Goal: Complete application form

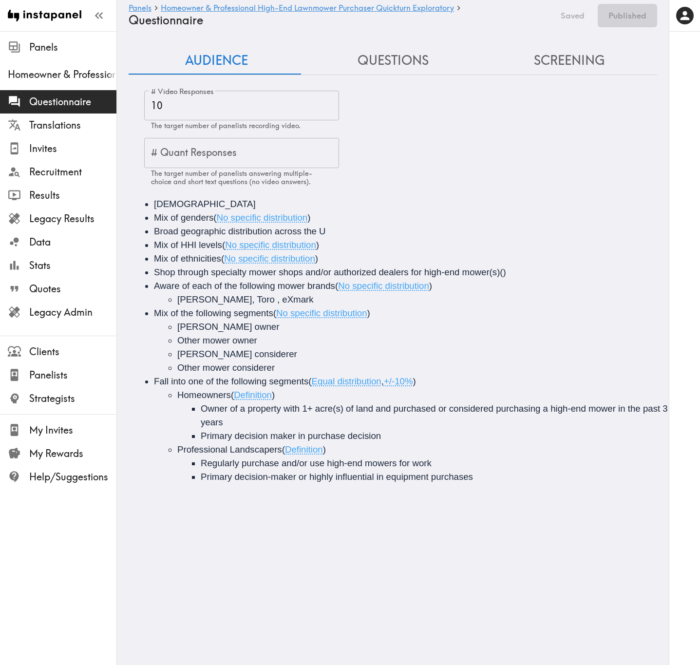
drag, startPoint x: 414, startPoint y: 66, endPoint x: 414, endPoint y: 114, distance: 48.2
click at [414, 66] on button "Questions" at bounding box center [393, 61] width 176 height 28
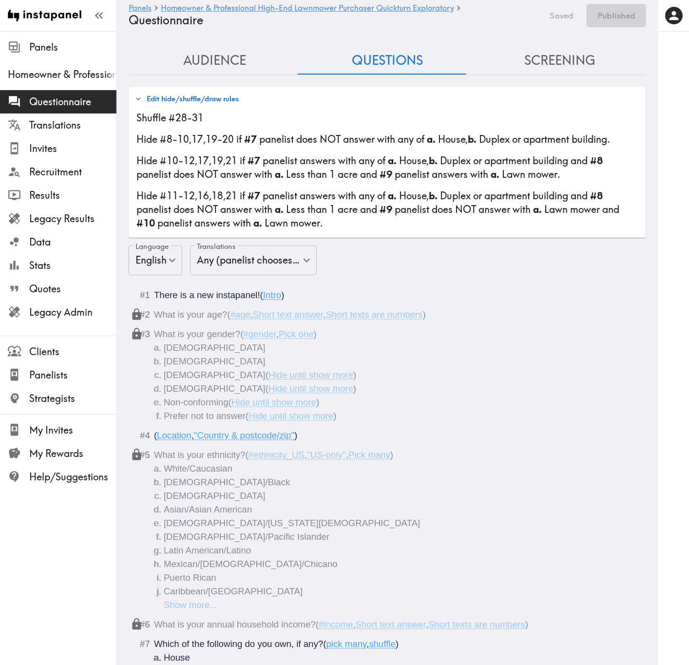
click at [225, 101] on button "Edit hide/shuffle/draw rules" at bounding box center [187, 99] width 109 height 17
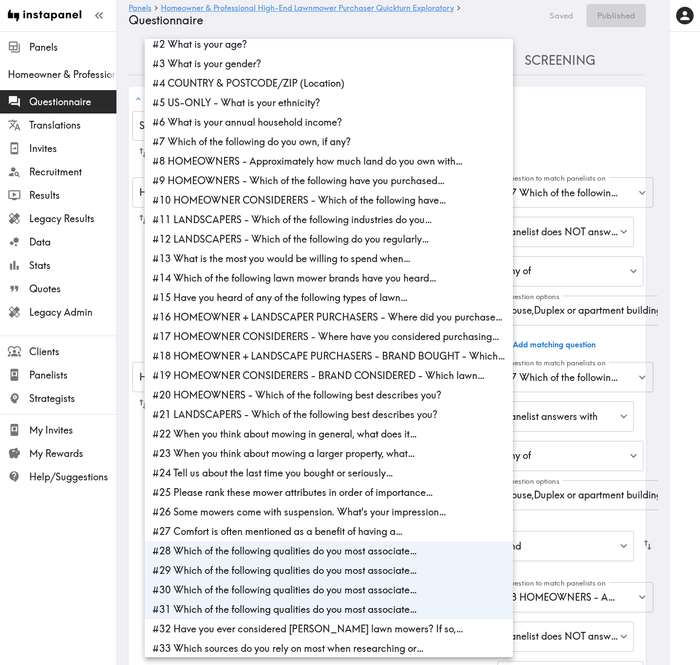
scroll to position [52, 0]
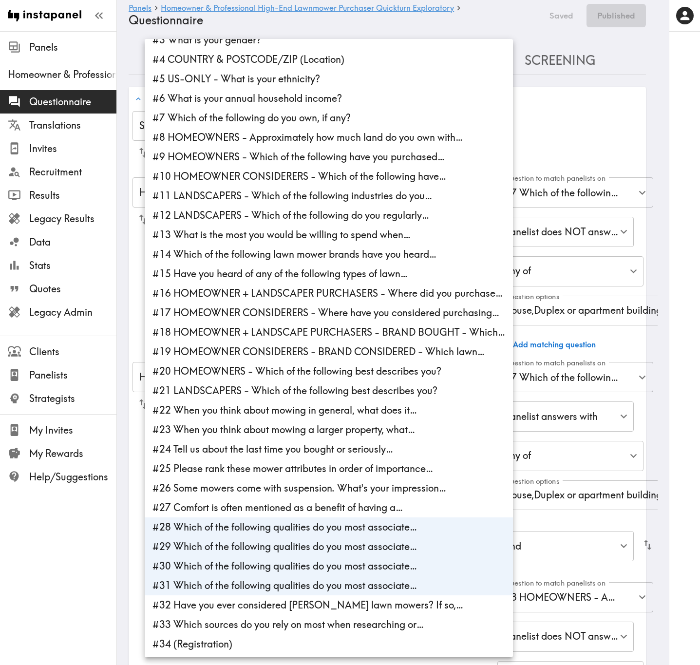
click at [593, 128] on div at bounding box center [350, 332] width 700 height 665
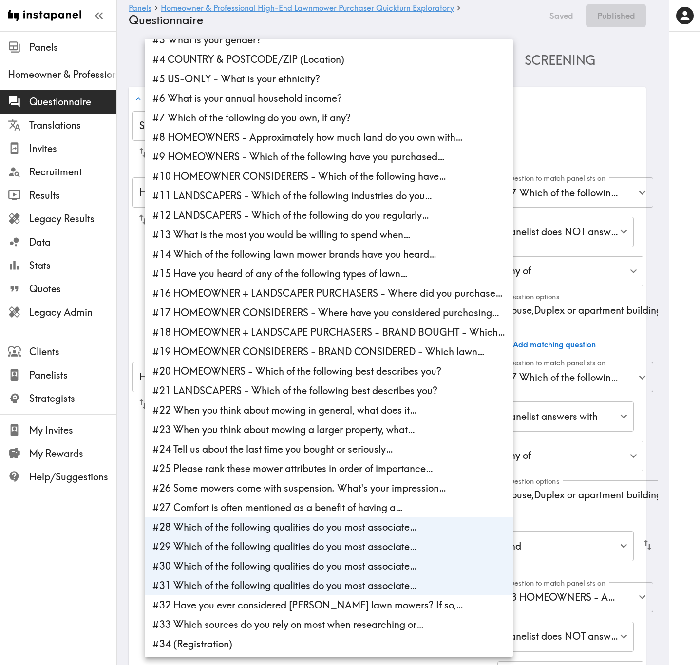
click at [589, 104] on div at bounding box center [350, 332] width 700 height 665
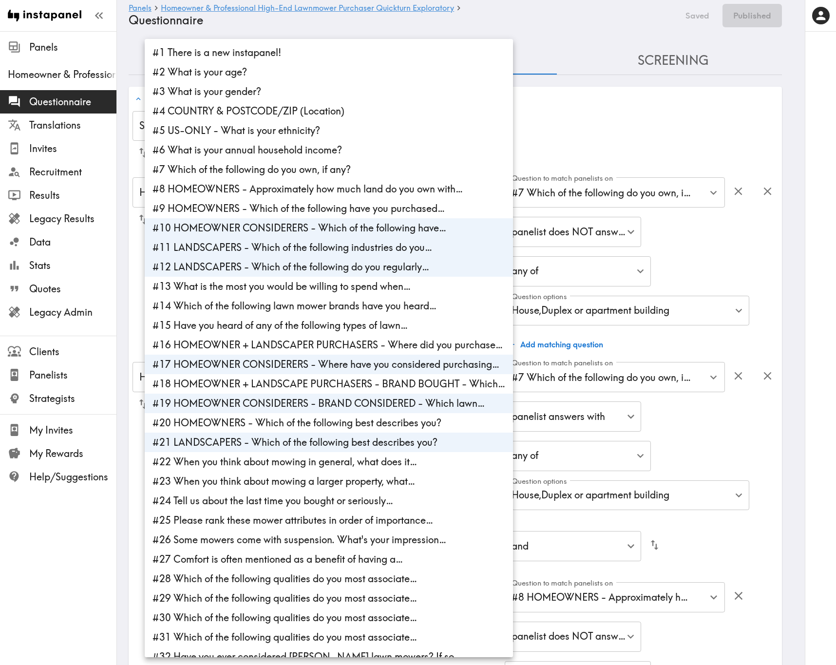
click at [680, 113] on div at bounding box center [418, 332] width 836 height 665
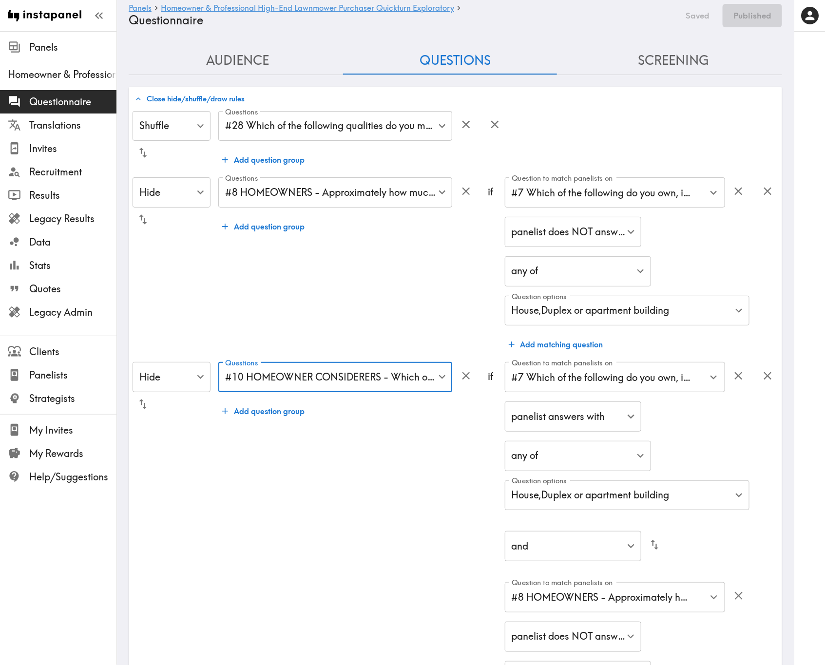
click at [675, 58] on button "Screening" at bounding box center [673, 61] width 218 height 28
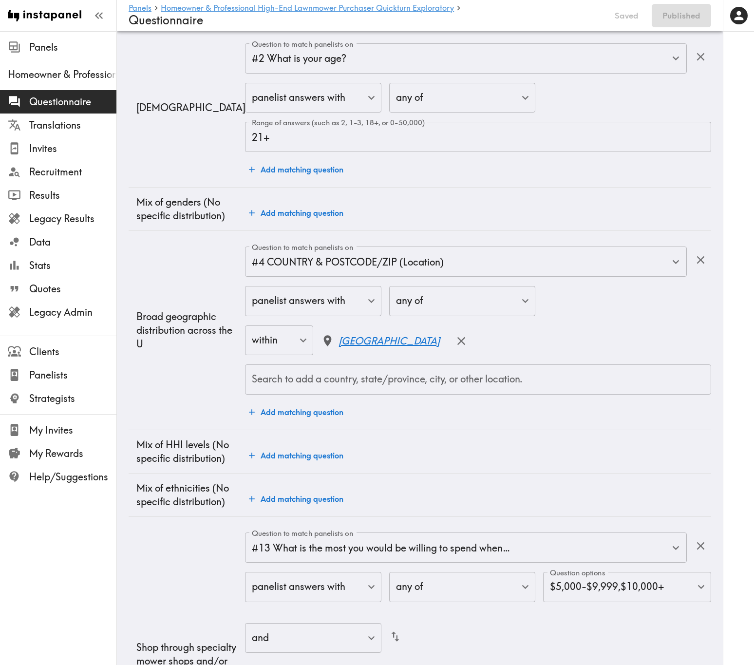
scroll to position [0, 0]
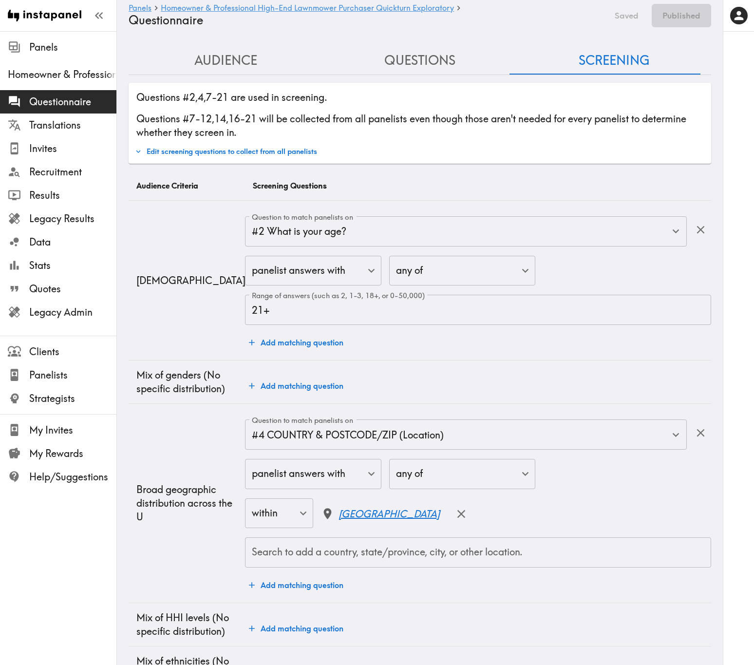
click at [398, 74] on button "Questions" at bounding box center [420, 61] width 194 height 28
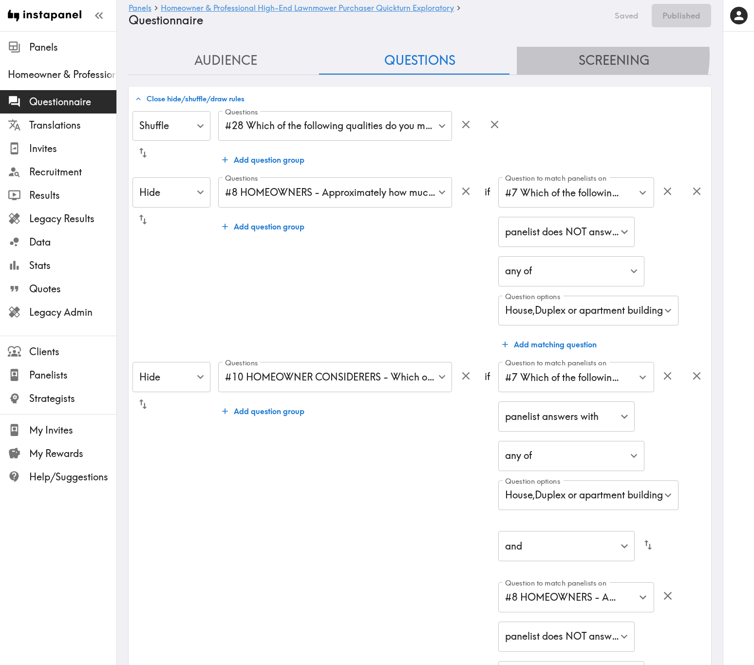
click at [602, 56] on button "Screening" at bounding box center [614, 61] width 194 height 28
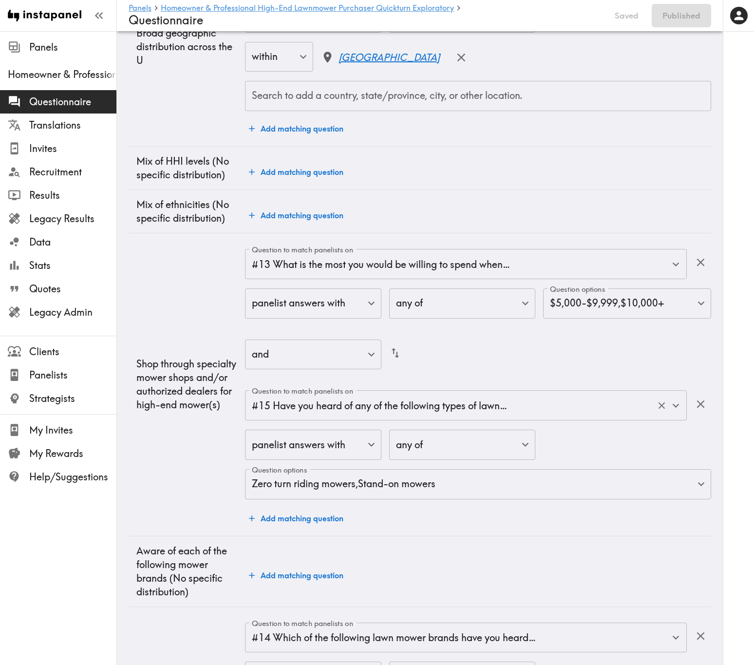
scroll to position [366, 0]
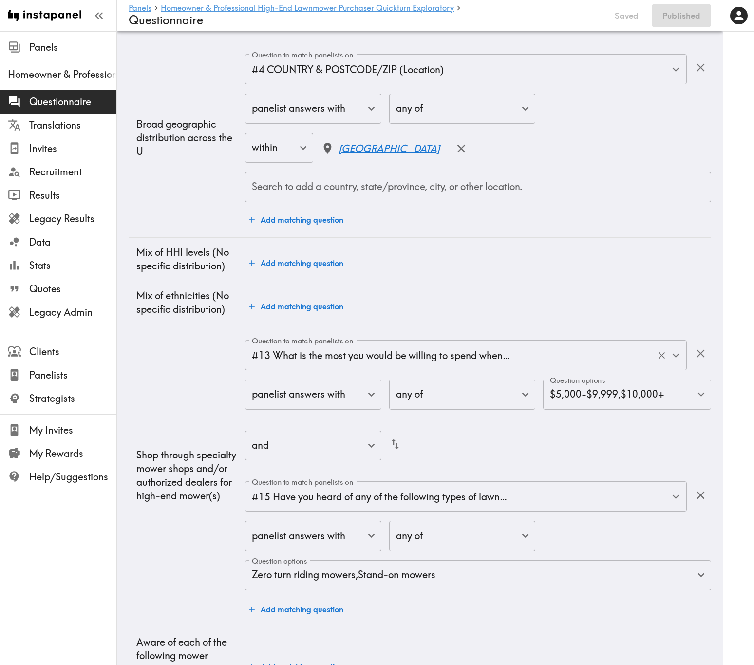
click at [539, 269] on input "#13 What is the most you would be willing to spend when…" at bounding box center [453, 355] width 406 height 21
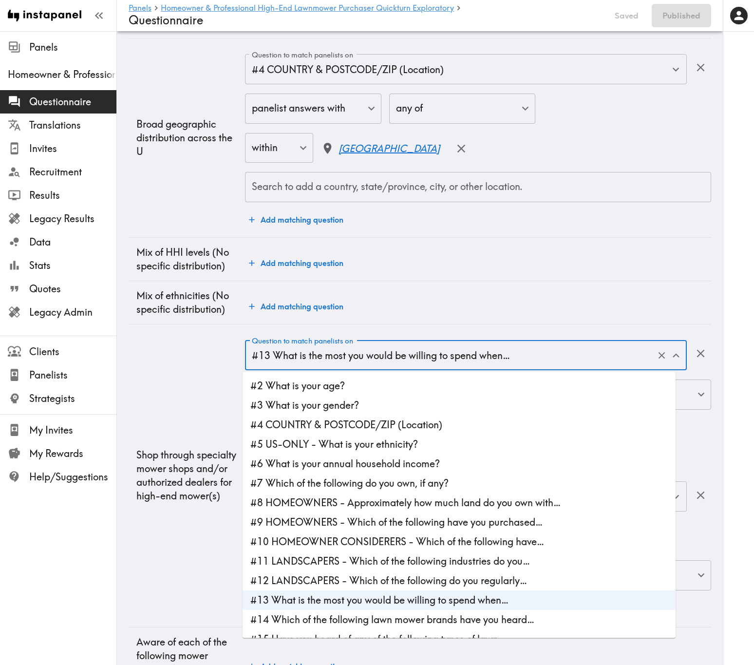
click at [192, 269] on td "Shop through specialty mower shops and/or authorized dealers for high-end mower…" at bounding box center [187, 476] width 116 height 303
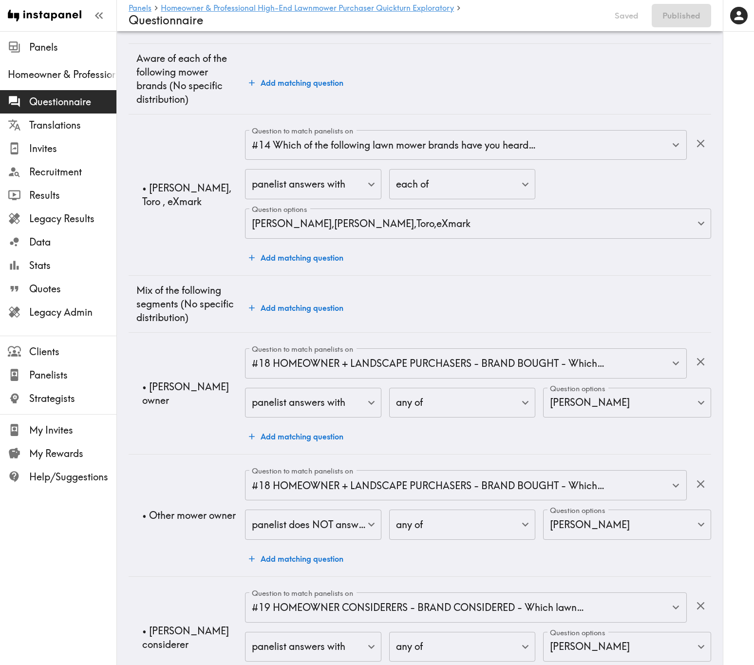
scroll to position [950, 0]
click at [543, 269] on input "#18 HOMEOWNER + LANDSCAPE PURCHASERS - BRAND BOUGHT - Which…" at bounding box center [453, 362] width 406 height 21
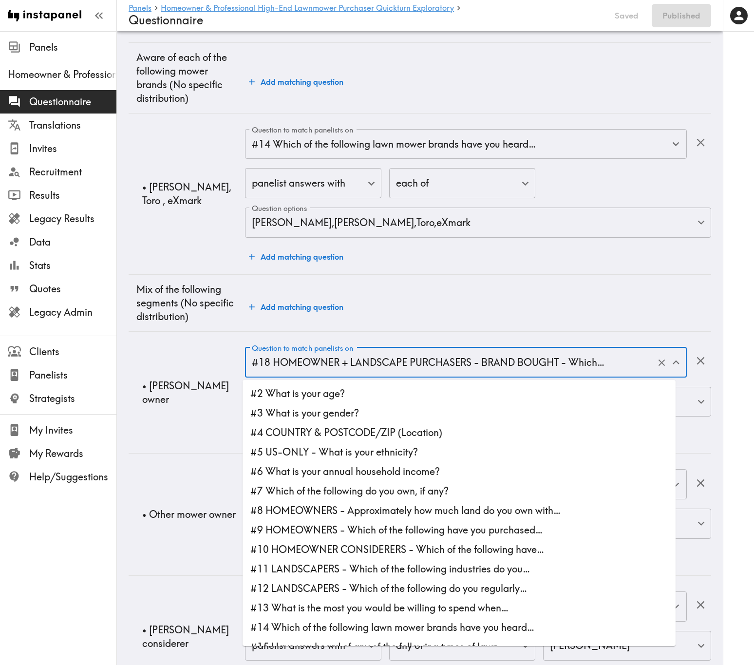
scroll to position [69, 0]
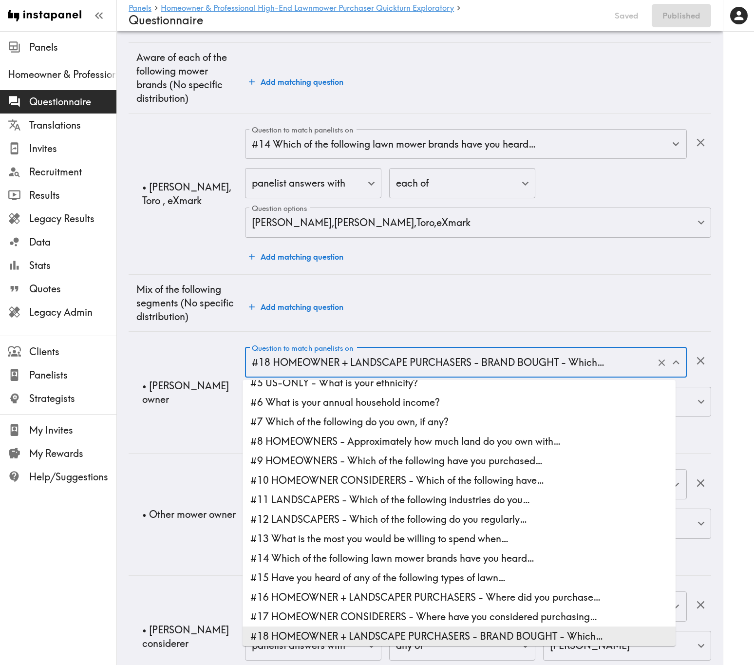
click at [543, 269] on input "#18 HOMEOWNER + LANDSCAPE PURCHASERS - BRAND BOUGHT - Which…" at bounding box center [453, 362] width 406 height 21
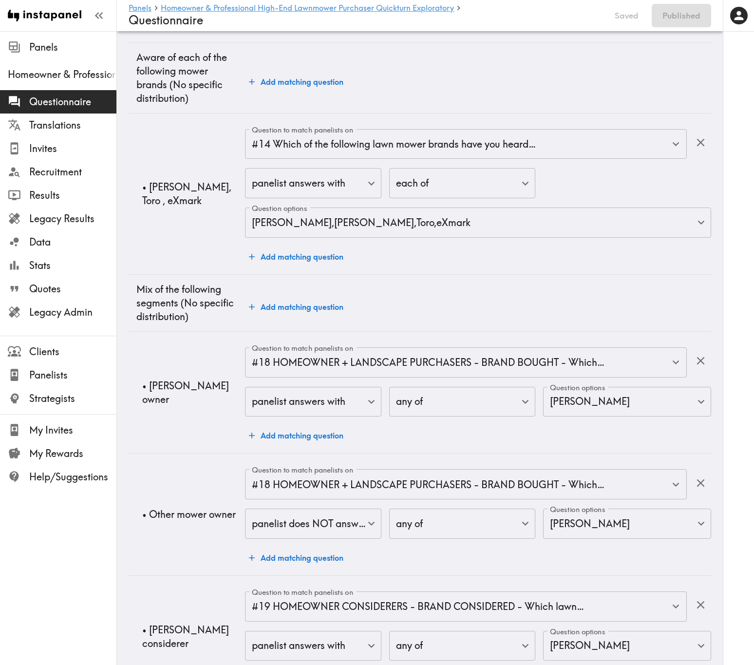
click at [534, 269] on td "Add matching question" at bounding box center [478, 302] width 466 height 57
click at [347, 269] on input "#18 HOMEOWNER + LANDSCAPE PURCHASERS - BRAND BOUGHT - Which…" at bounding box center [453, 362] width 406 height 21
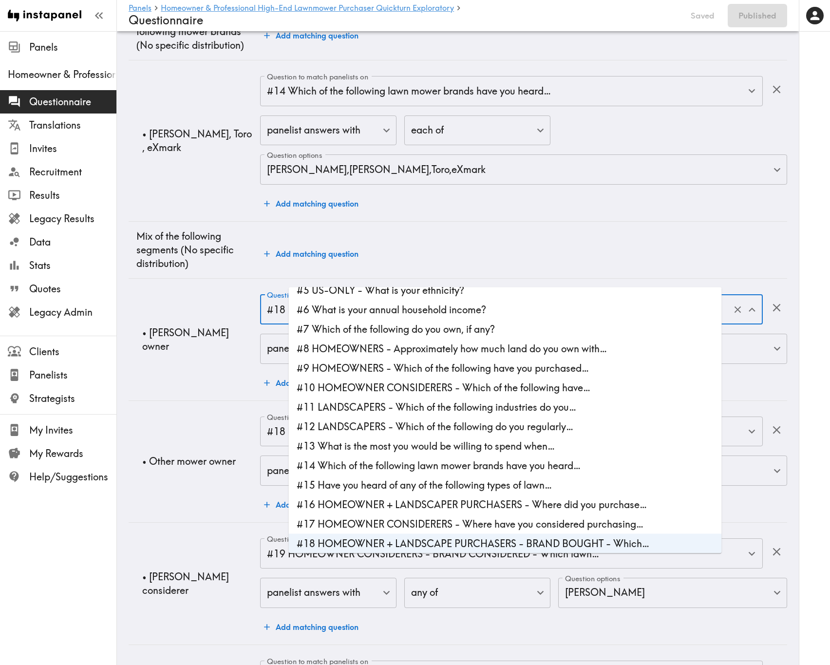
click at [757, 269] on div "Question to match panelists on #18 HOMEOWNER + LANDSCAPE PURCHASERS - BRAND BOU…" at bounding box center [523, 343] width 527 height 98
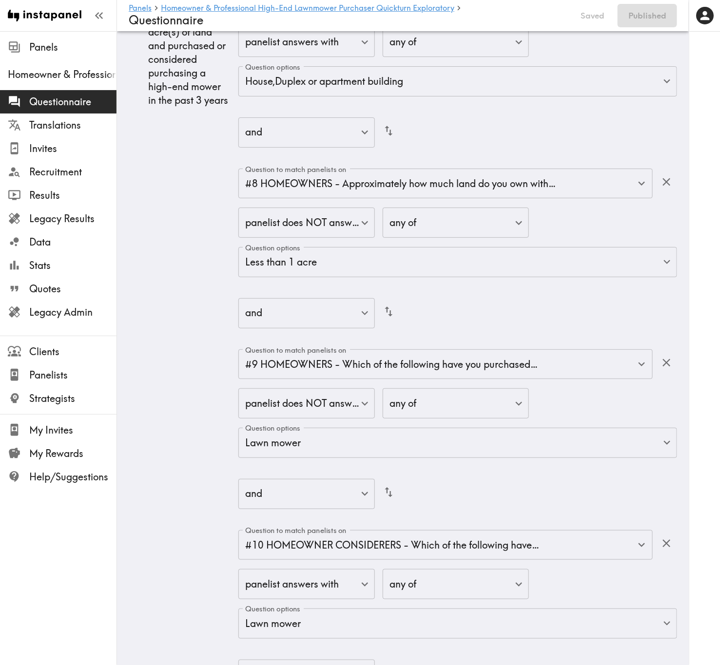
scroll to position [2851, 0]
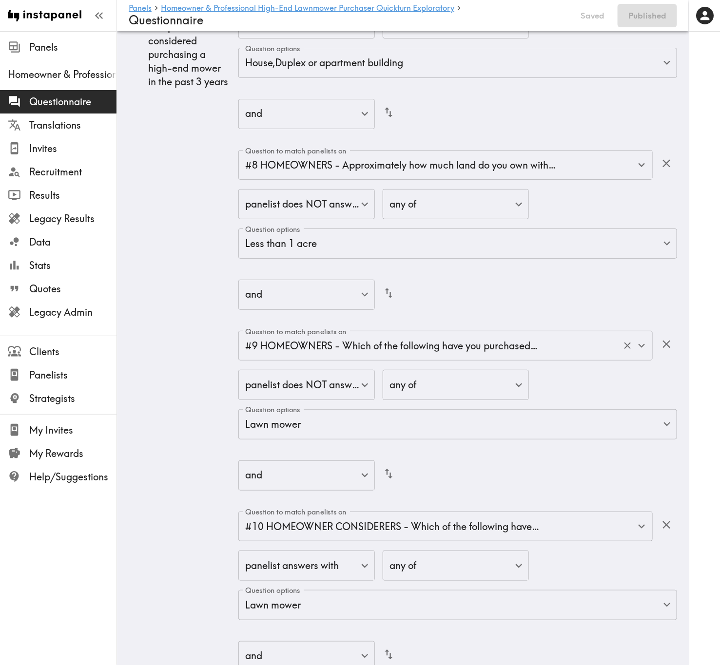
click at [505, 269] on div "#9 HOMEOWNERS - Which of the following have you purchased… Question to match pa…" at bounding box center [445, 346] width 414 height 30
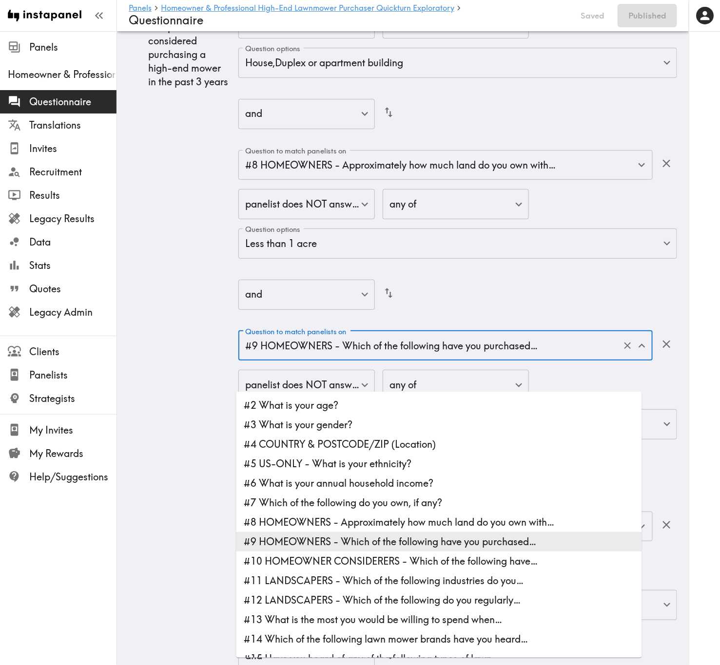
click at [520, 269] on div "and false ​" at bounding box center [457, 296] width 439 height 32
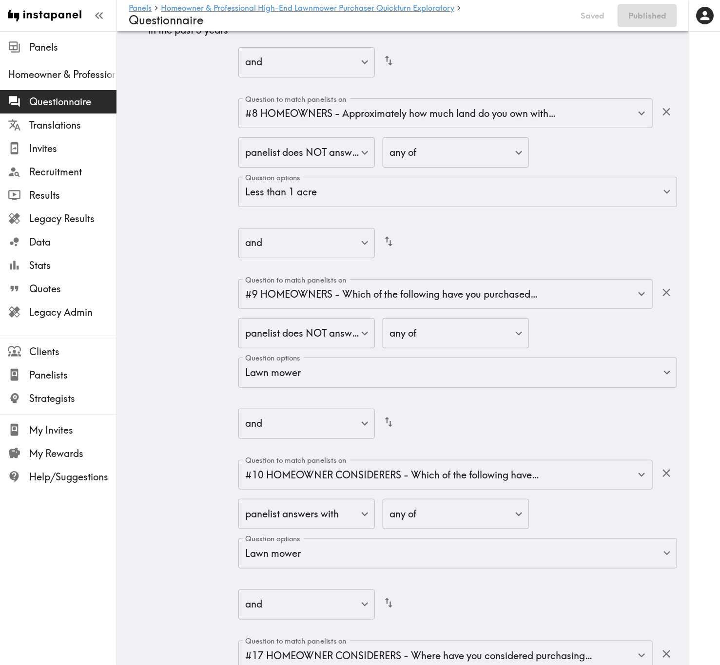
scroll to position [2924, 0]
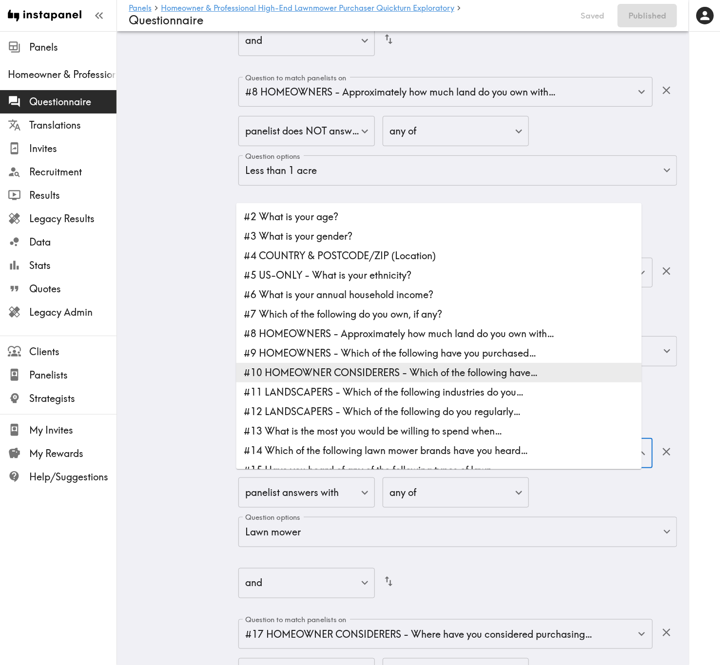
click at [559, 269] on input "#10 HOMEOWNER CONSIDERERS - Which of the following have…" at bounding box center [432, 453] width 378 height 21
click at [558, 269] on input "#10 HOMEOWNER CONSIDERERS - Which of the following have…" at bounding box center [432, 453] width 378 height 21
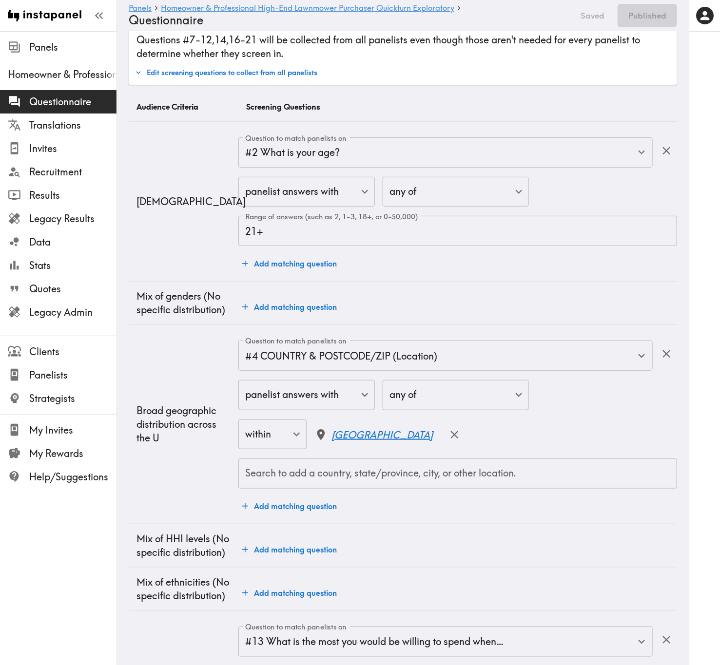
scroll to position [0, 0]
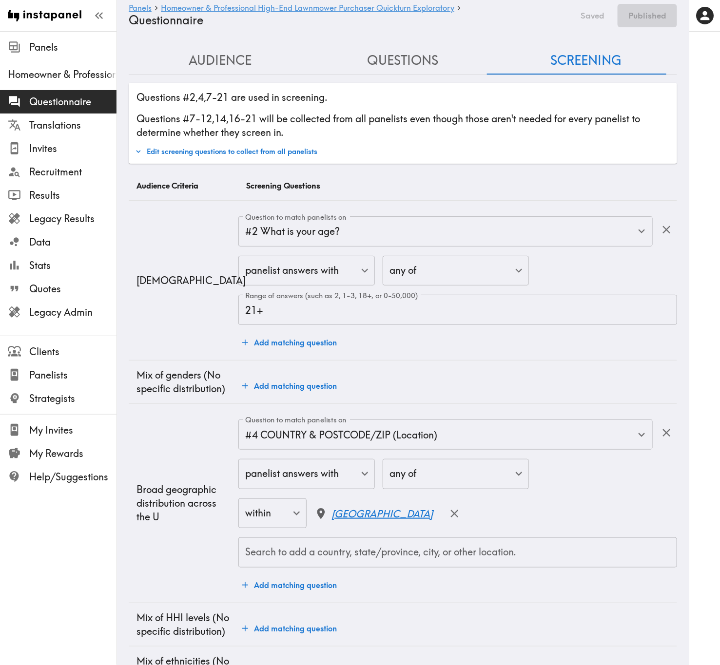
click at [394, 58] on button "Questions" at bounding box center [402, 61] width 183 height 28
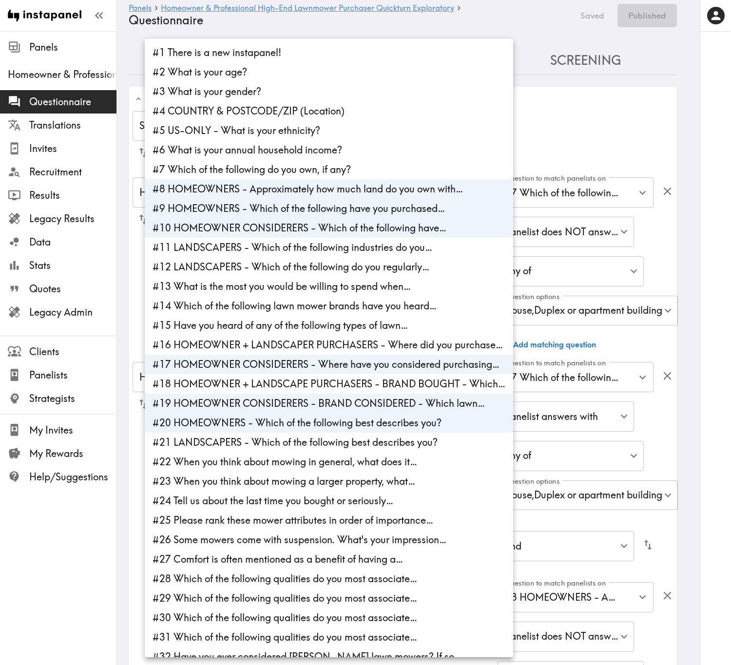
click at [579, 134] on div at bounding box center [365, 332] width 731 height 665
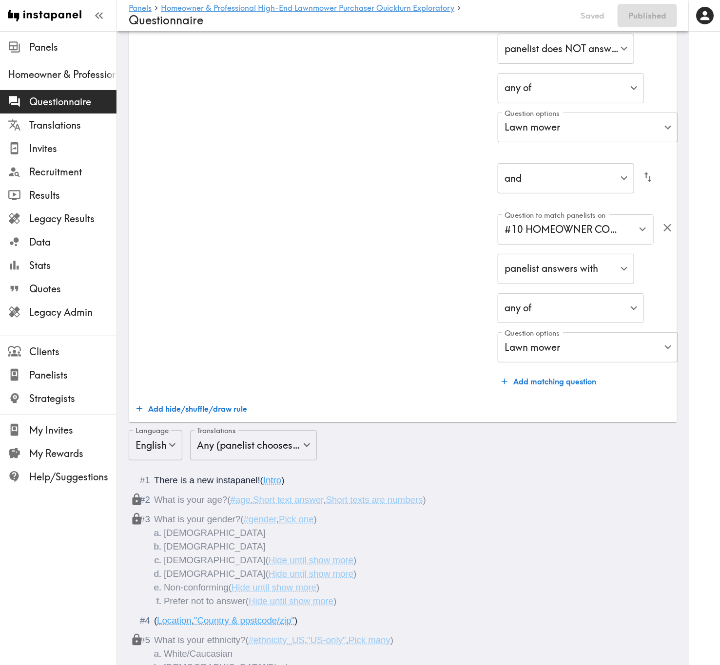
scroll to position [1608, 0]
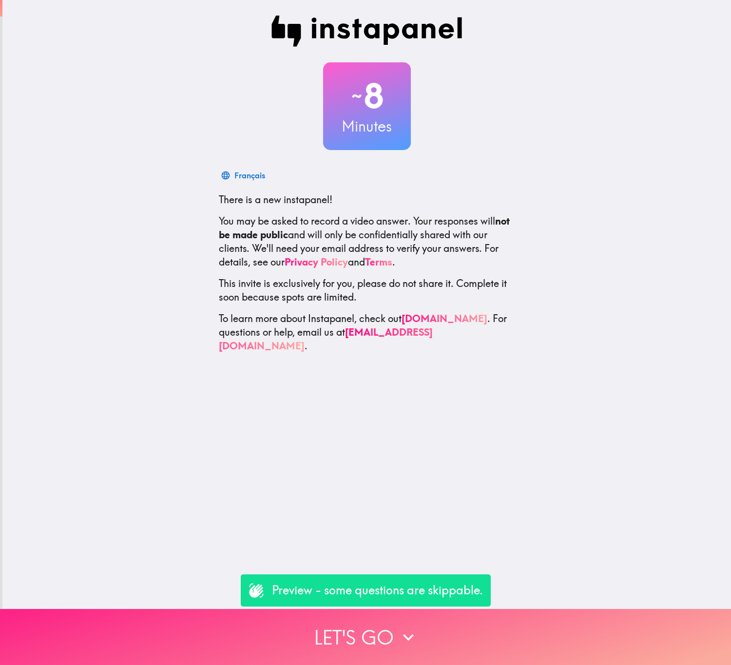
click at [428, 402] on button "Let's go" at bounding box center [365, 637] width 731 height 56
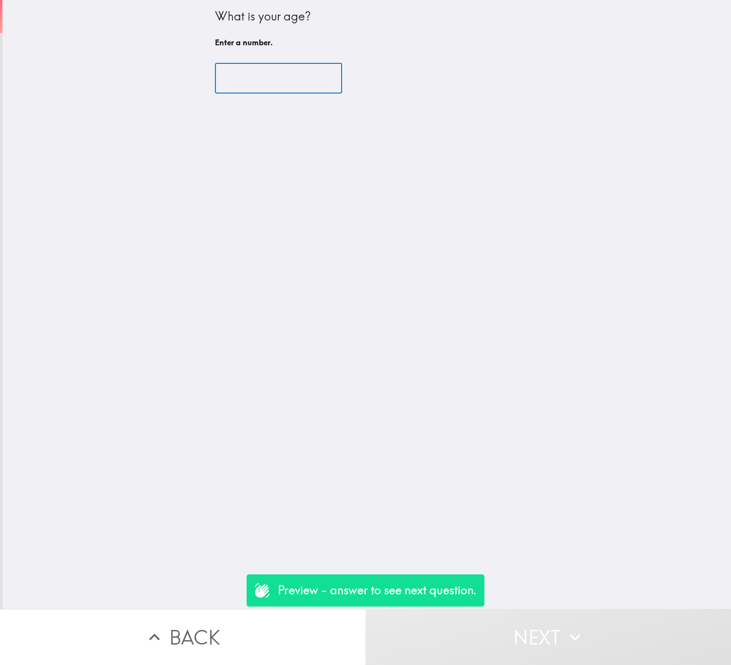
click at [240, 78] on input "number" at bounding box center [278, 78] width 127 height 30
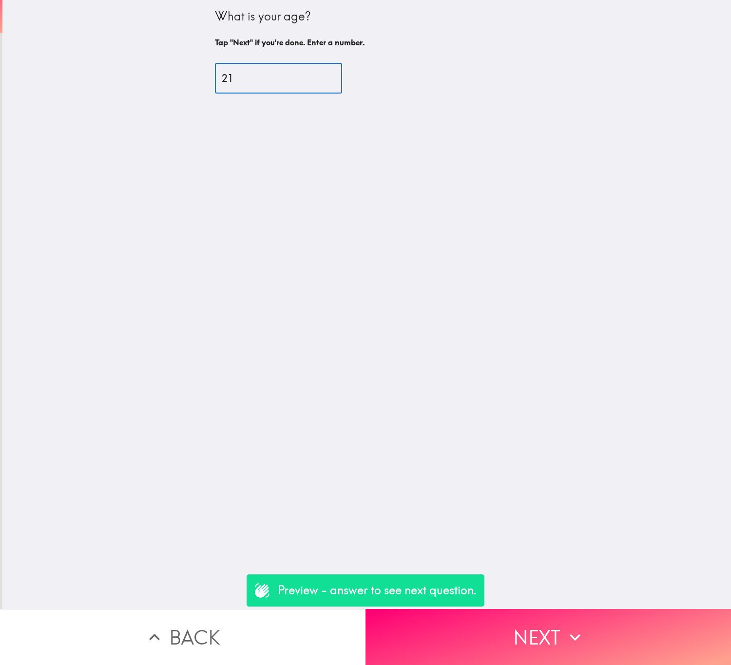
type input "21"
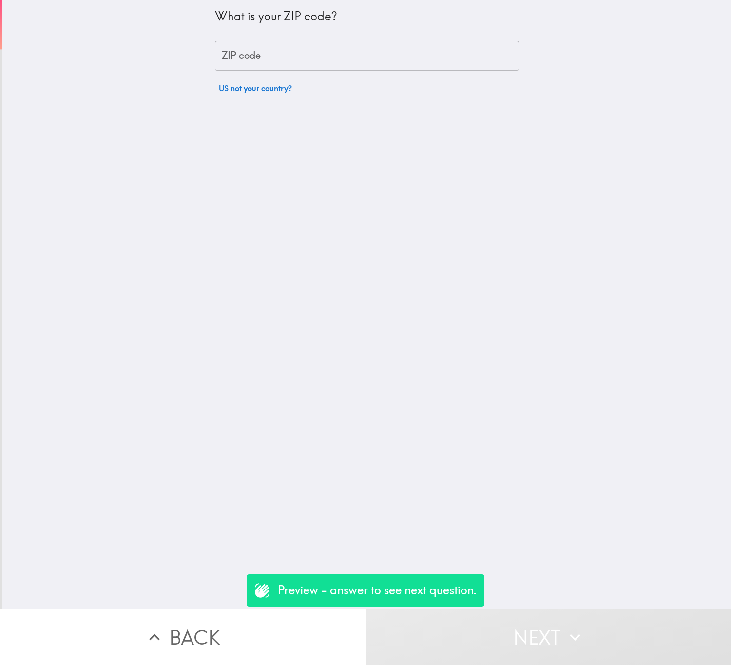
drag, startPoint x: 311, startPoint y: 77, endPoint x: 312, endPoint y: 69, distance: 8.8
click at [311, 74] on div "What is your ZIP code? ZIP code ZIP code US not your country?" at bounding box center [367, 49] width 304 height 98
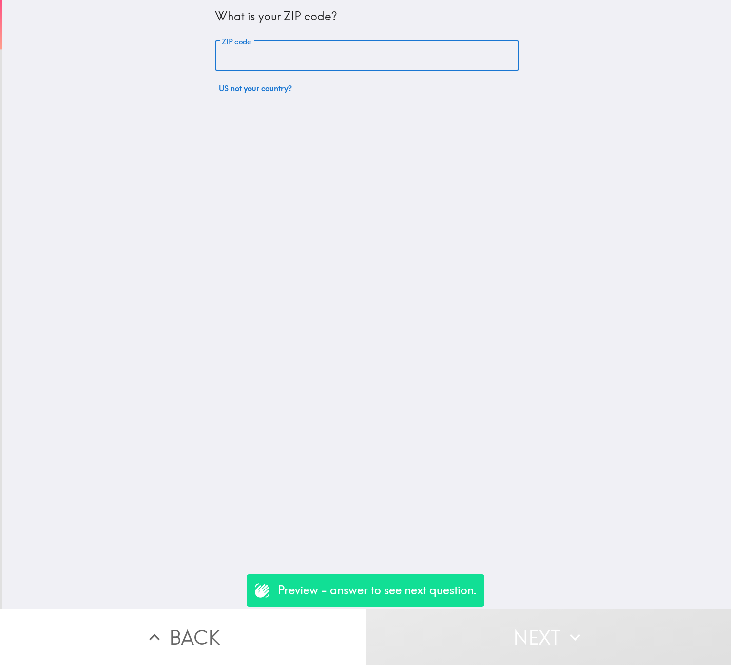
click at [321, 46] on input "ZIP code" at bounding box center [367, 56] width 304 height 30
type input "29710"
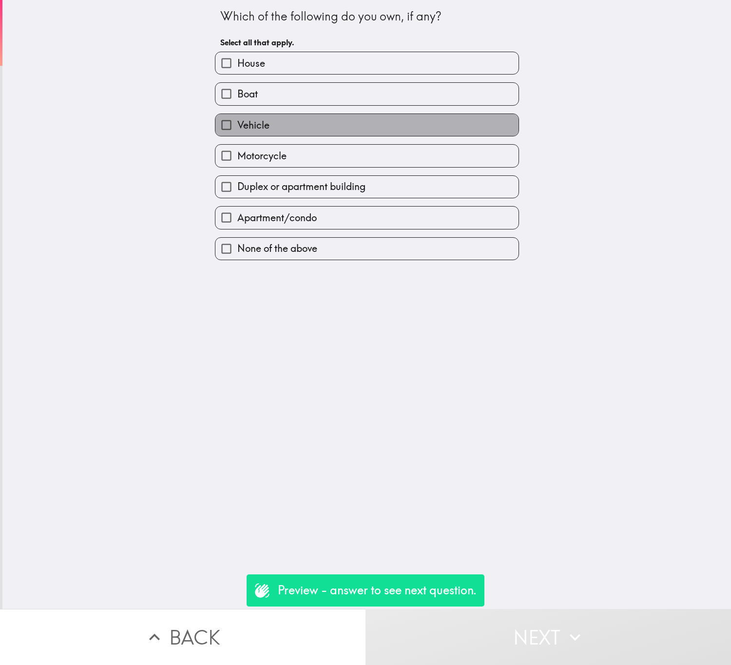
click at [359, 133] on label "Vehicle" at bounding box center [366, 125] width 303 height 22
click at [237, 133] on input "Vehicle" at bounding box center [226, 125] width 22 height 22
checkbox input "true"
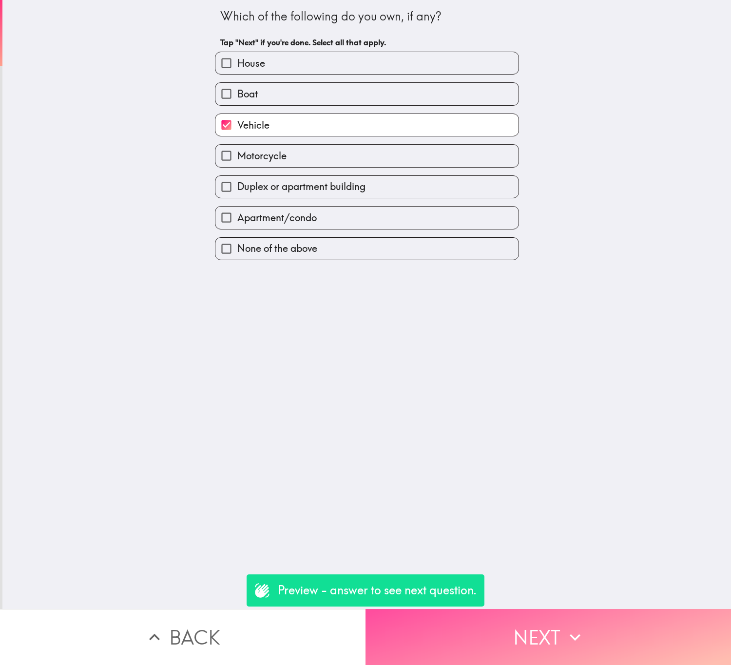
click at [613, 402] on button "Next" at bounding box center [549, 637] width 366 height 56
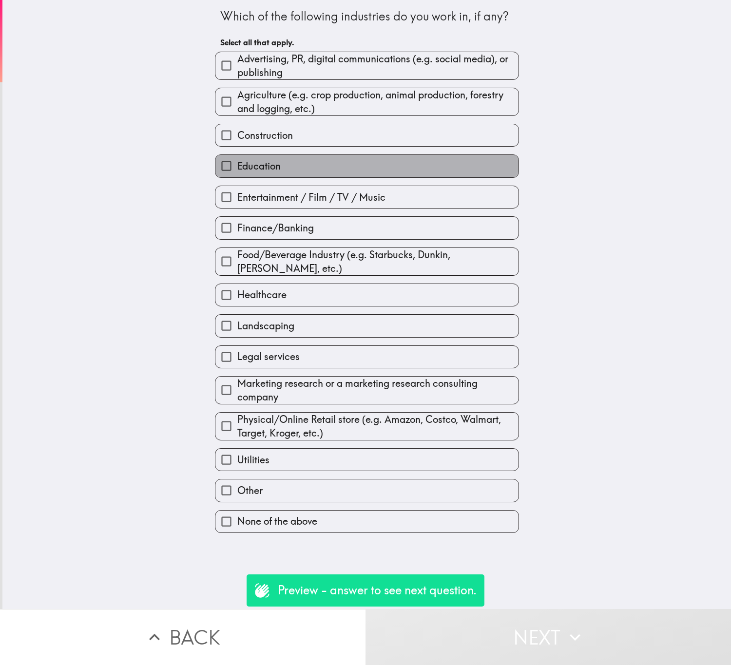
click at [366, 171] on label "Education" at bounding box center [366, 166] width 303 height 22
click at [237, 171] on input "Education" at bounding box center [226, 166] width 22 height 22
checkbox input "true"
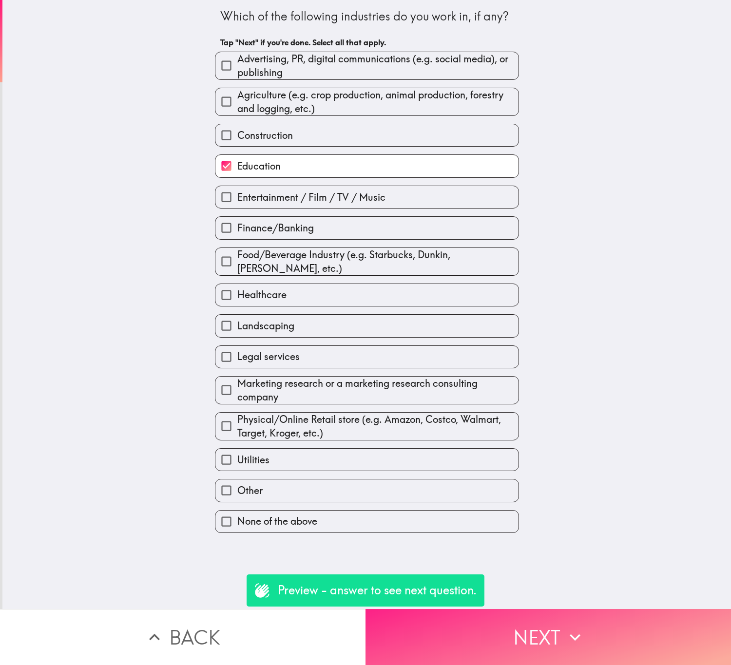
click at [636, 402] on button "Next" at bounding box center [549, 637] width 366 height 56
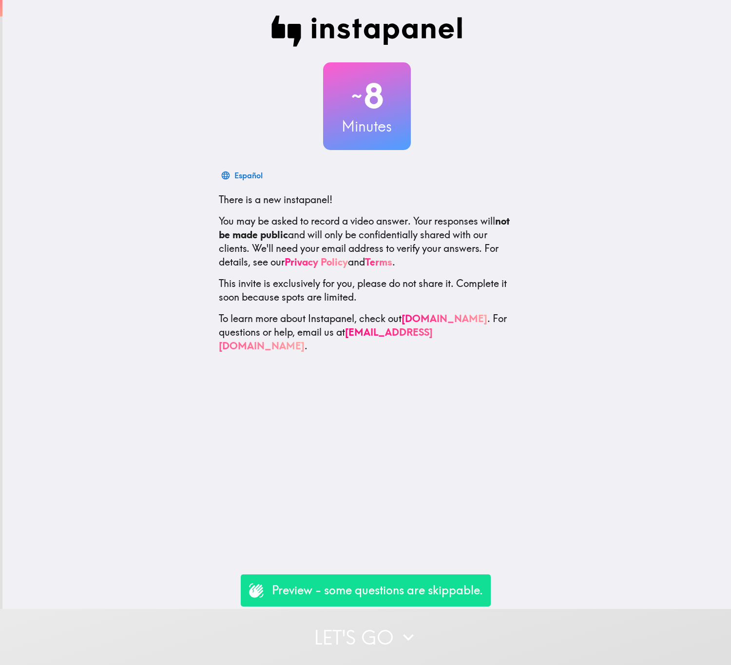
click at [568, 609] on button "Let's go" at bounding box center [365, 637] width 731 height 56
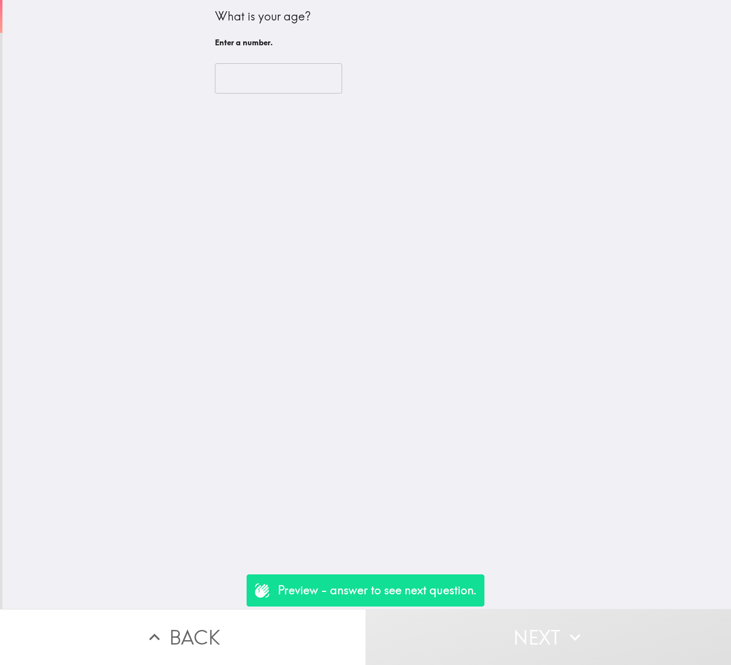
click at [251, 99] on div "​" at bounding box center [367, 79] width 304 height 54
click at [248, 79] on input "number" at bounding box center [278, 78] width 127 height 30
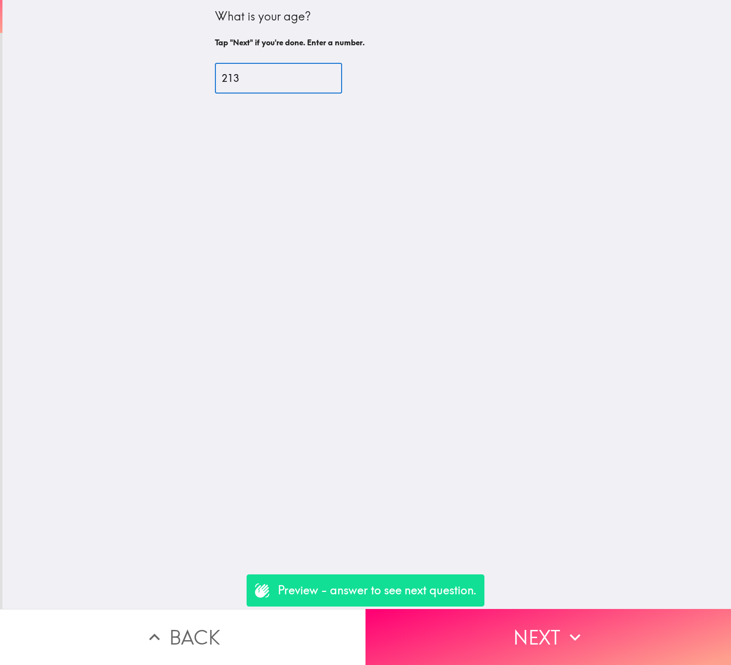
type input "213"
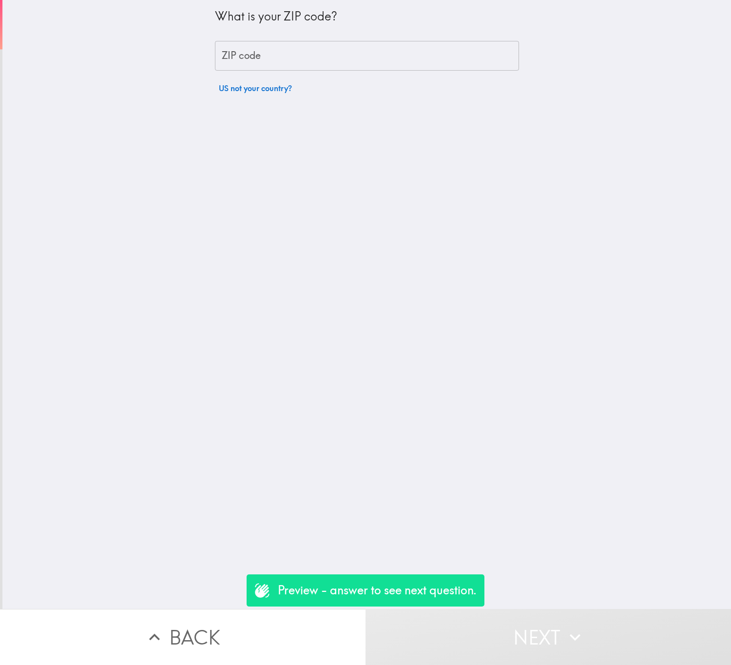
click at [270, 65] on input "ZIP code" at bounding box center [367, 56] width 304 height 30
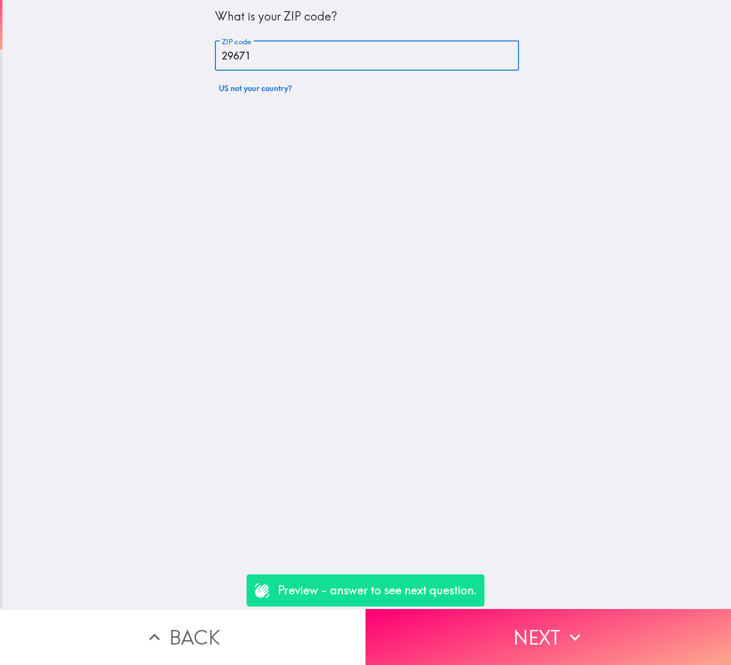
type input "29671"
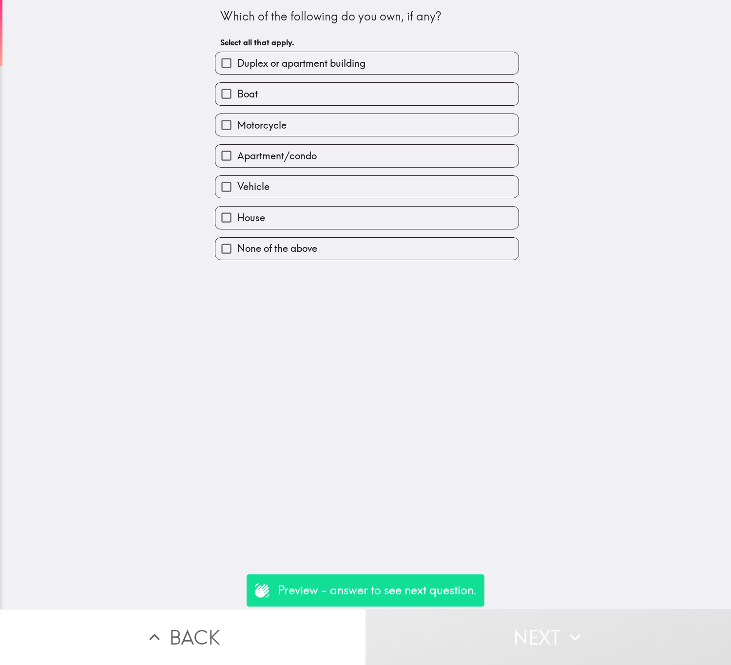
click at [291, 68] on span "Duplex or apartment building" at bounding box center [301, 64] width 128 height 14
click at [237, 68] on input "Duplex or apartment building" at bounding box center [226, 63] width 22 height 22
checkbox input "true"
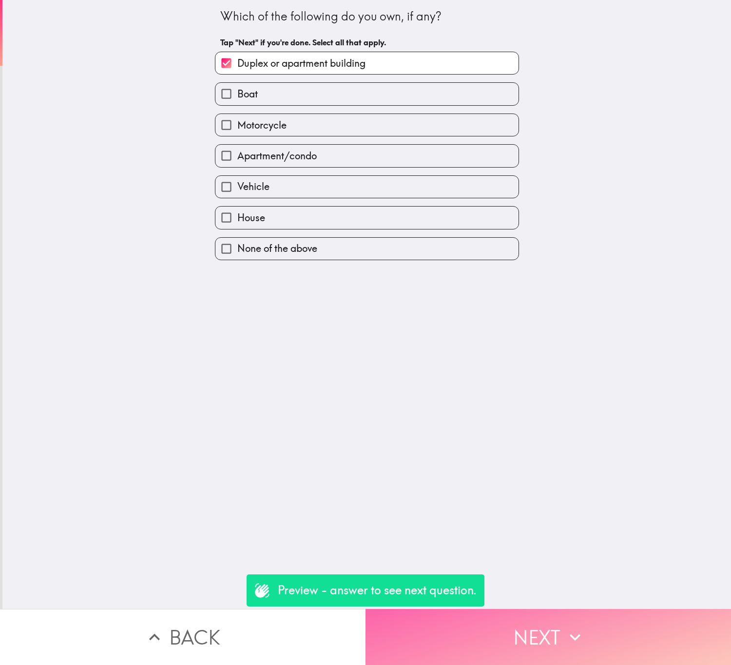
click at [572, 629] on icon "button" at bounding box center [574, 637] width 21 height 21
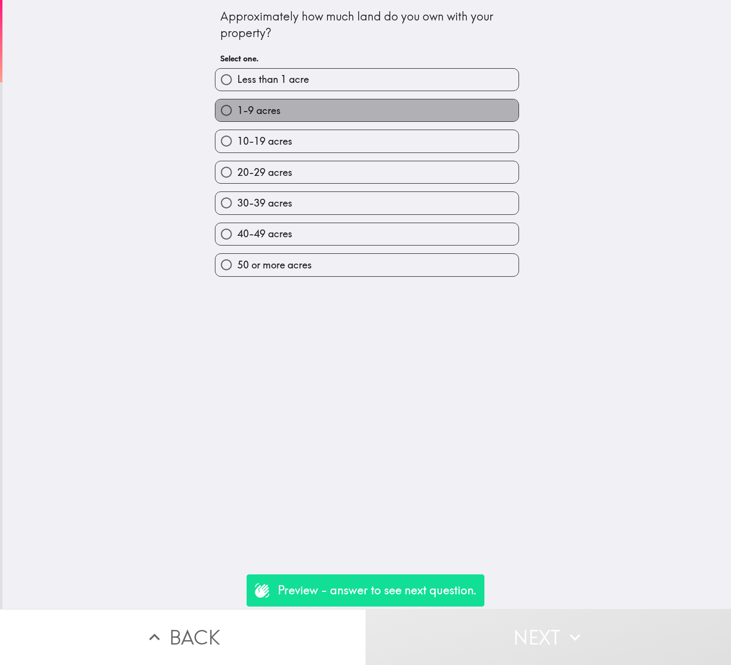
click at [375, 108] on label "1-9 acres" at bounding box center [366, 110] width 303 height 22
click at [237, 108] on input "1-9 acres" at bounding box center [226, 110] width 22 height 22
radio input "true"
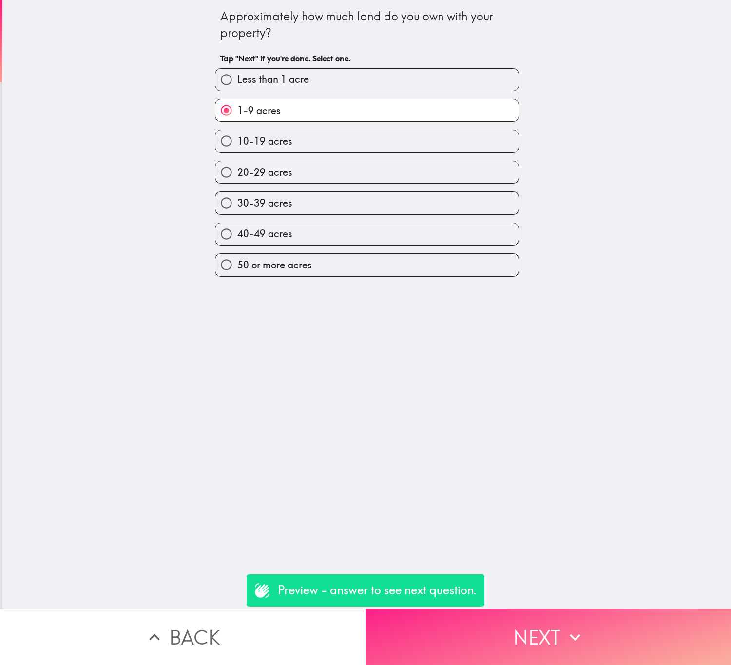
click at [515, 617] on button "Next" at bounding box center [549, 637] width 366 height 56
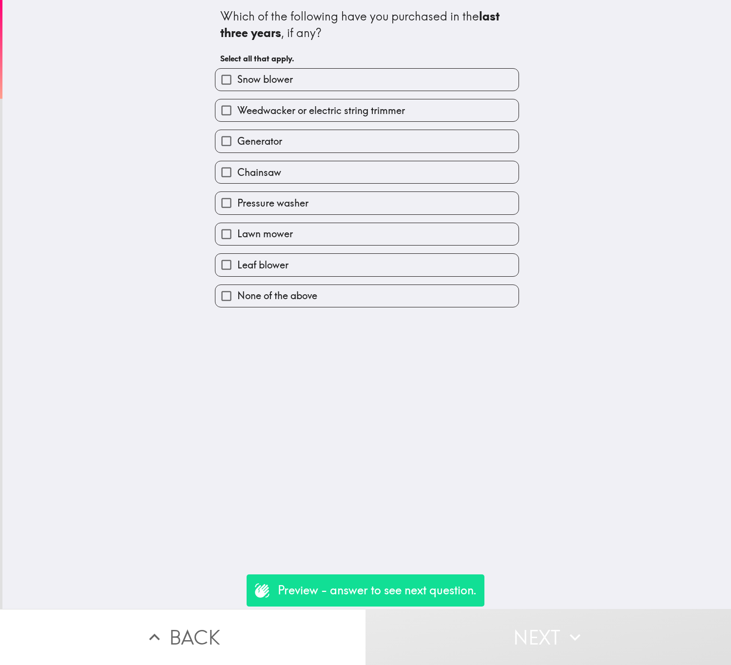
click at [348, 170] on label "Chainsaw" at bounding box center [366, 172] width 303 height 22
click at [237, 170] on input "Chainsaw" at bounding box center [226, 172] width 22 height 22
checkbox input "true"
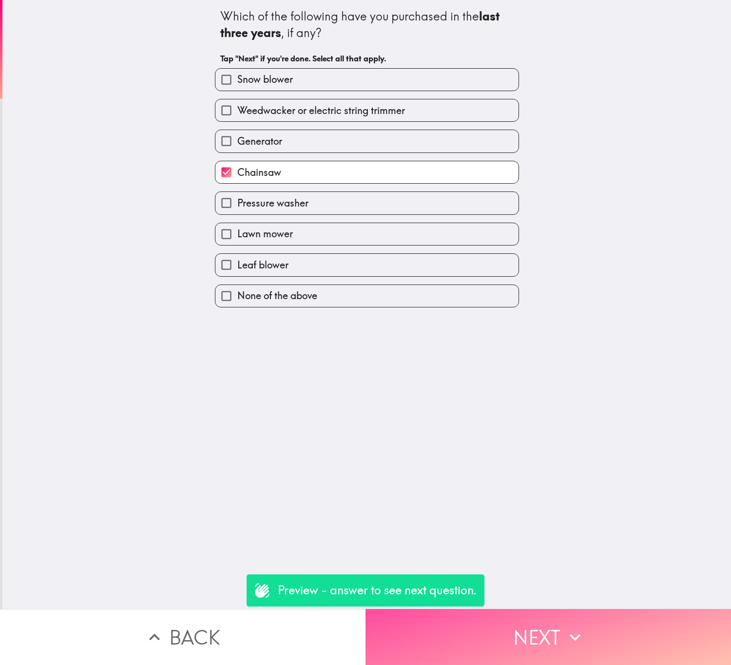
click at [579, 609] on button "Next" at bounding box center [549, 637] width 366 height 56
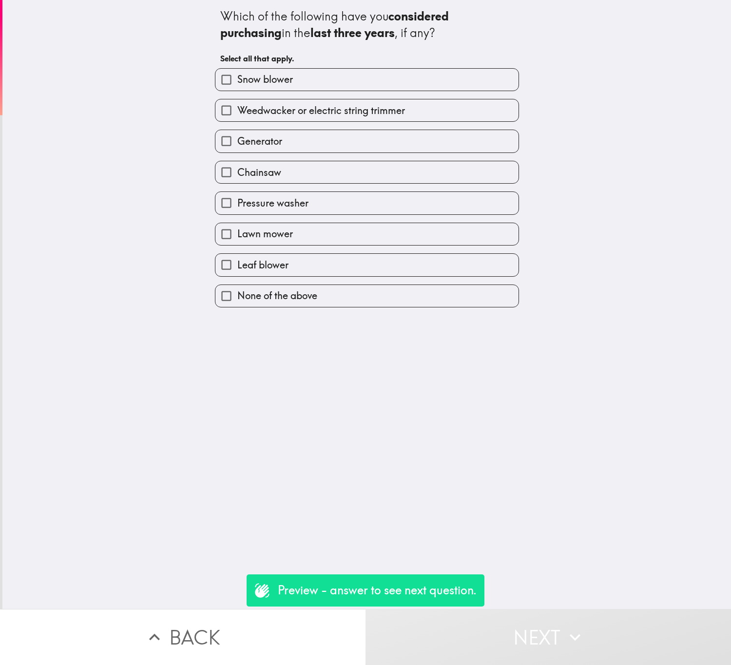
click at [354, 170] on label "Chainsaw" at bounding box center [366, 172] width 303 height 22
click at [237, 170] on input "Chainsaw" at bounding box center [226, 172] width 22 height 22
checkbox input "true"
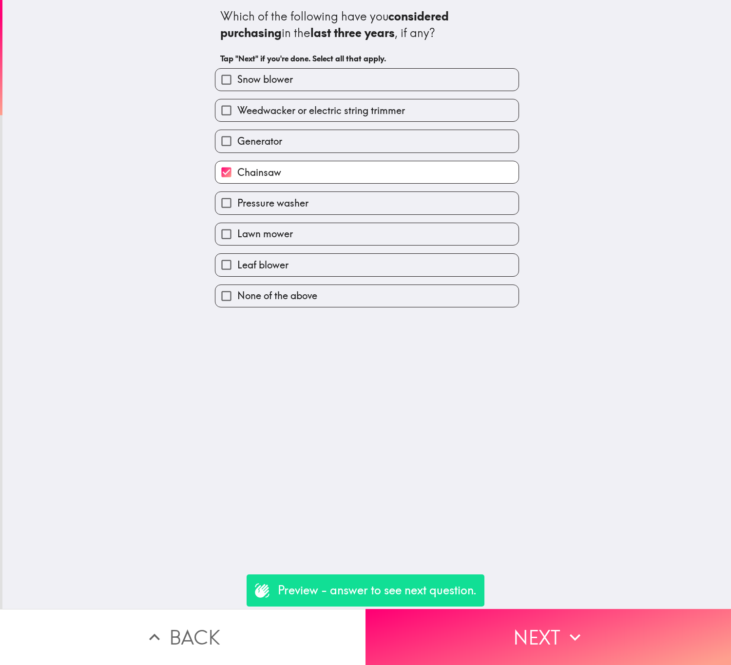
click at [339, 233] on label "Lawn mower" at bounding box center [366, 234] width 303 height 22
click at [237, 233] on input "Lawn mower" at bounding box center [226, 234] width 22 height 22
checkbox input "true"
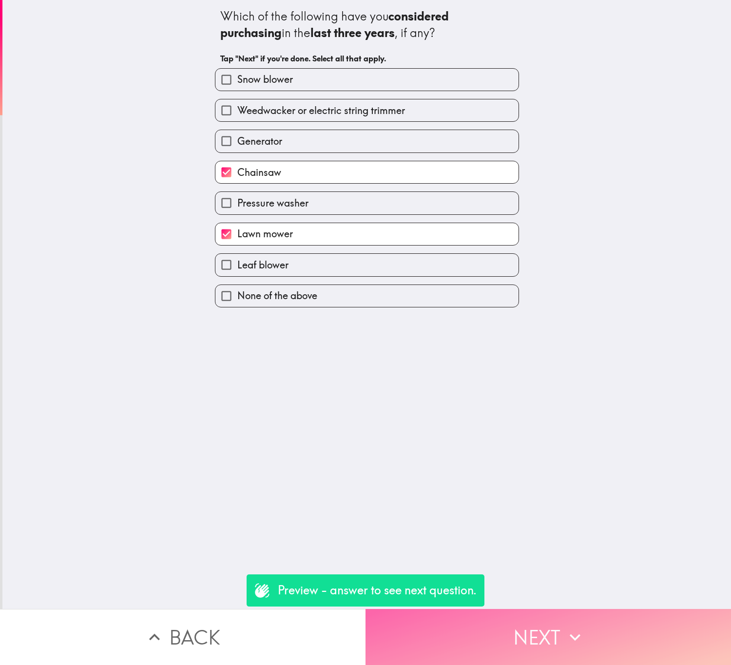
click at [541, 613] on button "Next" at bounding box center [549, 637] width 366 height 56
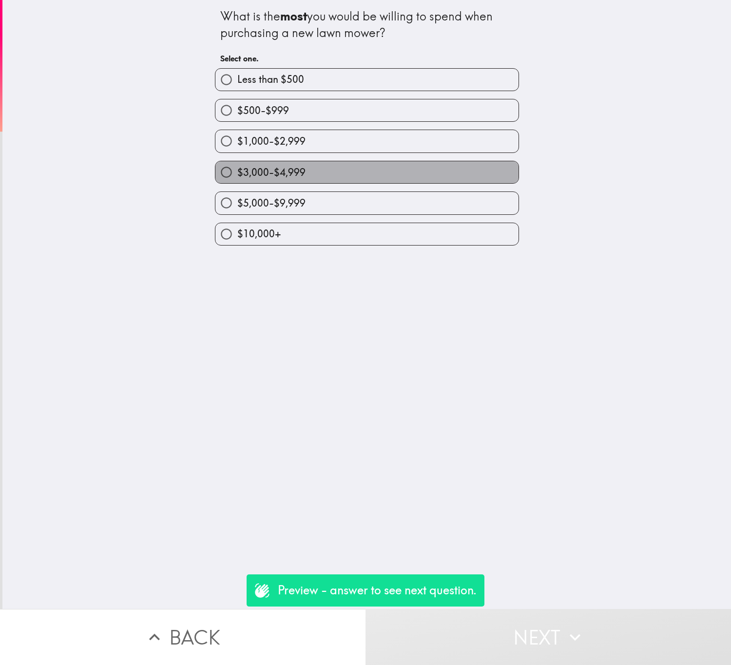
click at [350, 177] on label "$3,000-$4,999" at bounding box center [366, 172] width 303 height 22
click at [237, 177] on input "$3,000-$4,999" at bounding box center [226, 172] width 22 height 22
radio input "true"
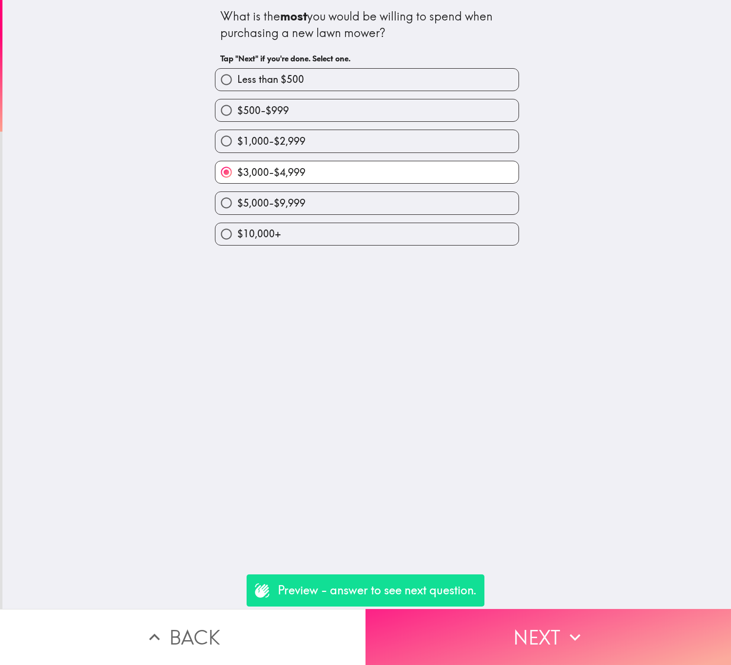
click at [547, 632] on button "Next" at bounding box center [549, 637] width 366 height 56
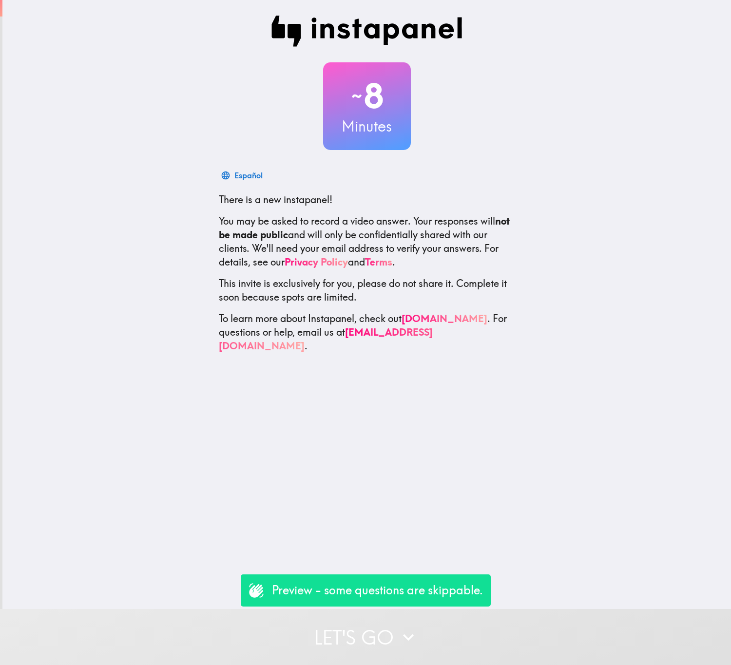
click at [485, 603] on div "Preview - some questions are skippable." at bounding box center [366, 591] width 250 height 32
click at [404, 627] on icon "button" at bounding box center [408, 637] width 21 height 21
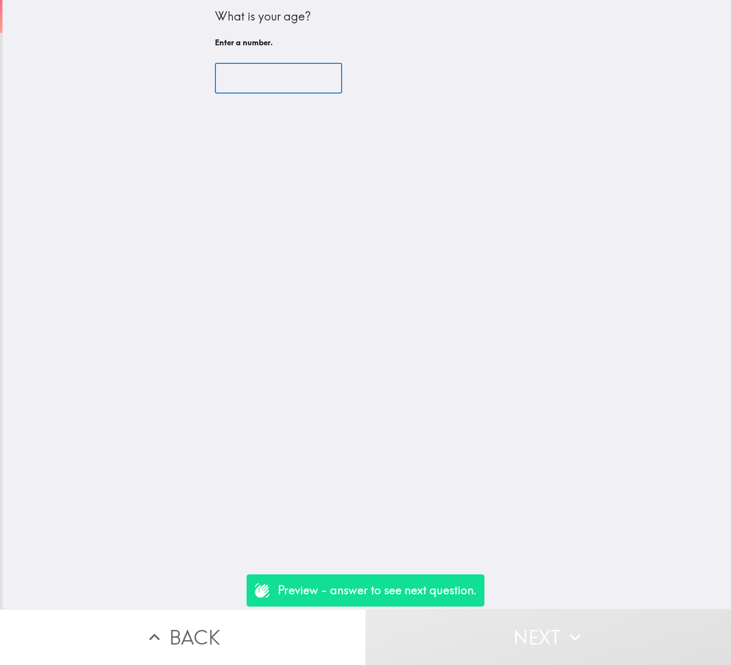
click at [289, 72] on input "number" at bounding box center [278, 78] width 127 height 30
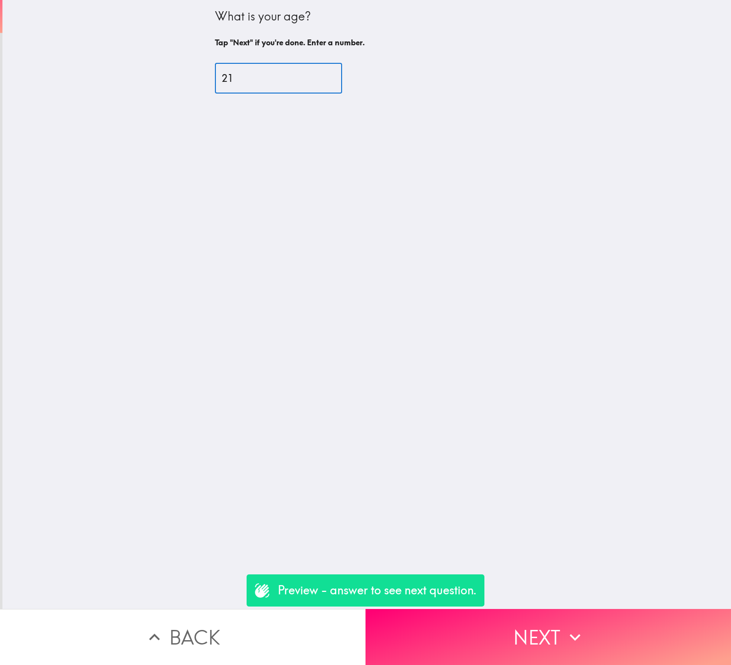
type input "21"
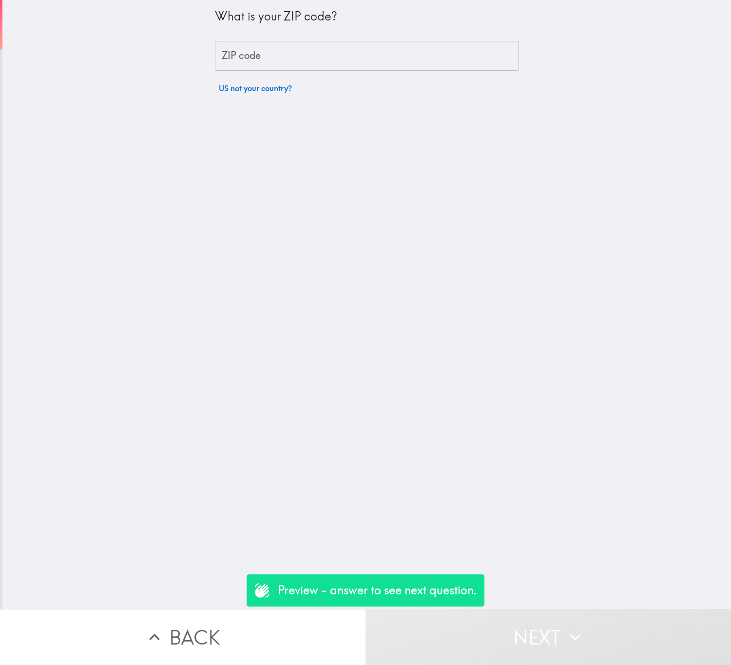
click at [291, 65] on input "ZIP code" at bounding box center [367, 56] width 304 height 30
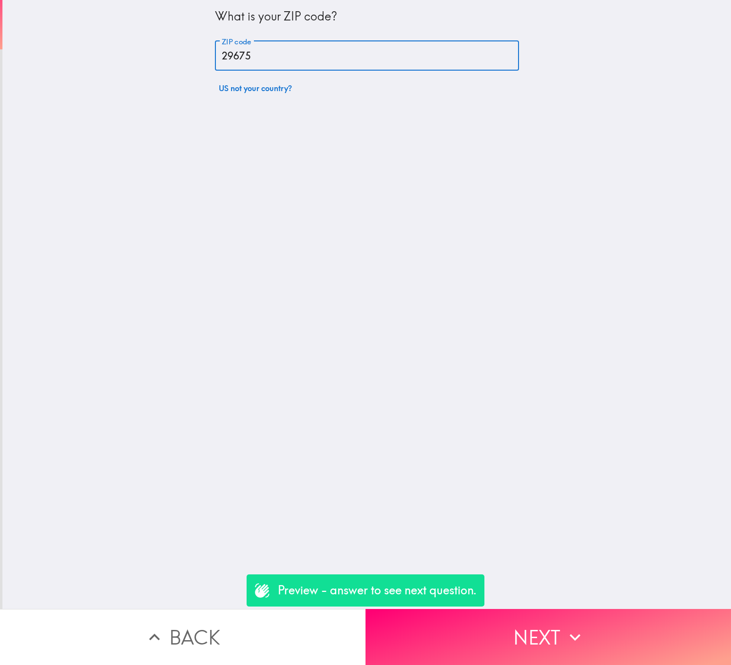
type input "29675"
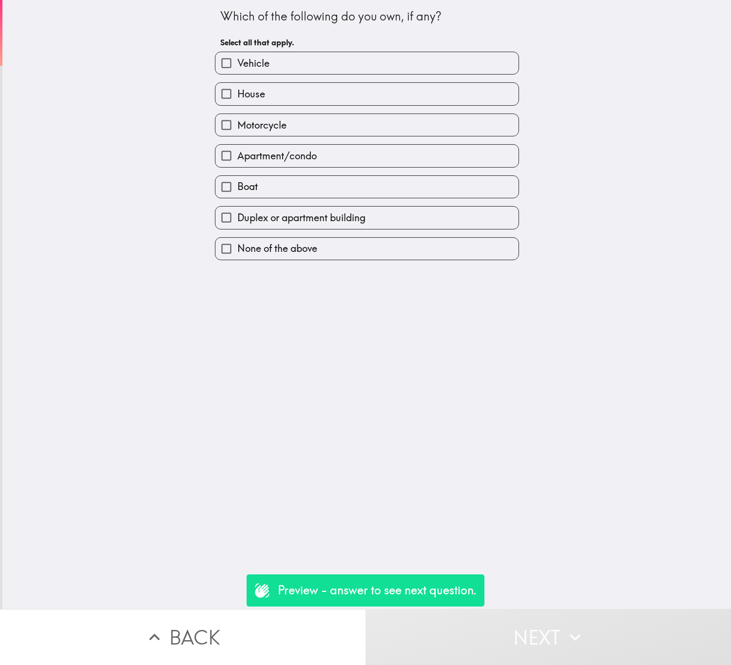
click at [366, 195] on label "Boat" at bounding box center [366, 187] width 303 height 22
click at [237, 195] on input "Boat" at bounding box center [226, 187] width 22 height 22
checkbox input "true"
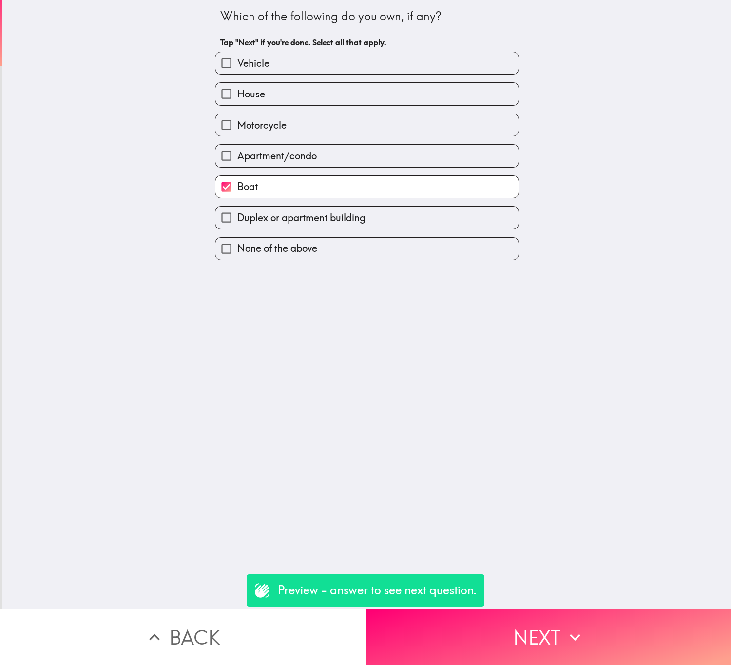
click at [379, 215] on label "Duplex or apartment building" at bounding box center [366, 218] width 303 height 22
click at [237, 215] on input "Duplex or apartment building" at bounding box center [226, 218] width 22 height 22
checkbox input "true"
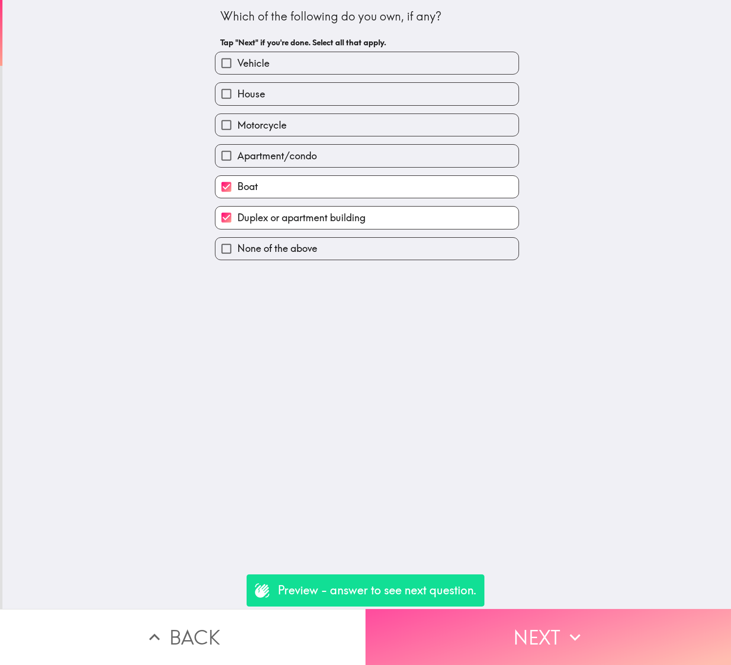
click at [572, 632] on icon "button" at bounding box center [574, 637] width 21 height 21
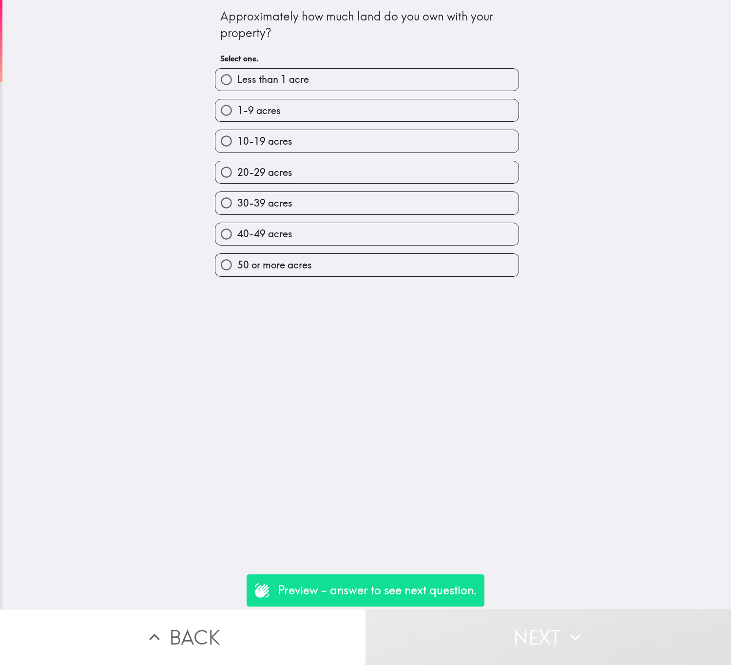
click at [392, 191] on div "30-39 acres" at bounding box center [363, 199] width 312 height 31
click at [397, 198] on label "30-39 acres" at bounding box center [366, 203] width 303 height 22
click at [237, 198] on input "30-39 acres" at bounding box center [226, 203] width 22 height 22
radio input "true"
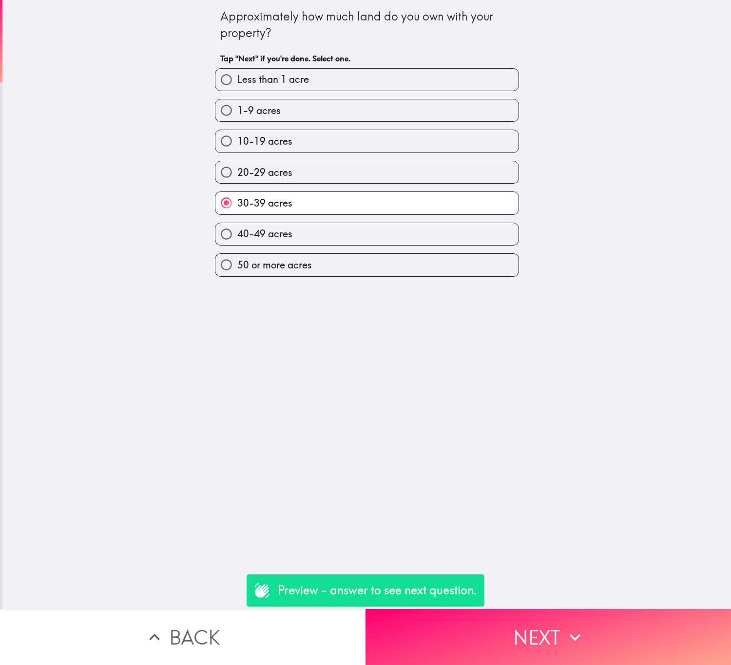
click at [617, 594] on div "Approximately how much land do you own with your property? Tap "Next" if you're…" at bounding box center [366, 304] width 729 height 609
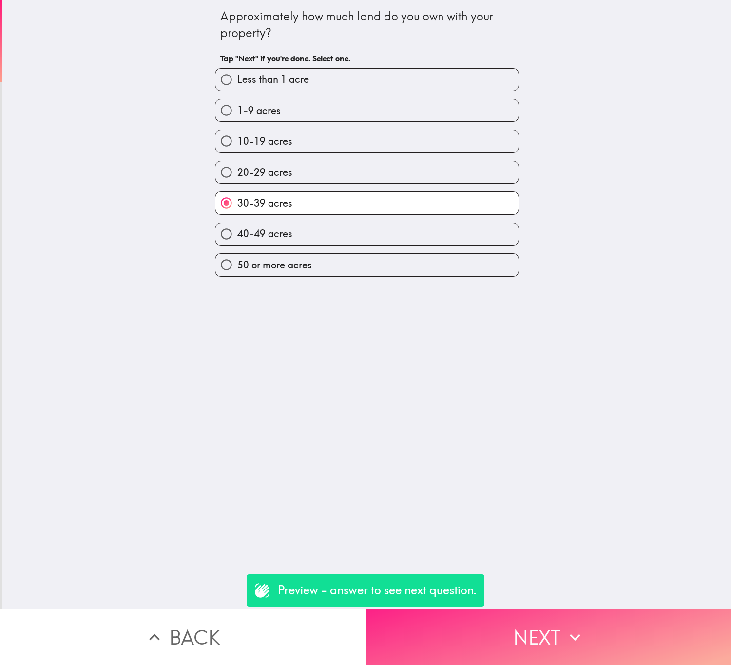
click at [599, 632] on button "Next" at bounding box center [549, 637] width 366 height 56
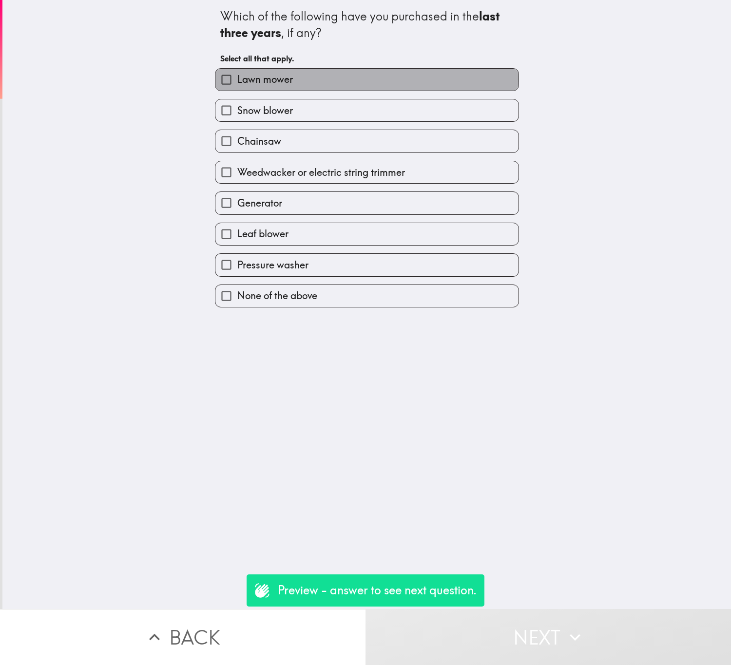
click at [316, 79] on label "Lawn mower" at bounding box center [366, 80] width 303 height 22
click at [237, 79] on input "Lawn mower" at bounding box center [226, 80] width 22 height 22
checkbox input "true"
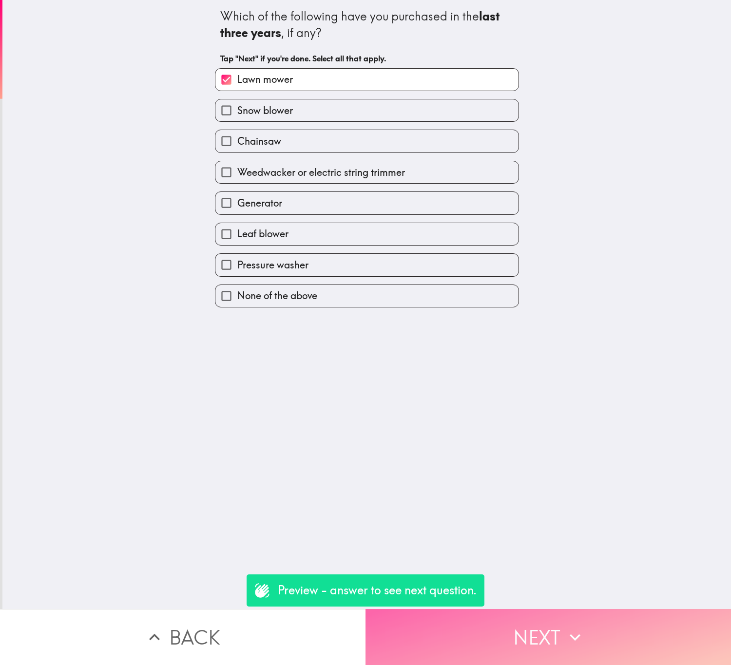
click at [567, 627] on icon "button" at bounding box center [574, 637] width 21 height 21
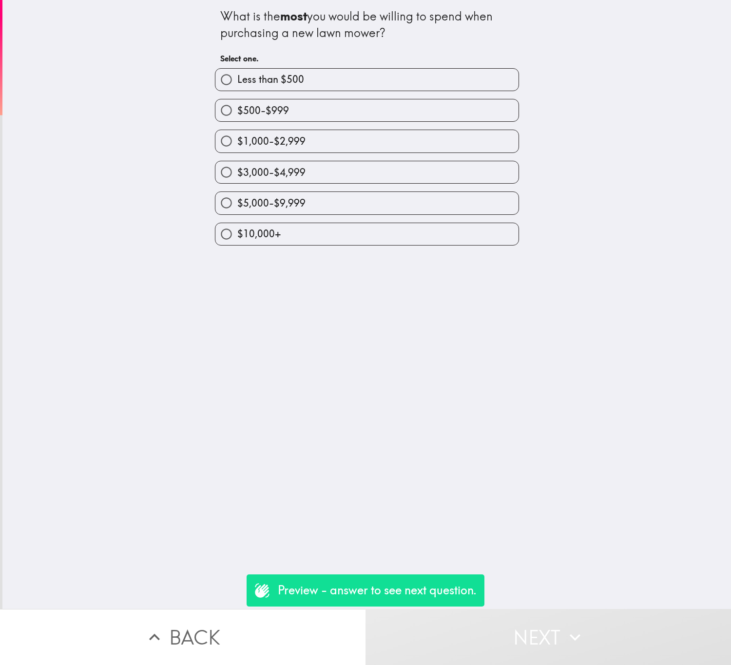
click at [423, 207] on label "$5,000-$9,999" at bounding box center [366, 203] width 303 height 22
click at [237, 207] on input "$5,000-$9,999" at bounding box center [226, 203] width 22 height 22
radio input "true"
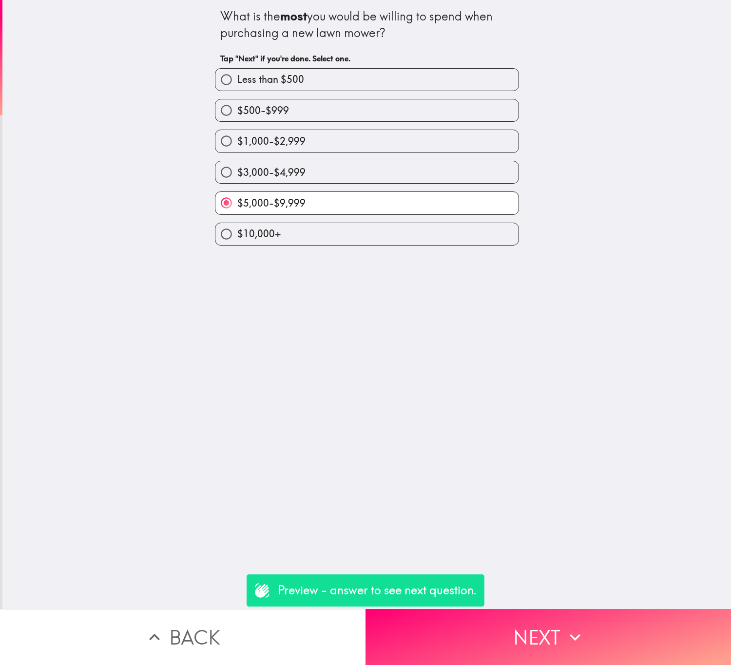
click at [295, 613] on button "Back" at bounding box center [183, 637] width 366 height 56
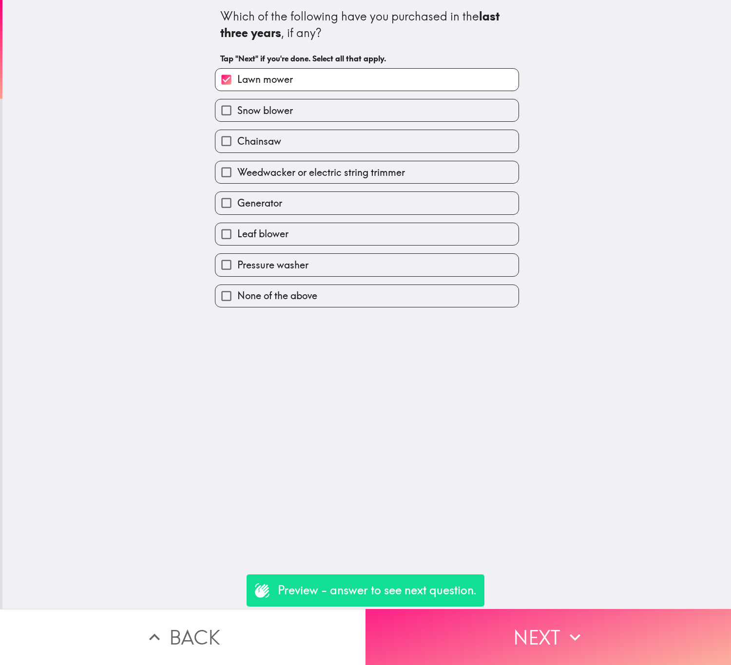
click at [486, 609] on button "Next" at bounding box center [549, 637] width 366 height 56
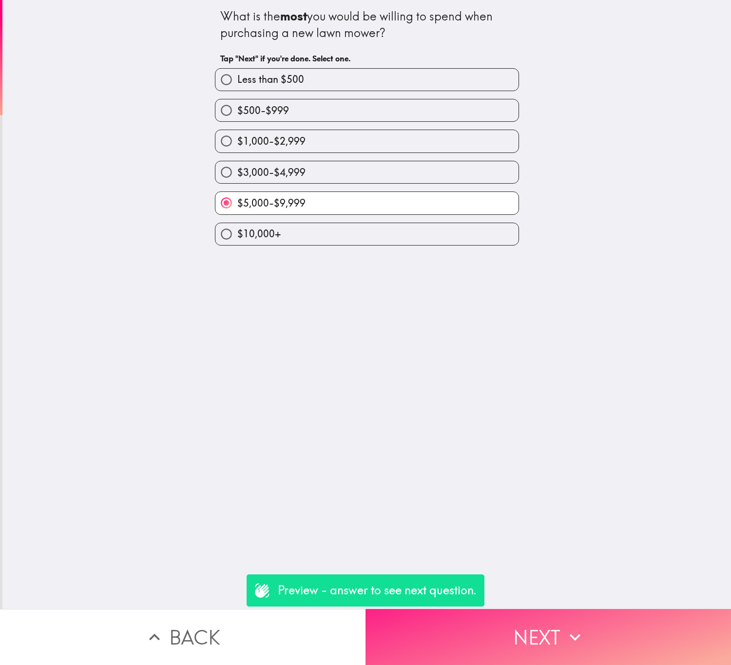
click at [528, 617] on button "Next" at bounding box center [549, 637] width 366 height 56
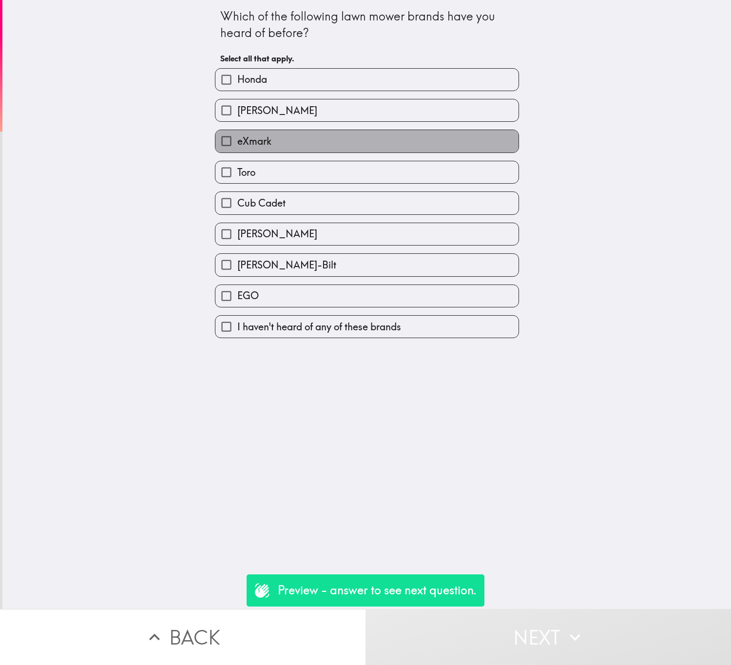
click at [382, 143] on label "eXmark" at bounding box center [366, 141] width 303 height 22
click at [237, 143] on input "eXmark" at bounding box center [226, 141] width 22 height 22
checkbox input "true"
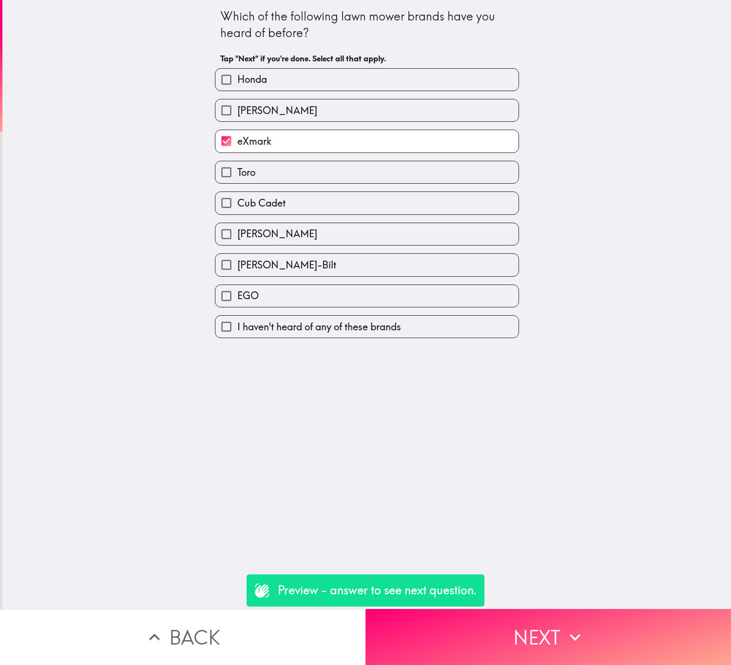
click at [367, 116] on label "[PERSON_NAME]" at bounding box center [366, 110] width 303 height 22
click at [237, 116] on input "[PERSON_NAME]" at bounding box center [226, 110] width 22 height 22
checkbox input "true"
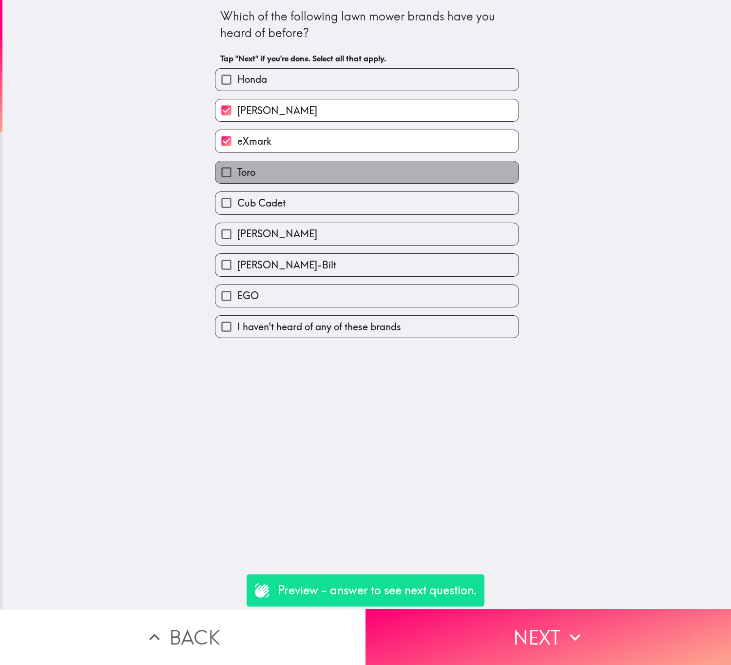
click at [382, 172] on label "Toro" at bounding box center [366, 172] width 303 height 22
click at [237, 172] on input "Toro" at bounding box center [226, 172] width 22 height 22
checkbox input "true"
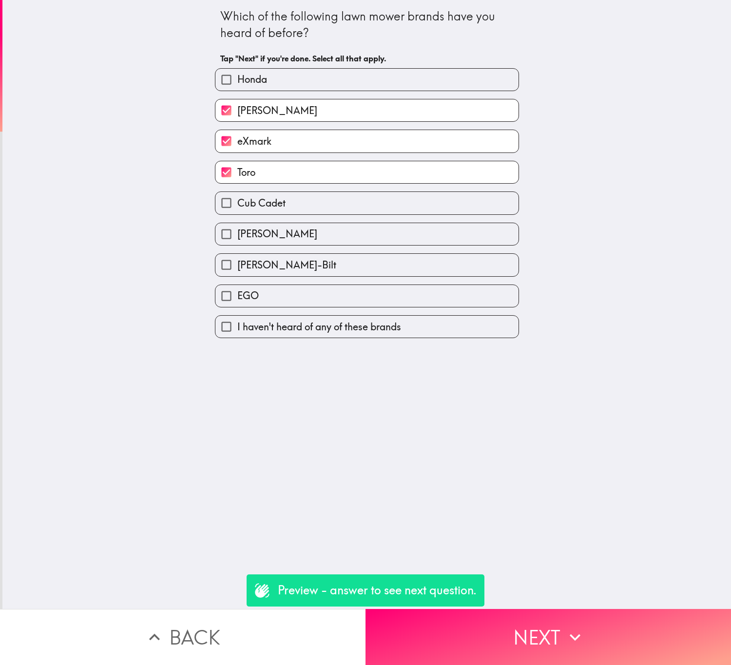
click at [319, 234] on label "John Deere" at bounding box center [366, 234] width 303 height 22
click at [237, 234] on input "John Deere" at bounding box center [226, 234] width 22 height 22
checkbox input "true"
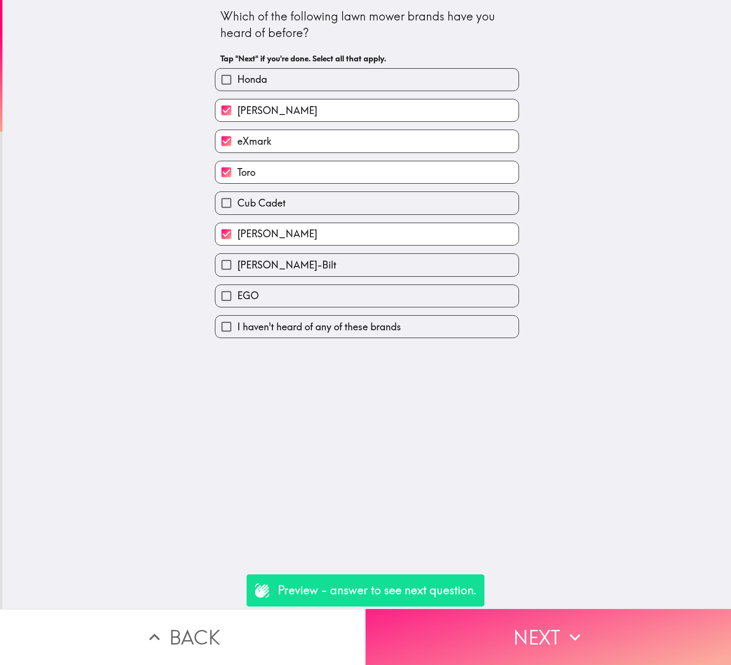
click at [591, 618] on button "Next" at bounding box center [549, 637] width 366 height 56
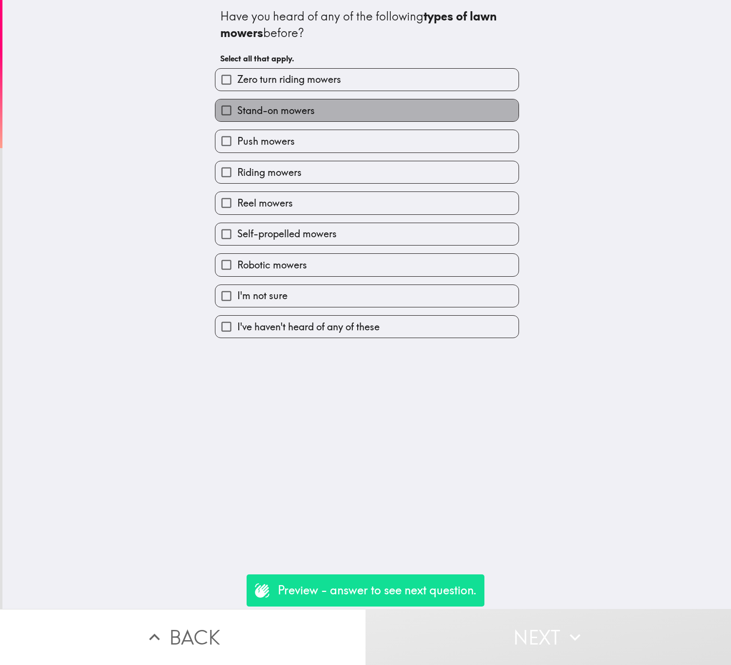
click at [316, 117] on label "Stand-on mowers" at bounding box center [366, 110] width 303 height 22
click at [237, 117] on input "Stand-on mowers" at bounding box center [226, 110] width 22 height 22
checkbox input "true"
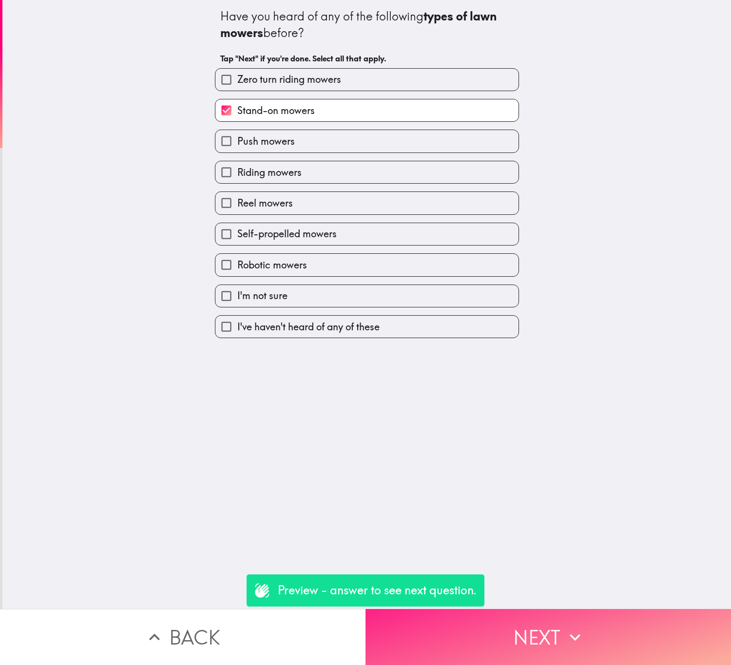
click at [588, 629] on button "Next" at bounding box center [549, 637] width 366 height 56
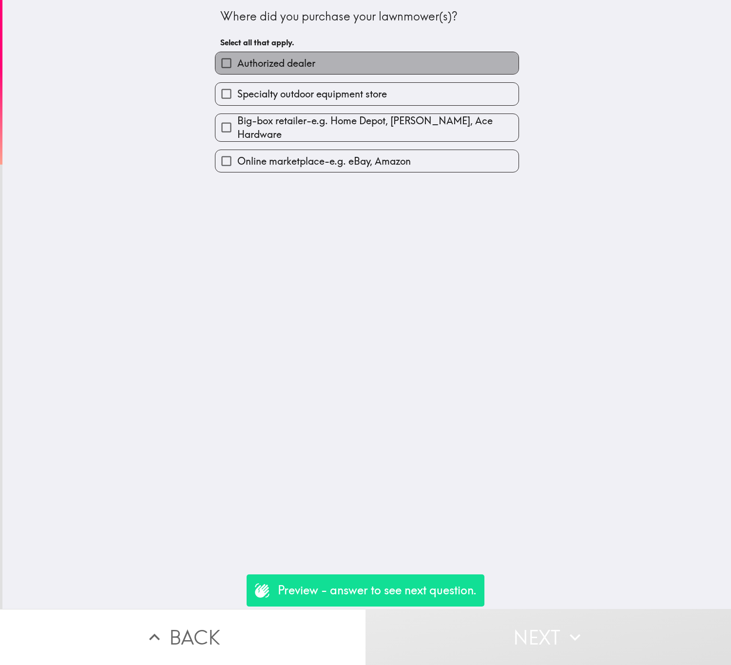
click at [347, 67] on label "Authorized dealer" at bounding box center [366, 63] width 303 height 22
click at [237, 67] on input "Authorized dealer" at bounding box center [226, 63] width 22 height 22
checkbox input "true"
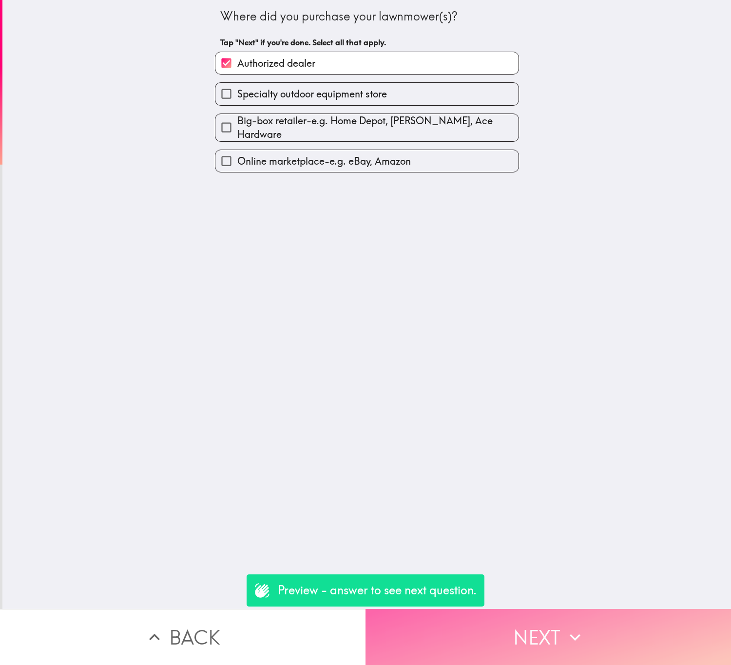
click at [604, 635] on button "Next" at bounding box center [549, 637] width 366 height 56
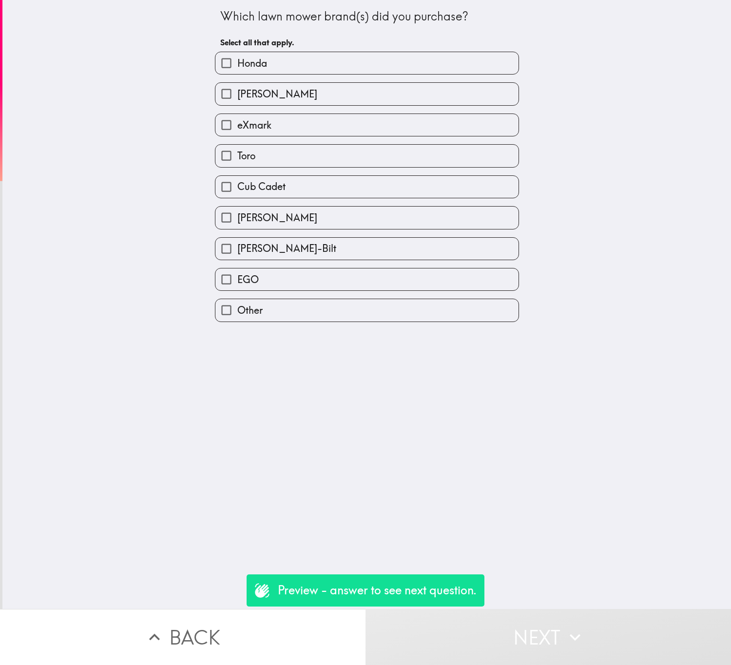
click at [365, 200] on div "John Deere" at bounding box center [363, 213] width 312 height 31
click at [385, 215] on label "John Deere" at bounding box center [366, 218] width 303 height 22
click at [237, 215] on input "John Deere" at bounding box center [226, 218] width 22 height 22
checkbox input "true"
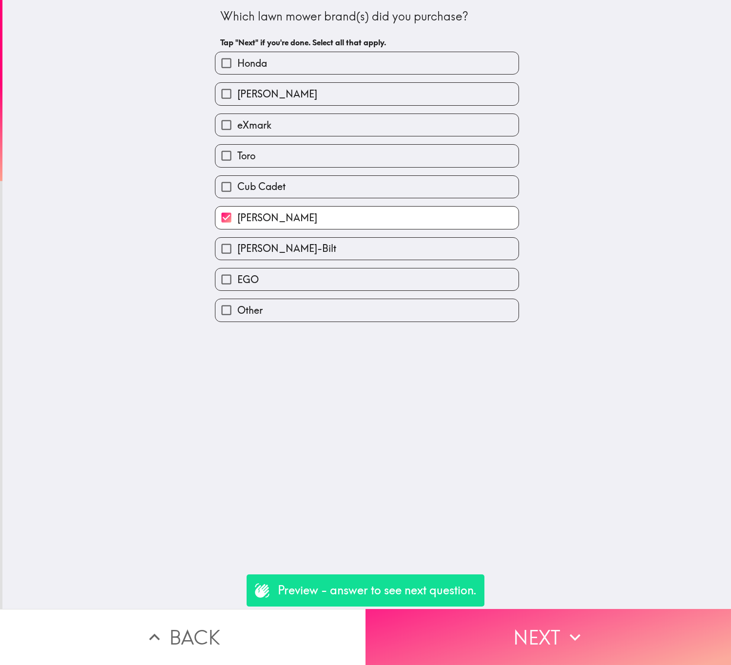
click at [581, 624] on button "Next" at bounding box center [549, 637] width 366 height 56
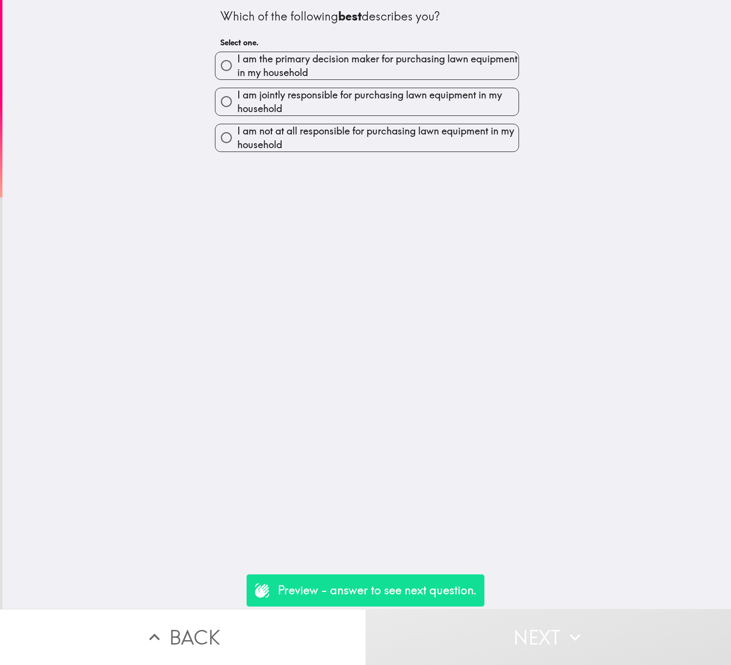
drag, startPoint x: 354, startPoint y: 63, endPoint x: 348, endPoint y: 69, distance: 8.6
click at [348, 69] on span "I am the primary decision maker for purchasing lawn equipment in my household" at bounding box center [377, 65] width 281 height 27
click at [237, 69] on input "I am the primary decision maker for purchasing lawn equipment in my household" at bounding box center [226, 66] width 22 height 22
radio input "true"
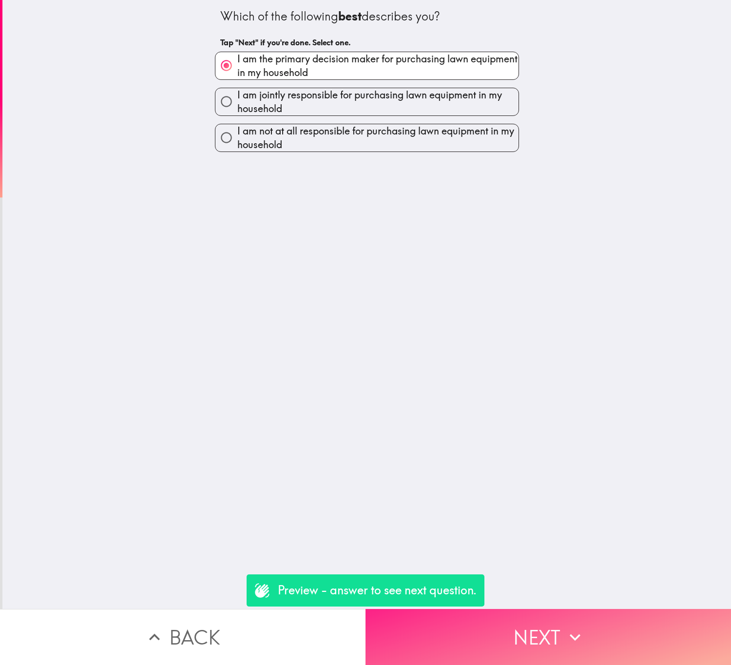
click at [539, 630] on button "Next" at bounding box center [549, 637] width 366 height 56
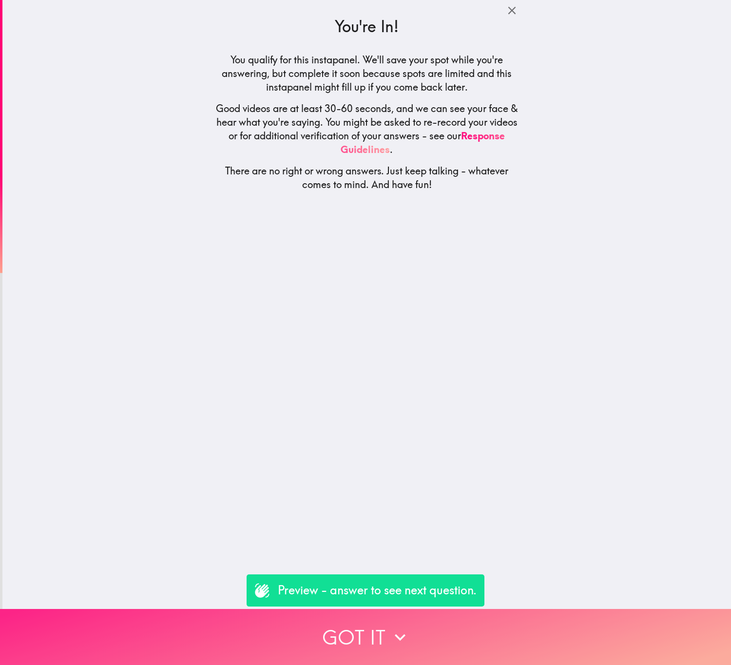
click at [520, 627] on button "Got it" at bounding box center [365, 637] width 731 height 56
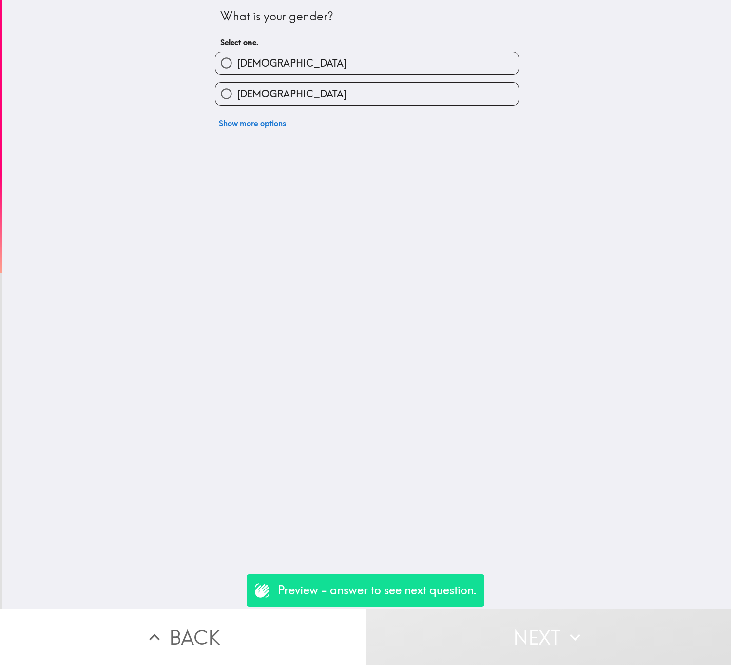
click at [327, 60] on label "Male" at bounding box center [366, 63] width 303 height 22
click at [237, 60] on input "Male" at bounding box center [226, 63] width 22 height 22
radio input "true"
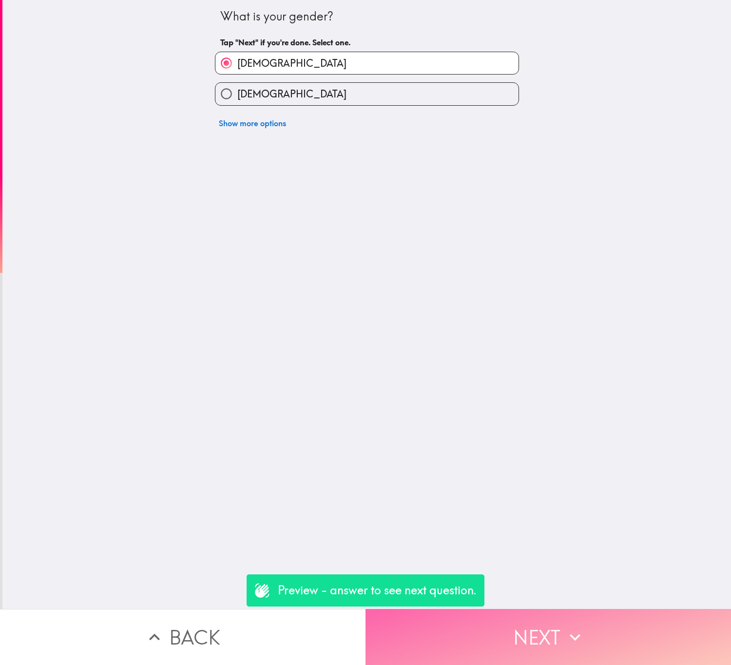
click at [522, 648] on button "Next" at bounding box center [549, 637] width 366 height 56
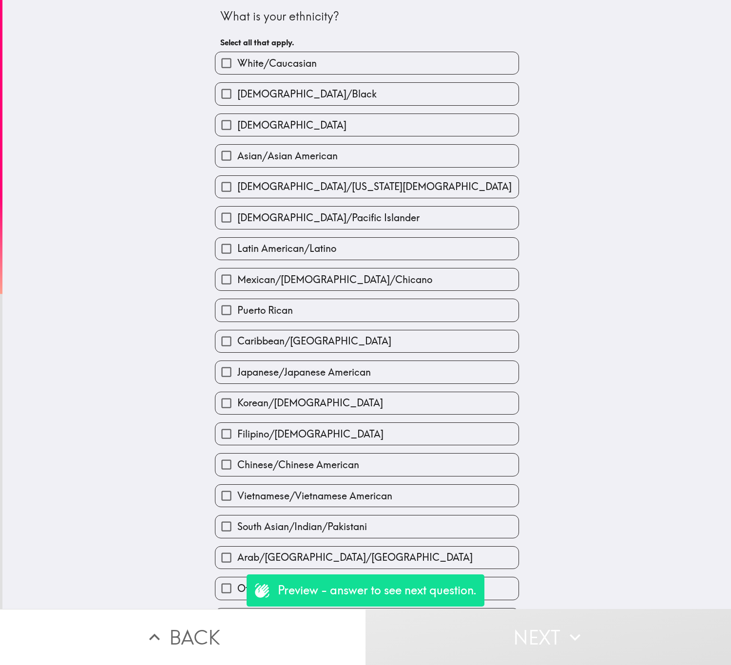
click at [379, 120] on label "Hispanic" at bounding box center [366, 125] width 303 height 22
click at [237, 120] on input "Hispanic" at bounding box center [226, 125] width 22 height 22
checkbox input "true"
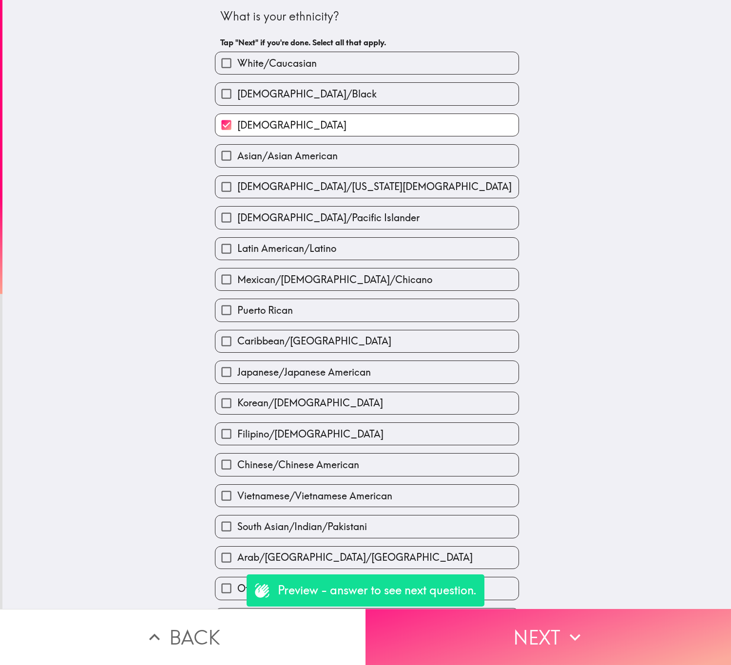
click at [610, 617] on button "Next" at bounding box center [549, 637] width 366 height 56
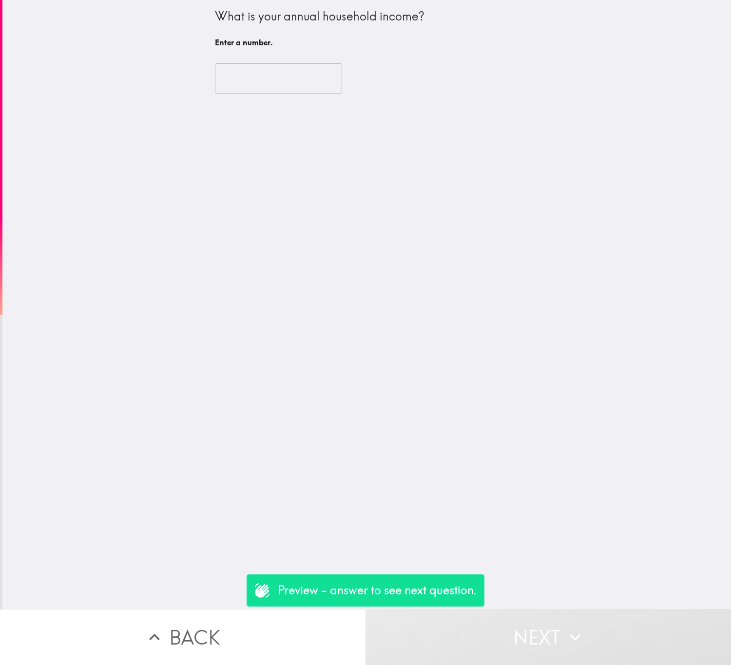
click at [272, 85] on input "number" at bounding box center [278, 78] width 127 height 30
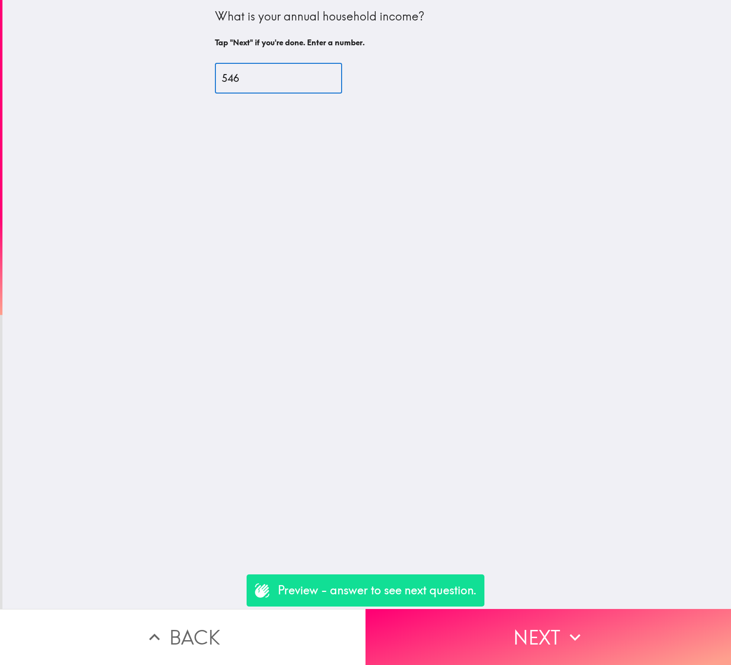
type input "546"
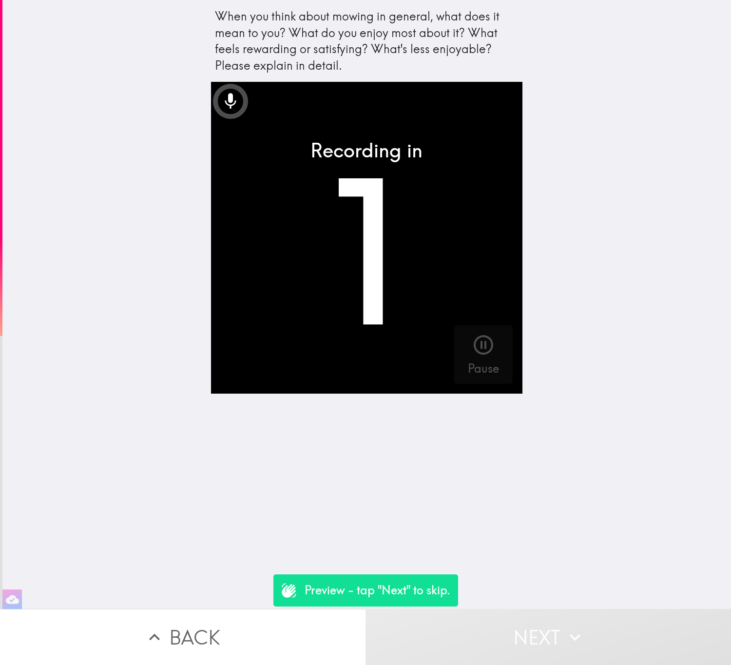
click at [332, 611] on button "Back" at bounding box center [183, 637] width 366 height 56
click at [327, 634] on div "Preview - tap "Next" to skip. Back Next" at bounding box center [365, 637] width 731 height 56
click at [284, 635] on div "Preview - tap "Next" to skip. Back Next" at bounding box center [365, 637] width 731 height 56
click at [198, 609] on div "Preview - tap "Next" to skip. Back Next" at bounding box center [365, 637] width 731 height 56
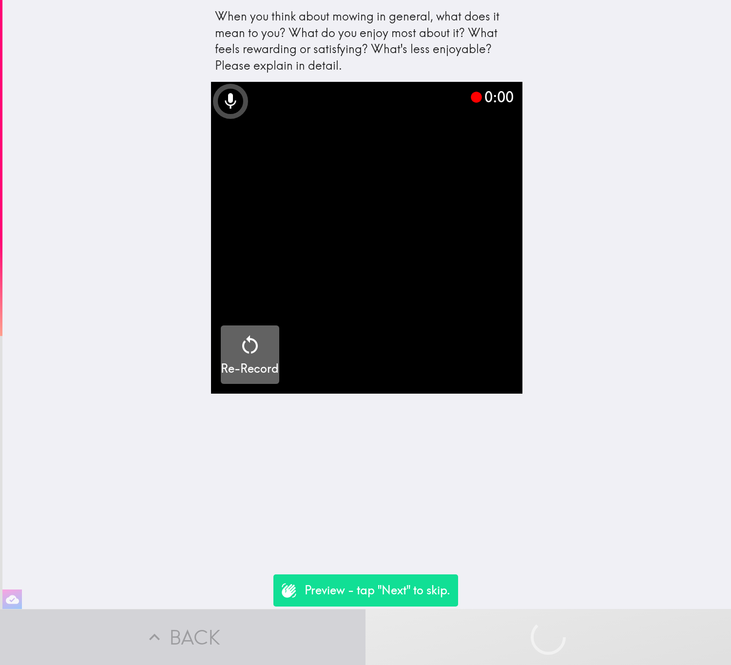
click at [240, 345] on icon "button" at bounding box center [249, 344] width 23 height 23
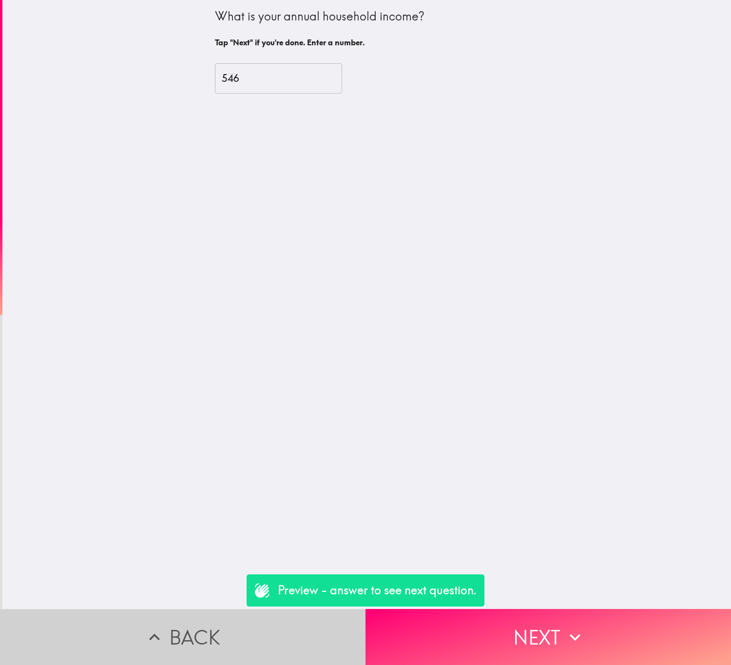
click at [268, 629] on button "Back" at bounding box center [183, 637] width 366 height 56
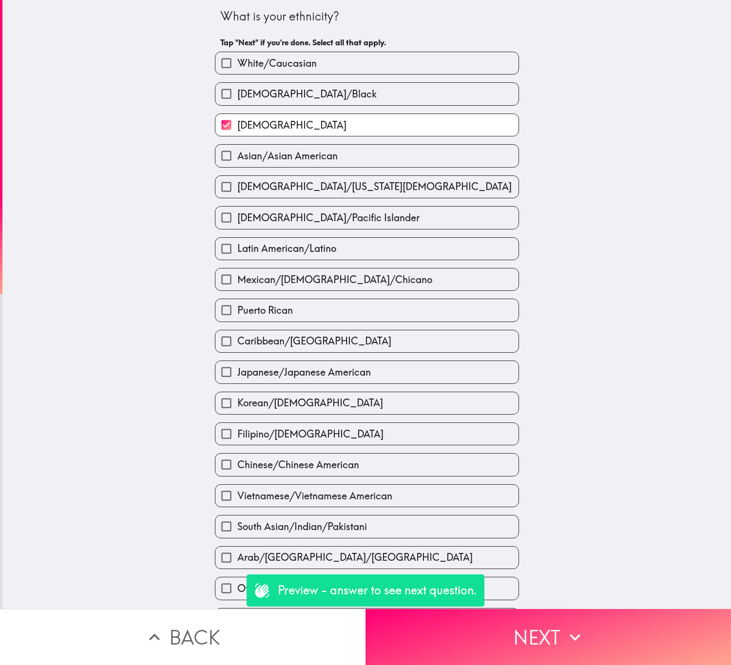
click at [268, 629] on button "Back" at bounding box center [183, 637] width 366 height 56
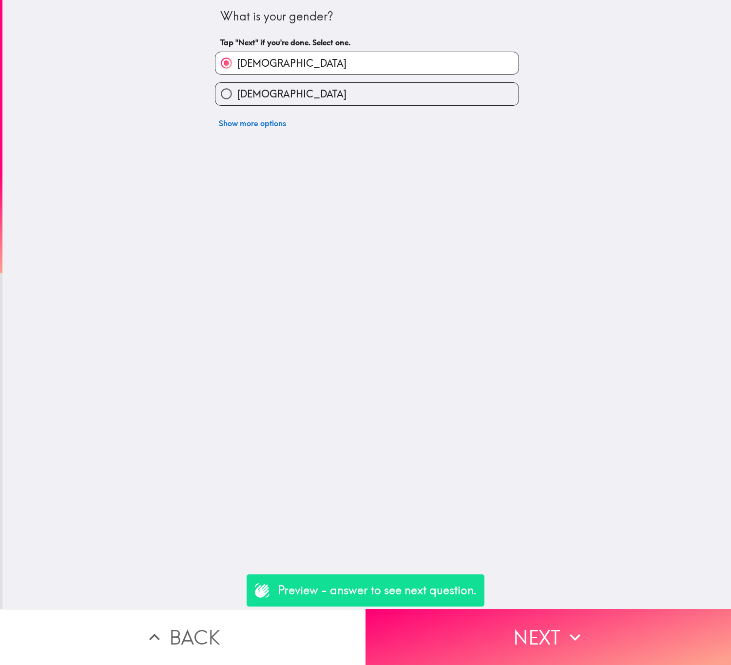
click at [268, 629] on button "Back" at bounding box center [183, 637] width 366 height 56
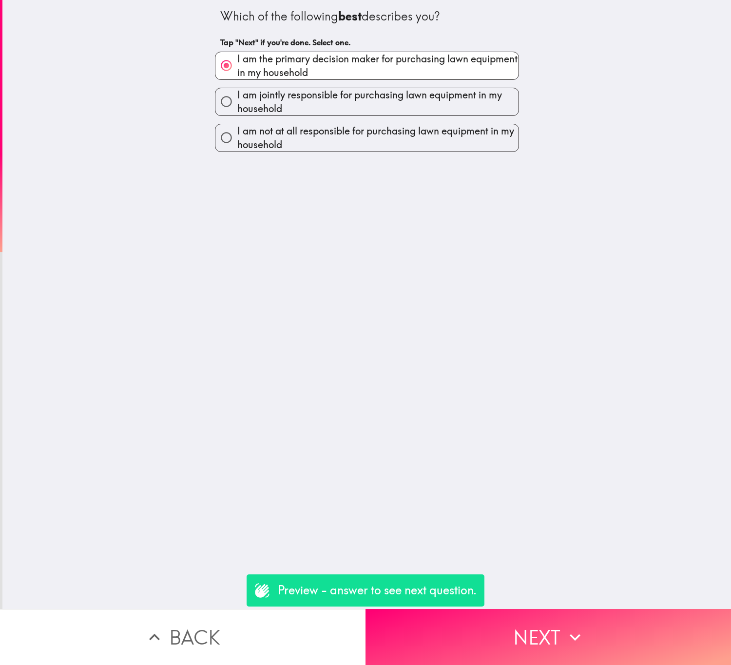
click at [606, 596] on div "Which of the following best describes you? Tap "Next" if you're done. Select on…" at bounding box center [366, 304] width 729 height 609
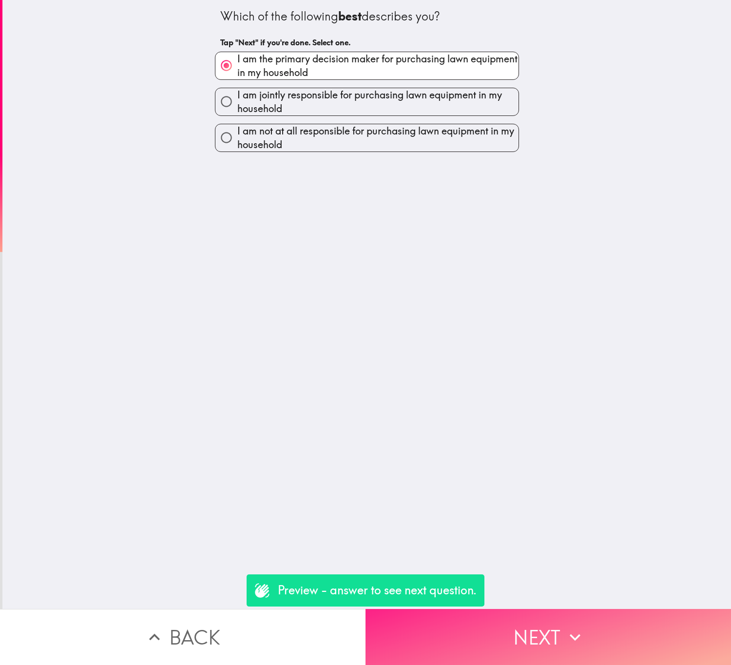
click at [599, 609] on button "Next" at bounding box center [549, 637] width 366 height 56
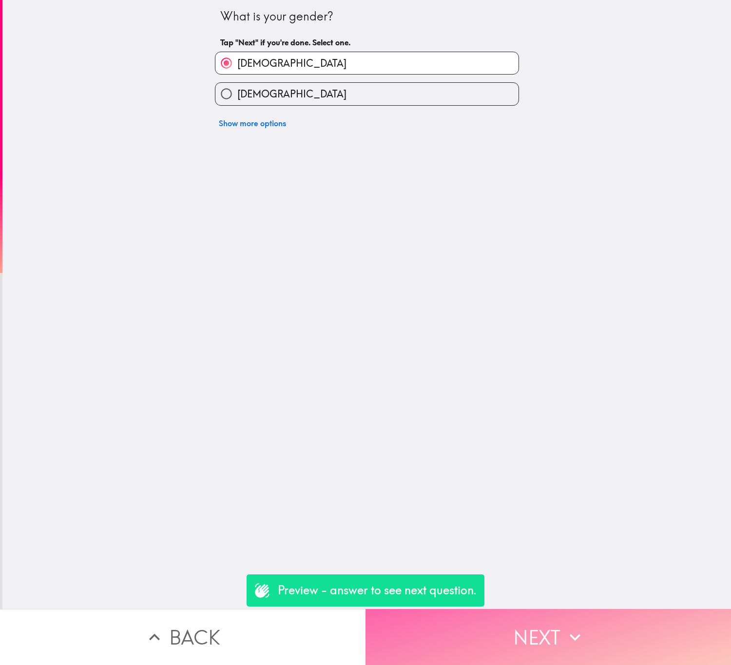
click at [599, 615] on button "Next" at bounding box center [549, 637] width 366 height 56
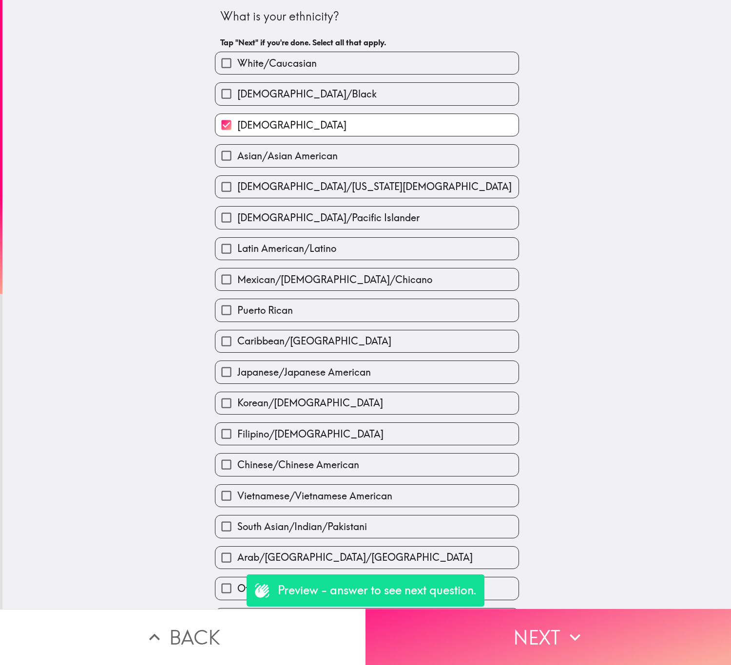
click at [599, 616] on button "Next" at bounding box center [549, 637] width 366 height 56
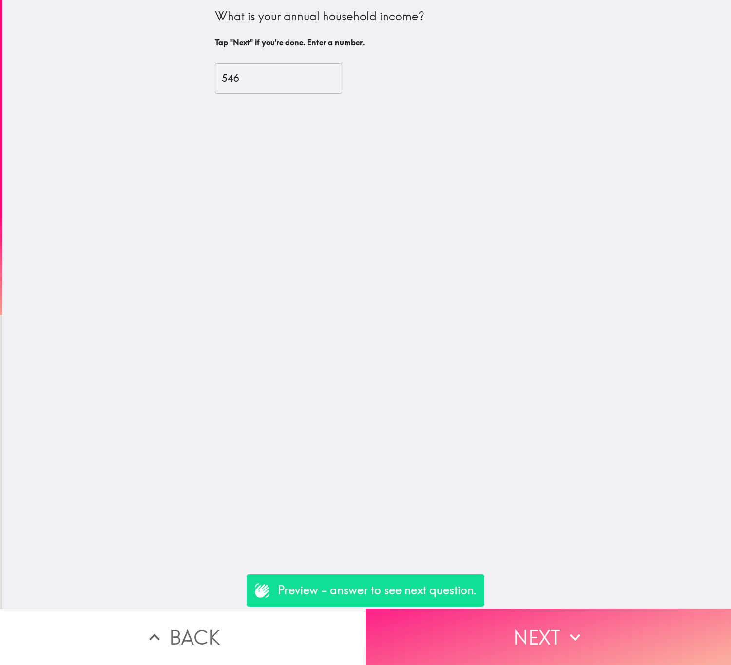
click at [599, 616] on button "Next" at bounding box center [549, 637] width 366 height 56
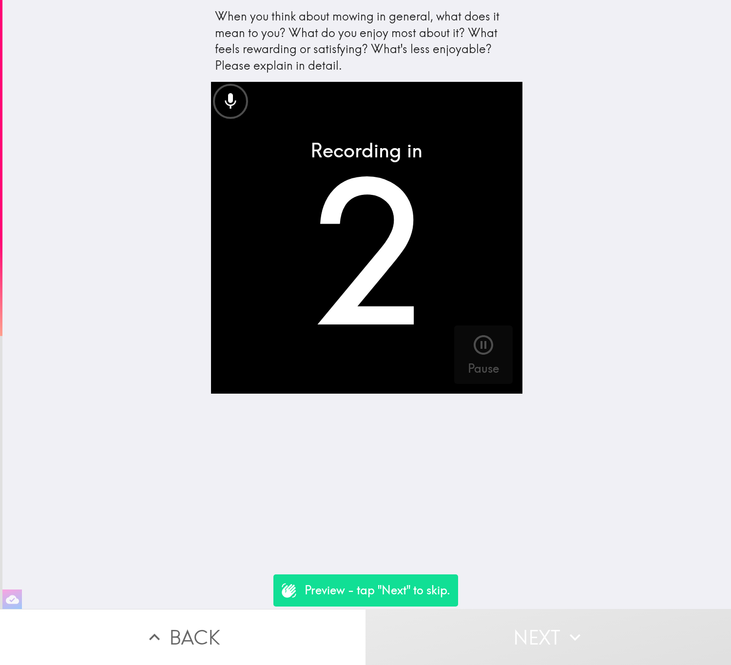
click at [571, 627] on icon "button" at bounding box center [574, 637] width 21 height 21
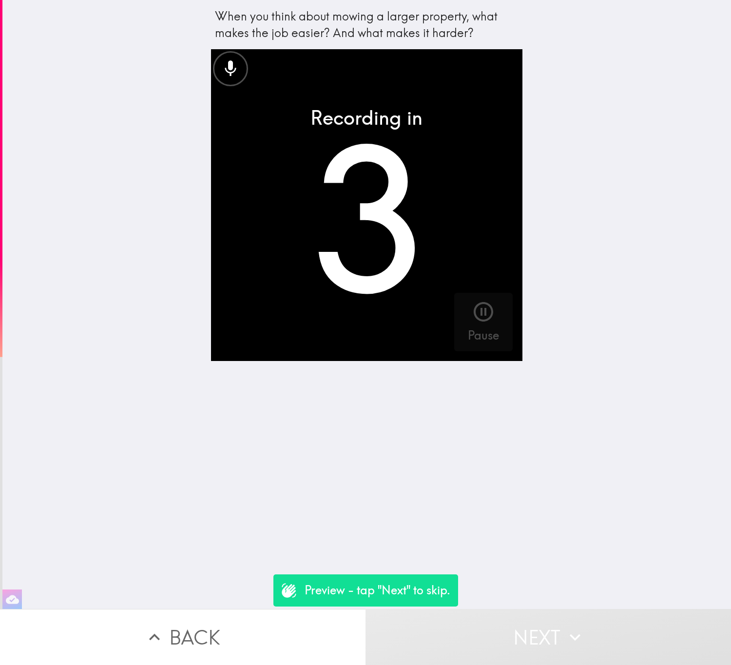
click at [571, 627] on icon "button" at bounding box center [574, 637] width 21 height 21
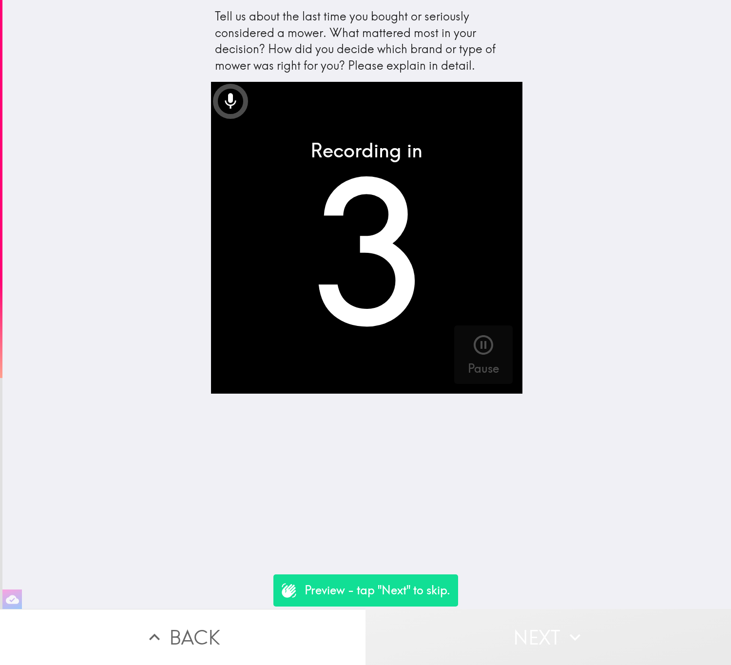
click at [571, 627] on icon "button" at bounding box center [574, 637] width 21 height 21
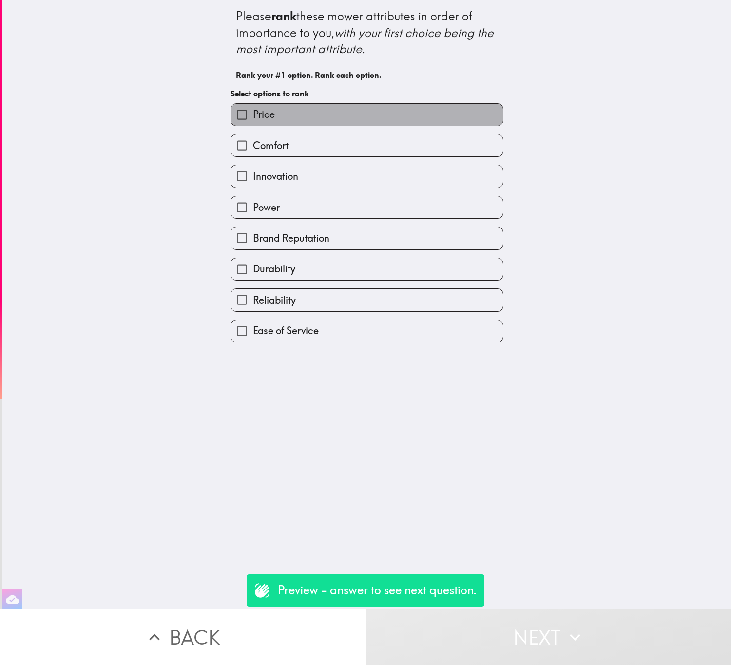
click at [327, 106] on label "Price" at bounding box center [367, 115] width 272 height 22
click at [253, 106] on input "Price" at bounding box center [242, 115] width 22 height 22
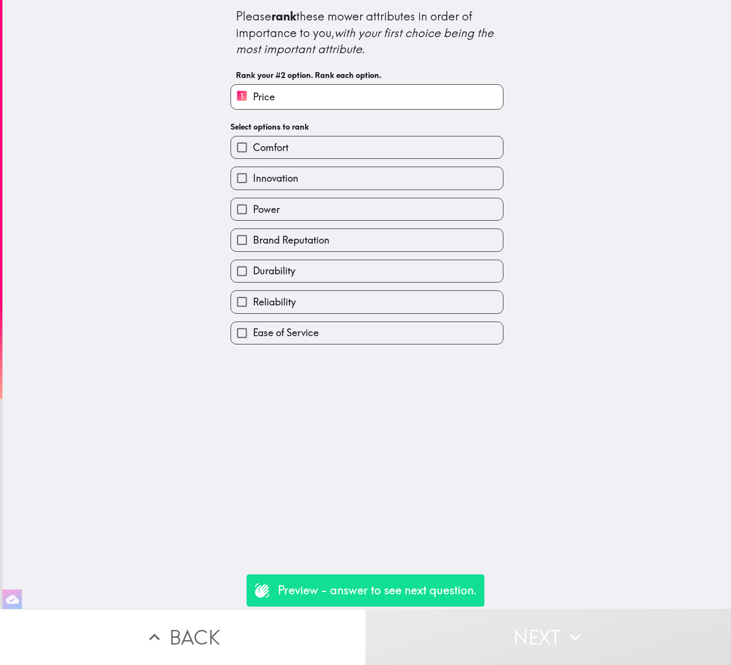
click at [329, 133] on div "Comfort" at bounding box center [363, 143] width 281 height 31
click at [385, 335] on label "Ease of Service" at bounding box center [367, 333] width 272 height 22
click at [253, 335] on input "Ease of Service" at bounding box center [242, 333] width 22 height 22
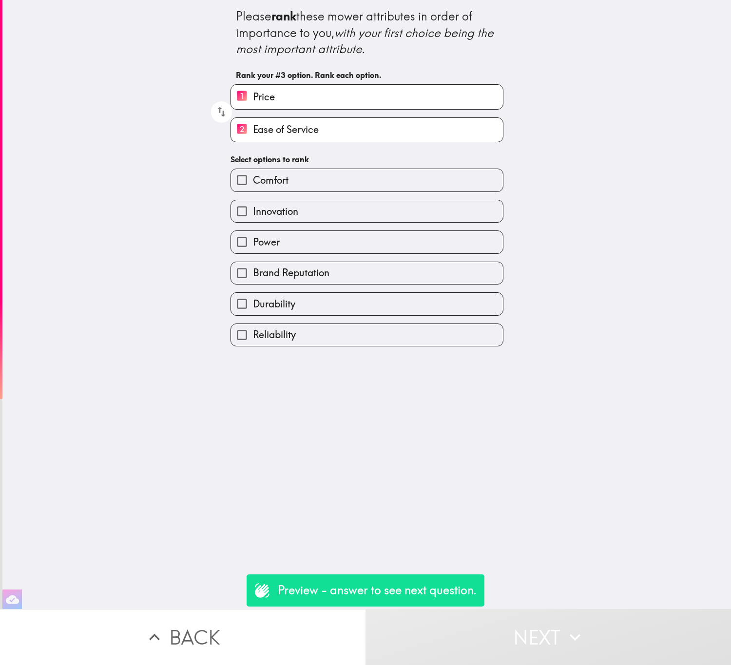
click at [385, 335] on label "Reliability" at bounding box center [367, 335] width 272 height 22
click at [253, 335] on input "Reliability" at bounding box center [242, 335] width 22 height 22
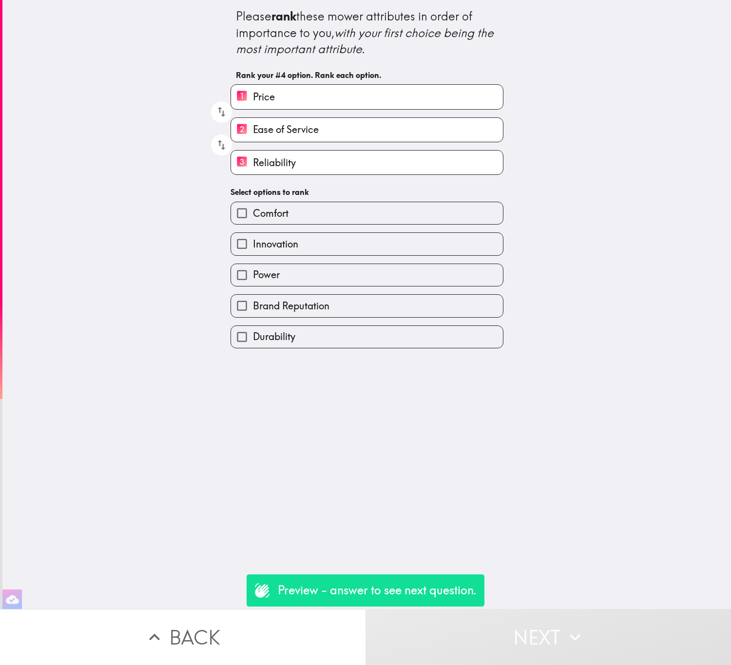
click at [385, 335] on label "Durability" at bounding box center [367, 337] width 272 height 22
click at [253, 335] on input "Durability" at bounding box center [242, 337] width 22 height 22
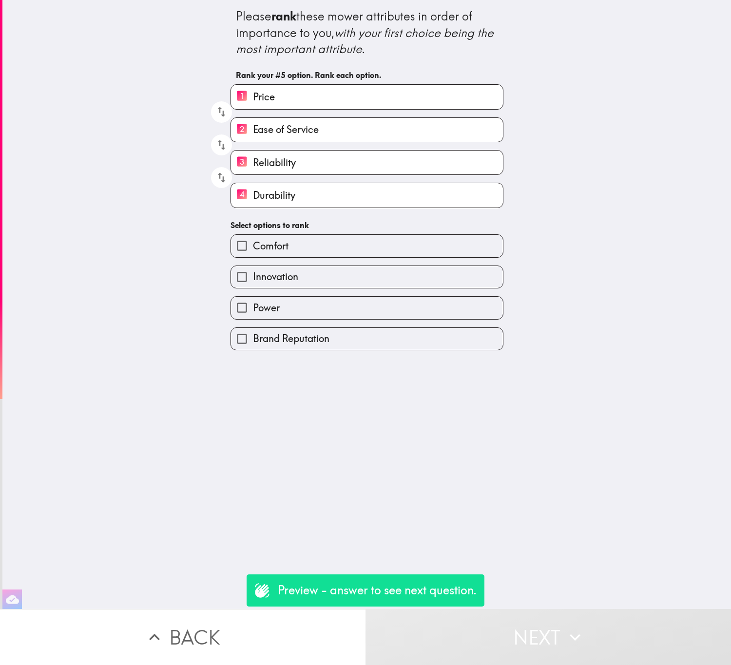
click at [385, 335] on label "Brand Reputation" at bounding box center [367, 339] width 272 height 22
click at [253, 335] on input "Brand Reputation" at bounding box center [242, 339] width 22 height 22
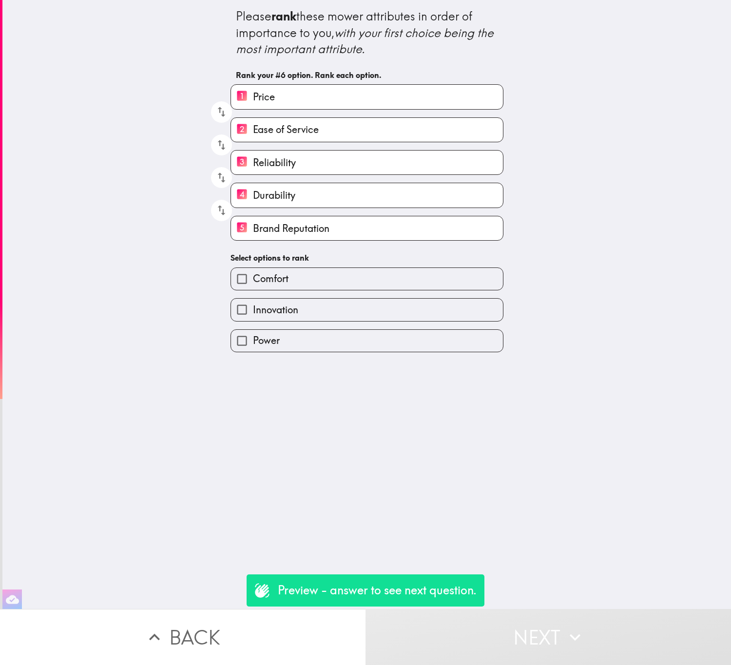
click at [385, 335] on label "Power" at bounding box center [367, 341] width 272 height 22
click at [253, 335] on input "Power" at bounding box center [242, 341] width 22 height 22
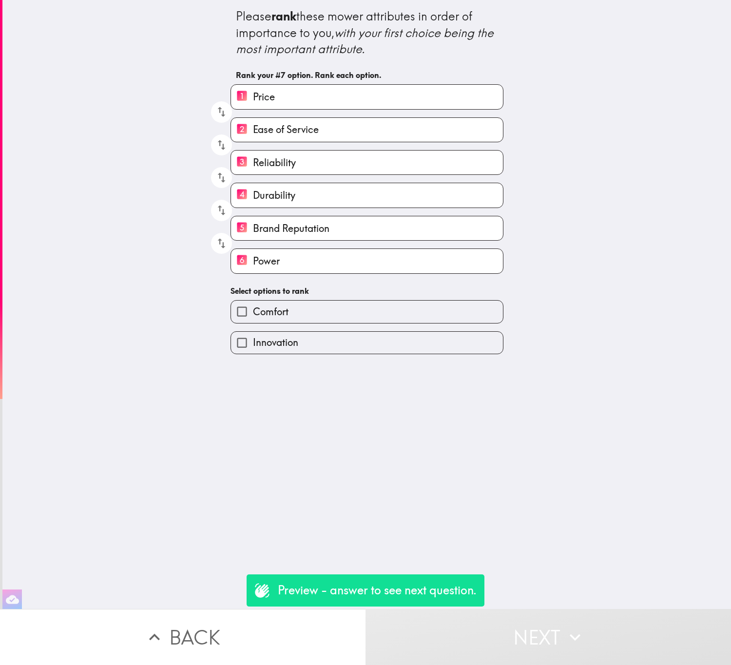
click at [385, 335] on div "Innovation" at bounding box center [367, 342] width 273 height 23
click at [389, 354] on label "Innovation" at bounding box center [367, 343] width 272 height 22
click at [253, 354] on input "Innovation" at bounding box center [242, 343] width 22 height 22
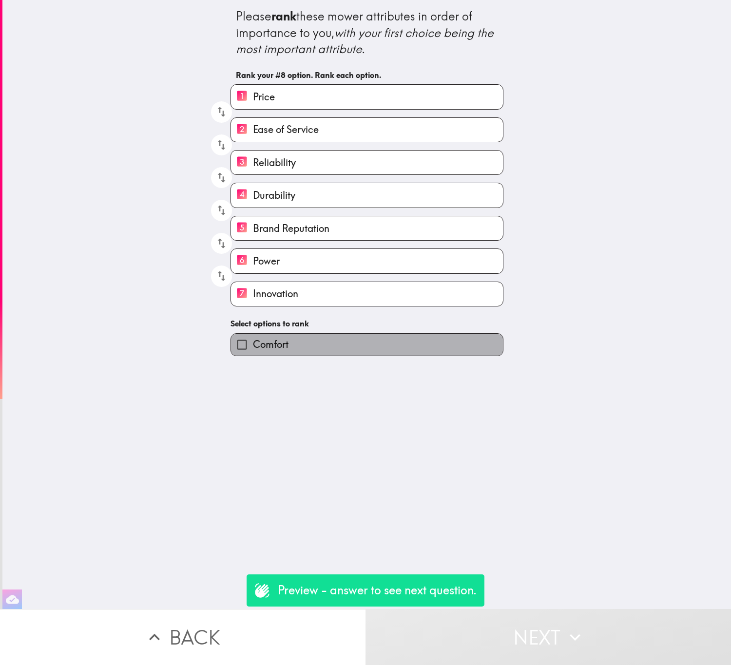
click at [389, 356] on label "Comfort" at bounding box center [367, 345] width 272 height 22
click at [253, 356] on input "Comfort" at bounding box center [242, 345] width 22 height 22
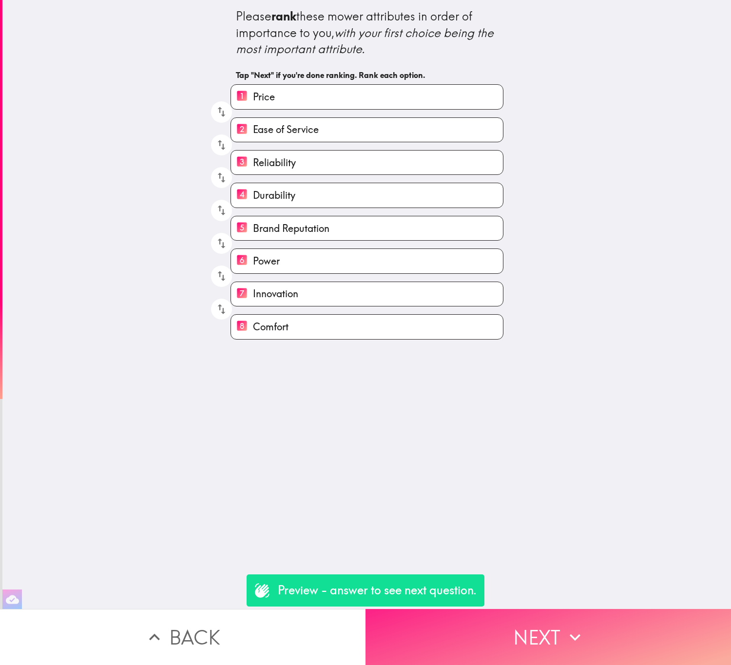
click at [558, 615] on button "Next" at bounding box center [549, 637] width 366 height 56
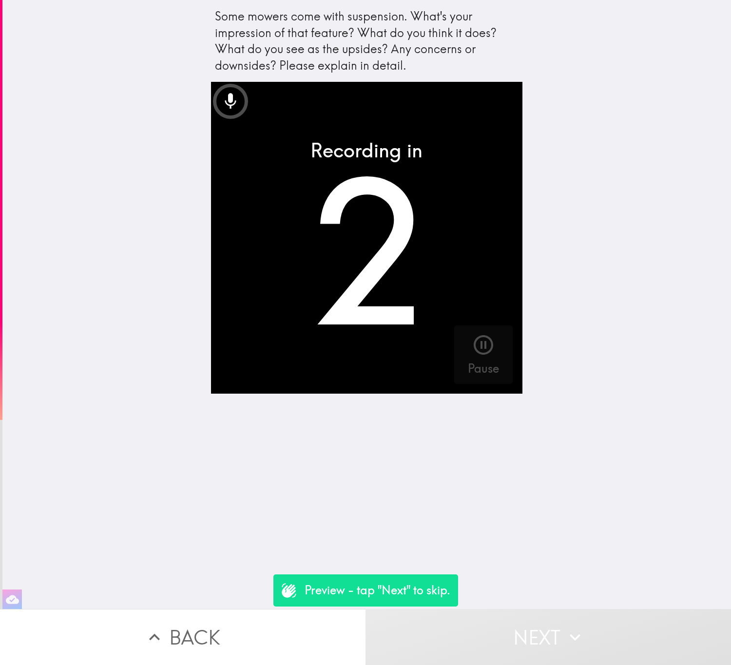
click at [625, 609] on button "Next" at bounding box center [549, 637] width 366 height 56
click at [594, 624] on button "Next" at bounding box center [549, 637] width 366 height 56
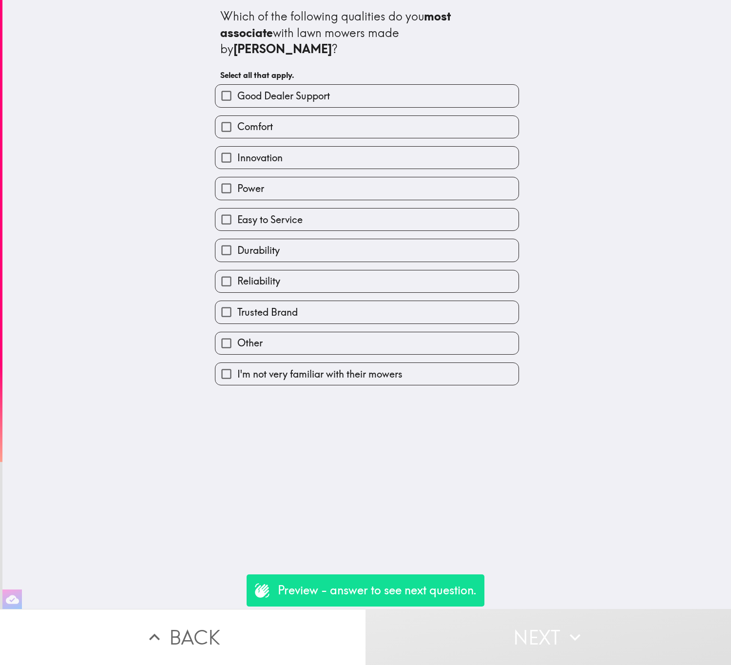
click at [366, 239] on label "Durability" at bounding box center [366, 250] width 303 height 22
click at [237, 239] on input "Durability" at bounding box center [226, 250] width 22 height 22
checkbox input "true"
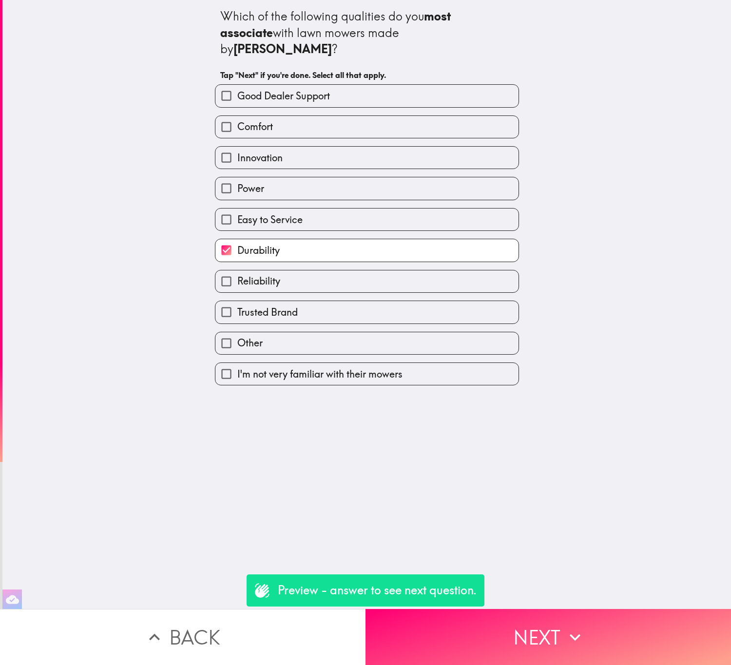
click at [432, 363] on label "I'm not very familiar with their mowers" at bounding box center [366, 374] width 303 height 22
click at [237, 363] on input "I'm not very familiar with their mowers" at bounding box center [226, 374] width 22 height 22
checkbox input "true"
checkbox input "false"
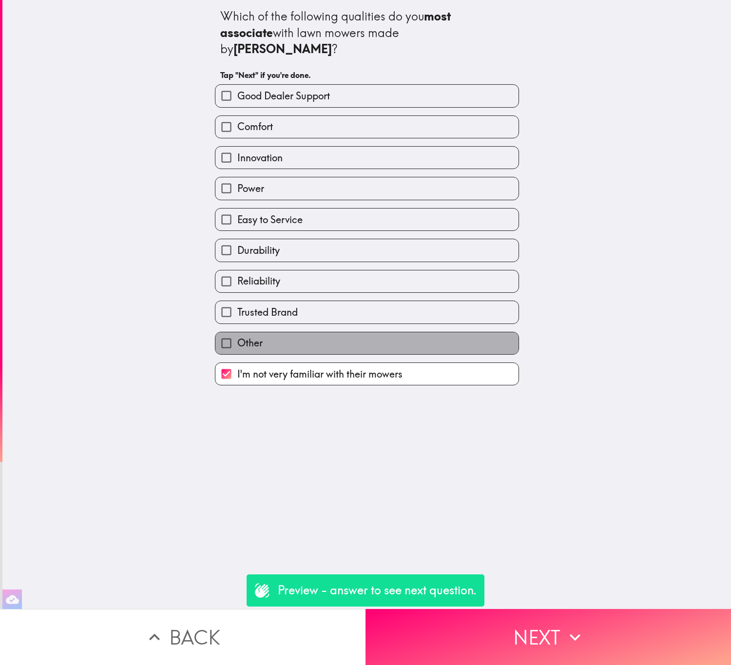
click at [421, 337] on label "Other" at bounding box center [366, 343] width 303 height 22
click at [237, 337] on input "Other" at bounding box center [226, 343] width 22 height 22
checkbox input "true"
checkbox input "false"
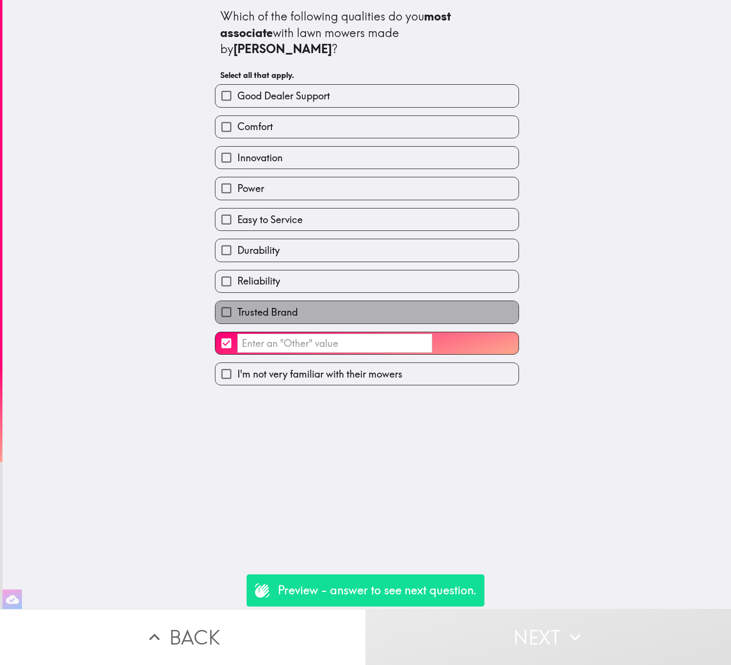
click at [409, 304] on label "Trusted Brand" at bounding box center [366, 312] width 303 height 22
click at [237, 304] on input "Trusted Brand" at bounding box center [226, 312] width 22 height 22
checkbox input "true"
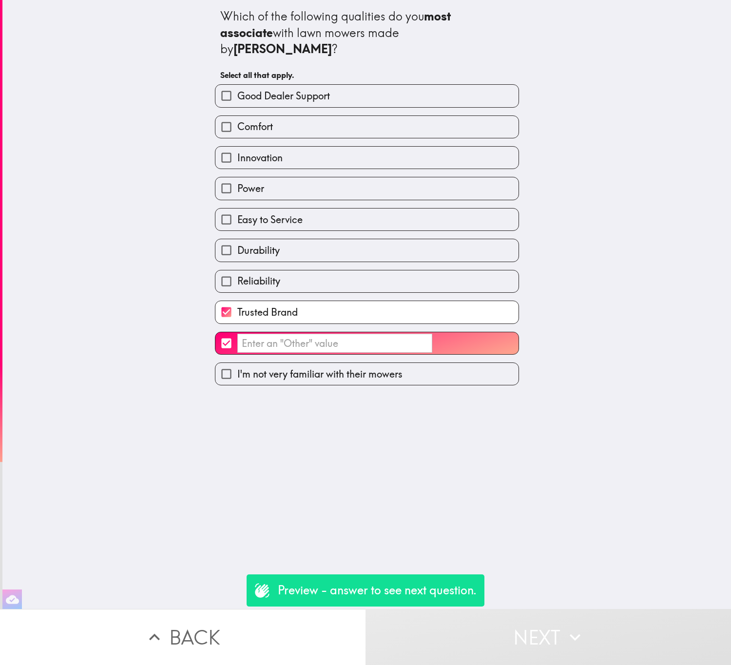
click at [446, 332] on label "​" at bounding box center [366, 343] width 303 height 22
click at [237, 332] on input "​" at bounding box center [226, 343] width 22 height 22
checkbox input "false"
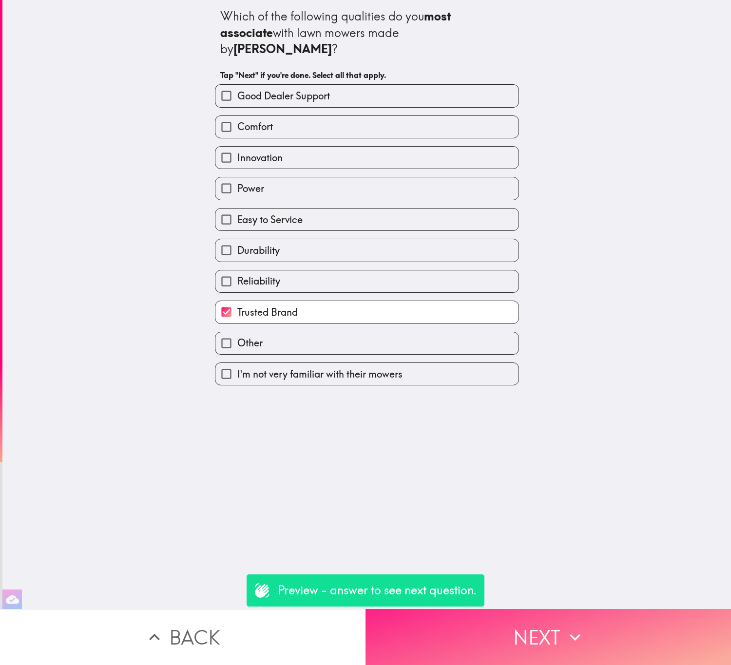
click at [576, 627] on icon "button" at bounding box center [574, 637] width 21 height 21
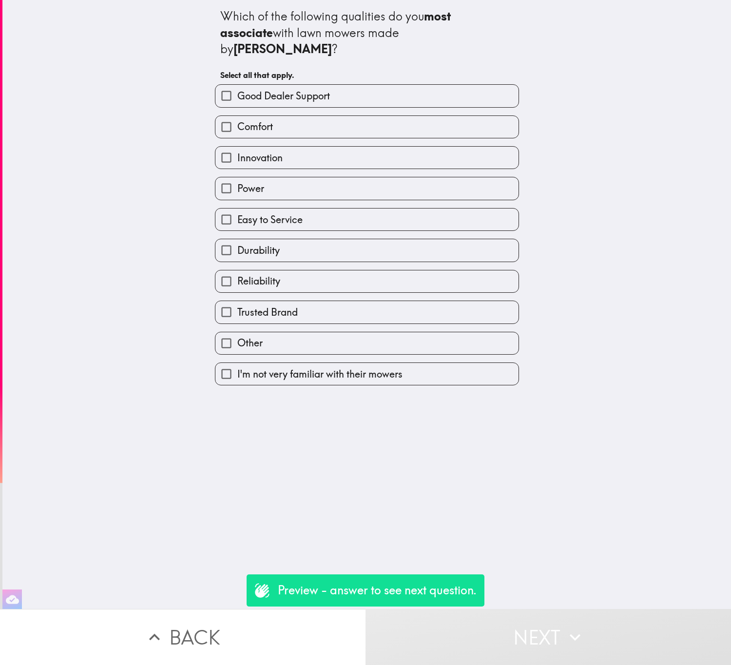
click at [424, 209] on label "Easy to Service" at bounding box center [366, 220] width 303 height 22
click at [237, 209] on input "Easy to Service" at bounding box center [226, 220] width 22 height 22
checkbox input "true"
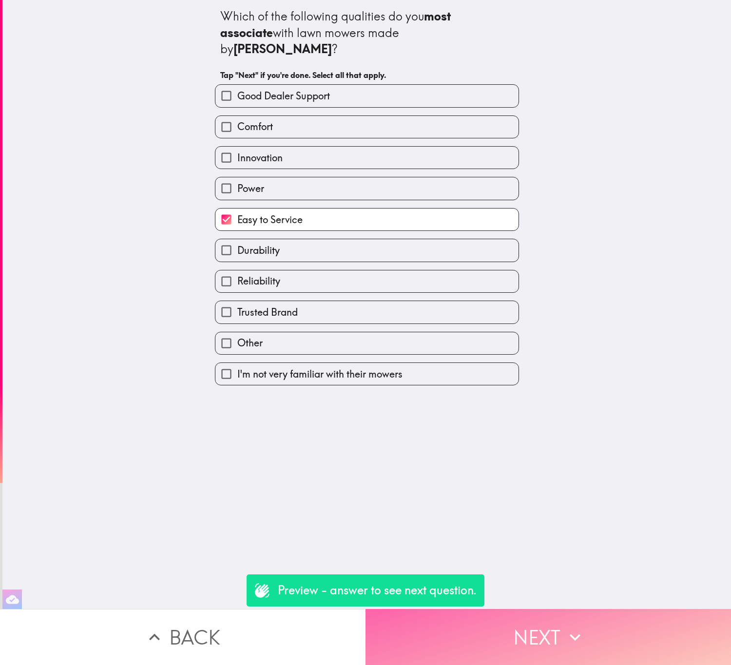
click at [554, 624] on button "Next" at bounding box center [549, 637] width 366 height 56
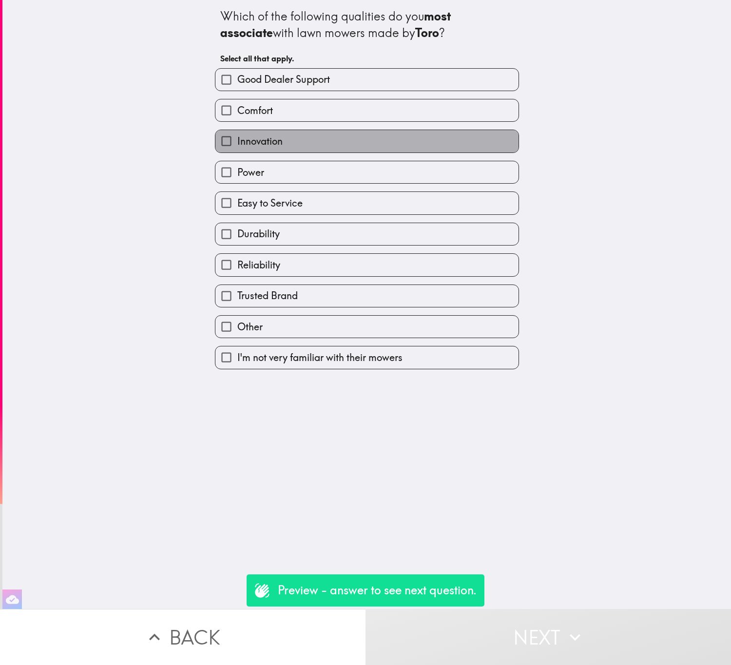
click at [360, 139] on label "Innovation" at bounding box center [366, 141] width 303 height 22
click at [237, 139] on input "Innovation" at bounding box center [226, 141] width 22 height 22
checkbox input "true"
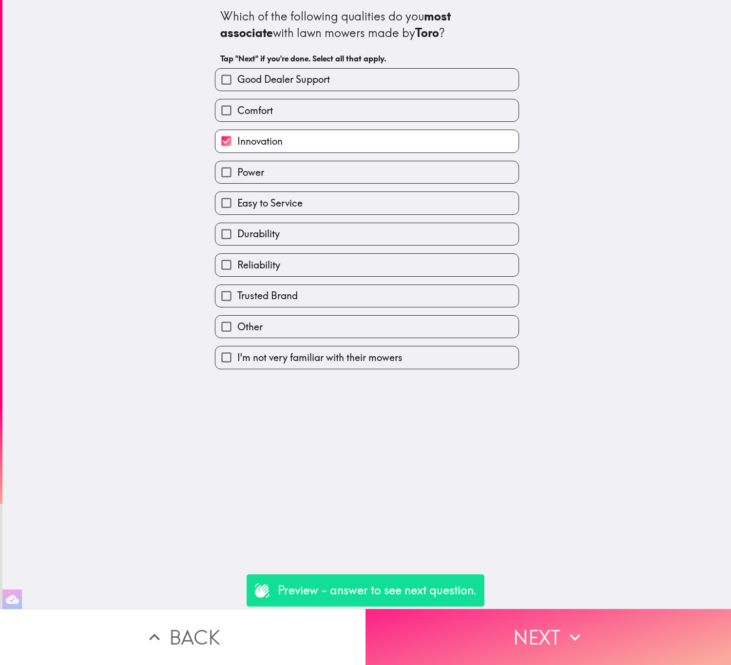
click at [600, 609] on button "Next" at bounding box center [549, 637] width 366 height 56
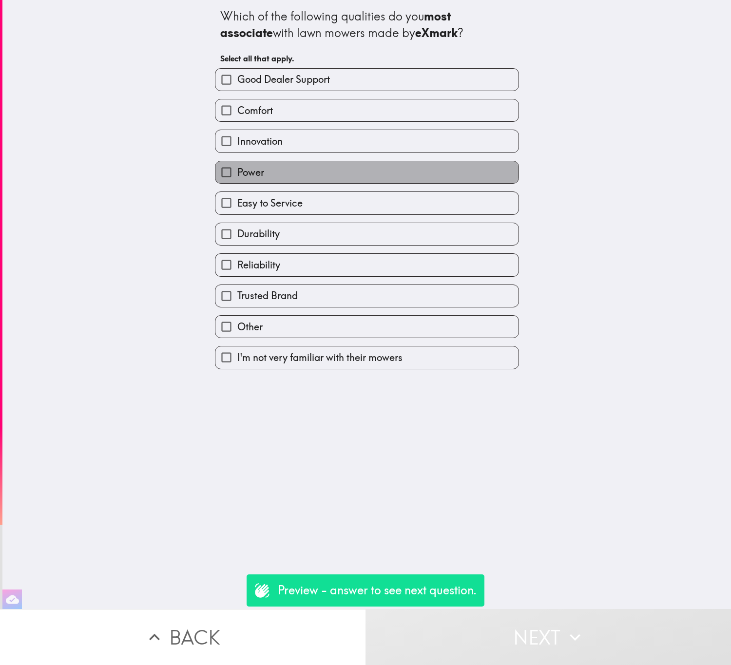
click at [351, 172] on label "Power" at bounding box center [366, 172] width 303 height 22
click at [237, 172] on input "Power" at bounding box center [226, 172] width 22 height 22
checkbox input "true"
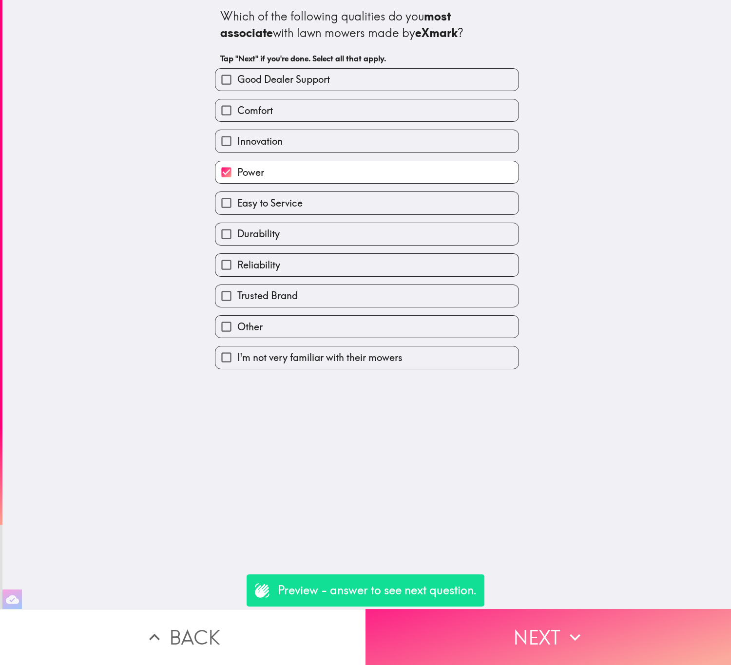
click at [568, 627] on icon "button" at bounding box center [574, 637] width 21 height 21
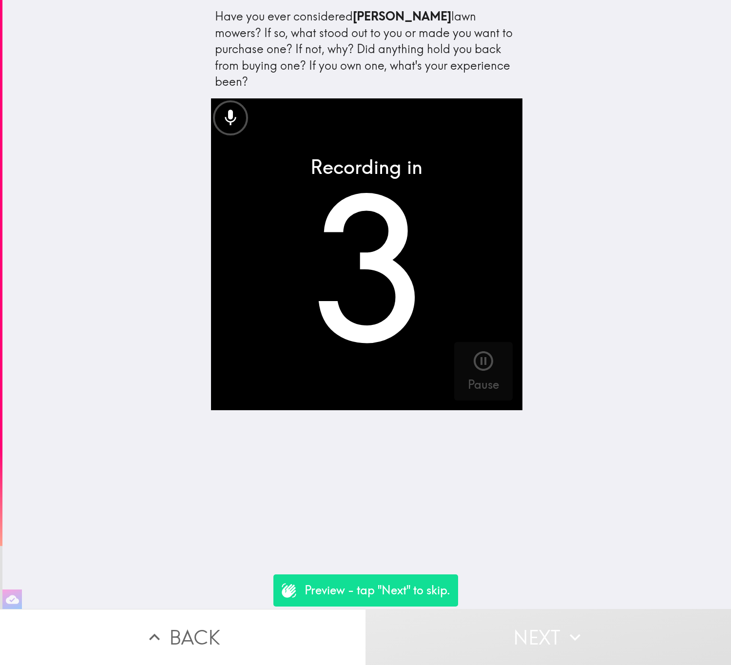
click at [605, 626] on button "Next" at bounding box center [549, 637] width 366 height 56
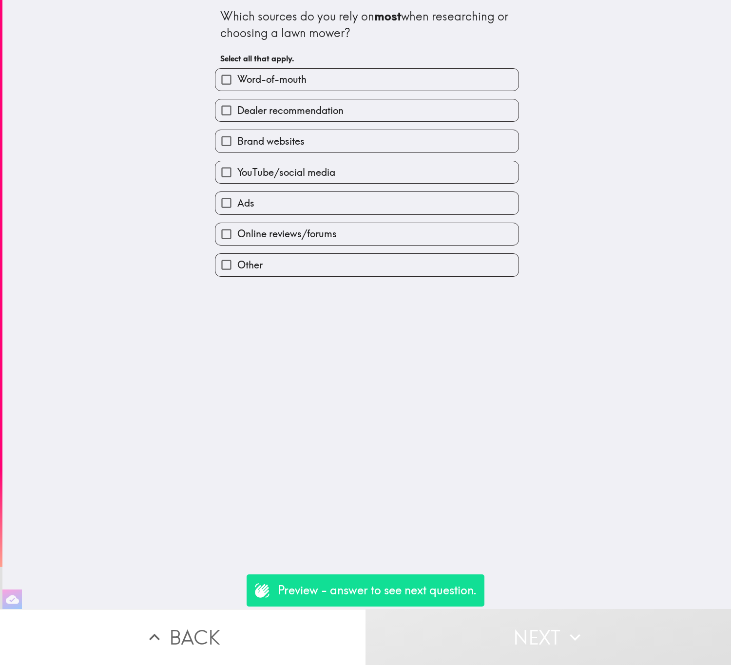
click at [391, 161] on div "YouTube/social media" at bounding box center [367, 172] width 304 height 23
click at [401, 186] on div "Ads" at bounding box center [363, 199] width 312 height 31
click at [417, 192] on div "Ads" at bounding box center [363, 199] width 312 height 31
click at [417, 173] on label "YouTube/social media" at bounding box center [366, 172] width 303 height 22
click at [237, 173] on input "YouTube/social media" at bounding box center [226, 172] width 22 height 22
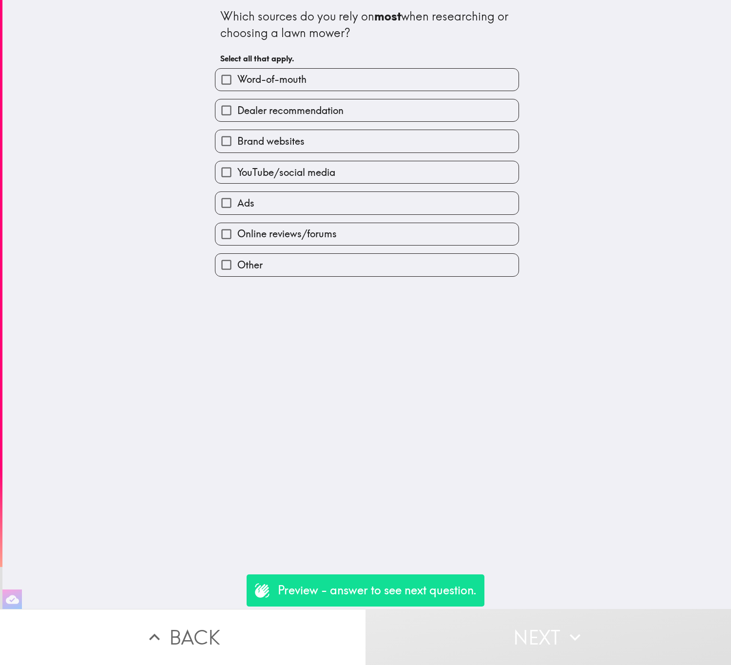
checkbox input "true"
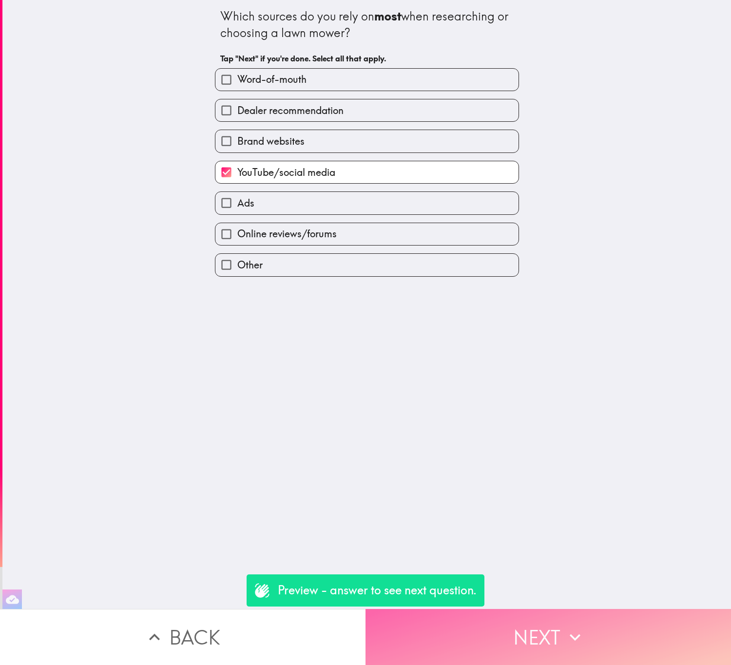
click at [565, 609] on button "Next" at bounding box center [549, 637] width 366 height 56
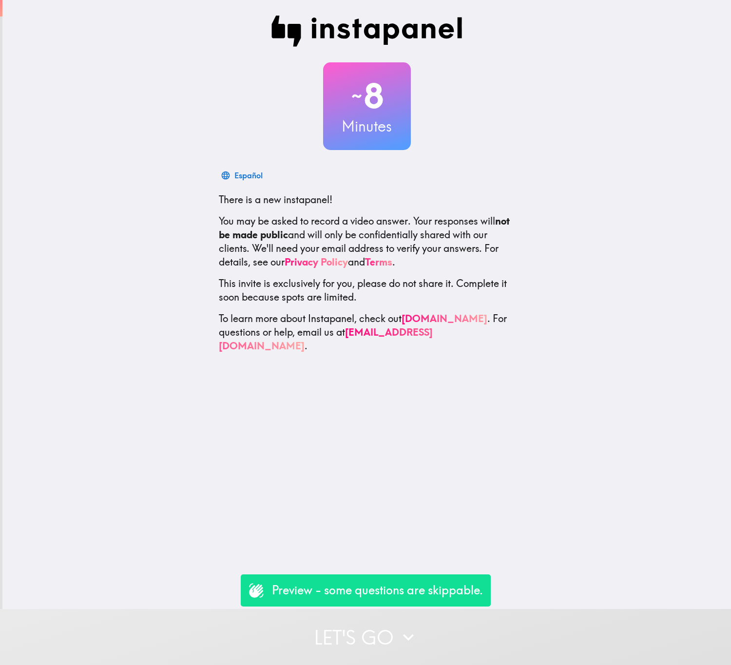
click at [503, 609] on button "Let's go" at bounding box center [365, 637] width 731 height 56
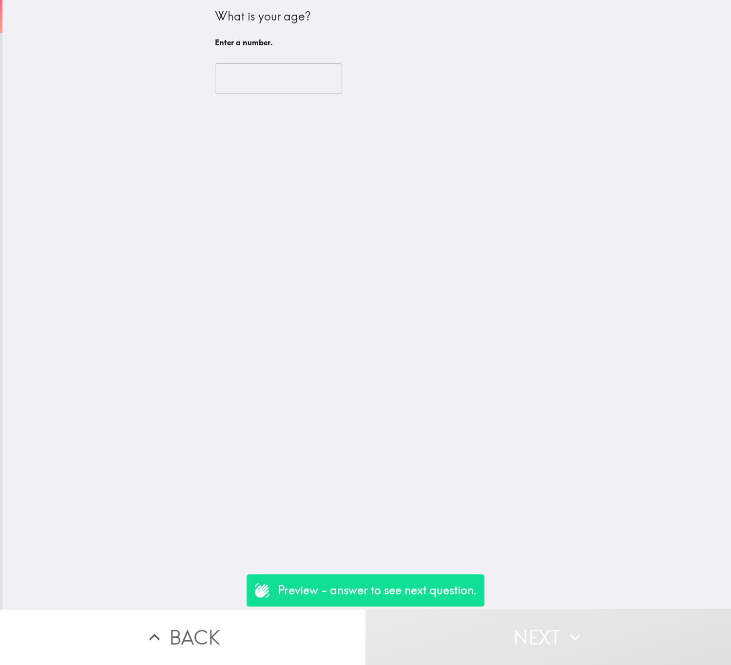
click at [285, 75] on input "number" at bounding box center [278, 78] width 127 height 30
type input "1"
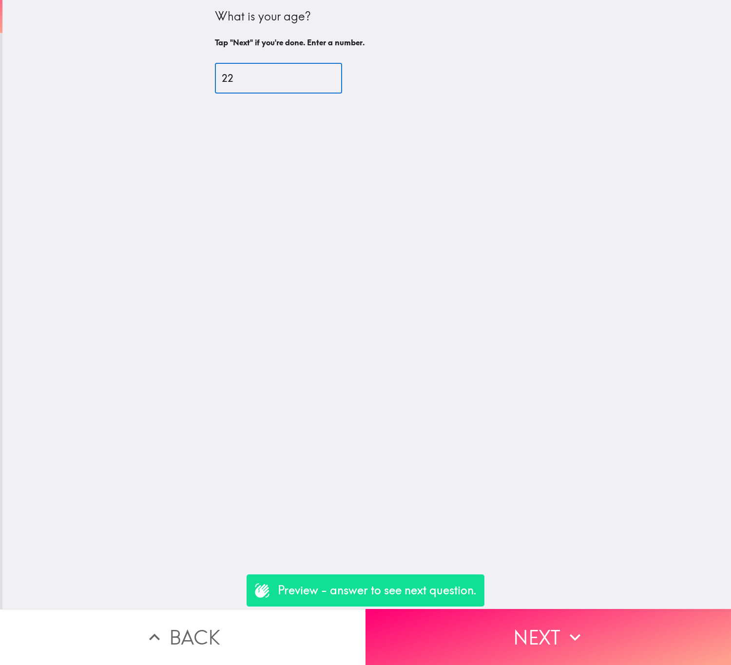
type input "22"
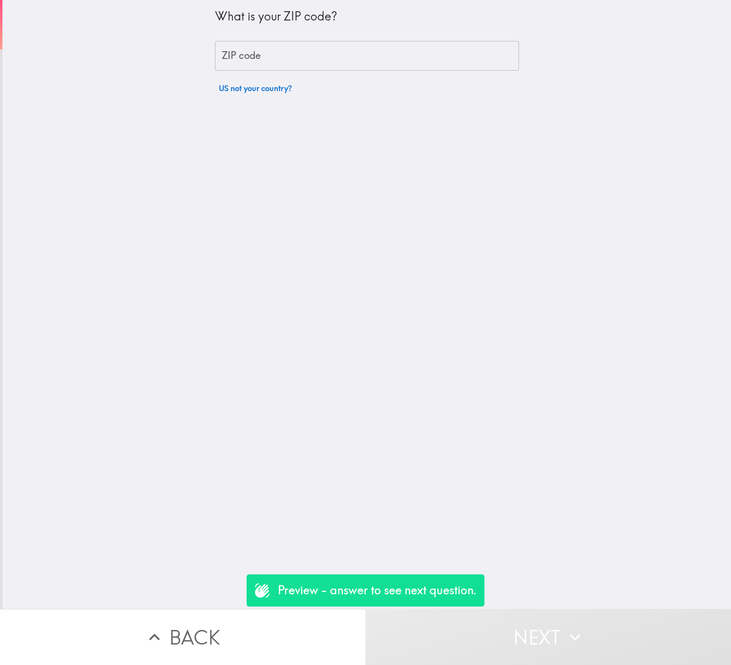
click at [344, 27] on div "What is your ZIP code?" at bounding box center [367, 20] width 304 height 25
click at [352, 50] on input "ZIP code" at bounding box center [367, 56] width 304 height 30
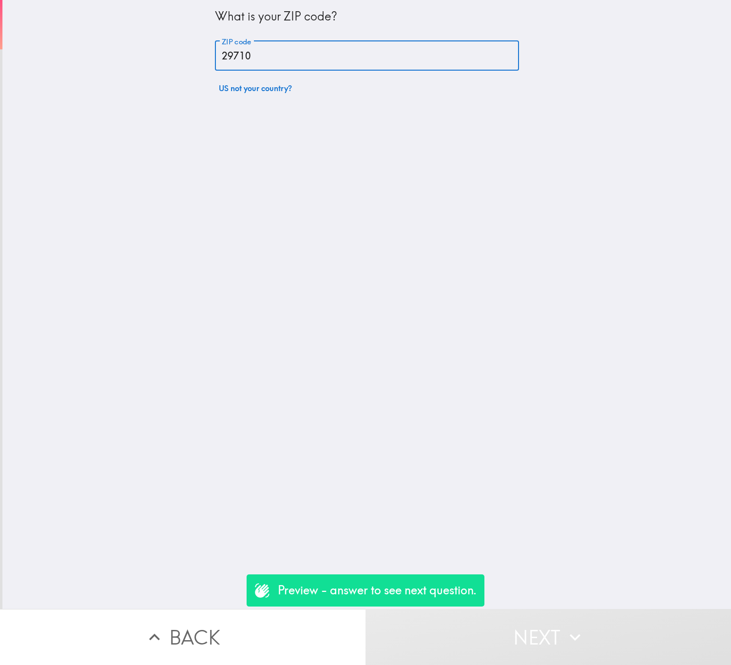
type input "29710"
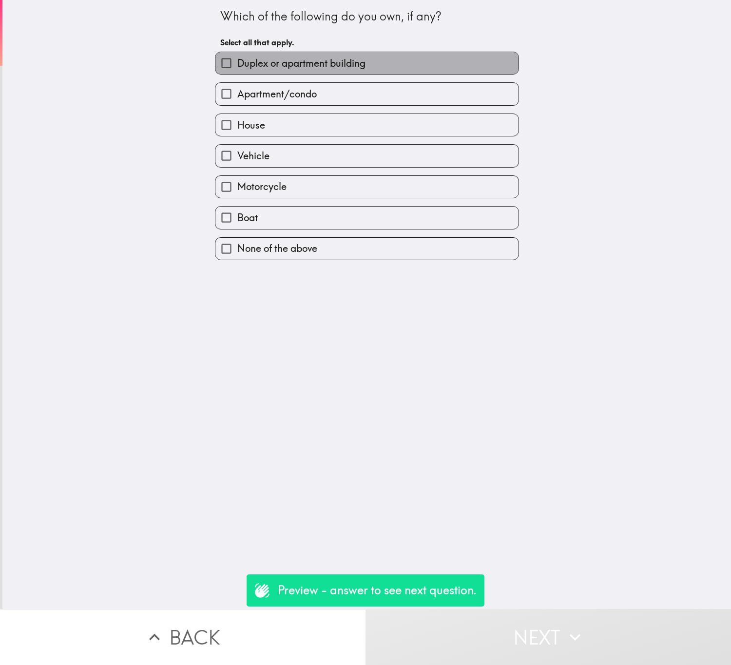
click at [352, 58] on span "Duplex or apartment building" at bounding box center [301, 64] width 128 height 14
click at [237, 58] on input "Duplex or apartment building" at bounding box center [226, 63] width 22 height 22
checkbox input "true"
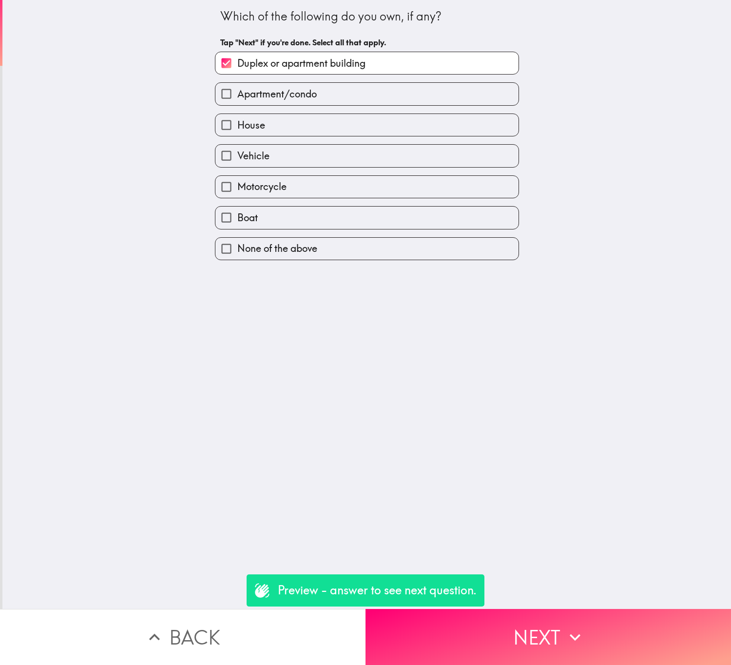
click at [318, 130] on label "House" at bounding box center [366, 125] width 303 height 22
click at [237, 130] on input "House" at bounding box center [226, 125] width 22 height 22
checkbox input "true"
click at [509, 582] on div "Which of the following do you own, if any? Tap "Next" if you're done. Select al…" at bounding box center [366, 304] width 729 height 609
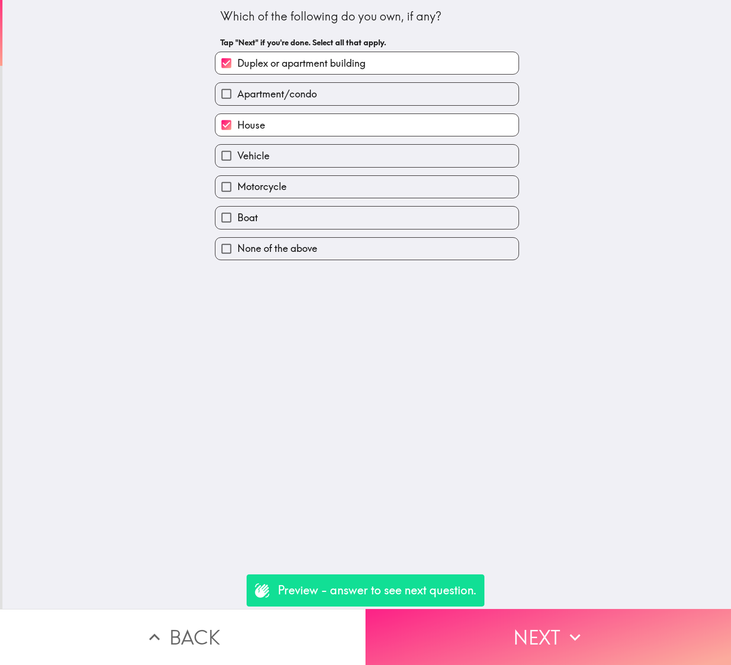
click at [513, 609] on button "Next" at bounding box center [549, 637] width 366 height 56
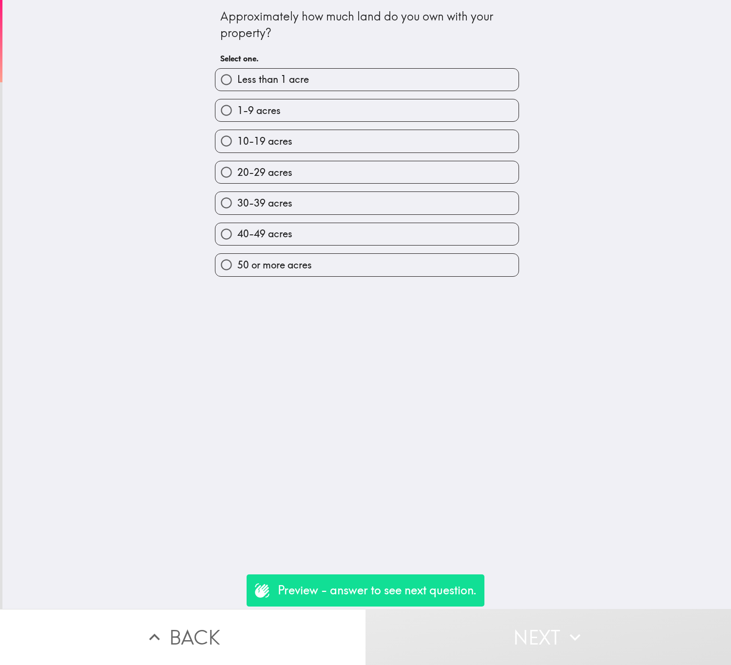
click at [363, 170] on label "20-29 acres" at bounding box center [366, 172] width 303 height 22
click at [237, 170] on input "20-29 acres" at bounding box center [226, 172] width 22 height 22
radio input "true"
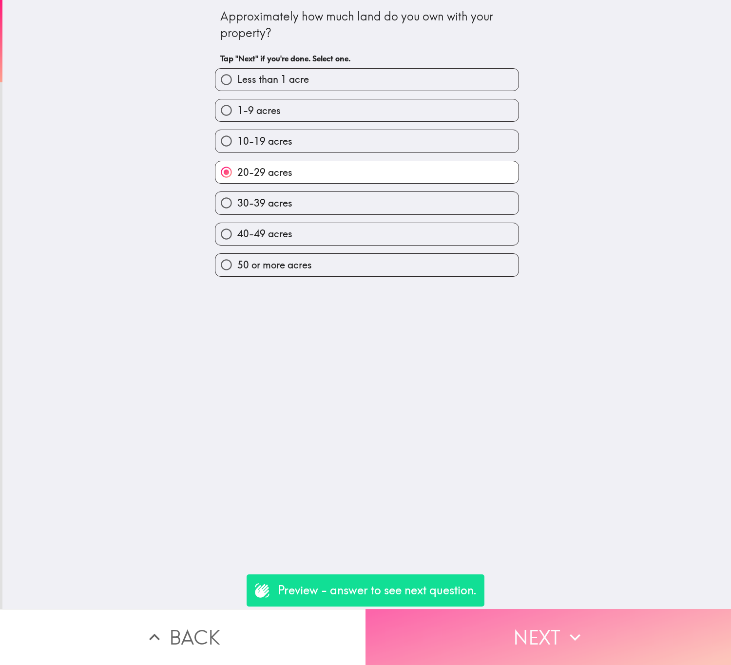
click at [577, 613] on button "Next" at bounding box center [549, 637] width 366 height 56
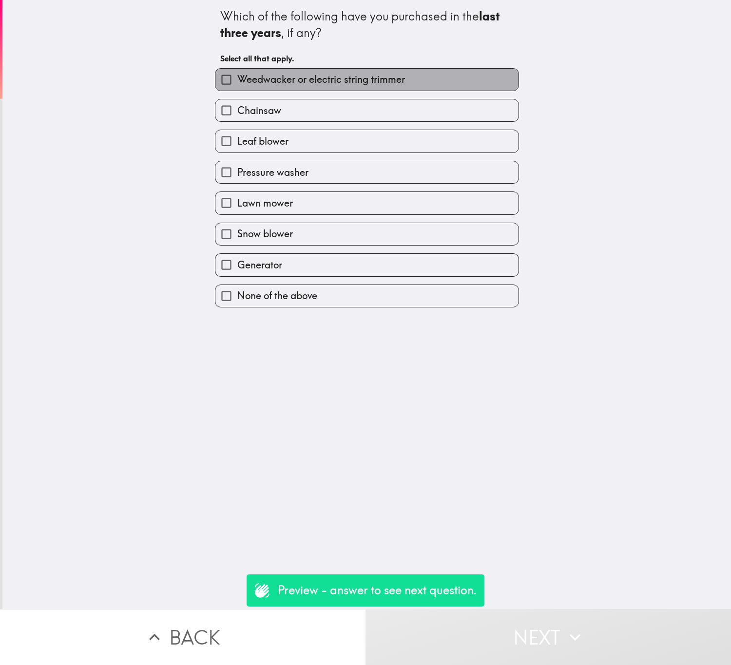
click at [388, 80] on span "Weedwacker or electric string trimmer" at bounding box center [321, 80] width 168 height 14
click at [237, 80] on input "Weedwacker or electric string trimmer" at bounding box center [226, 80] width 22 height 22
checkbox input "true"
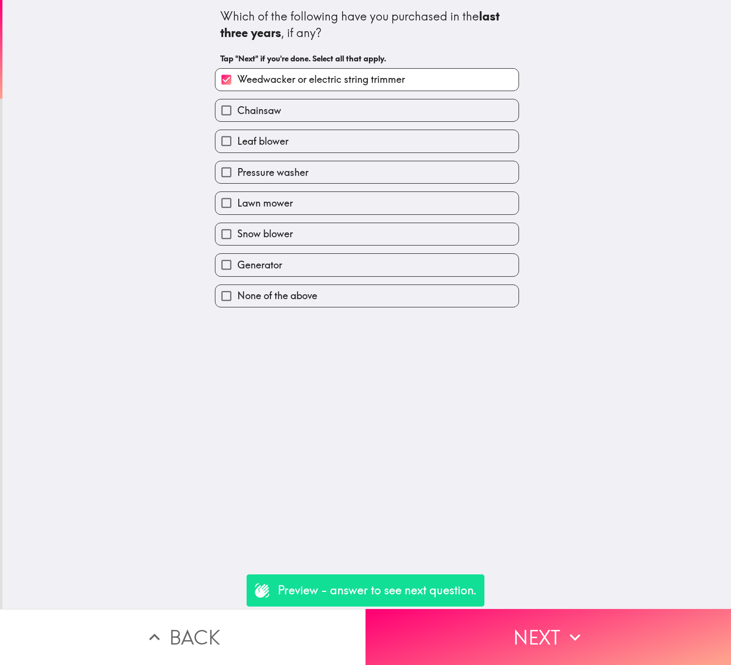
click at [329, 205] on label "Lawn mower" at bounding box center [366, 203] width 303 height 22
click at [237, 205] on input "Lawn mower" at bounding box center [226, 203] width 22 height 22
checkbox input "true"
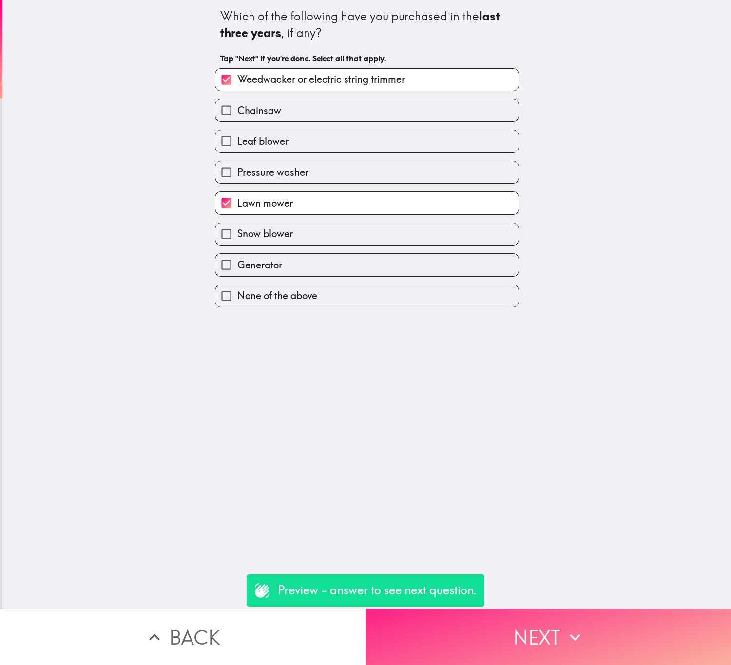
click at [555, 620] on button "Next" at bounding box center [549, 637] width 366 height 56
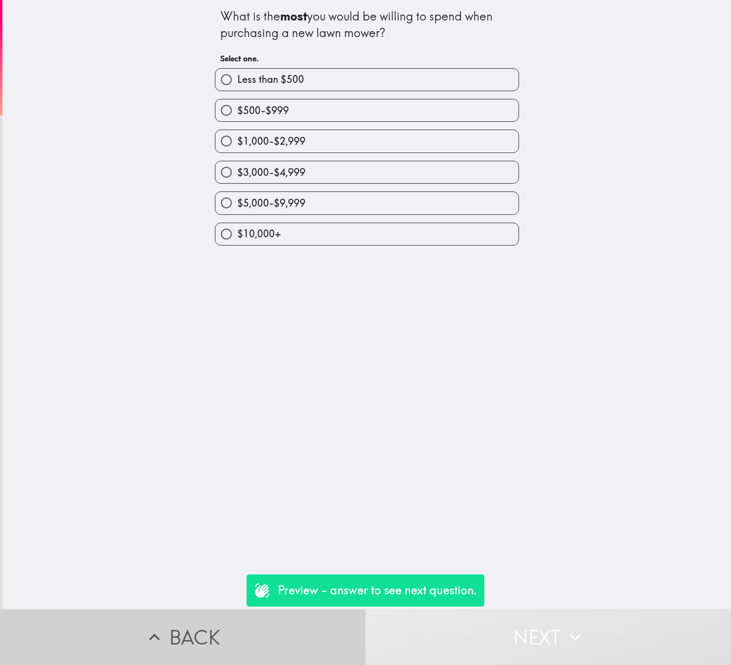
click at [317, 610] on button "Back" at bounding box center [183, 637] width 366 height 56
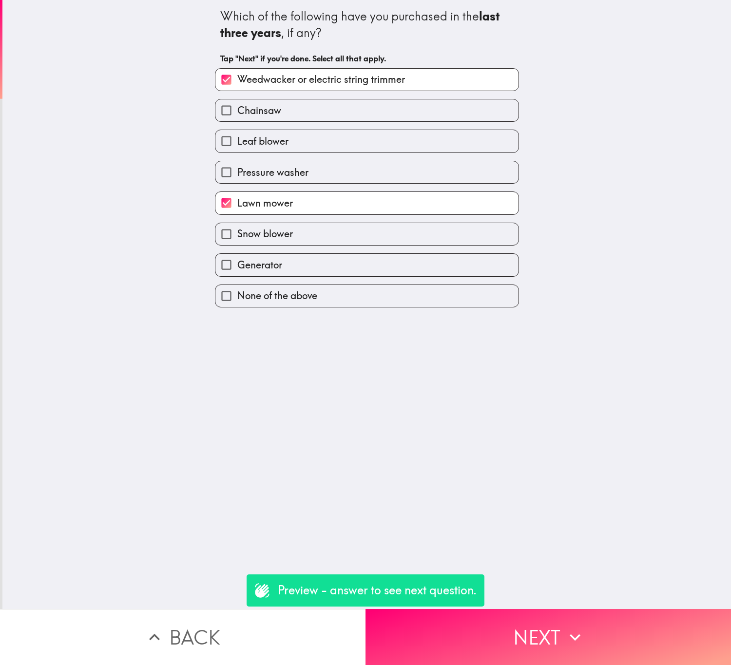
click at [316, 211] on label "Lawn mower" at bounding box center [366, 203] width 303 height 22
click at [237, 211] on input "Lawn mower" at bounding box center [226, 203] width 22 height 22
checkbox input "false"
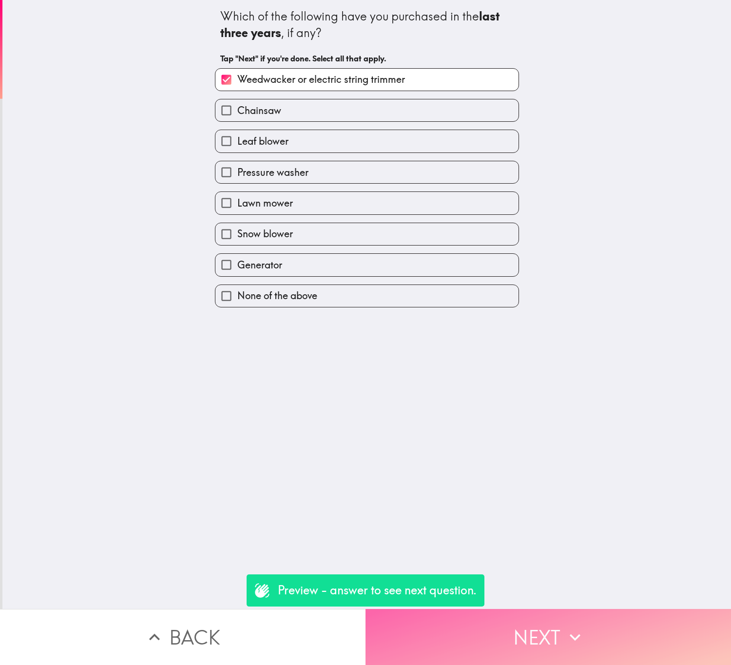
click at [568, 610] on button "Next" at bounding box center [549, 637] width 366 height 56
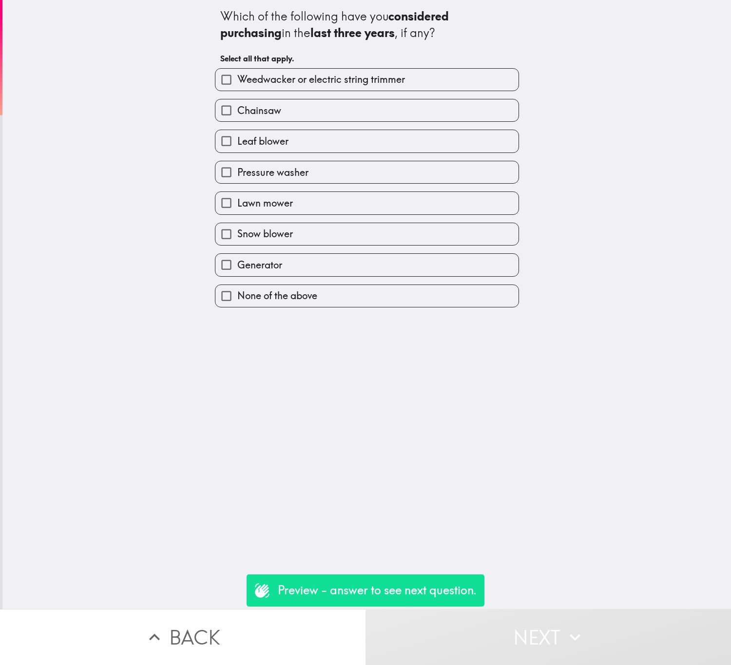
click at [357, 264] on label "Generator" at bounding box center [366, 265] width 303 height 22
click at [237, 264] on input "Generator" at bounding box center [226, 265] width 22 height 22
checkbox input "true"
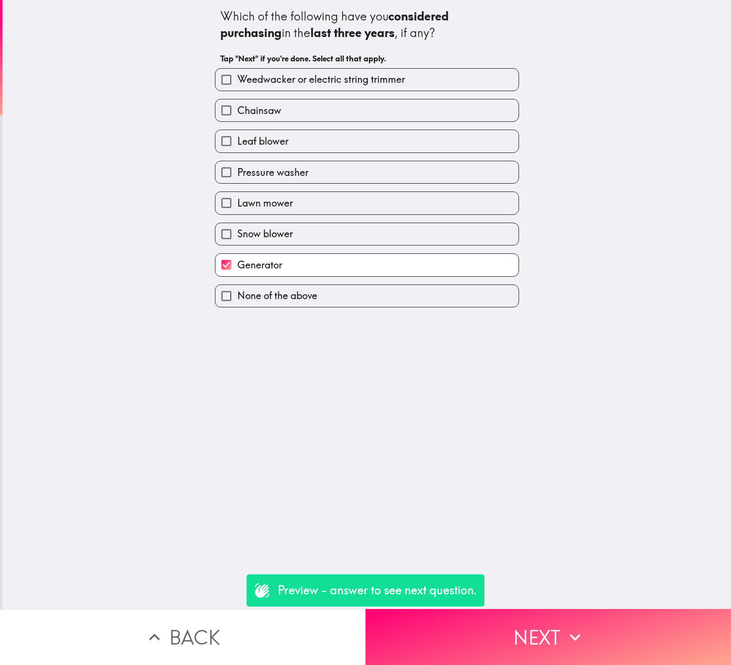
click at [300, 211] on label "Lawn mower" at bounding box center [366, 203] width 303 height 22
click at [237, 211] on input "Lawn mower" at bounding box center [226, 203] width 22 height 22
checkbox input "true"
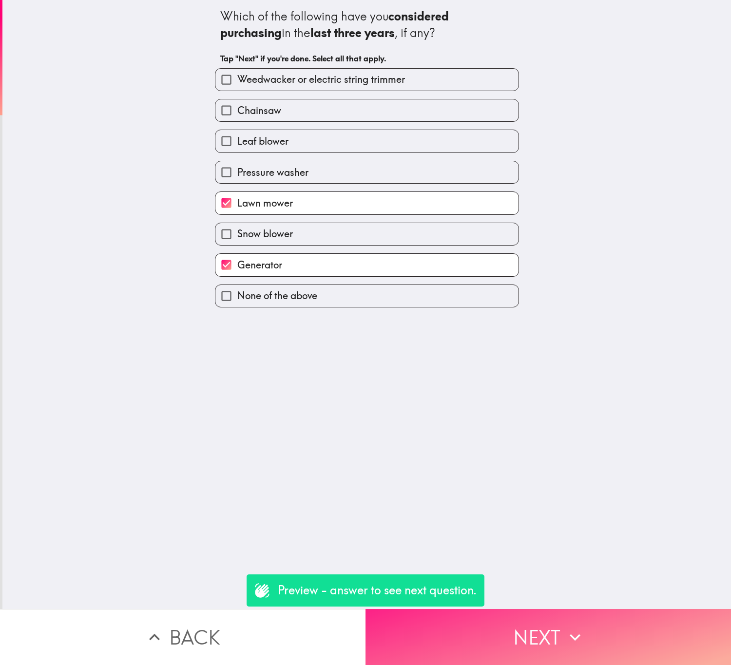
click at [534, 616] on button "Next" at bounding box center [549, 637] width 366 height 56
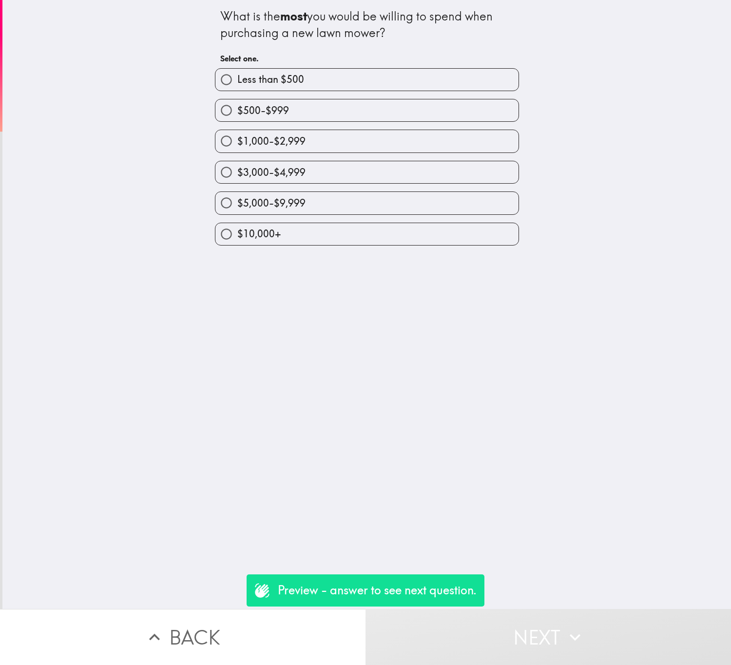
click at [302, 214] on label "$5,000-$9,999" at bounding box center [366, 203] width 303 height 22
click at [237, 214] on input "$5,000-$9,999" at bounding box center [226, 203] width 22 height 22
radio input "true"
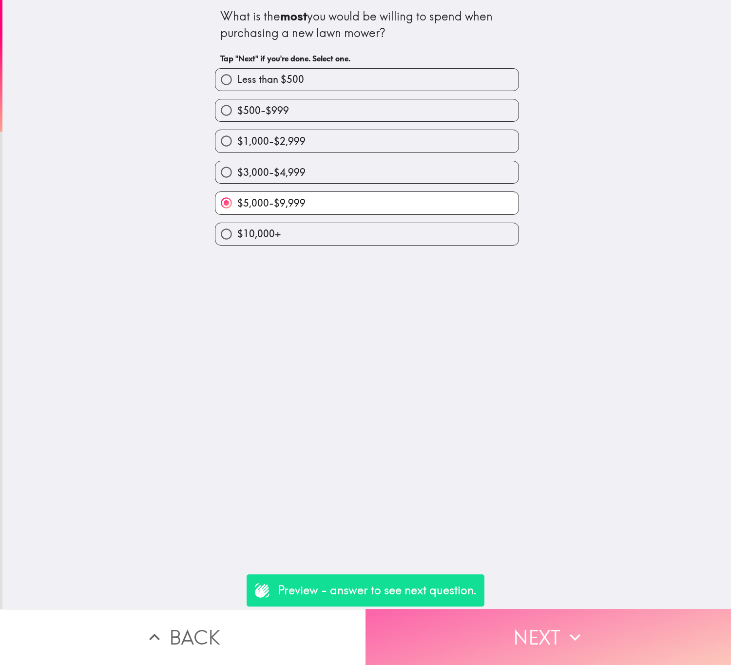
click at [558, 616] on button "Next" at bounding box center [549, 637] width 366 height 56
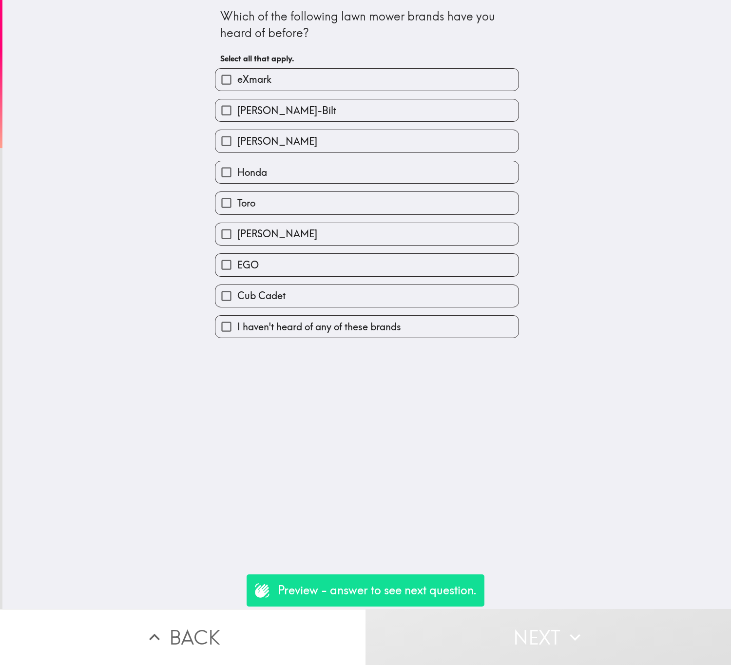
click at [301, 84] on label "eXmark" at bounding box center [366, 80] width 303 height 22
click at [237, 84] on input "eXmark" at bounding box center [226, 80] width 22 height 22
checkbox input "true"
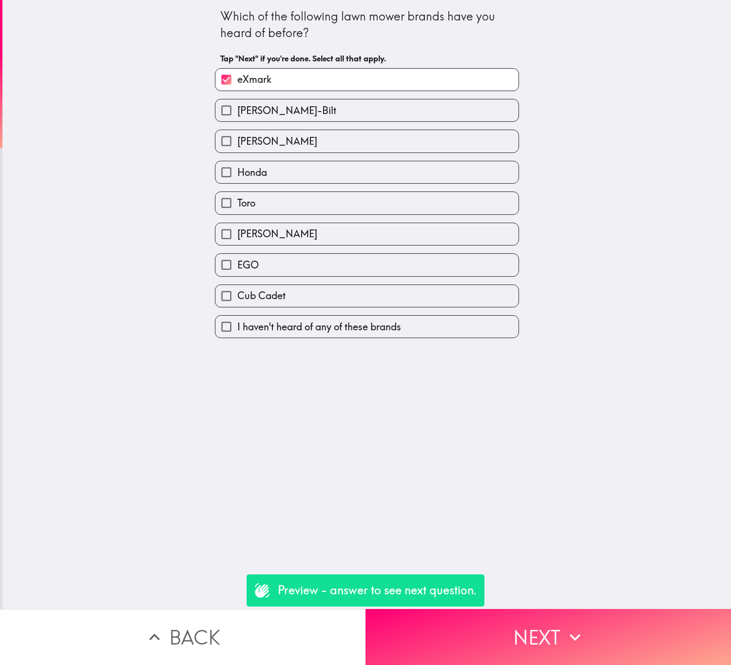
click at [315, 120] on label "Troy-Bilt" at bounding box center [366, 110] width 303 height 22
click at [237, 120] on input "Troy-Bilt" at bounding box center [226, 110] width 22 height 22
checkbox input "true"
click at [325, 158] on div "Honda" at bounding box center [363, 168] width 312 height 31
click at [332, 160] on div "Honda" at bounding box center [363, 168] width 312 height 31
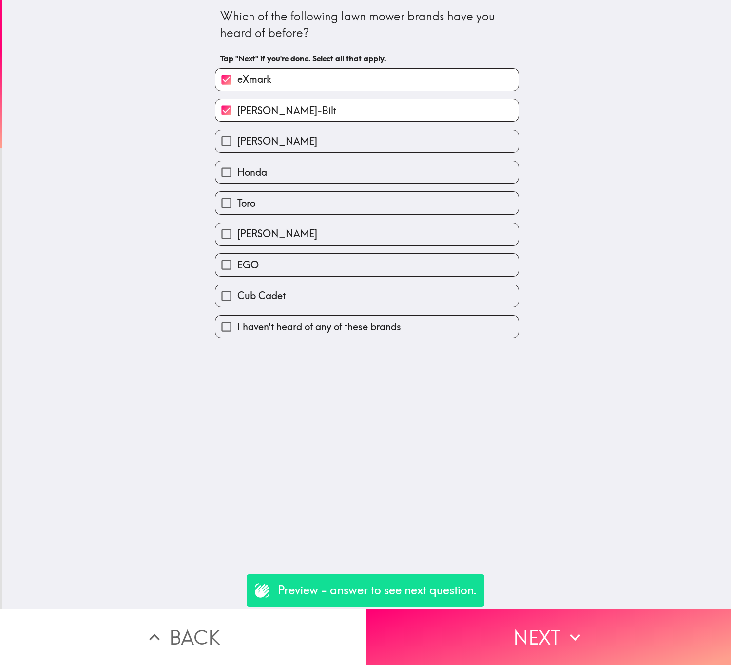
click at [330, 140] on label "John Deere" at bounding box center [366, 141] width 303 height 22
click at [237, 140] on input "John Deere" at bounding box center [226, 141] width 22 height 22
checkbox input "true"
click at [330, 183] on label "Honda" at bounding box center [366, 172] width 303 height 22
click at [237, 183] on input "Honda" at bounding box center [226, 172] width 22 height 22
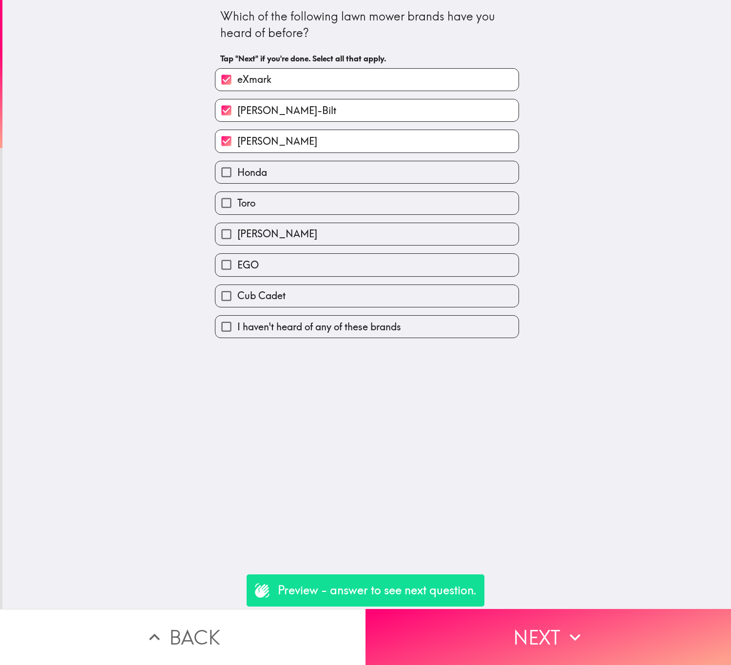
checkbox input "true"
click at [340, 213] on label "Toro" at bounding box center [366, 203] width 303 height 22
click at [237, 213] on input "Toro" at bounding box center [226, 203] width 22 height 22
checkbox input "true"
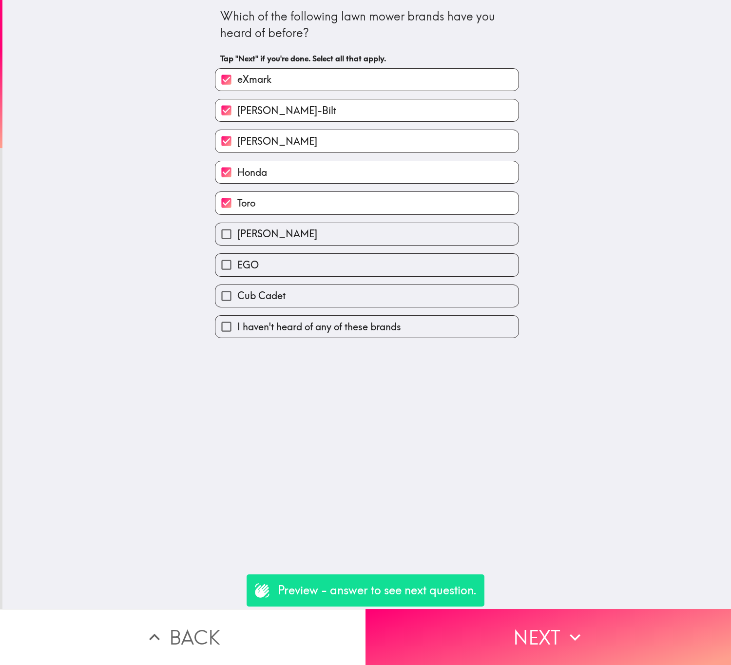
click at [344, 227] on label "Ferris" at bounding box center [366, 234] width 303 height 22
click at [237, 227] on input "Ferris" at bounding box center [226, 234] width 22 height 22
checkbox input "true"
click at [353, 271] on label "EGO" at bounding box center [366, 265] width 303 height 22
click at [237, 271] on input "EGO" at bounding box center [226, 265] width 22 height 22
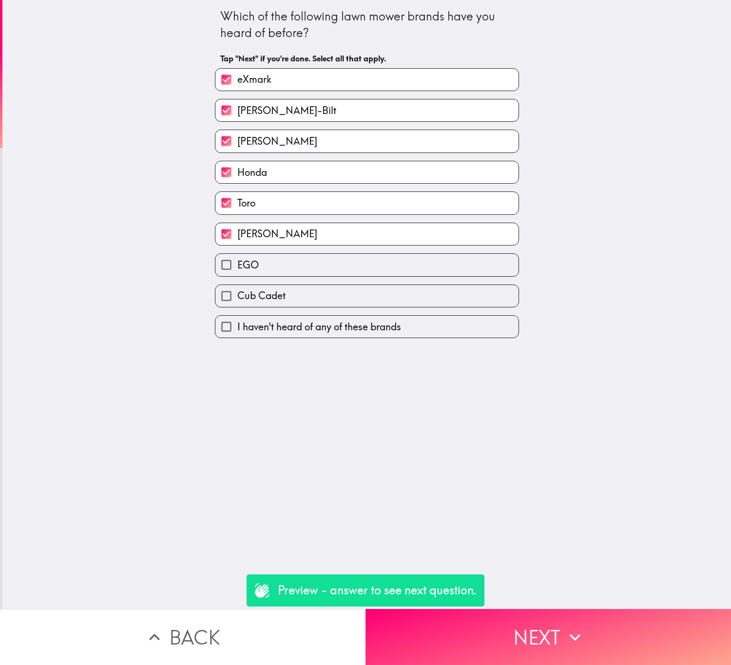
checkbox input "true"
click at [357, 300] on label "Cub Cadet" at bounding box center [366, 296] width 303 height 22
click at [237, 300] on input "Cub Cadet" at bounding box center [226, 296] width 22 height 22
checkbox input "true"
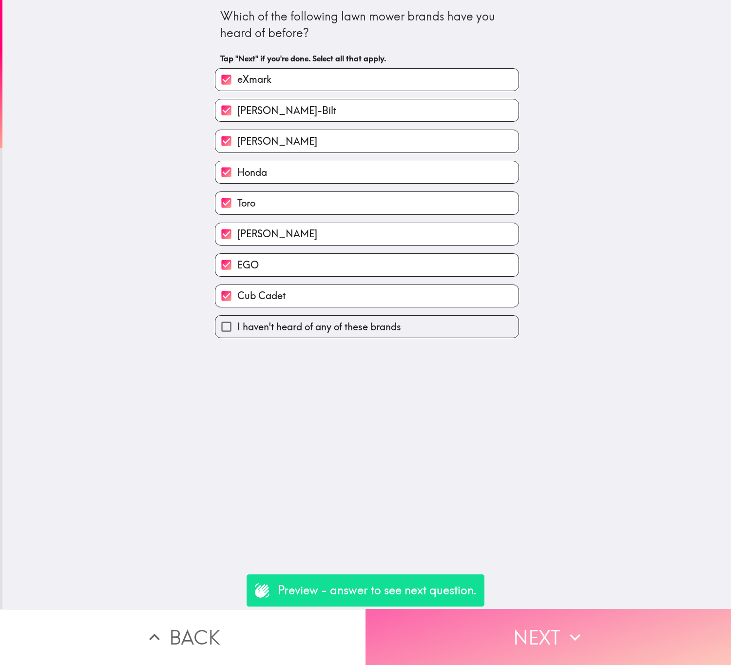
click at [509, 611] on button "Next" at bounding box center [549, 637] width 366 height 56
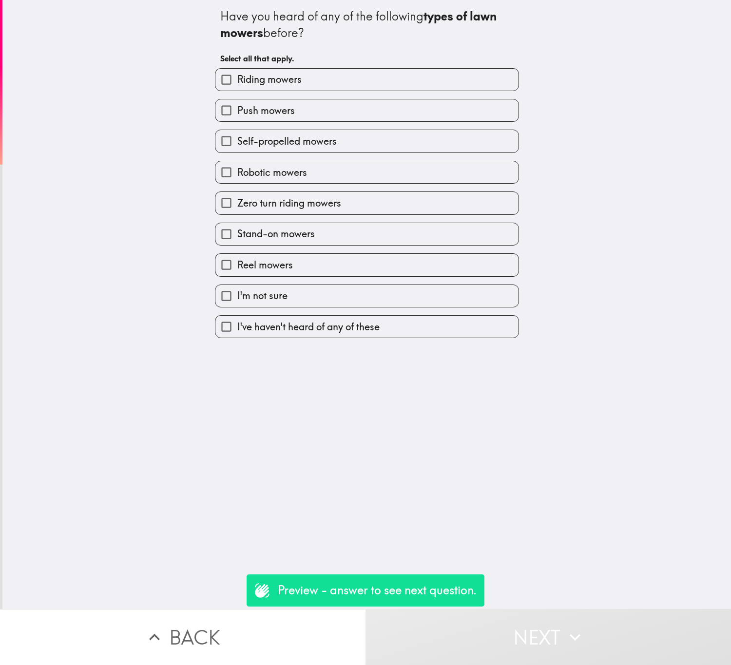
click at [363, 82] on label "Riding mowers" at bounding box center [366, 80] width 303 height 22
click at [237, 82] on input "Riding mowers" at bounding box center [226, 80] width 22 height 22
checkbox input "true"
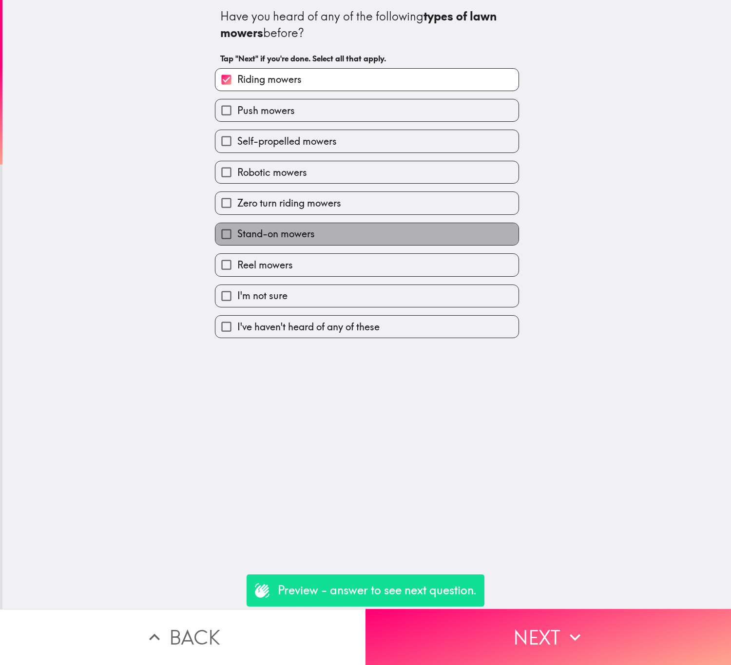
click at [366, 232] on label "Stand-on mowers" at bounding box center [366, 234] width 303 height 22
click at [237, 232] on input "Stand-on mowers" at bounding box center [226, 234] width 22 height 22
checkbox input "true"
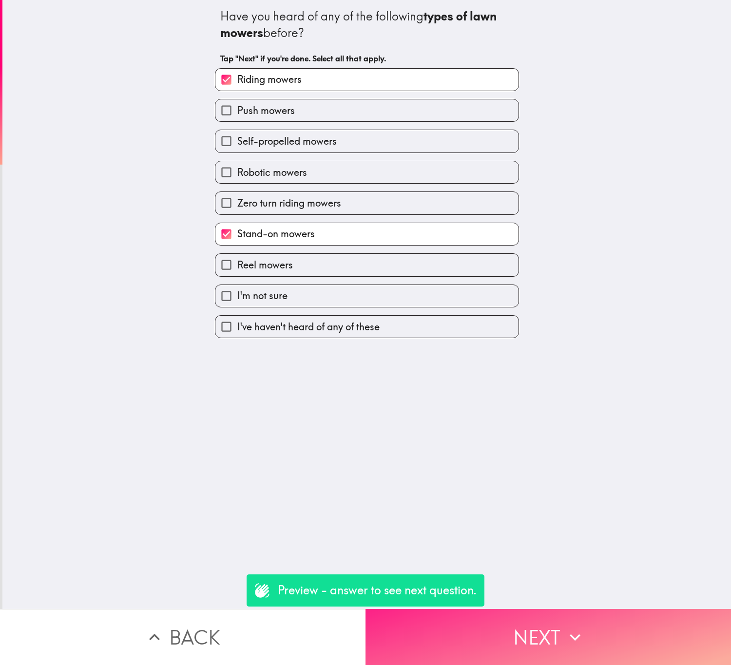
click at [527, 625] on button "Next" at bounding box center [549, 637] width 366 height 56
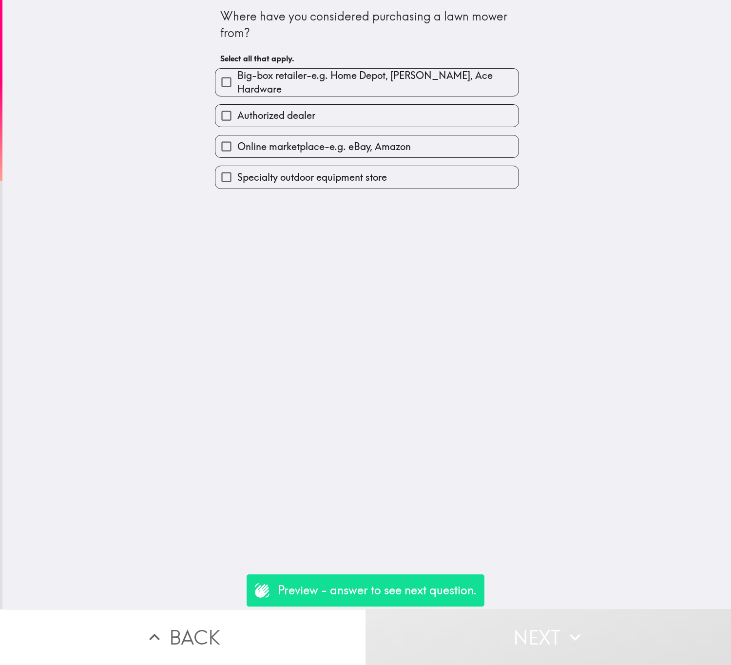
click at [407, 105] on label "Authorized dealer" at bounding box center [366, 116] width 303 height 22
click at [237, 105] on input "Authorized dealer" at bounding box center [226, 116] width 22 height 22
checkbox input "true"
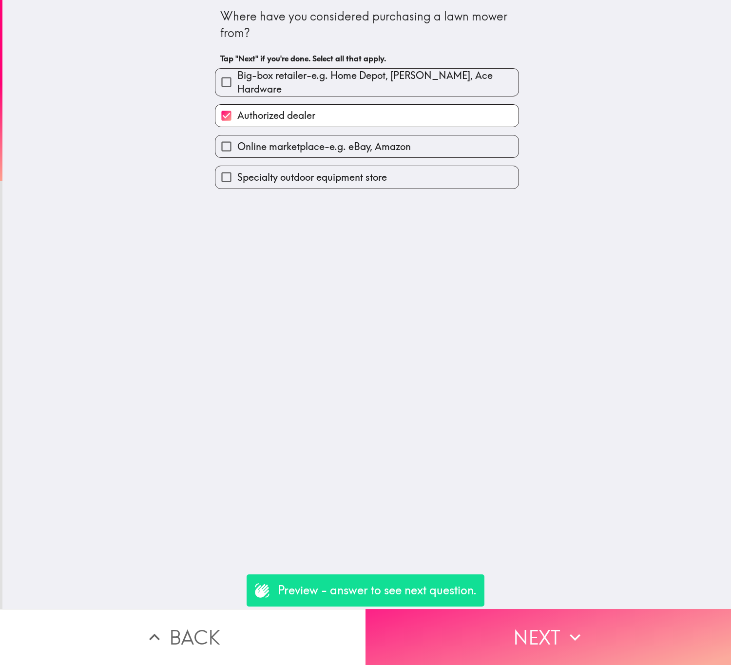
click at [551, 632] on button "Next" at bounding box center [549, 637] width 366 height 56
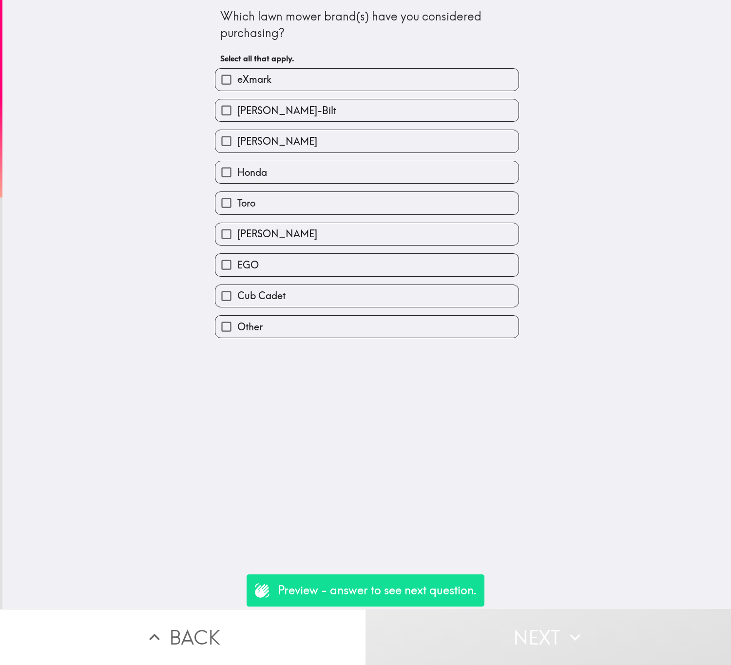
click at [306, 77] on label "eXmark" at bounding box center [366, 80] width 303 height 22
click at [237, 77] on input "eXmark" at bounding box center [226, 80] width 22 height 22
checkbox input "true"
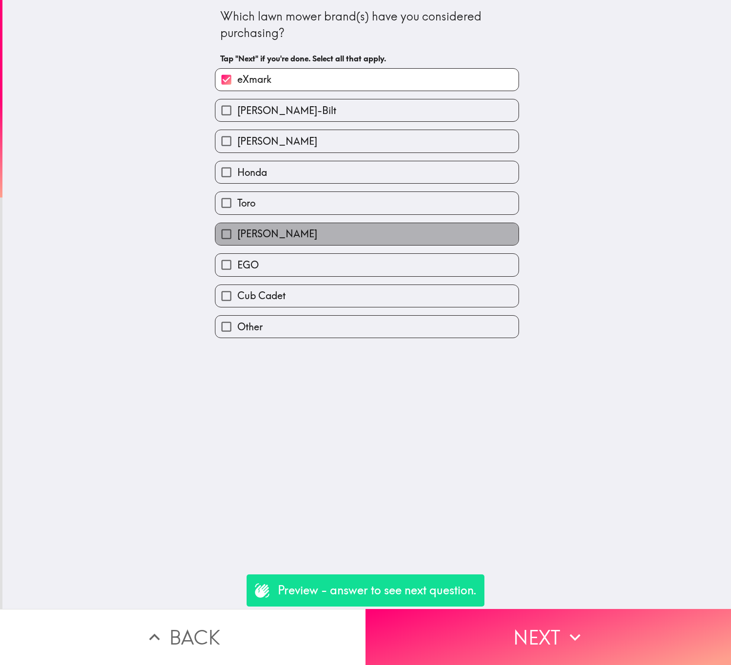
click at [325, 229] on label "Ferris" at bounding box center [366, 234] width 303 height 22
click at [237, 229] on input "Ferris" at bounding box center [226, 234] width 22 height 22
checkbox input "true"
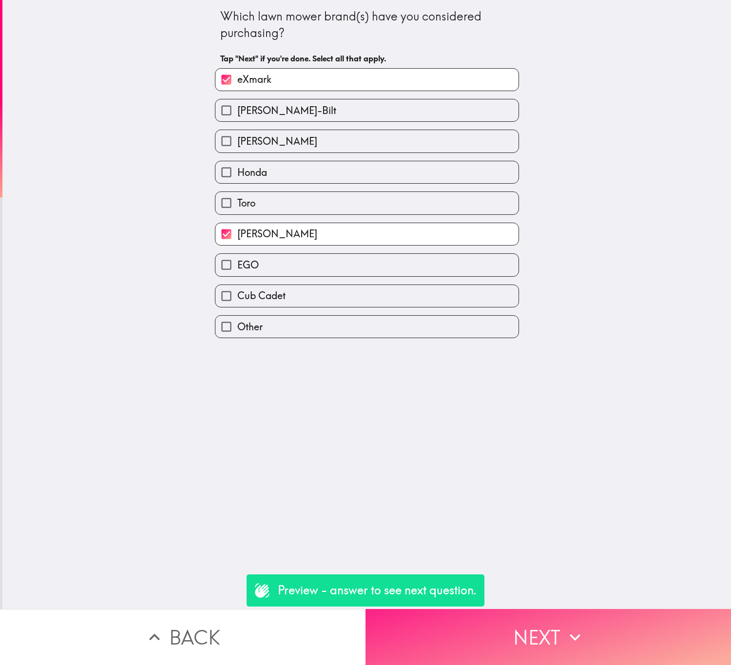
click at [603, 619] on button "Next" at bounding box center [549, 637] width 366 height 56
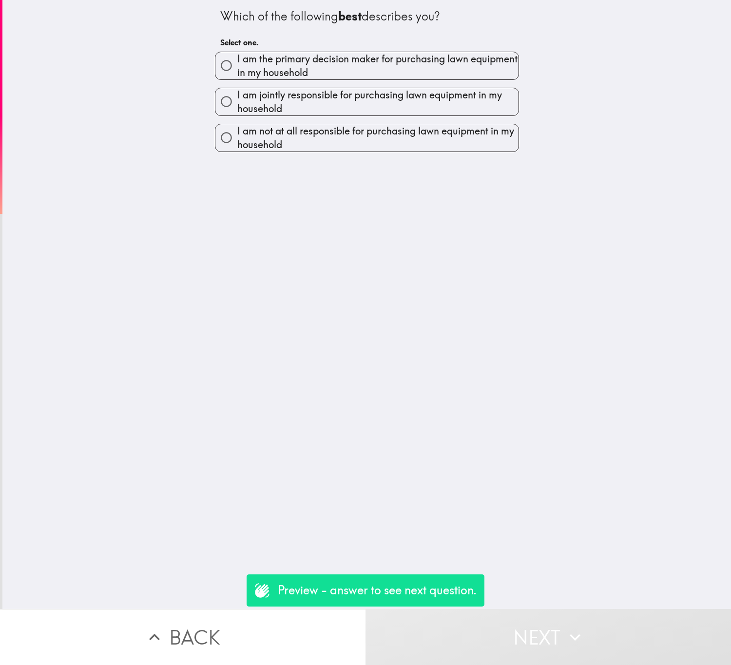
click at [311, 82] on div "I am jointly responsible for purchasing lawn equipment in my household" at bounding box center [363, 98] width 312 height 36
click at [313, 66] on span "I am the primary decision maker for purchasing lawn equipment in my household" at bounding box center [377, 65] width 281 height 27
click at [237, 66] on input "I am the primary decision maker for purchasing lawn equipment in my household" at bounding box center [226, 66] width 22 height 22
radio input "true"
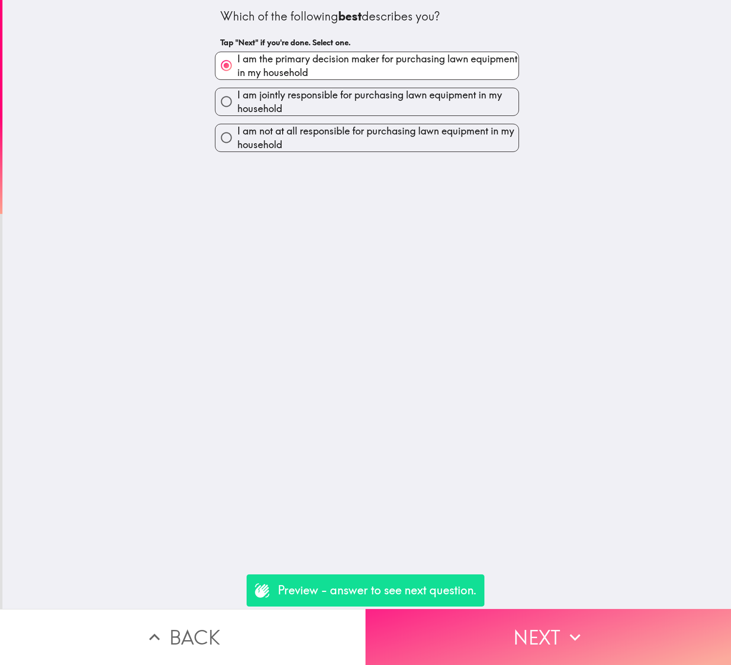
click at [575, 611] on button "Next" at bounding box center [549, 637] width 366 height 56
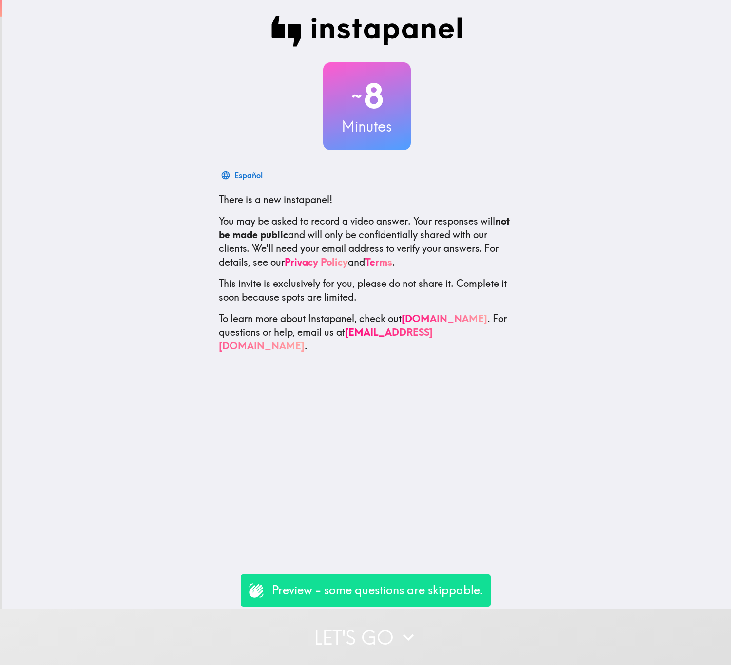
click at [481, 624] on button "Let's go" at bounding box center [365, 637] width 731 height 56
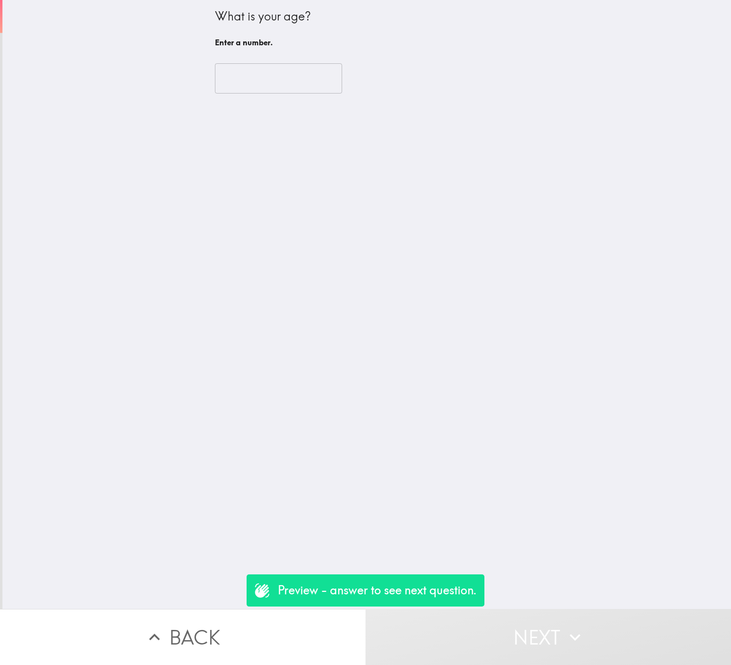
drag, startPoint x: 279, startPoint y: 74, endPoint x: 272, endPoint y: 46, distance: 28.7
click at [278, 74] on input "number" at bounding box center [278, 78] width 127 height 30
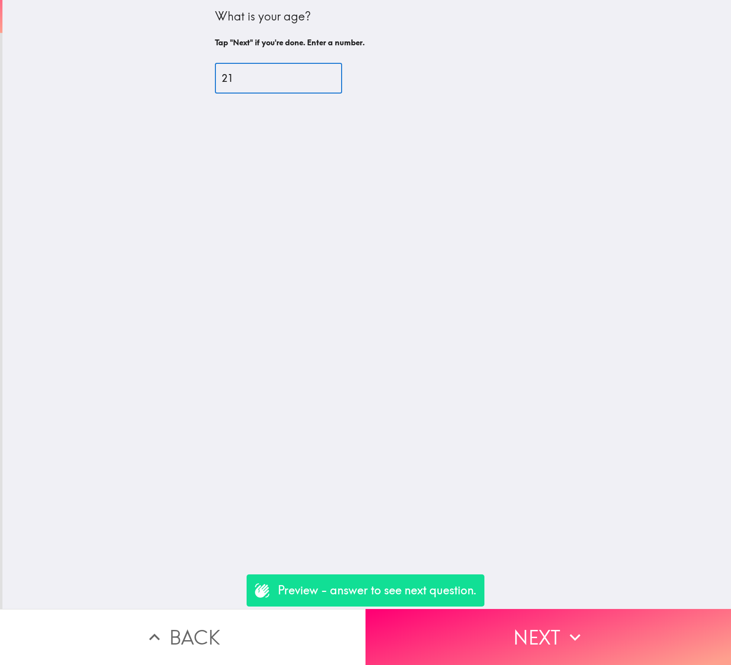
type input "21"
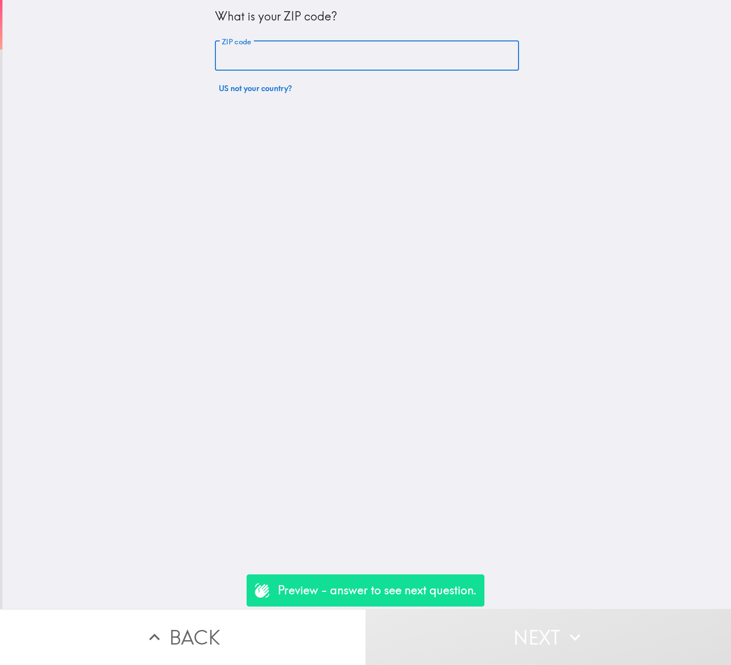
click at [281, 65] on input "ZIP code" at bounding box center [367, 56] width 304 height 30
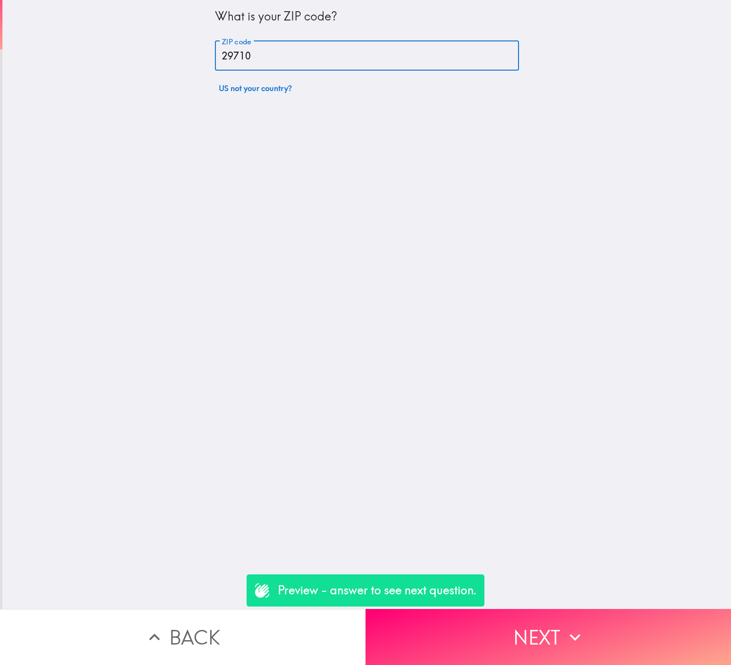
type input "29710"
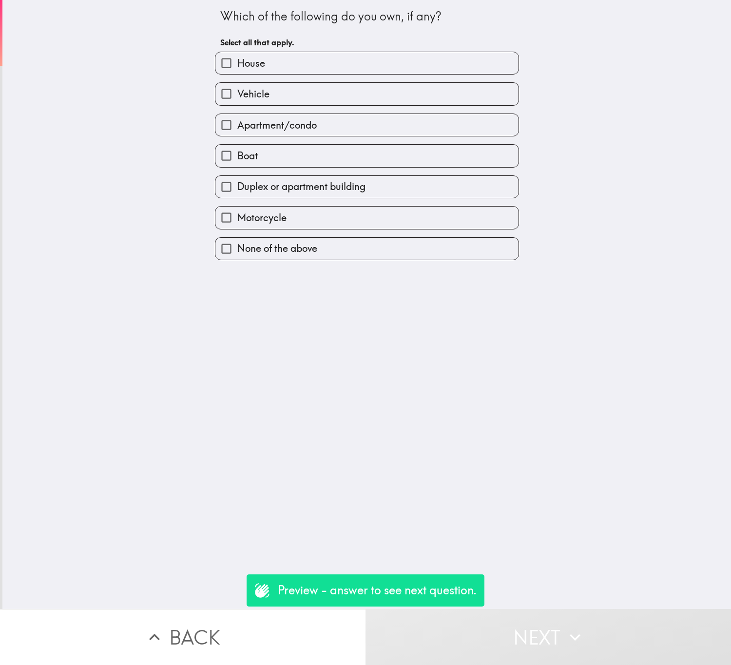
click at [309, 88] on label "Vehicle" at bounding box center [366, 94] width 303 height 22
click at [237, 88] on input "Vehicle" at bounding box center [226, 94] width 22 height 22
checkbox input "true"
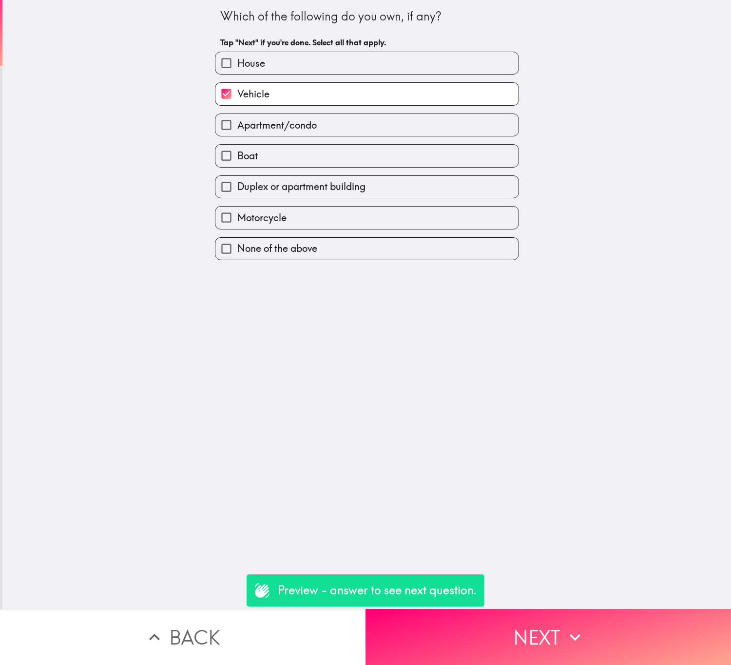
click at [366, 183] on label "Duplex or apartment building" at bounding box center [366, 187] width 303 height 22
click at [237, 183] on input "Duplex or apartment building" at bounding box center [226, 187] width 22 height 22
checkbox input "true"
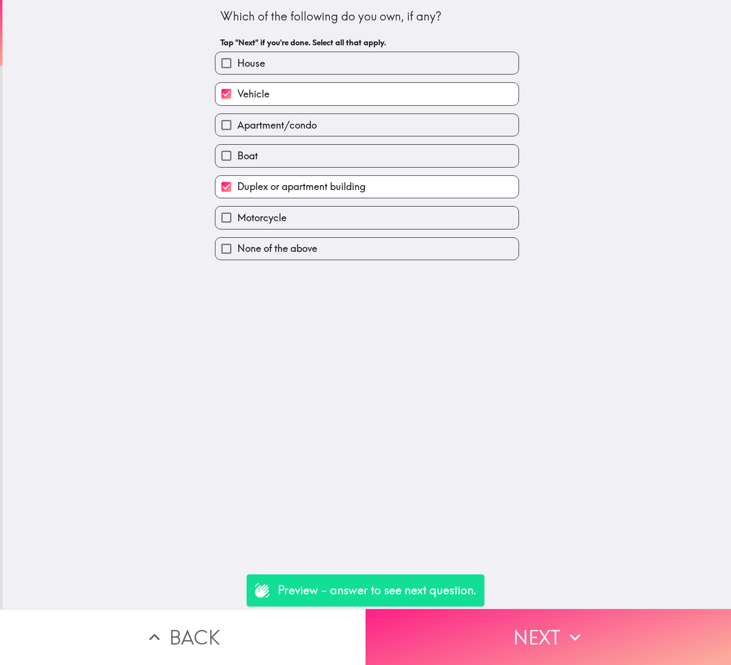
click at [574, 642] on button "Next" at bounding box center [549, 637] width 366 height 56
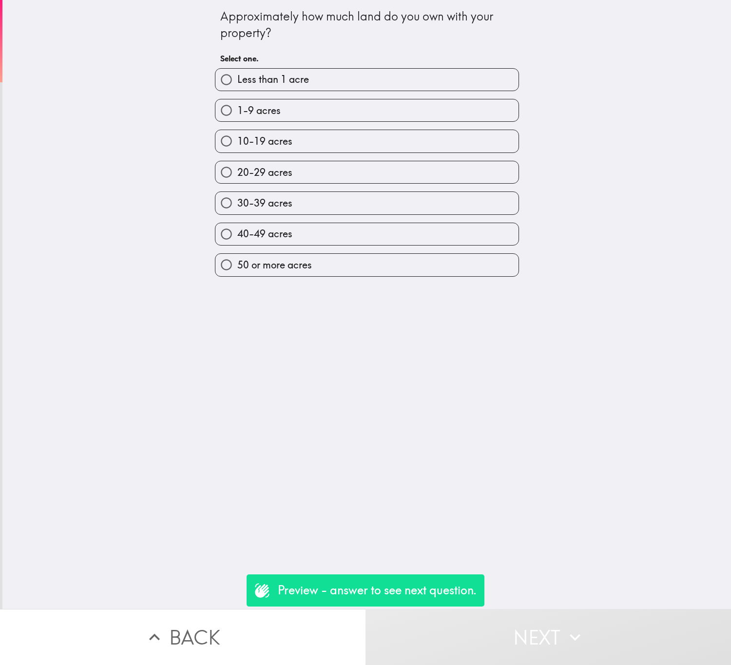
click at [346, 151] on label "10-19 acres" at bounding box center [366, 141] width 303 height 22
click at [237, 151] on input "10-19 acres" at bounding box center [226, 141] width 22 height 22
radio input "true"
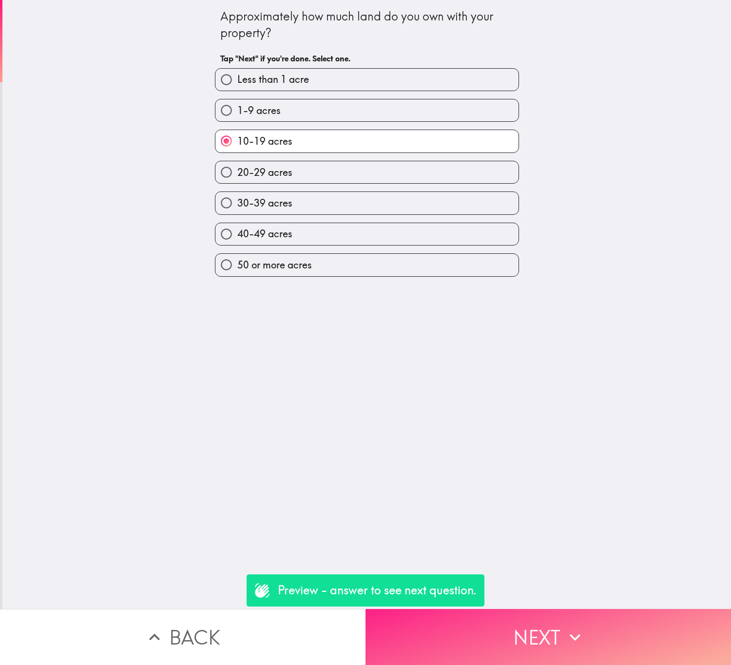
click at [595, 617] on button "Next" at bounding box center [549, 637] width 366 height 56
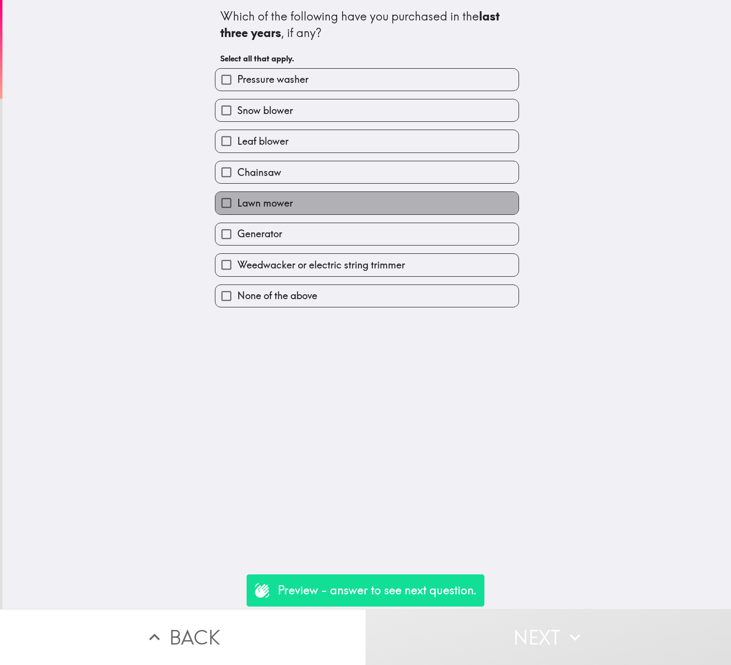
click at [329, 212] on label "Lawn mower" at bounding box center [366, 203] width 303 height 22
click at [237, 212] on input "Lawn mower" at bounding box center [226, 203] width 22 height 22
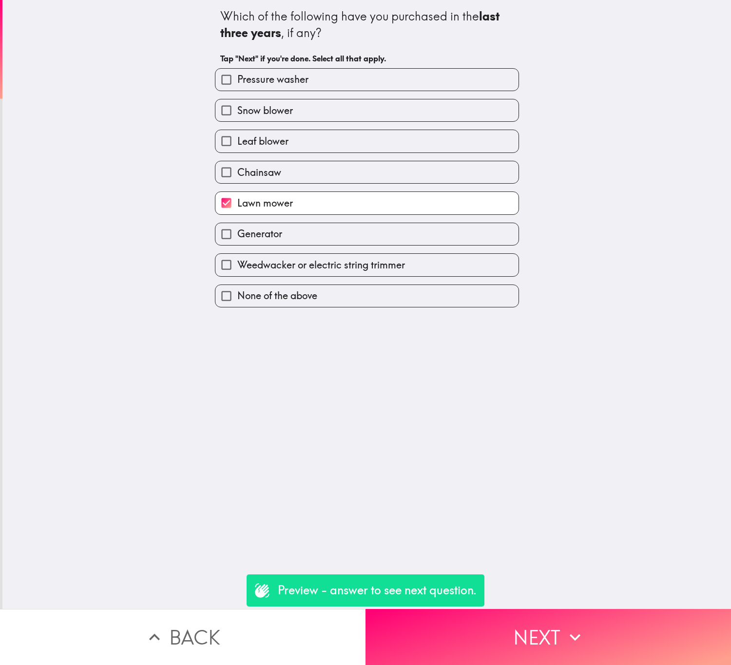
click at [311, 204] on label "Lawn mower" at bounding box center [366, 203] width 303 height 22
click at [237, 204] on input "Lawn mower" at bounding box center [226, 203] width 22 height 22
checkbox input "false"
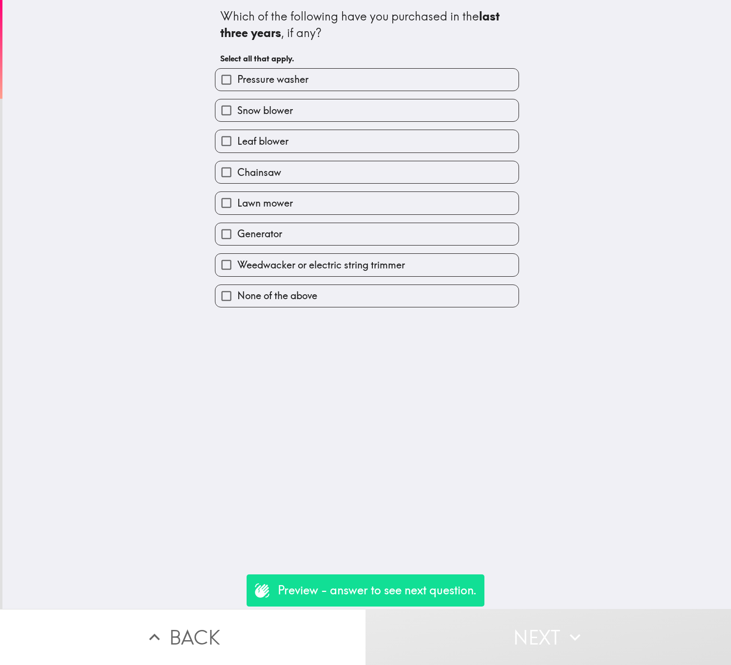
click at [312, 635] on button "Back" at bounding box center [183, 637] width 366 height 56
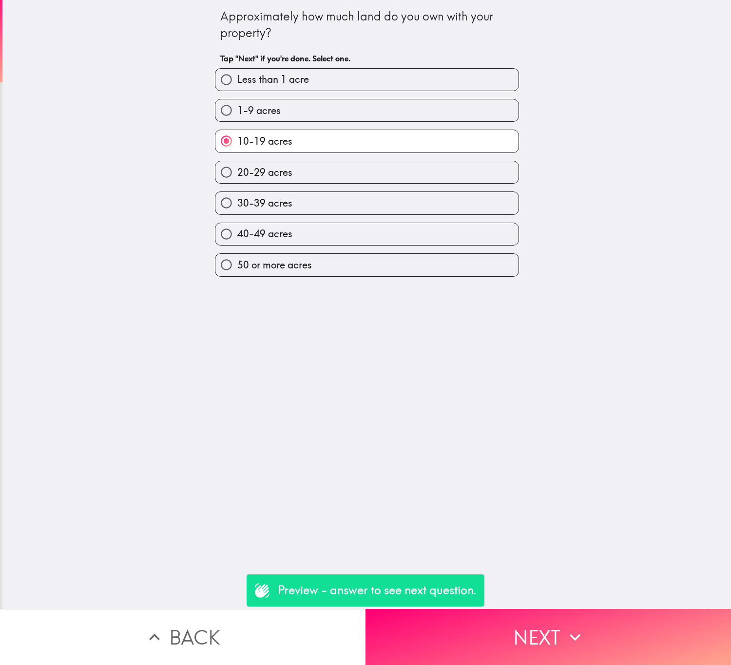
click at [305, 138] on label "10-19 acres" at bounding box center [366, 141] width 303 height 22
click at [237, 138] on input "10-19 acres" at bounding box center [226, 141] width 22 height 22
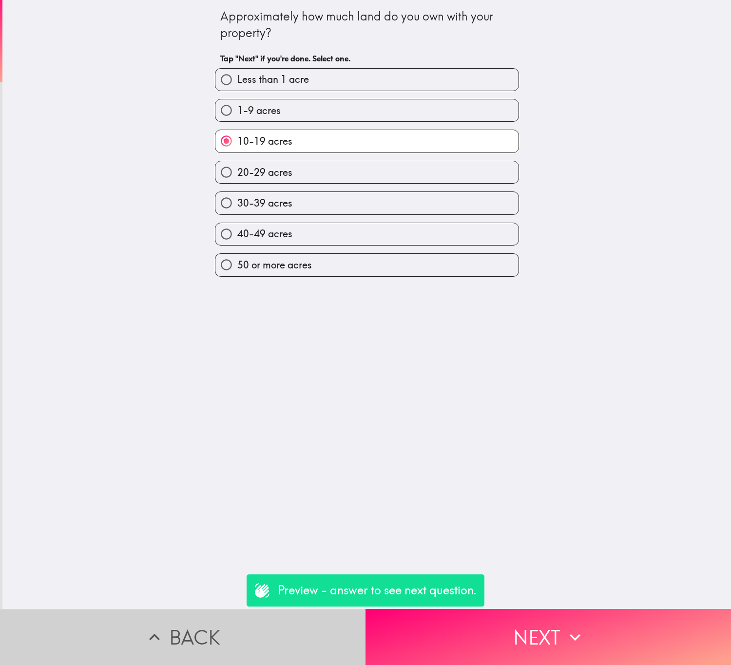
click at [250, 619] on button "Back" at bounding box center [183, 637] width 366 height 56
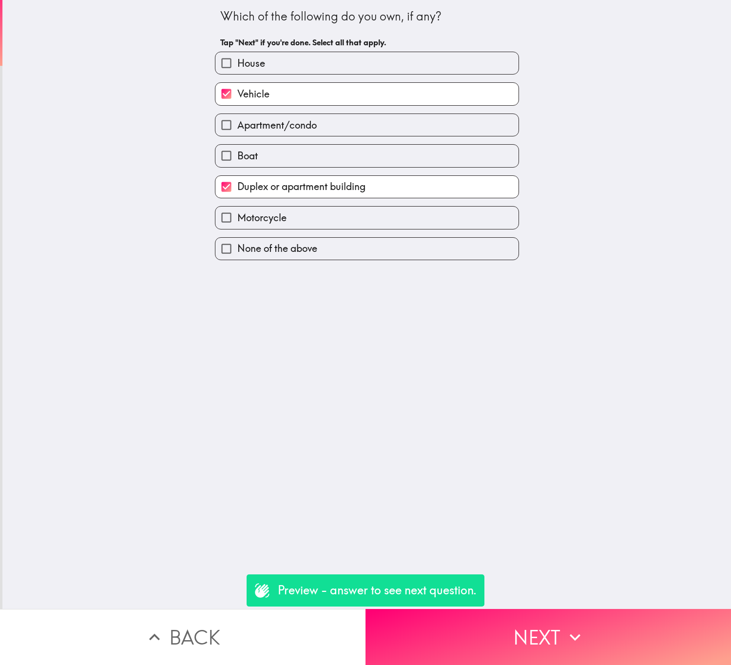
click at [329, 98] on label "Vehicle" at bounding box center [366, 94] width 303 height 22
click at [237, 98] on input "Vehicle" at bounding box center [226, 94] width 22 height 22
checkbox input "false"
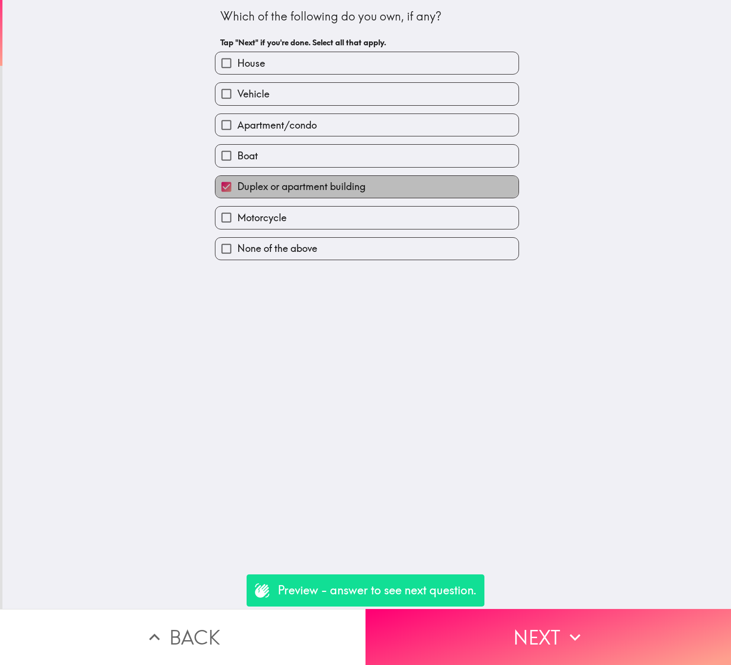
click at [339, 180] on label "Duplex or apartment building" at bounding box center [366, 187] width 303 height 22
click at [237, 180] on input "Duplex or apartment building" at bounding box center [226, 187] width 22 height 22
checkbox input "false"
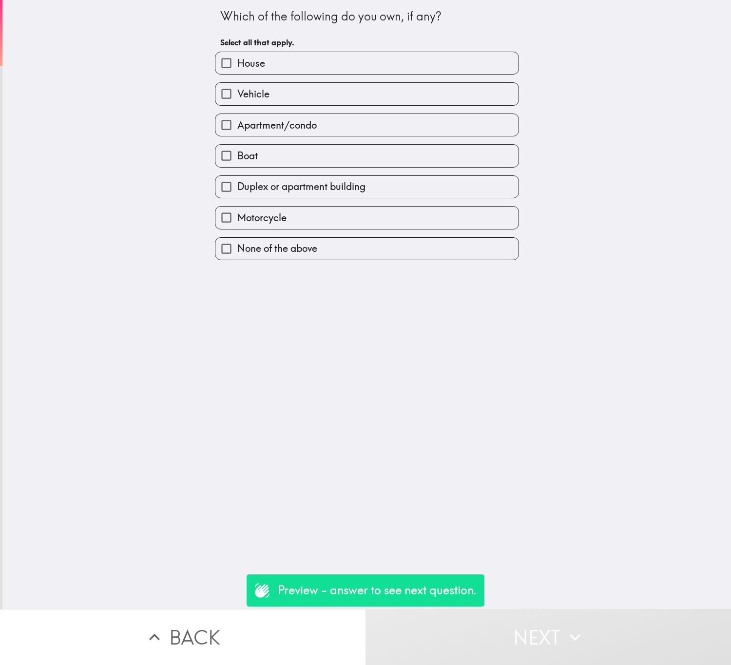
click at [300, 50] on div "House" at bounding box center [363, 59] width 312 height 31
click at [335, 76] on div "Vehicle" at bounding box center [363, 90] width 312 height 31
click at [395, 69] on label "House" at bounding box center [366, 63] width 303 height 22
click at [237, 69] on input "House" at bounding box center [226, 63] width 22 height 22
checkbox input "true"
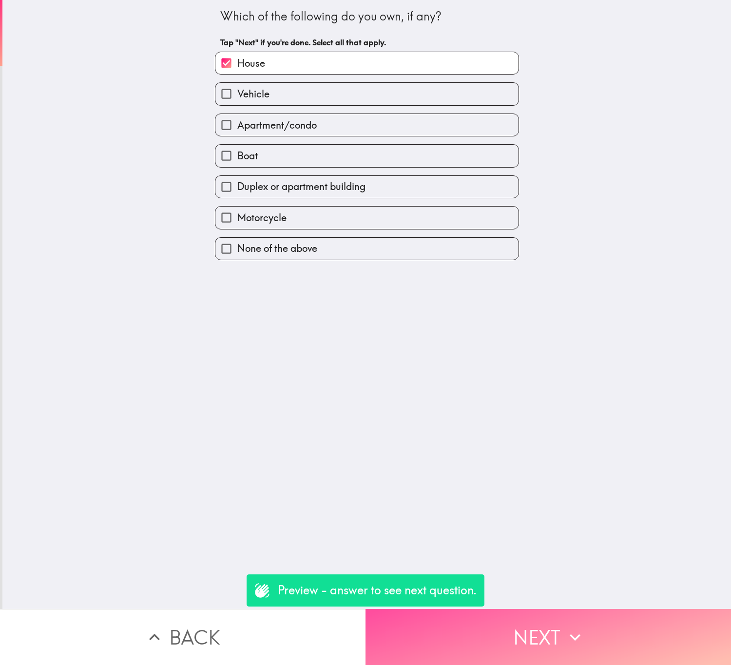
drag, startPoint x: 633, startPoint y: 612, endPoint x: 526, endPoint y: 316, distance: 314.5
click at [526, 316] on div "Which of the following do you own, if any? Tap "Next" if you're done. Select al…" at bounding box center [365, 332] width 731 height 665
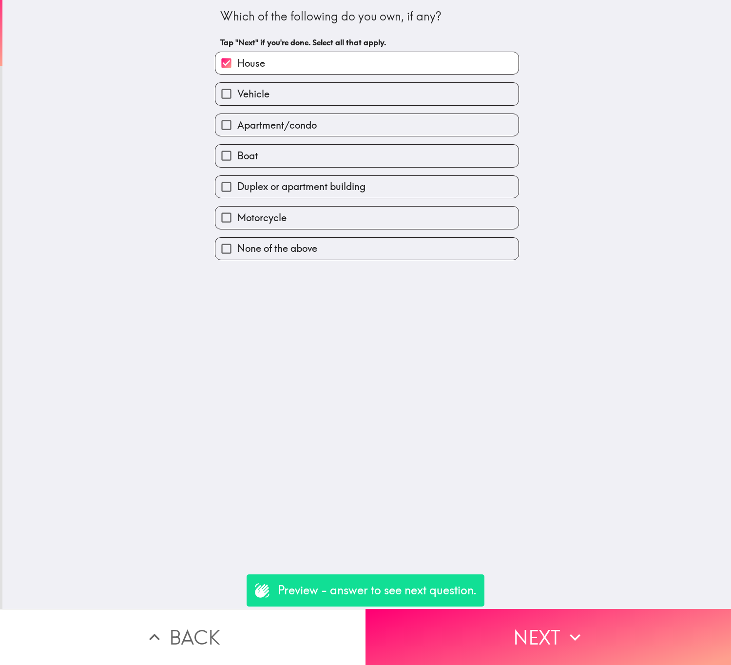
click at [357, 135] on label "Apartment/condo" at bounding box center [366, 125] width 303 height 22
click at [237, 135] on input "Apartment/condo" at bounding box center [226, 125] width 22 height 22
checkbox input "true"
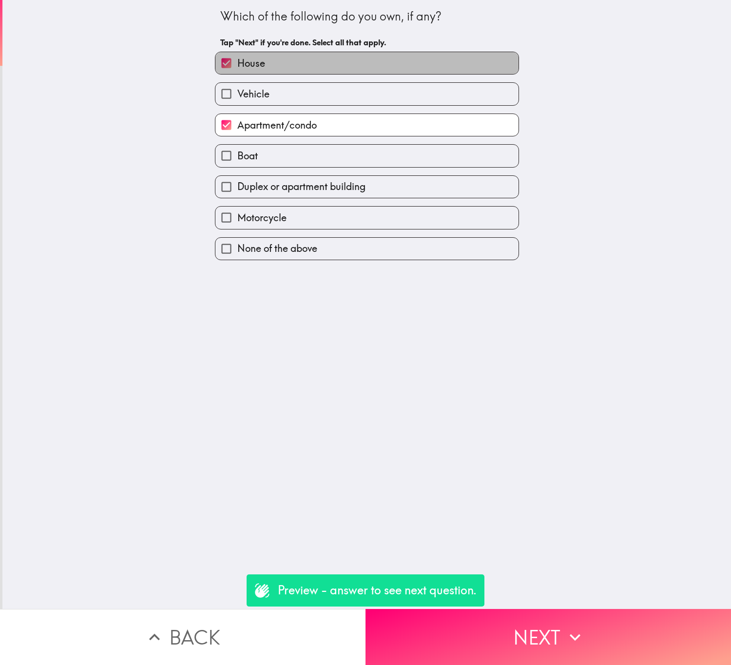
click at [374, 66] on label "House" at bounding box center [366, 63] width 303 height 22
click at [237, 66] on input "House" at bounding box center [226, 63] width 22 height 22
checkbox input "false"
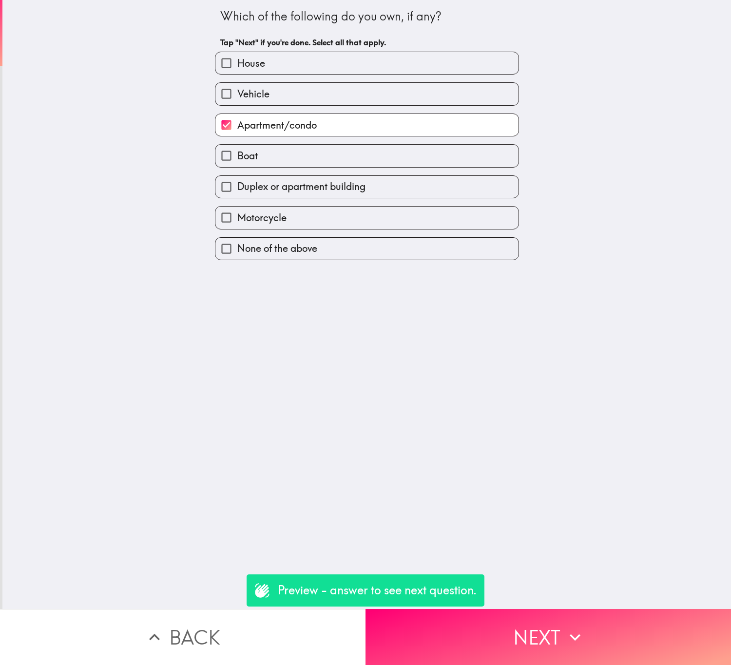
click at [369, 126] on label "Apartment/condo" at bounding box center [366, 125] width 303 height 22
click at [237, 126] on input "Apartment/condo" at bounding box center [226, 125] width 22 height 22
checkbox input "false"
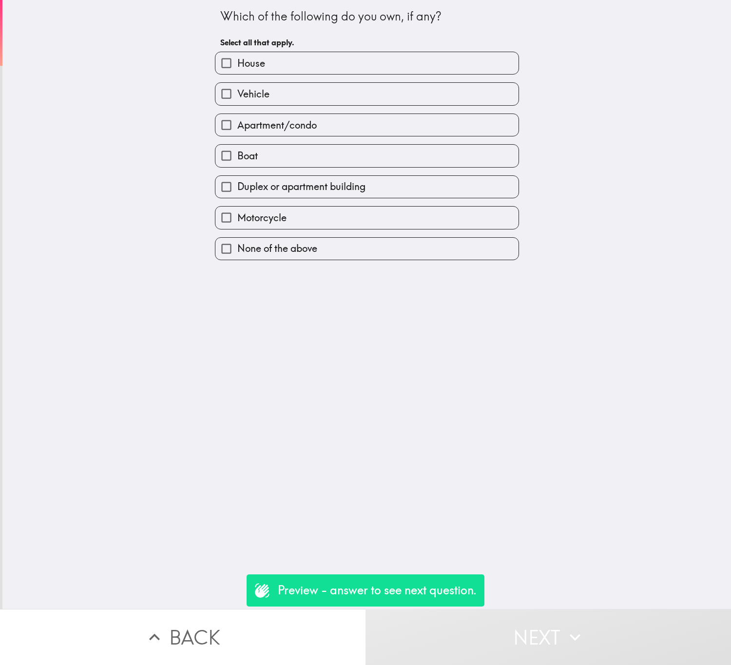
click at [383, 167] on label "Boat" at bounding box center [366, 156] width 303 height 22
click at [237, 167] on input "Boat" at bounding box center [226, 156] width 22 height 22
checkbox input "true"
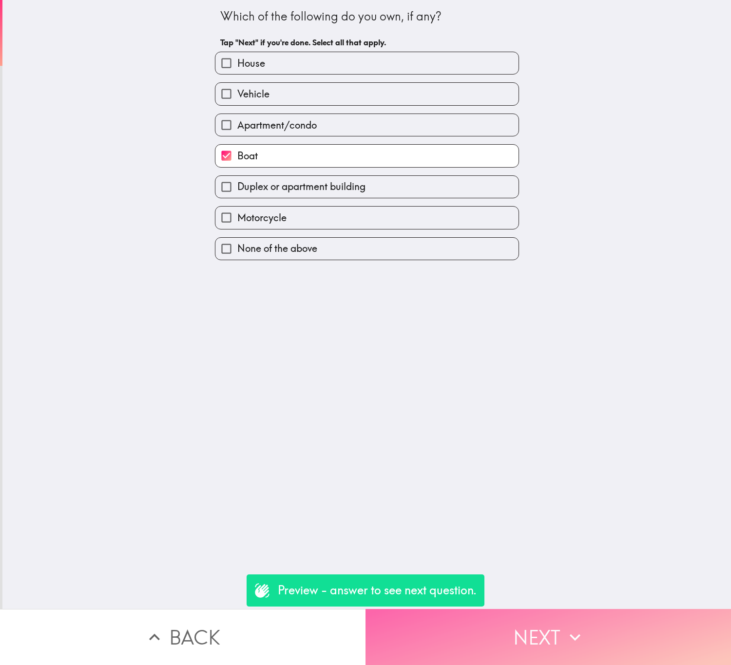
click at [607, 623] on button "Next" at bounding box center [549, 637] width 366 height 56
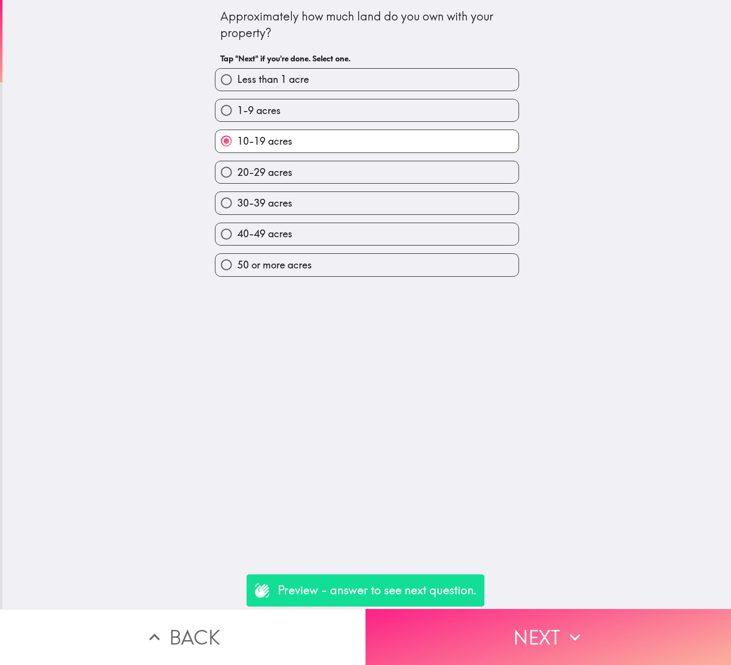
click at [582, 623] on button "Next" at bounding box center [549, 637] width 366 height 56
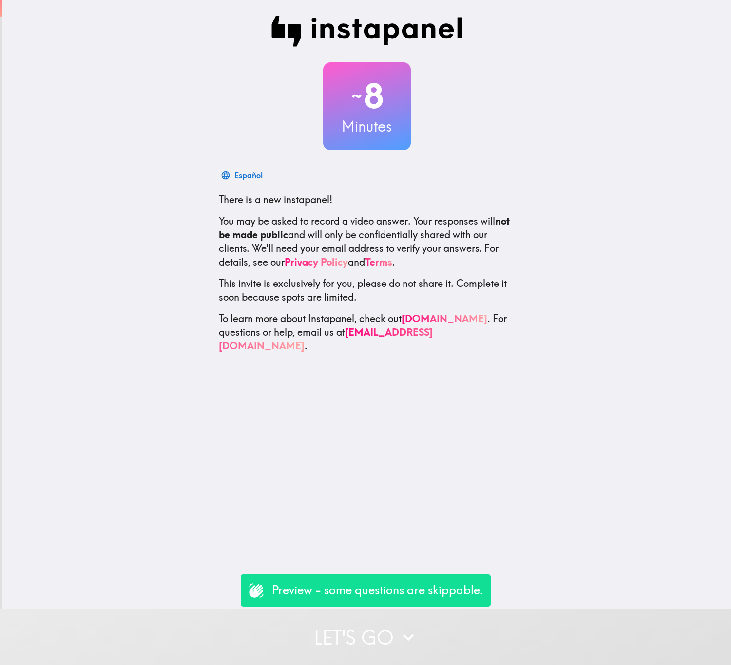
click at [441, 628] on button "Let's go" at bounding box center [365, 637] width 731 height 56
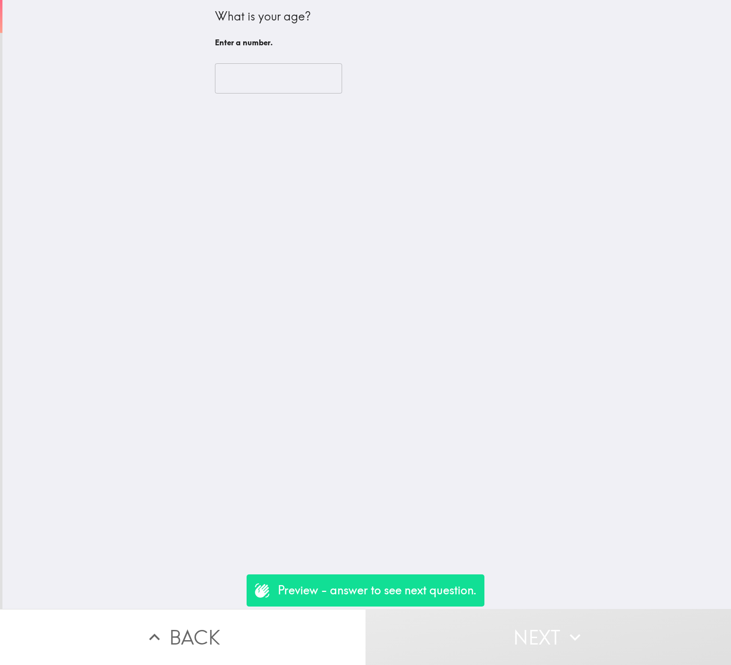
click at [273, 77] on input "number" at bounding box center [278, 78] width 127 height 30
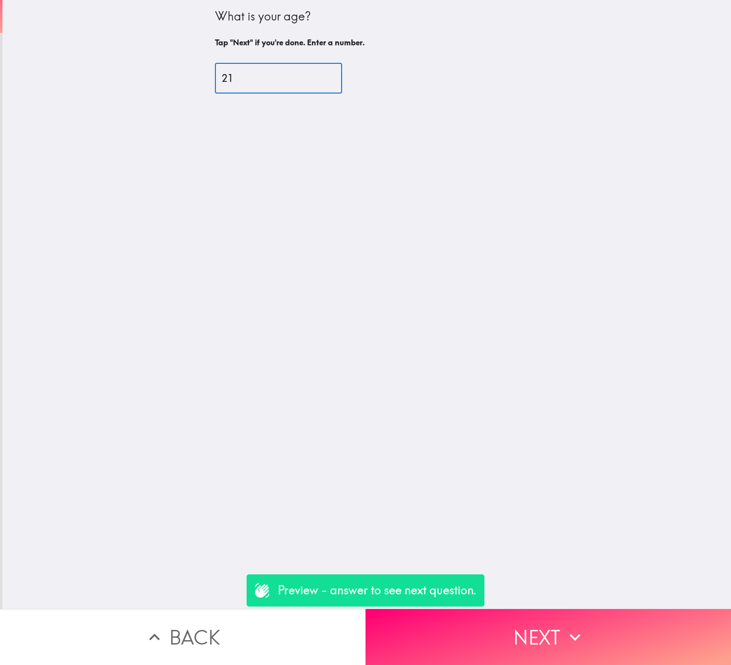
type input "21"
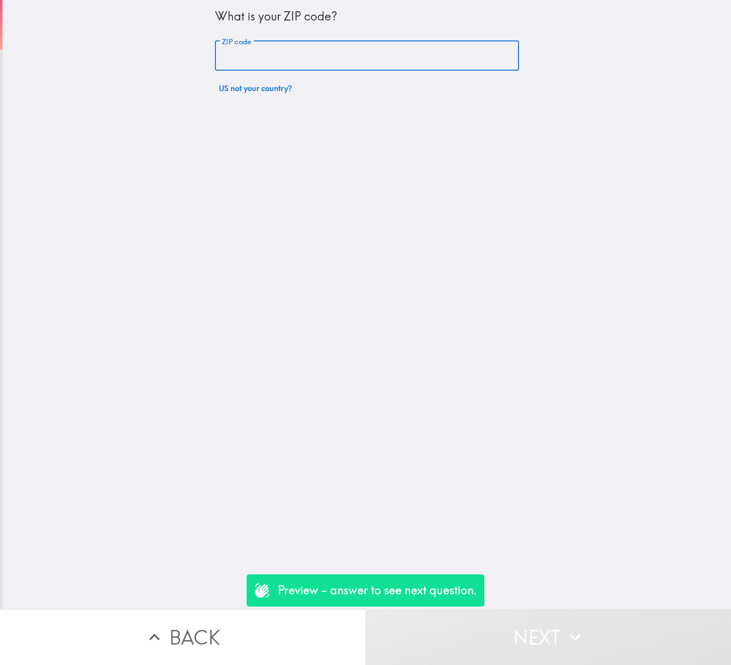
click at [273, 70] on input "ZIP code" at bounding box center [367, 56] width 304 height 30
type input "29710"
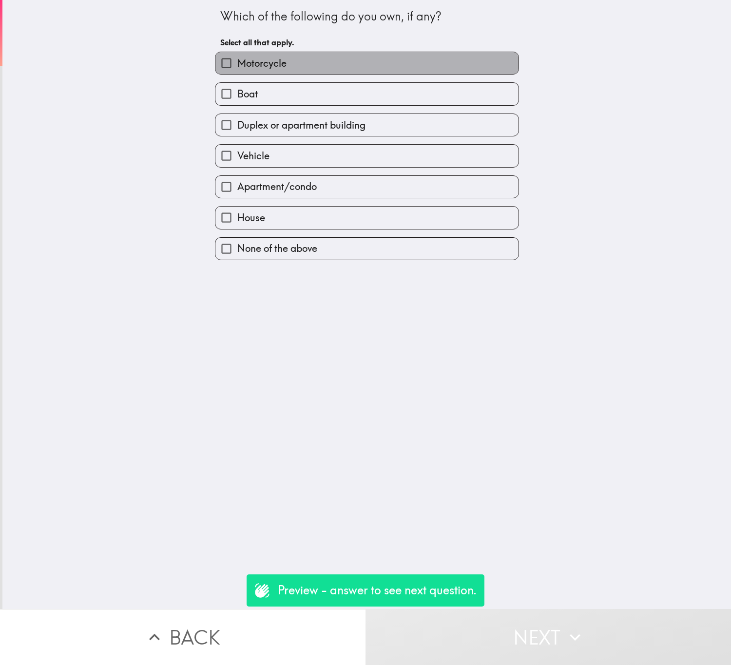
click at [367, 58] on label "Motorcycle" at bounding box center [366, 63] width 303 height 22
click at [237, 58] on input "Motorcycle" at bounding box center [226, 63] width 22 height 22
checkbox input "true"
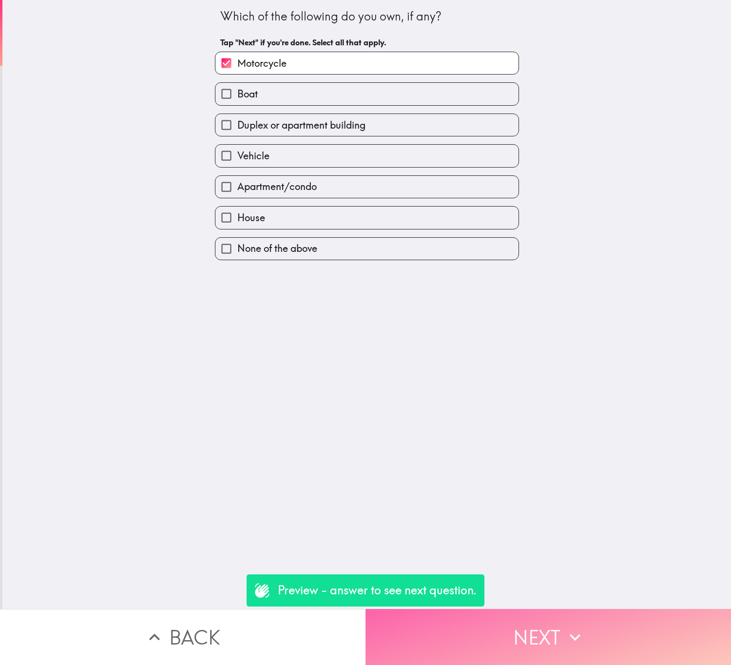
click at [522, 629] on button "Next" at bounding box center [549, 637] width 366 height 56
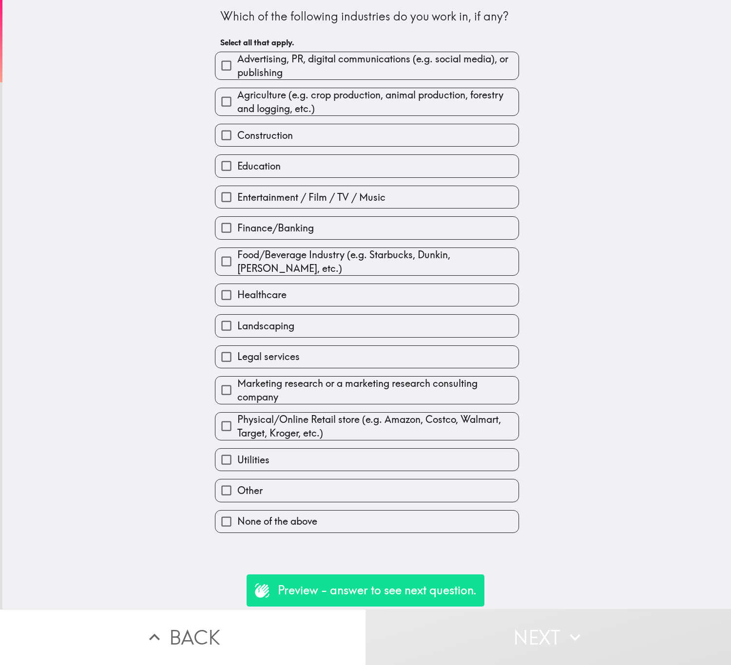
click at [316, 326] on label "Landscaping" at bounding box center [366, 326] width 303 height 22
click at [237, 326] on input "Landscaping" at bounding box center [226, 326] width 22 height 22
checkbox input "true"
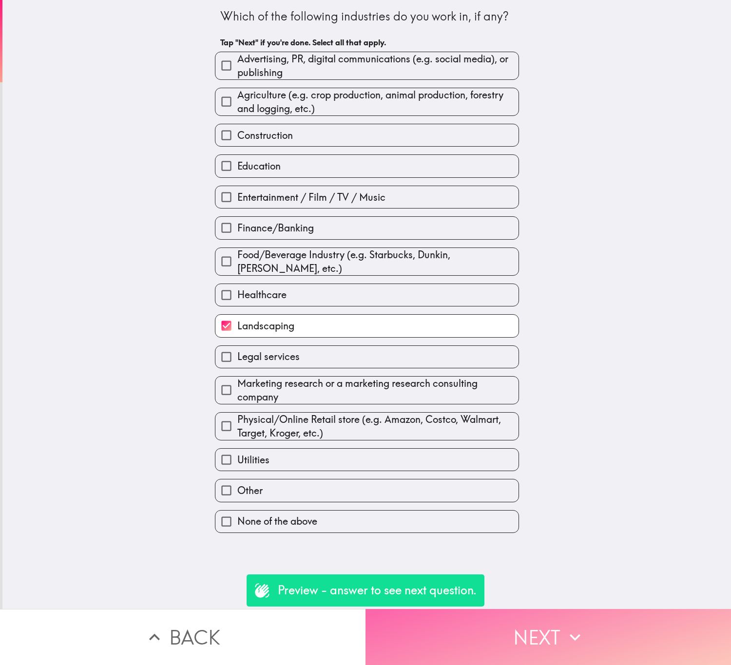
click at [541, 611] on button "Next" at bounding box center [549, 637] width 366 height 56
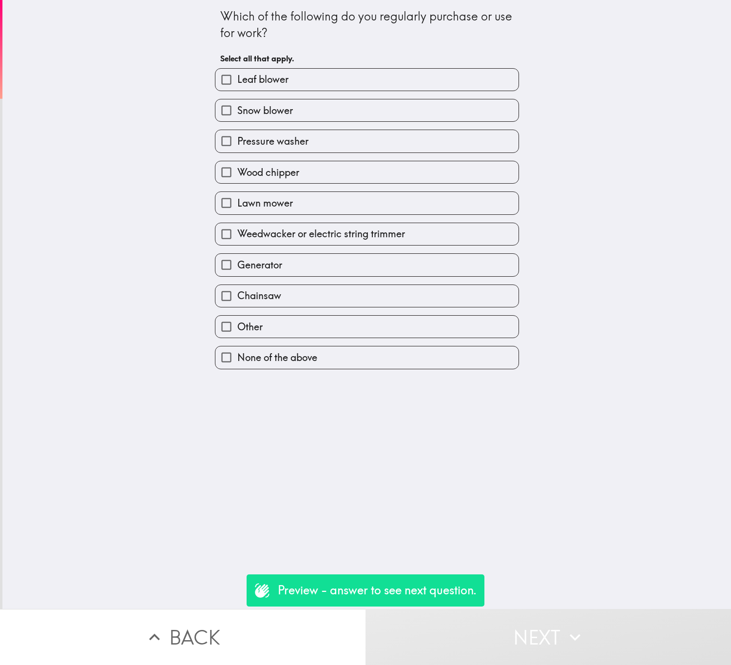
click at [381, 77] on label "Leaf blower" at bounding box center [366, 80] width 303 height 22
click at [237, 77] on input "Leaf blower" at bounding box center [226, 80] width 22 height 22
checkbox input "true"
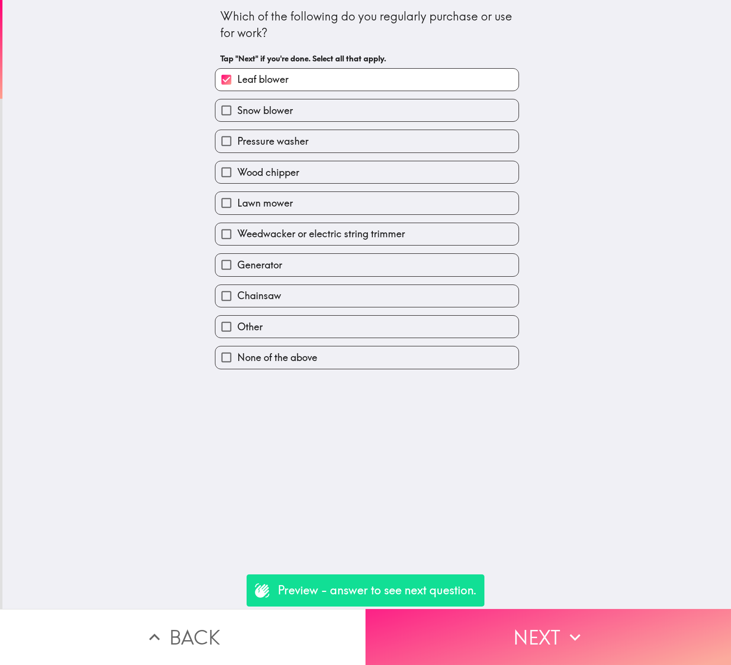
click at [550, 622] on button "Next" at bounding box center [549, 637] width 366 height 56
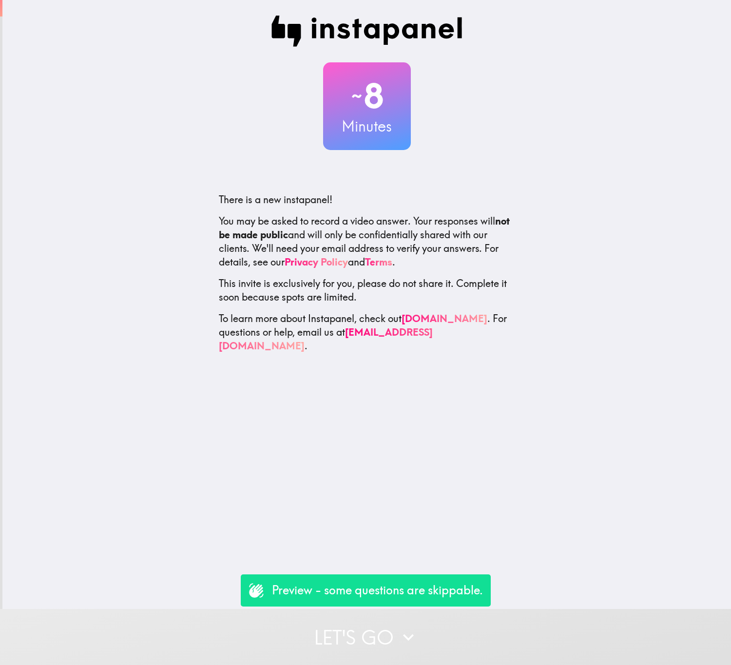
click at [479, 629] on button "Let's go" at bounding box center [365, 637] width 731 height 56
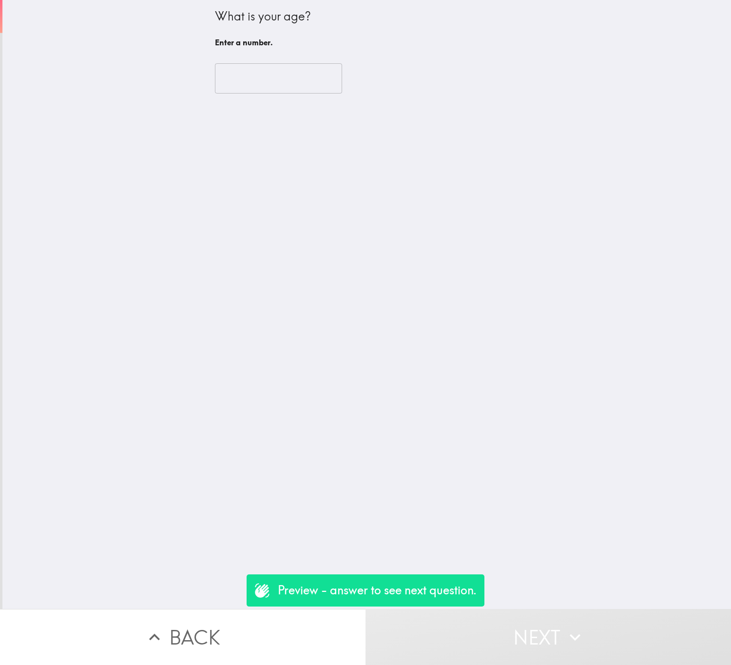
click at [274, 63] on input "number" at bounding box center [278, 78] width 127 height 30
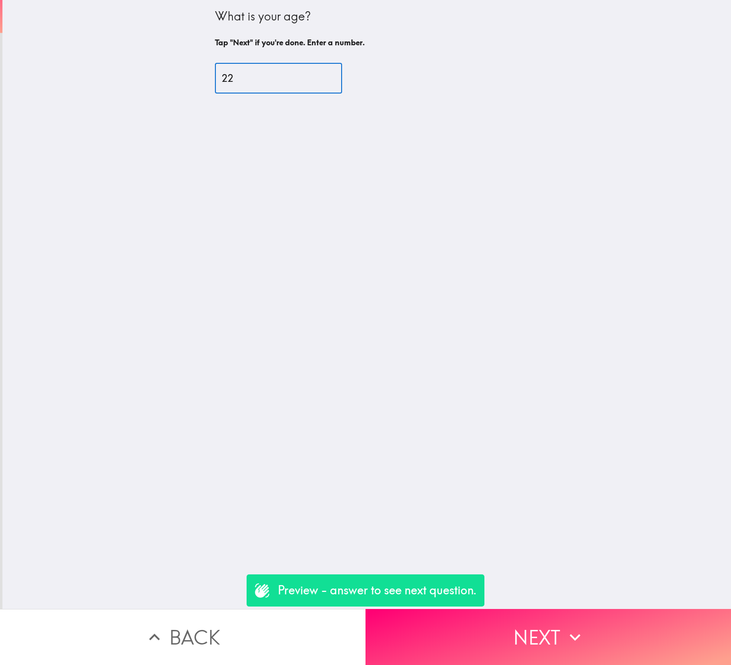
type input "22"
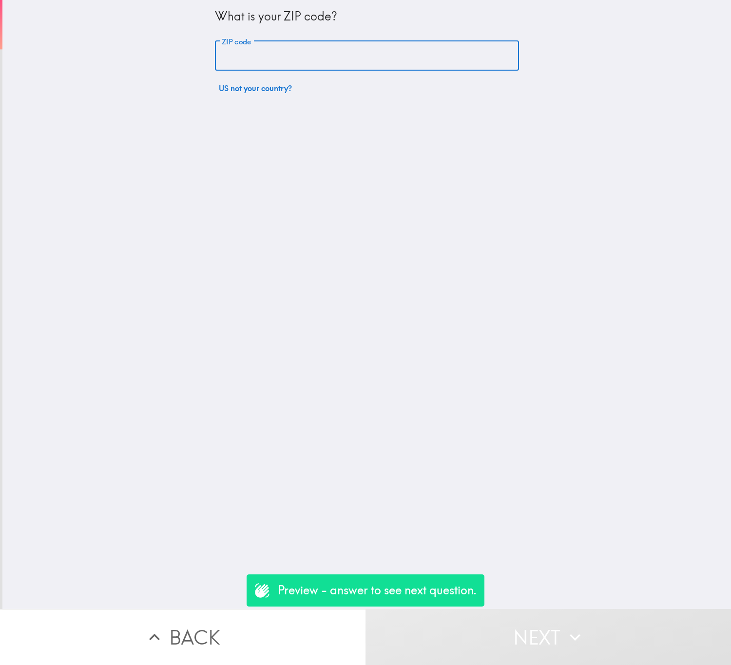
click at [295, 66] on input "ZIP code" at bounding box center [367, 56] width 304 height 30
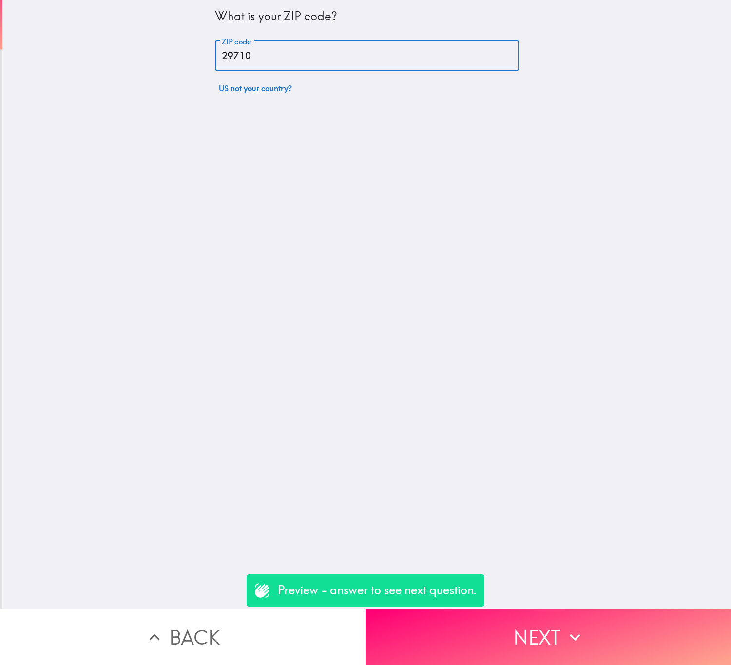
type input "29710"
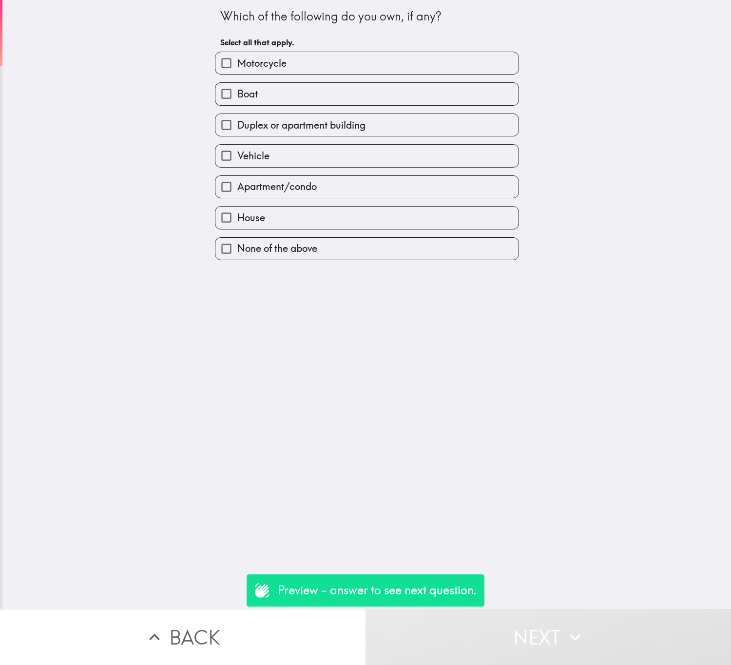
click at [319, 164] on label "Vehicle" at bounding box center [366, 156] width 303 height 22
click at [237, 164] on input "Vehicle" at bounding box center [226, 156] width 22 height 22
checkbox input "true"
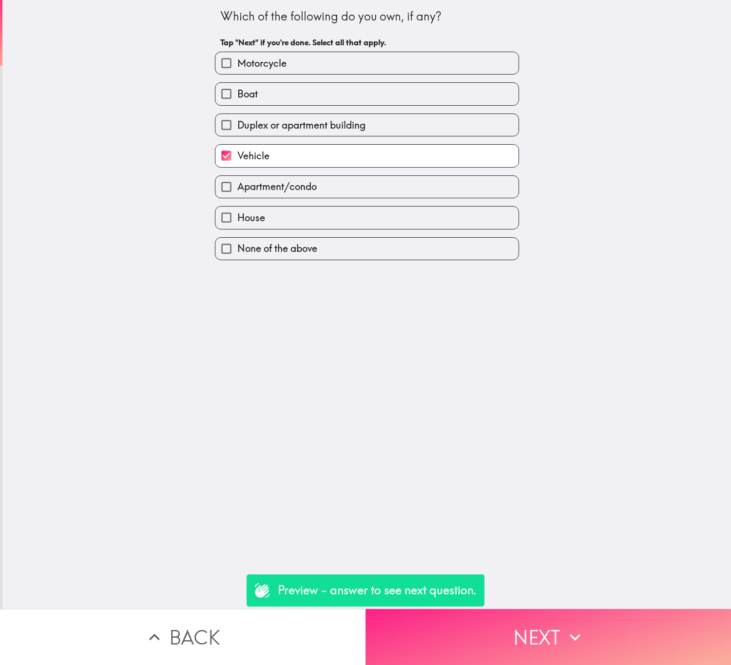
click at [526, 609] on button "Next" at bounding box center [549, 637] width 366 height 56
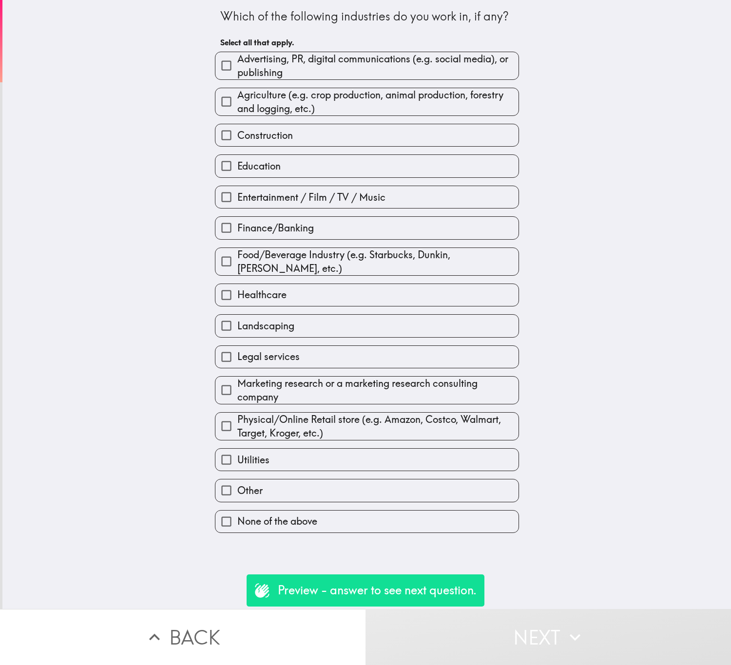
click at [351, 341] on div "Legal services" at bounding box center [363, 353] width 312 height 31
click at [351, 327] on label "Landscaping" at bounding box center [366, 326] width 303 height 22
click at [237, 327] on input "Landscaping" at bounding box center [226, 326] width 22 height 22
checkbox input "true"
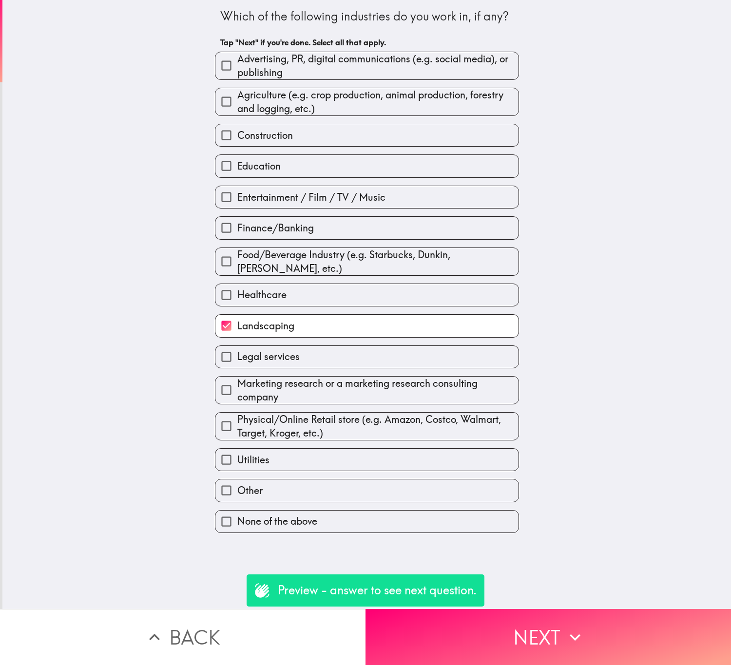
click at [522, 638] on button "Next" at bounding box center [549, 637] width 366 height 56
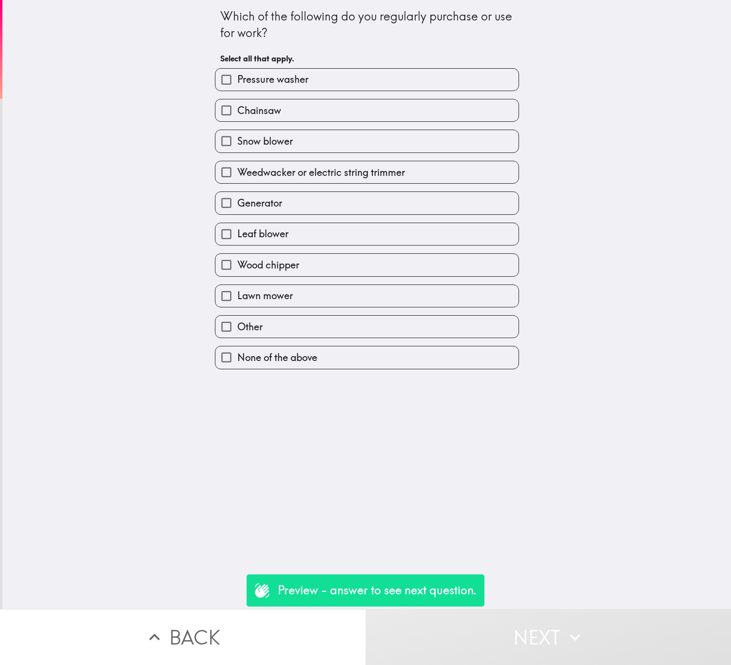
click at [364, 298] on label "Lawn mower" at bounding box center [366, 296] width 303 height 22
click at [237, 298] on input "Lawn mower" at bounding box center [226, 296] width 22 height 22
checkbox input "true"
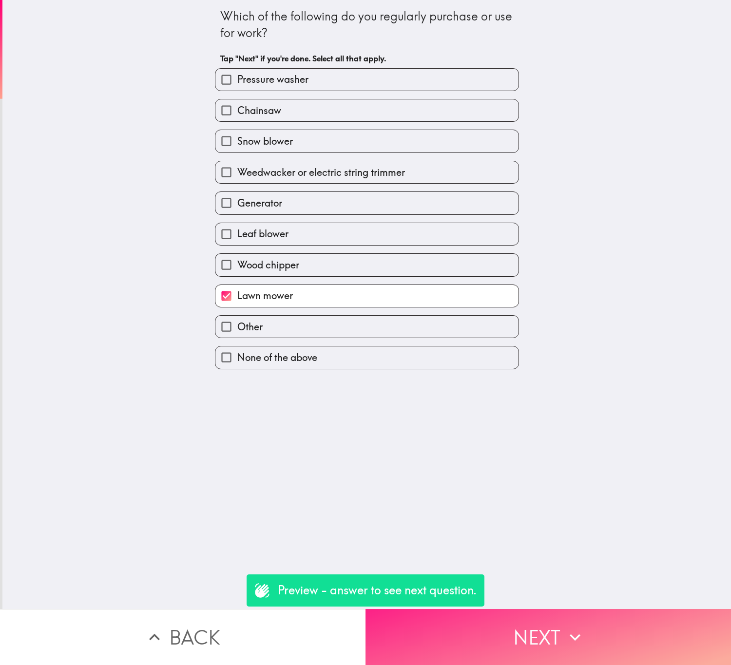
click at [568, 627] on icon "button" at bounding box center [574, 637] width 21 height 21
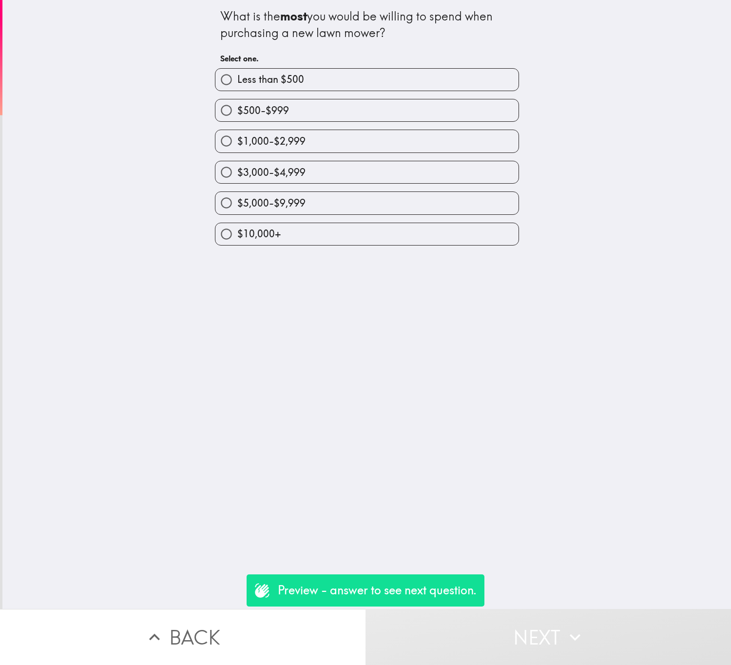
click at [416, 203] on label "$5,000-$9,999" at bounding box center [366, 203] width 303 height 22
click at [237, 203] on input "$5,000-$9,999" at bounding box center [226, 203] width 22 height 22
radio input "true"
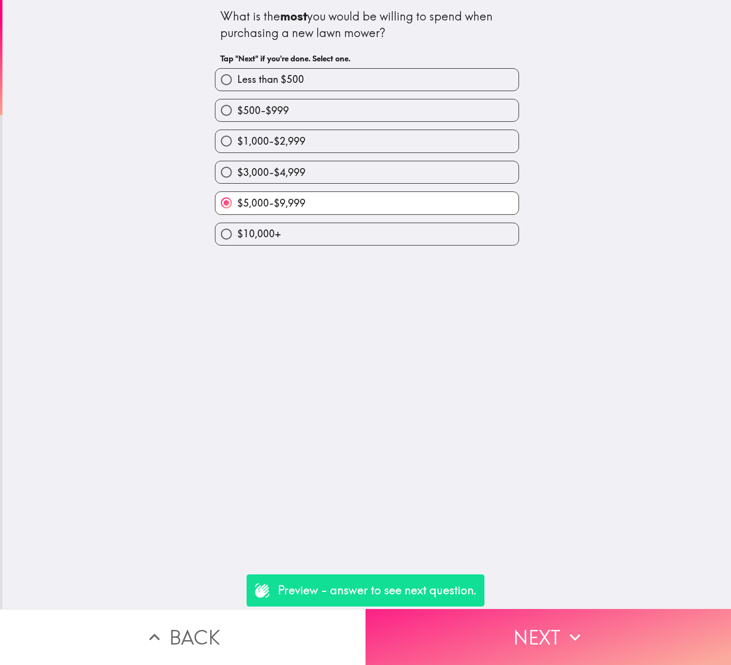
click at [537, 635] on button "Next" at bounding box center [549, 637] width 366 height 56
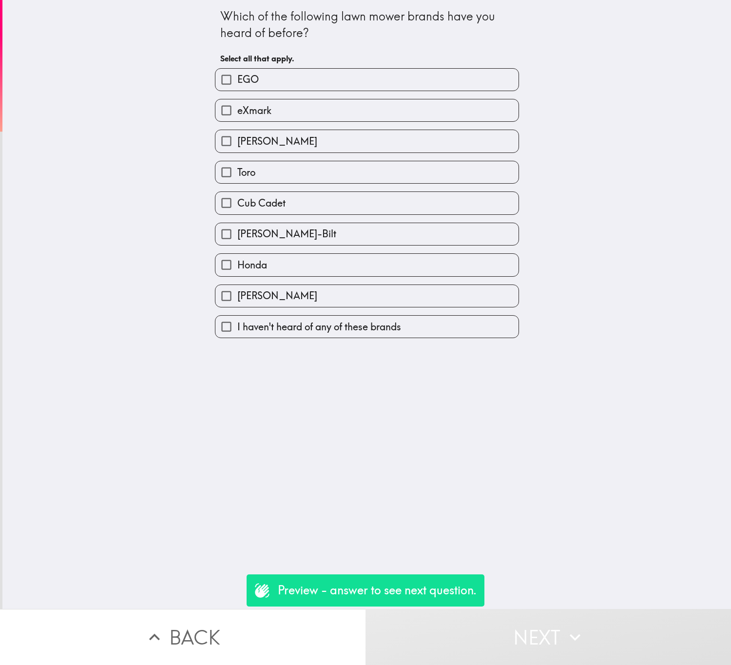
click at [338, 110] on label "eXmark" at bounding box center [366, 110] width 303 height 22
click at [237, 110] on input "eXmark" at bounding box center [226, 110] width 22 height 22
checkbox input "true"
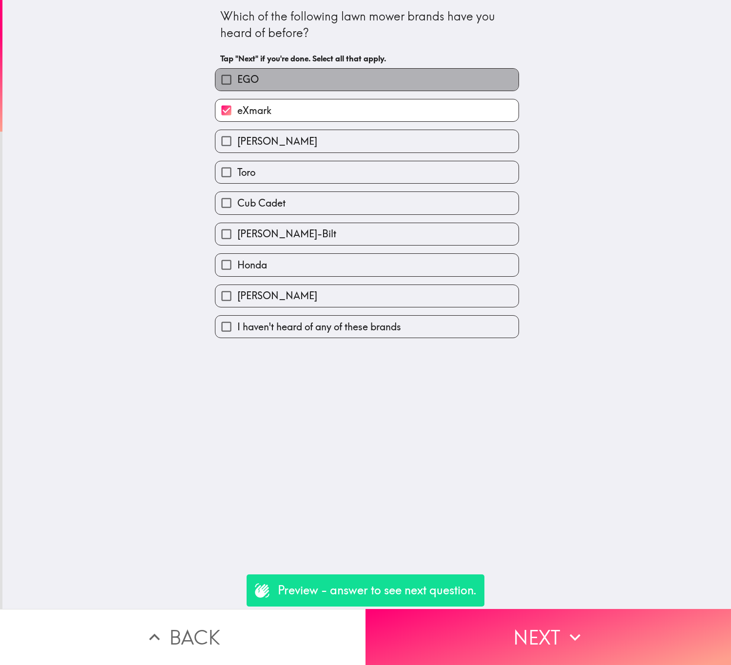
click at [339, 77] on label "EGO" at bounding box center [366, 80] width 303 height 22
click at [237, 77] on input "EGO" at bounding box center [226, 80] width 22 height 22
checkbox input "true"
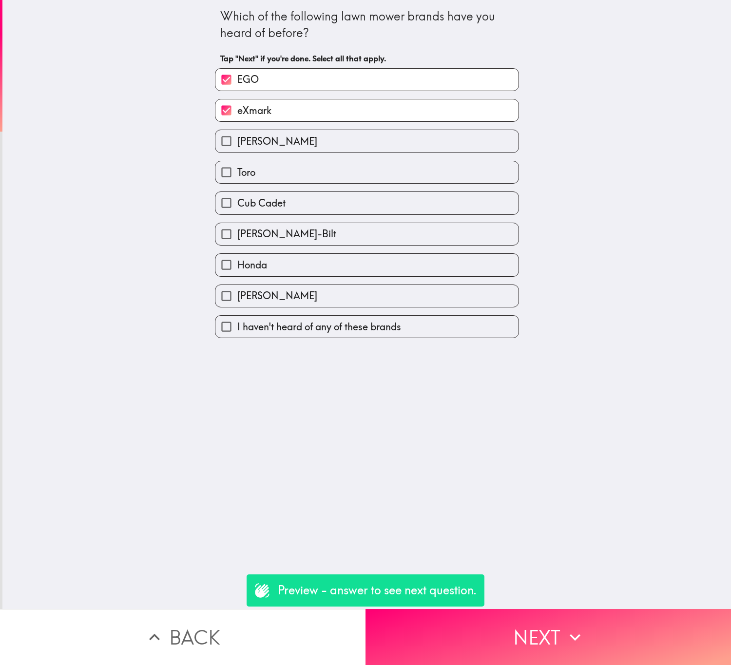
drag, startPoint x: 349, startPoint y: 145, endPoint x: 354, endPoint y: 155, distance: 11.3
click at [350, 145] on label "[PERSON_NAME]" at bounding box center [366, 141] width 303 height 22
click at [237, 145] on input "[PERSON_NAME]" at bounding box center [226, 141] width 22 height 22
checkbox input "true"
drag, startPoint x: 363, startPoint y: 183, endPoint x: 366, endPoint y: 188, distance: 5.7
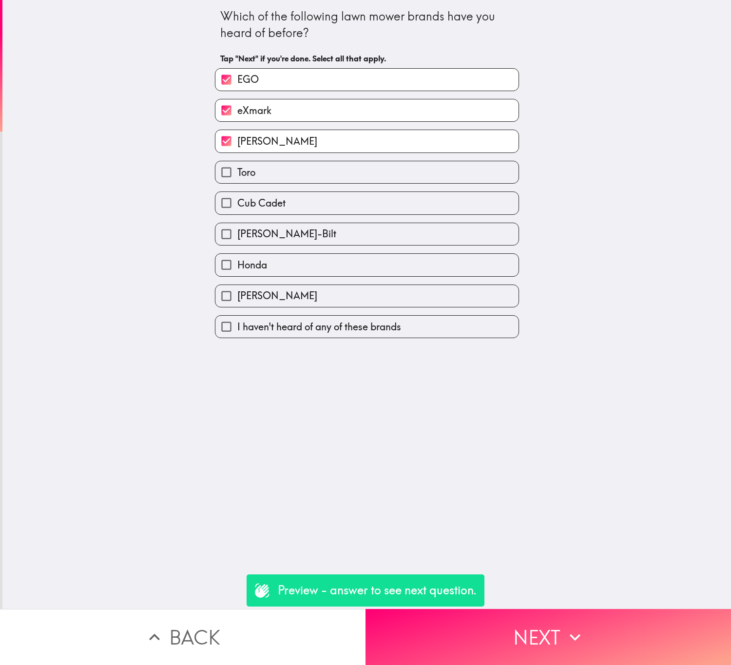
click at [364, 183] on label "Toro" at bounding box center [366, 172] width 303 height 22
click at [237, 183] on input "Toro" at bounding box center [226, 172] width 22 height 22
checkbox input "true"
click at [375, 214] on label "Cub Cadet" at bounding box center [366, 203] width 303 height 22
click at [237, 214] on input "Cub Cadet" at bounding box center [226, 203] width 22 height 22
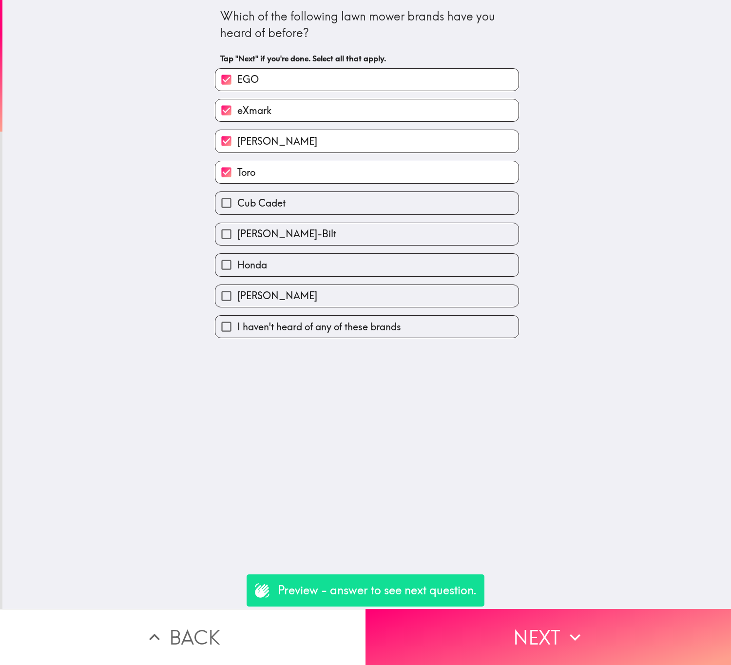
checkbox input "true"
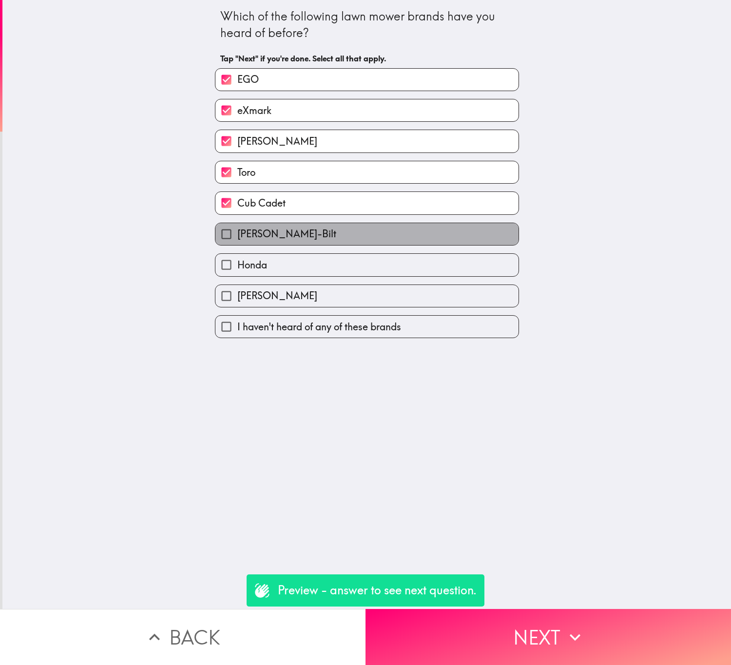
click at [378, 245] on label "[PERSON_NAME]-Bilt" at bounding box center [366, 234] width 303 height 22
click at [237, 245] on input "[PERSON_NAME]-Bilt" at bounding box center [226, 234] width 22 height 22
checkbox input "true"
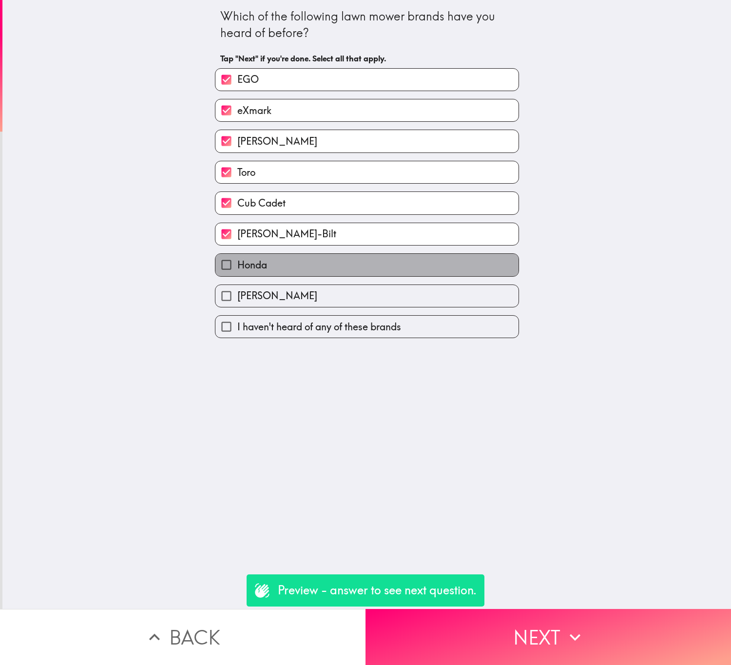
click at [386, 276] on label "Honda" at bounding box center [366, 265] width 303 height 22
click at [237, 276] on input "Honda" at bounding box center [226, 265] width 22 height 22
checkbox input "true"
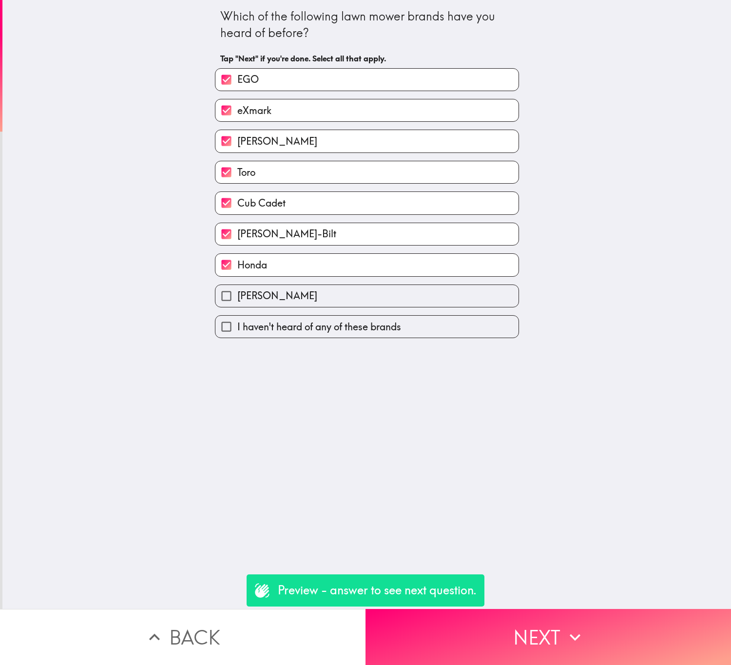
click at [392, 294] on label "[PERSON_NAME]" at bounding box center [366, 296] width 303 height 22
click at [237, 294] on input "[PERSON_NAME]" at bounding box center [226, 296] width 22 height 22
checkbox input "true"
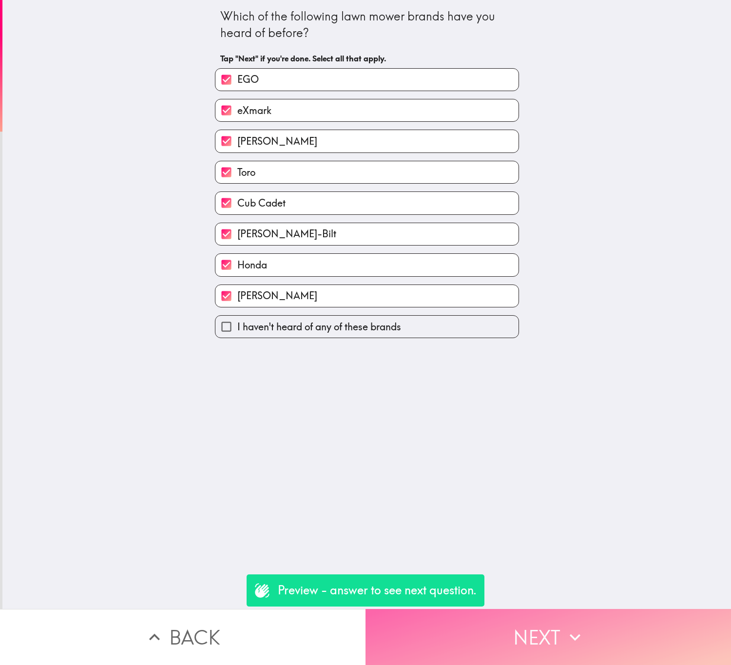
click at [585, 609] on button "Next" at bounding box center [549, 637] width 366 height 56
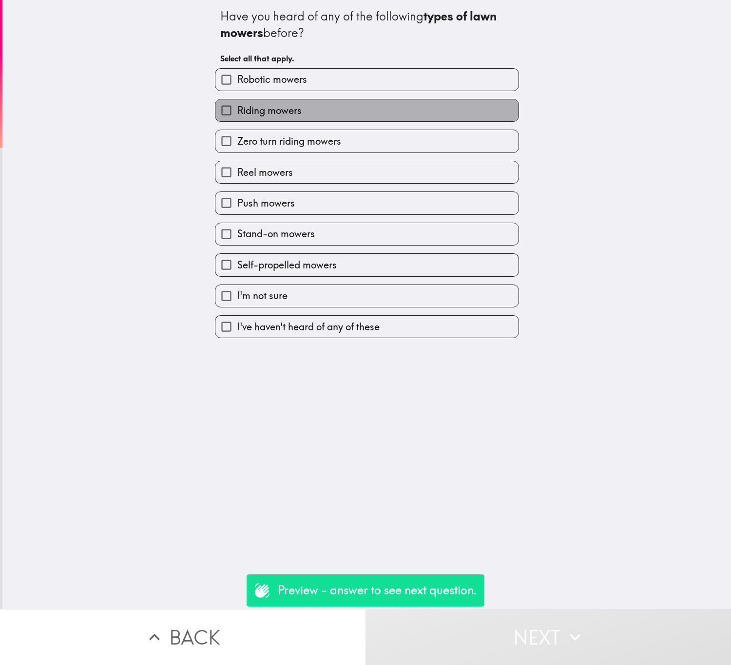
click at [360, 102] on label "Riding mowers" at bounding box center [366, 110] width 303 height 22
click at [237, 102] on input "Riding mowers" at bounding box center [226, 110] width 22 height 22
checkbox input "true"
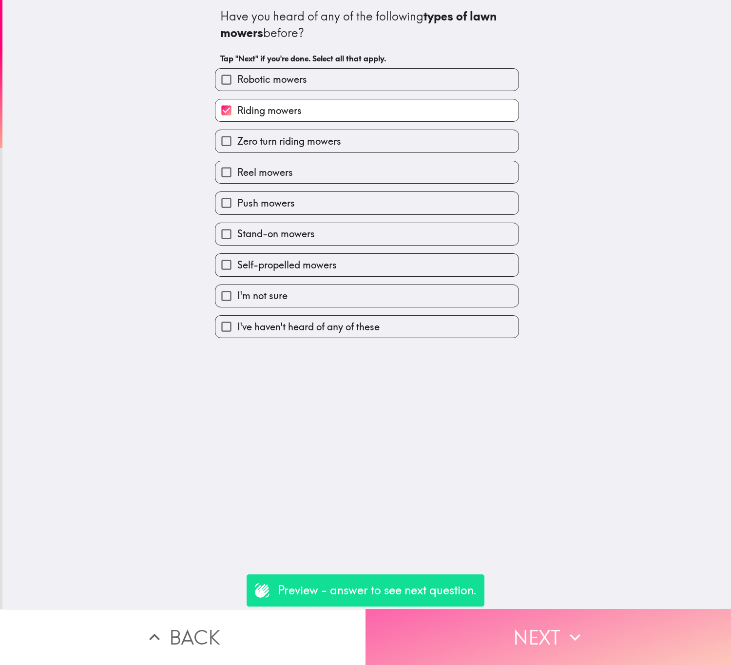
click at [520, 640] on button "Next" at bounding box center [549, 637] width 366 height 56
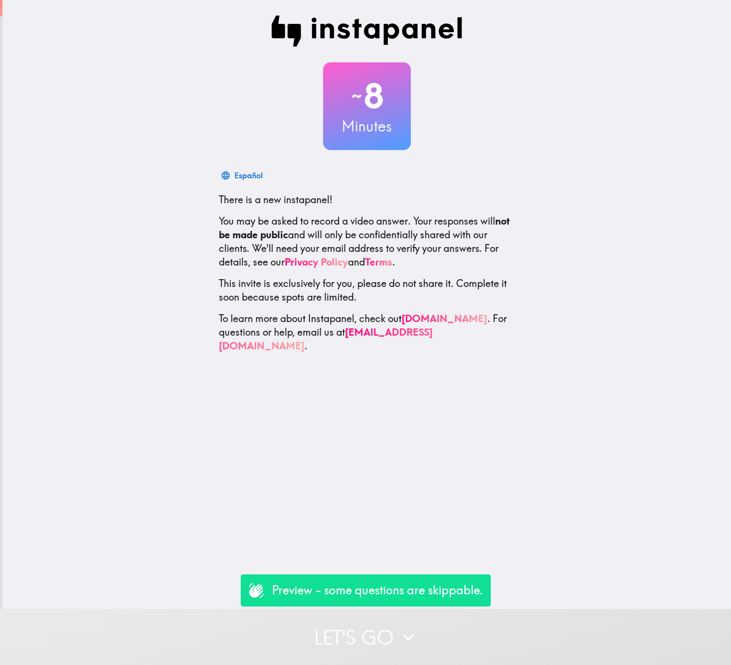
click at [427, 614] on button "Let's go" at bounding box center [365, 637] width 731 height 56
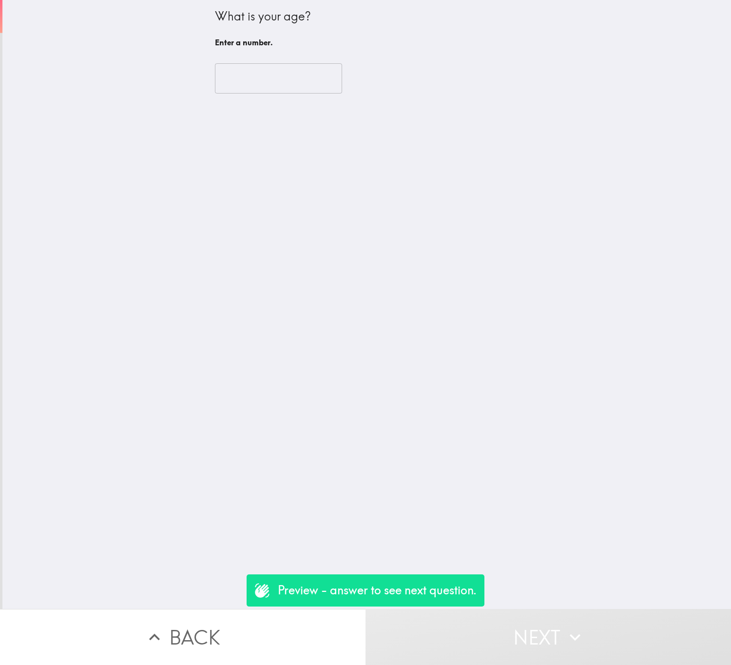
click at [248, 61] on div "​" at bounding box center [367, 79] width 304 height 54
click at [252, 71] on input "number" at bounding box center [278, 78] width 127 height 30
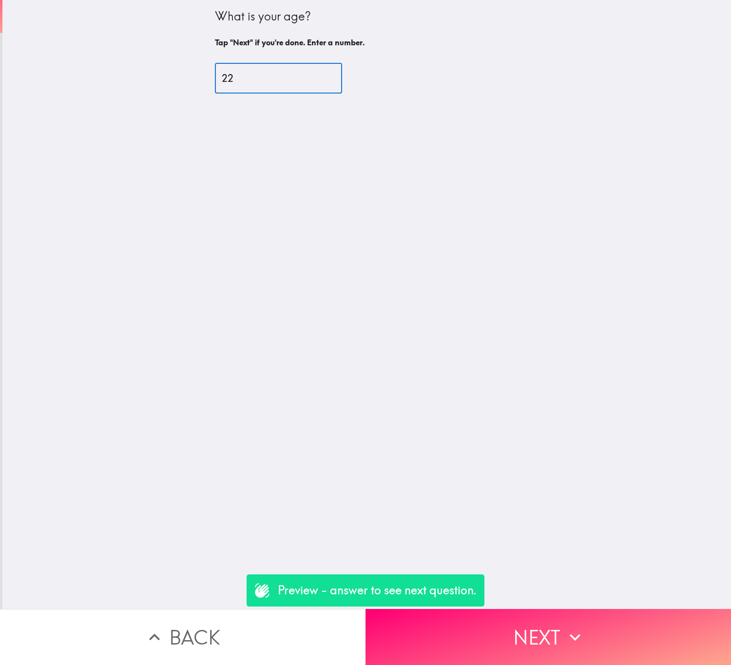
type input "22"
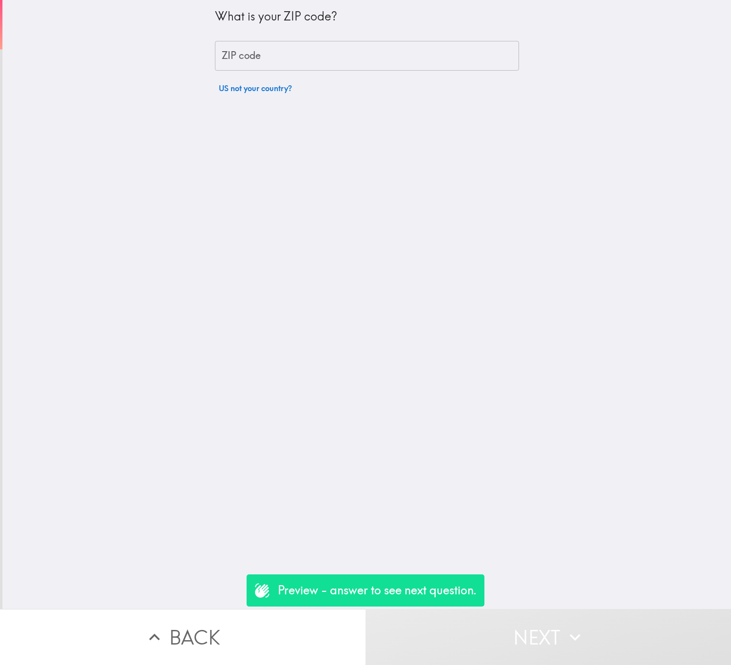
click at [256, 47] on input "ZIP code" at bounding box center [367, 56] width 304 height 30
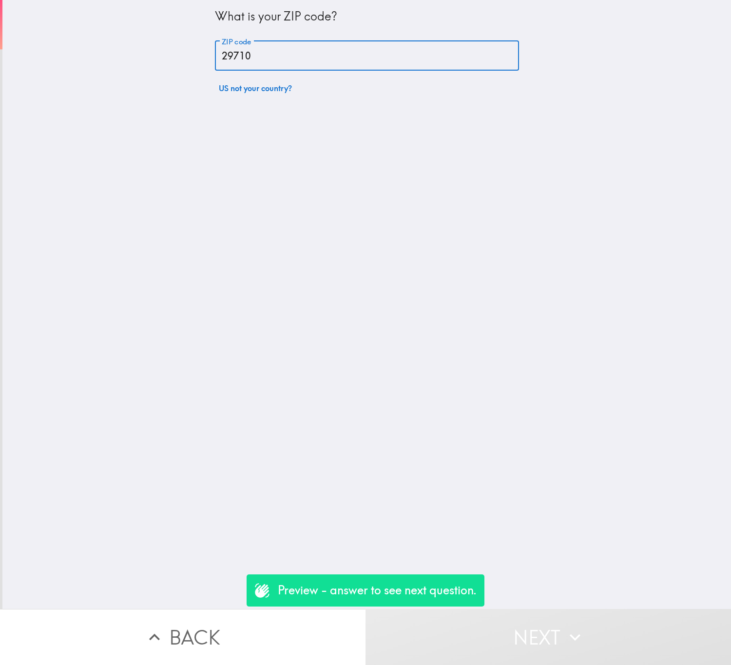
type input "29710"
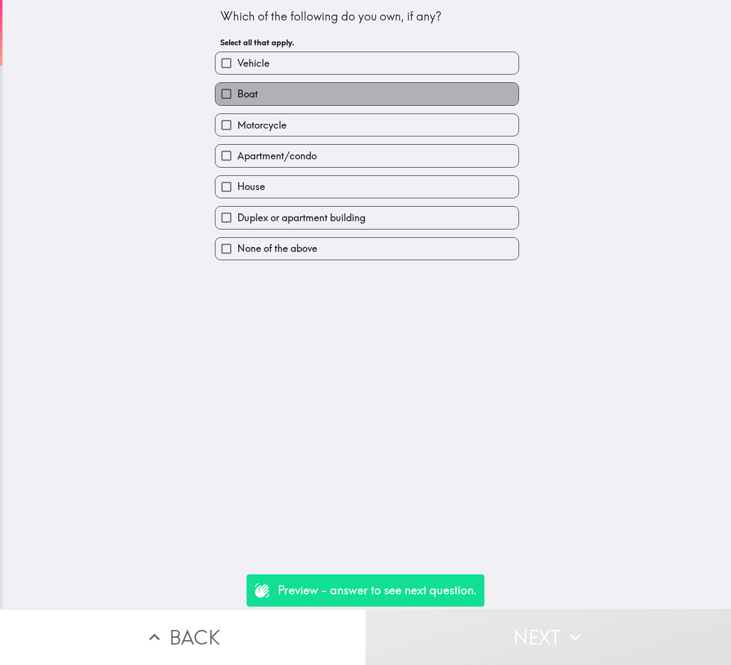
click at [299, 88] on label "Boat" at bounding box center [366, 94] width 303 height 22
click at [237, 88] on input "Boat" at bounding box center [226, 94] width 22 height 22
checkbox input "true"
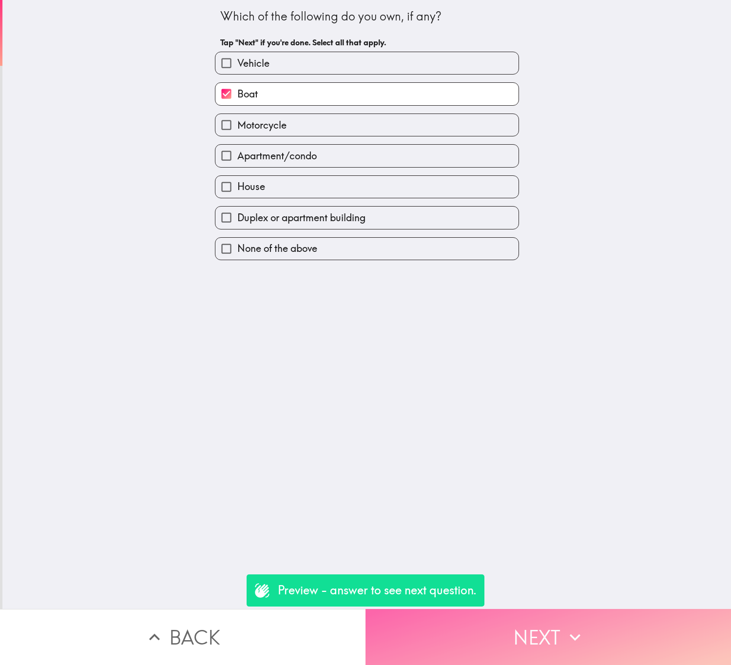
click at [525, 611] on button "Next" at bounding box center [549, 637] width 366 height 56
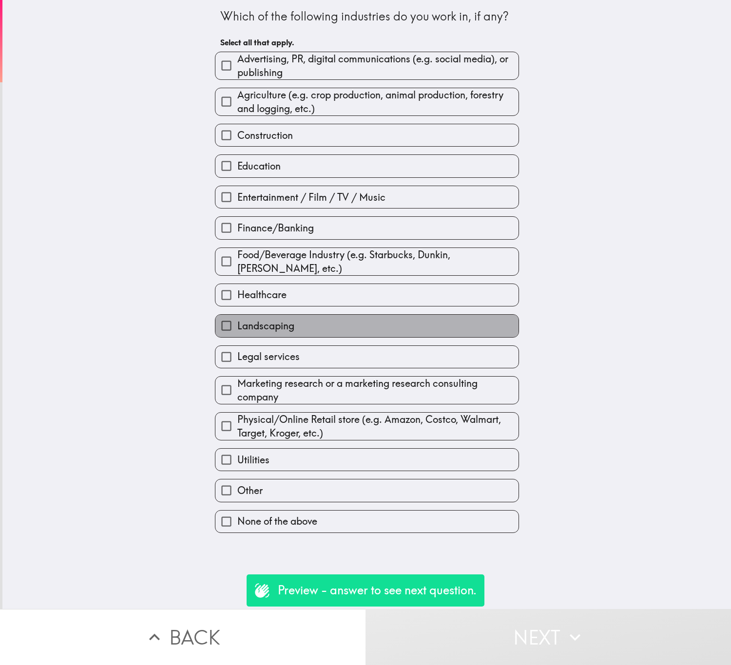
click at [329, 337] on label "Landscaping" at bounding box center [366, 326] width 303 height 22
click at [237, 337] on input "Landscaping" at bounding box center [226, 326] width 22 height 22
checkbox input "true"
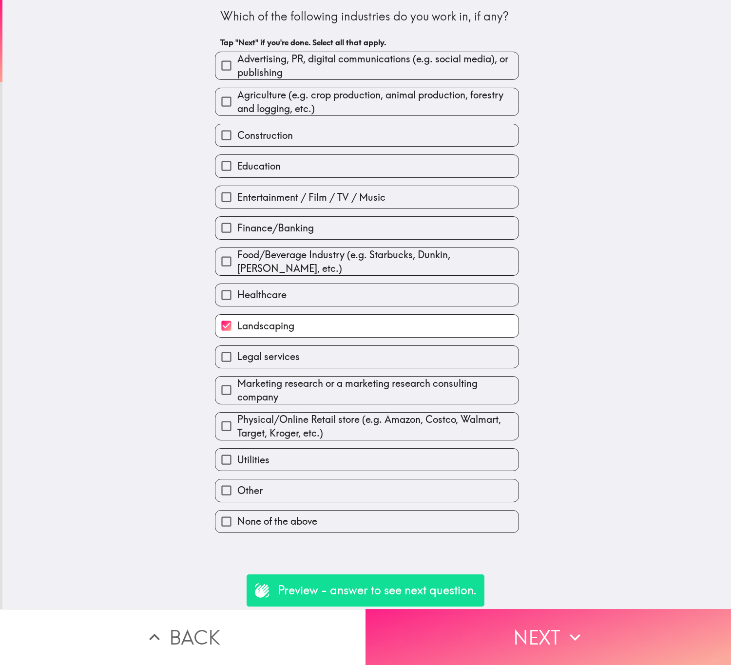
click at [538, 609] on button "Next" at bounding box center [549, 637] width 366 height 56
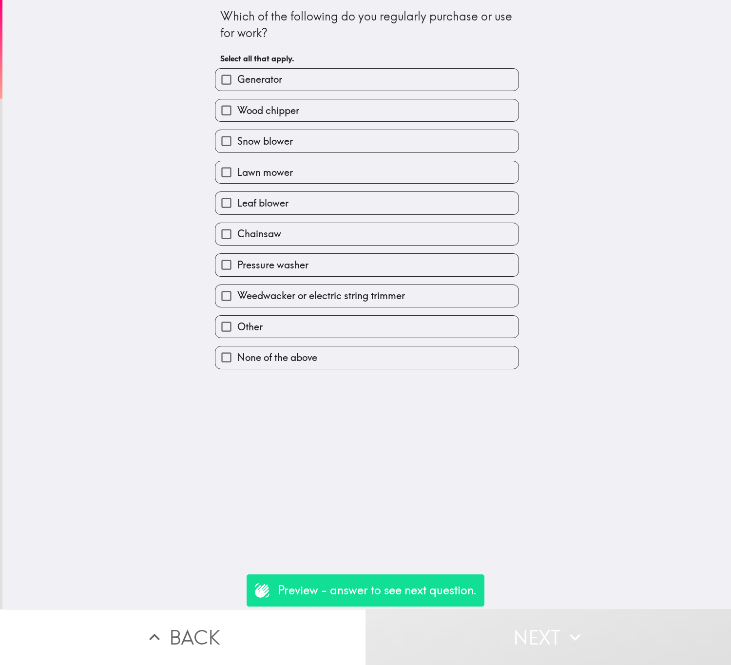
click at [325, 167] on label "Lawn mower" at bounding box center [366, 172] width 303 height 22
click at [237, 167] on input "Lawn mower" at bounding box center [226, 172] width 22 height 22
checkbox input "true"
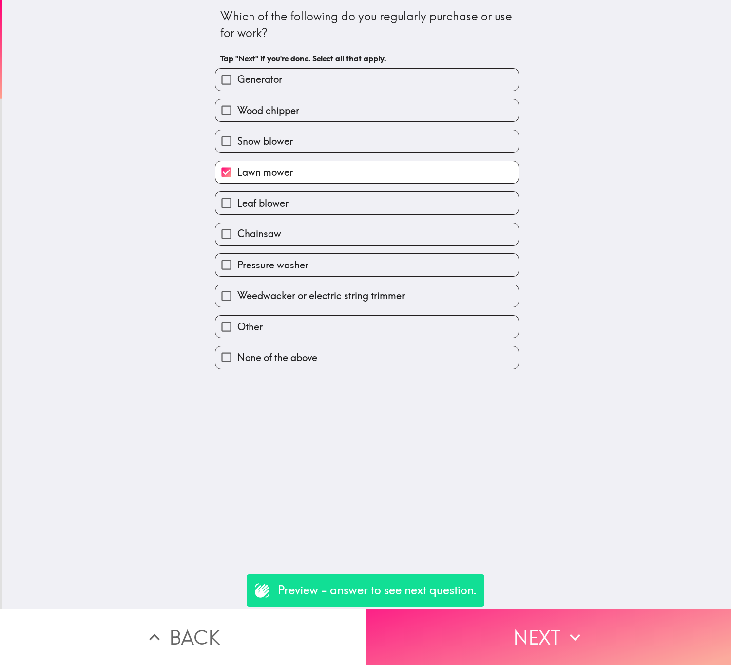
click at [534, 632] on button "Next" at bounding box center [549, 637] width 366 height 56
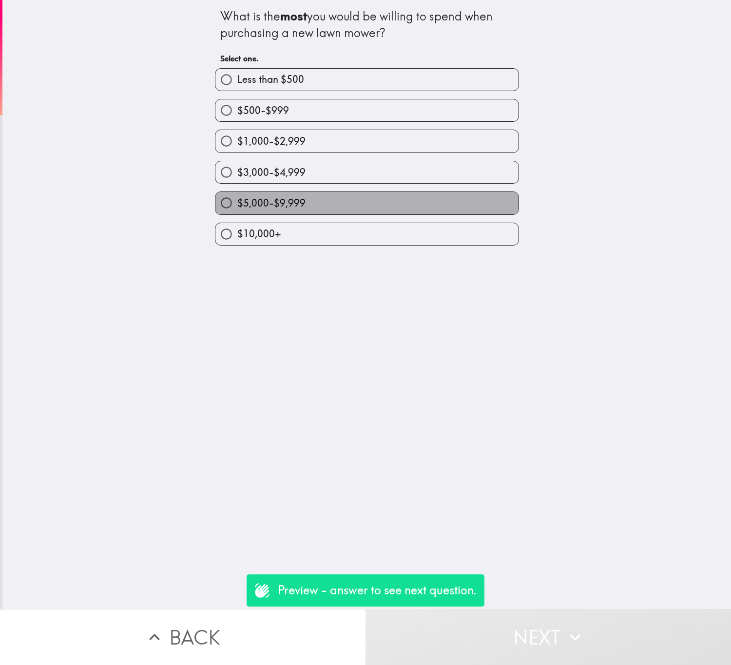
click at [334, 204] on label "$5,000-$9,999" at bounding box center [366, 203] width 303 height 22
click at [237, 204] on input "$5,000-$9,999" at bounding box center [226, 203] width 22 height 22
radio input "true"
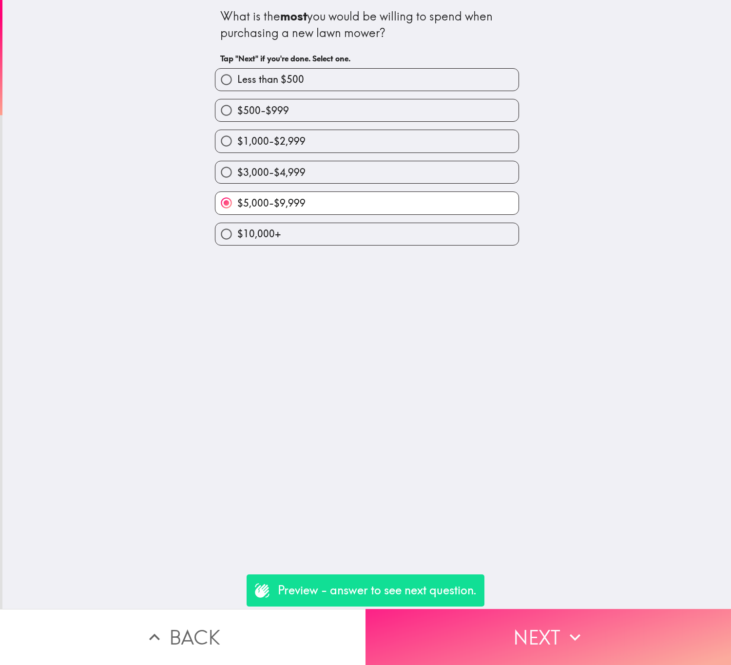
click at [578, 610] on button "Next" at bounding box center [549, 637] width 366 height 56
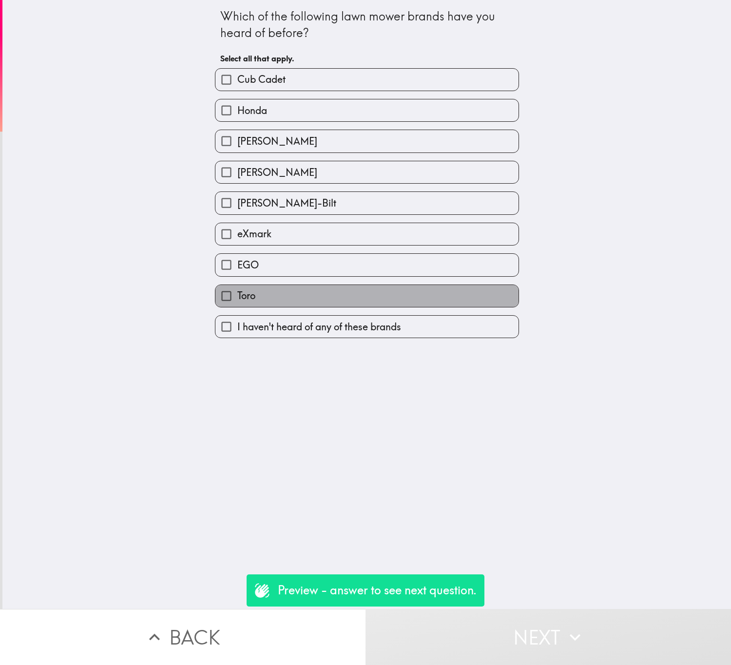
drag, startPoint x: 284, startPoint y: 293, endPoint x: 278, endPoint y: 265, distance: 28.9
click at [284, 292] on label "Toro" at bounding box center [366, 296] width 303 height 22
click at [237, 292] on input "Toro" at bounding box center [226, 296] width 22 height 22
checkbox input "true"
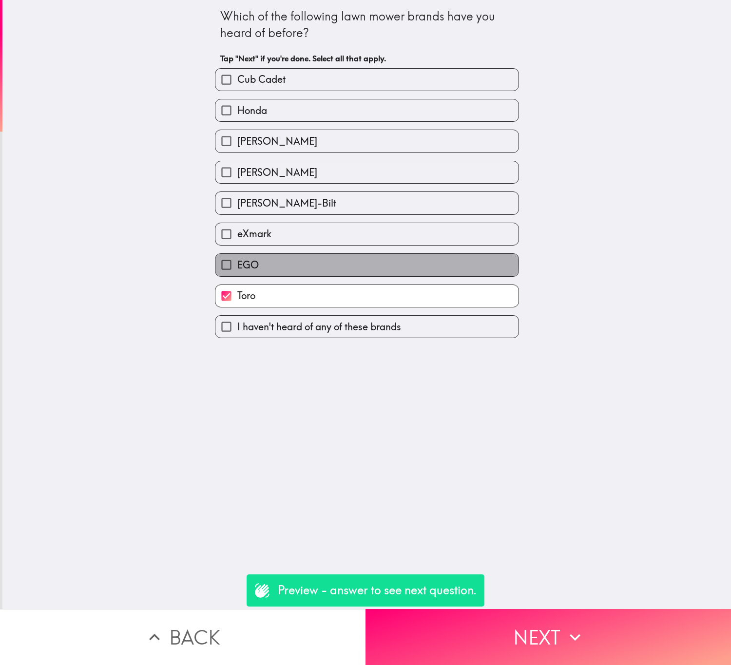
click at [278, 265] on label "EGO" at bounding box center [366, 265] width 303 height 22
click at [237, 265] on input "EGO" at bounding box center [226, 265] width 22 height 22
checkbox input "true"
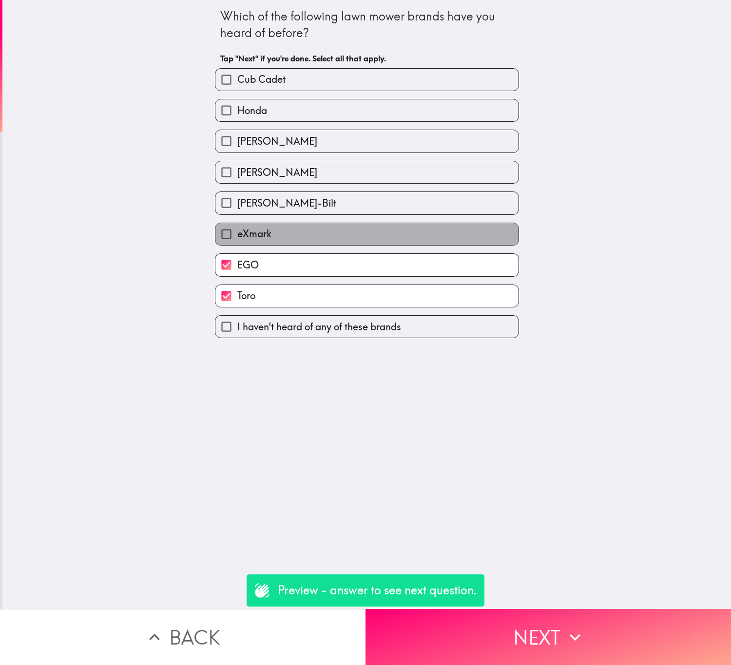
click at [269, 234] on label "eXmark" at bounding box center [366, 234] width 303 height 22
click at [237, 234] on input "eXmark" at bounding box center [226, 234] width 22 height 22
checkbox input "true"
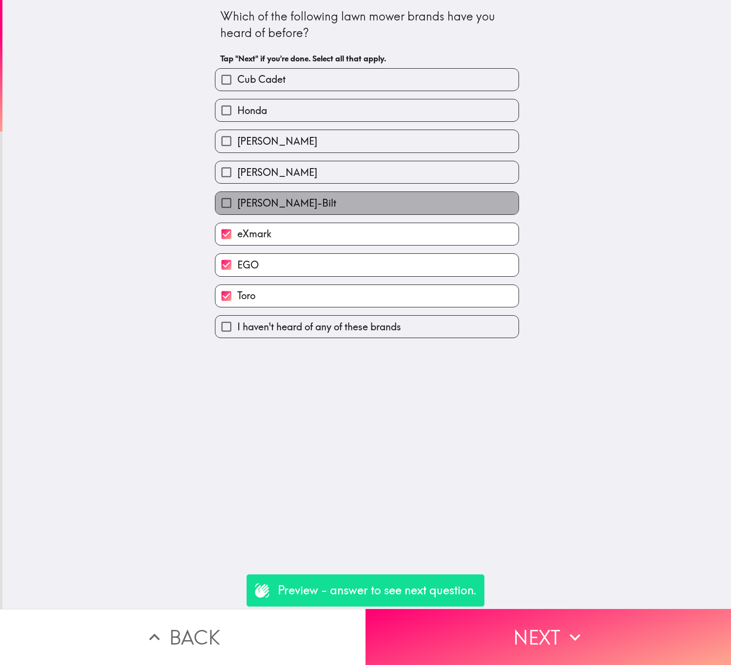
drag, startPoint x: 267, startPoint y: 206, endPoint x: 267, endPoint y: 171, distance: 35.1
click at [267, 205] on label "Troy-Bilt" at bounding box center [366, 203] width 303 height 22
click at [237, 205] on input "Troy-Bilt" at bounding box center [226, 203] width 22 height 22
checkbox input "true"
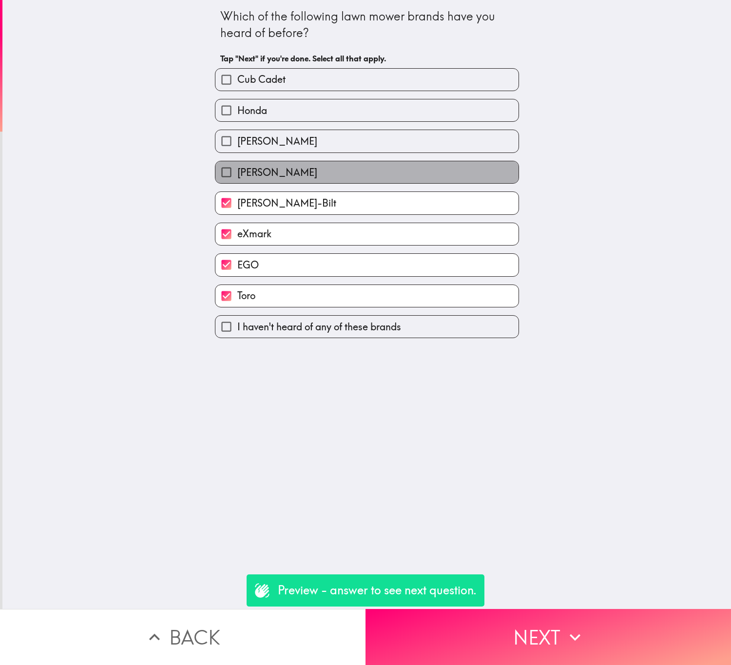
click at [266, 168] on label "Ferris" at bounding box center [366, 172] width 303 height 22
click at [237, 168] on input "Ferris" at bounding box center [226, 172] width 22 height 22
checkbox input "true"
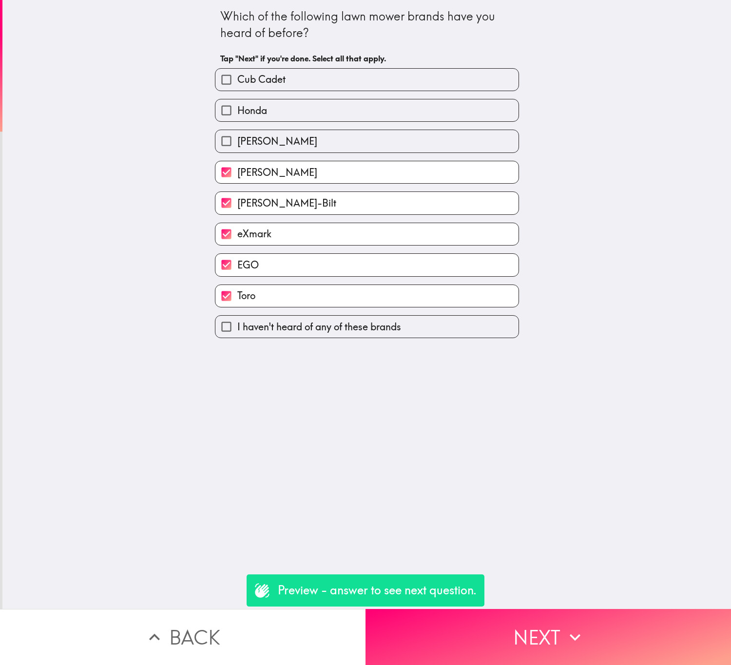
click at [273, 138] on span "John Deere" at bounding box center [277, 142] width 80 height 14
click at [237, 138] on input "John Deere" at bounding box center [226, 141] width 22 height 22
checkbox input "true"
click at [276, 117] on label "Honda" at bounding box center [366, 110] width 303 height 22
click at [237, 117] on input "Honda" at bounding box center [226, 110] width 22 height 22
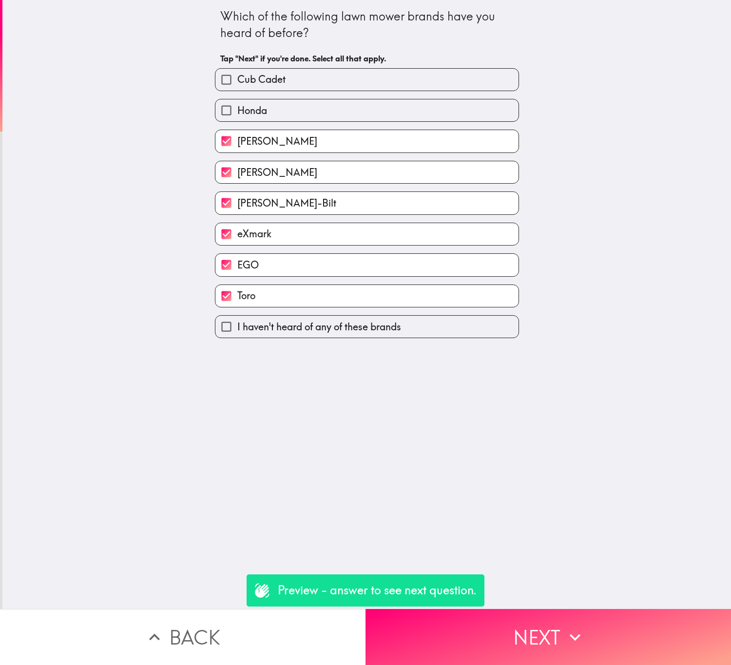
checkbox input "true"
click at [291, 77] on label "Cub Cadet" at bounding box center [366, 80] width 303 height 22
click at [237, 77] on input "Cub Cadet" at bounding box center [226, 80] width 22 height 22
checkbox input "true"
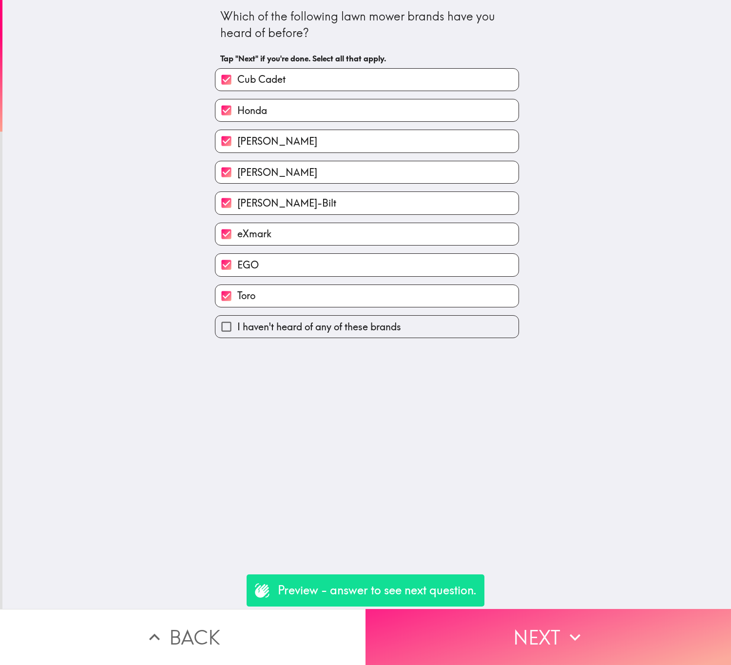
click at [522, 654] on button "Next" at bounding box center [549, 637] width 366 height 56
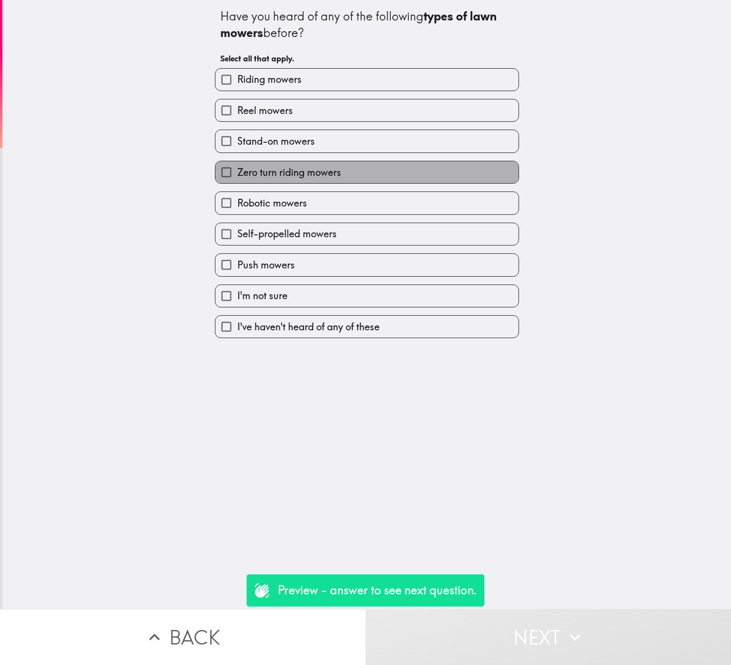
click at [285, 173] on span "Zero turn riding mowers" at bounding box center [289, 173] width 104 height 14
click at [237, 173] on input "Zero turn riding mowers" at bounding box center [226, 172] width 22 height 22
checkbox input "true"
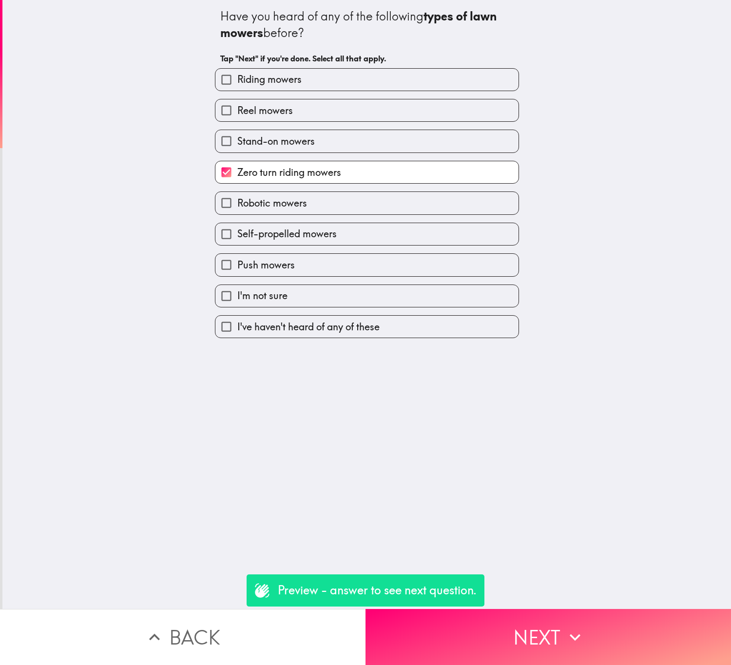
click at [336, 145] on label "Stand-on mowers" at bounding box center [366, 141] width 303 height 22
click at [237, 145] on input "Stand-on mowers" at bounding box center [226, 141] width 22 height 22
checkbox input "true"
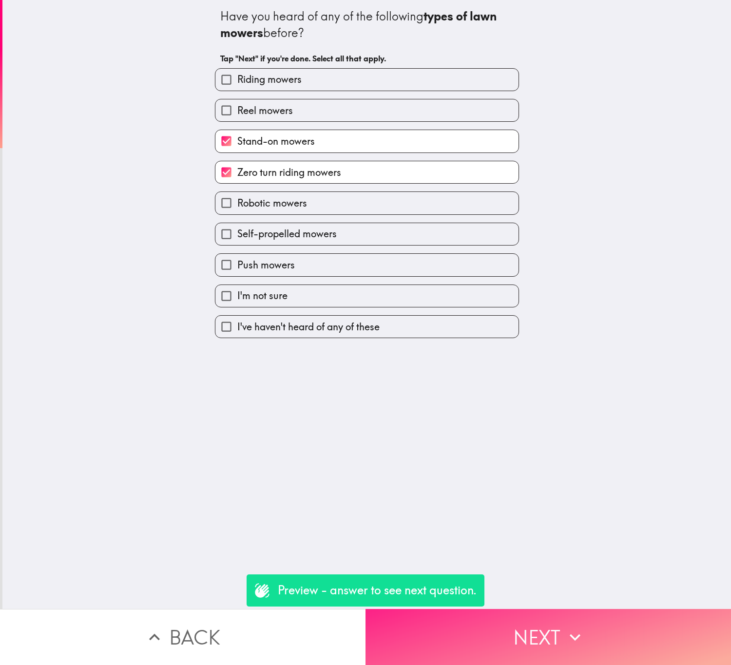
click at [559, 609] on button "Next" at bounding box center [549, 637] width 366 height 56
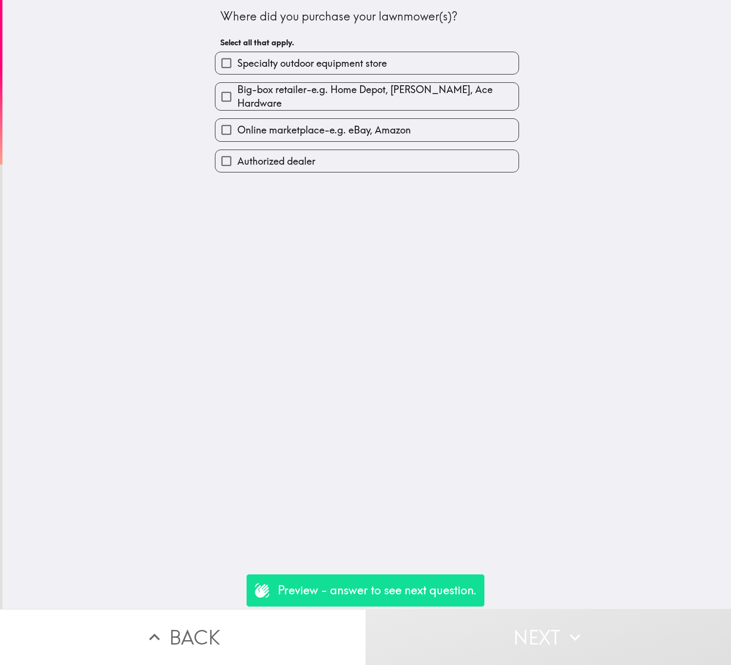
click at [369, 65] on span "Specialty outdoor equipment store" at bounding box center [312, 64] width 150 height 14
click at [237, 65] on input "Specialty outdoor equipment store" at bounding box center [226, 63] width 22 height 22
checkbox input "true"
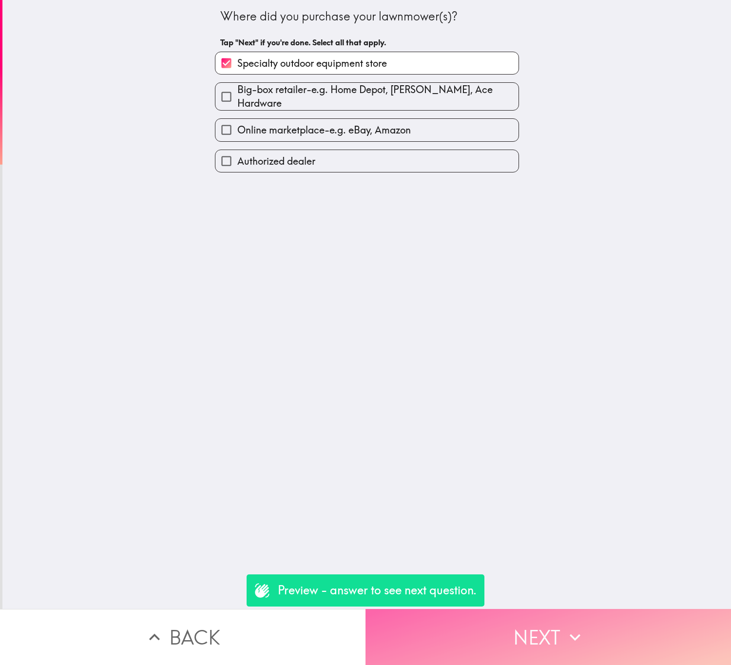
click at [563, 609] on button "Next" at bounding box center [549, 637] width 366 height 56
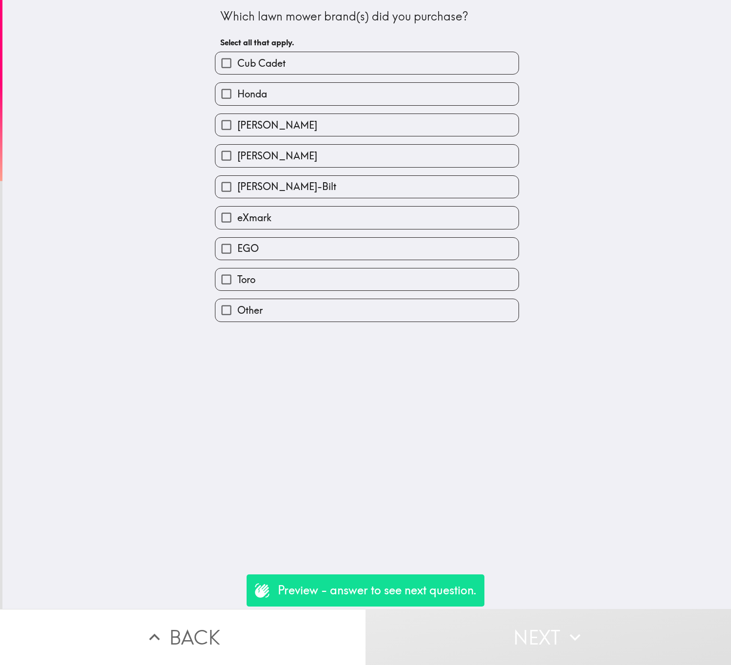
click at [313, 157] on label "Ferris" at bounding box center [366, 156] width 303 height 22
click at [237, 157] on input "Ferris" at bounding box center [226, 156] width 22 height 22
checkbox input "true"
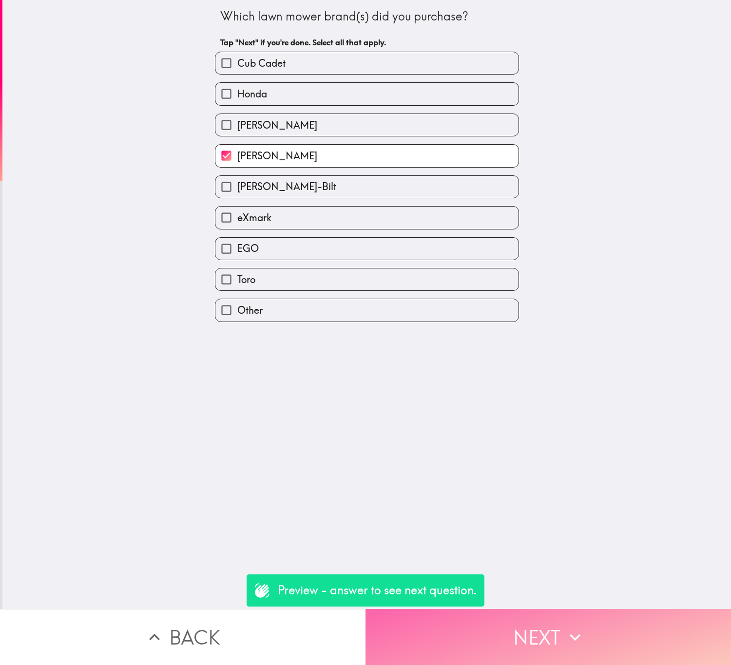
click at [520, 613] on button "Next" at bounding box center [549, 637] width 366 height 56
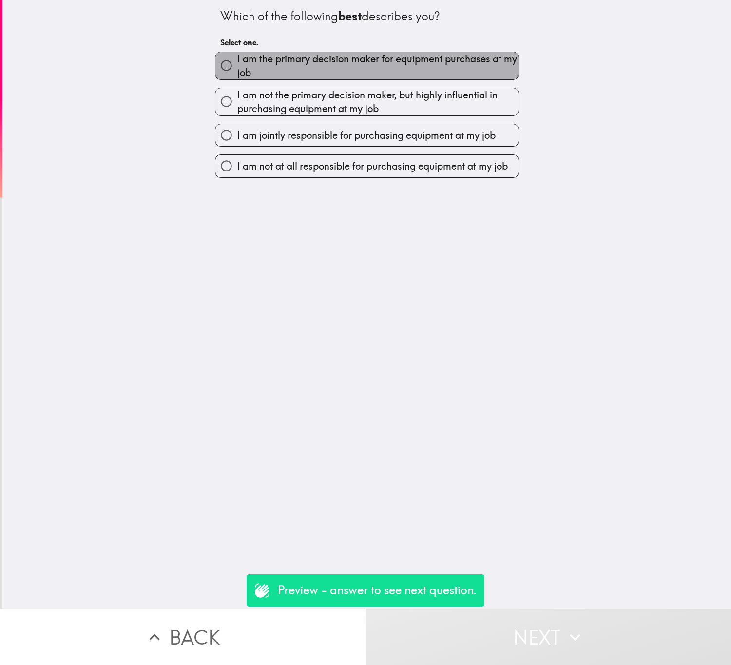
click at [366, 67] on span "I am the primary decision maker for equipment purchases at my job" at bounding box center [377, 65] width 281 height 27
click at [237, 67] on input "I am the primary decision maker for equipment purchases at my job" at bounding box center [226, 66] width 22 height 22
radio input "true"
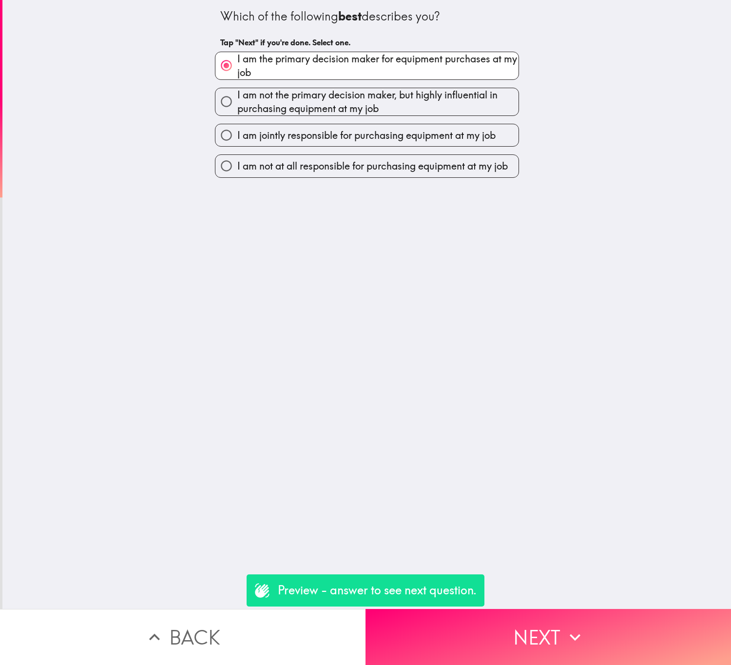
click at [539, 589] on div "Which of the following best describes you? Tap "Next" if you're done. Select on…" at bounding box center [366, 304] width 729 height 609
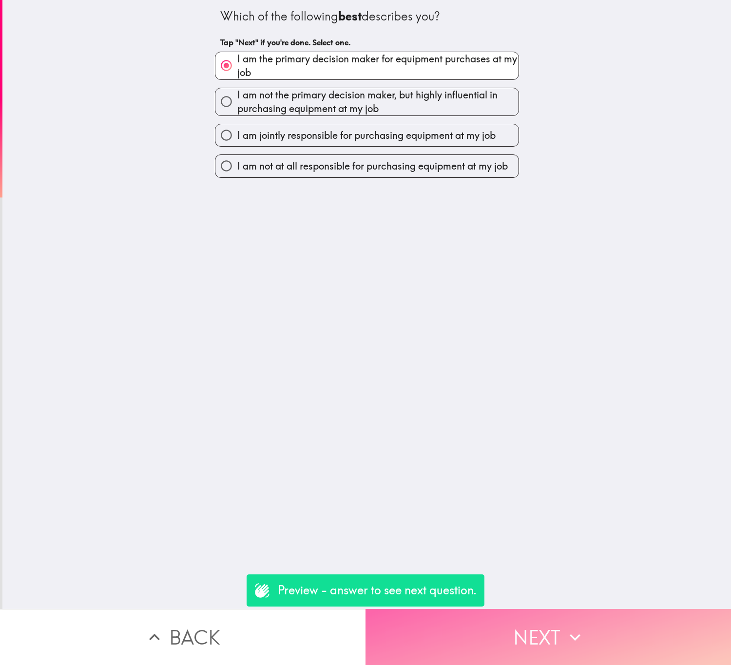
click at [548, 609] on button "Next" at bounding box center [549, 637] width 366 height 56
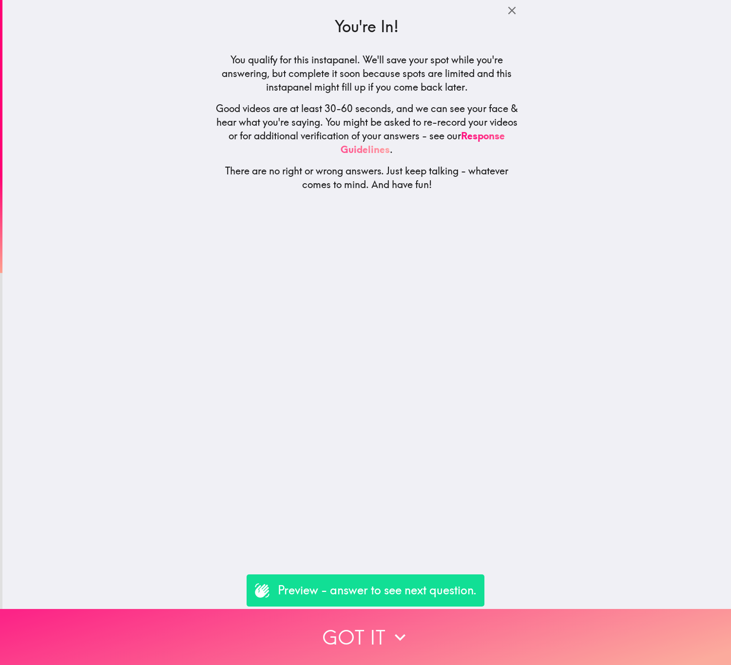
click at [509, 613] on button "Got it" at bounding box center [365, 637] width 731 height 56
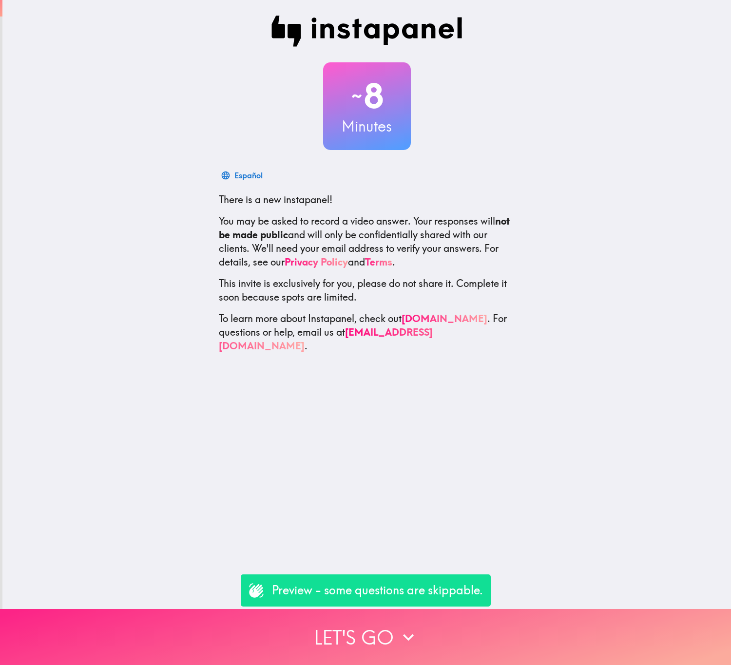
click at [478, 612] on button "Let's go" at bounding box center [365, 637] width 731 height 56
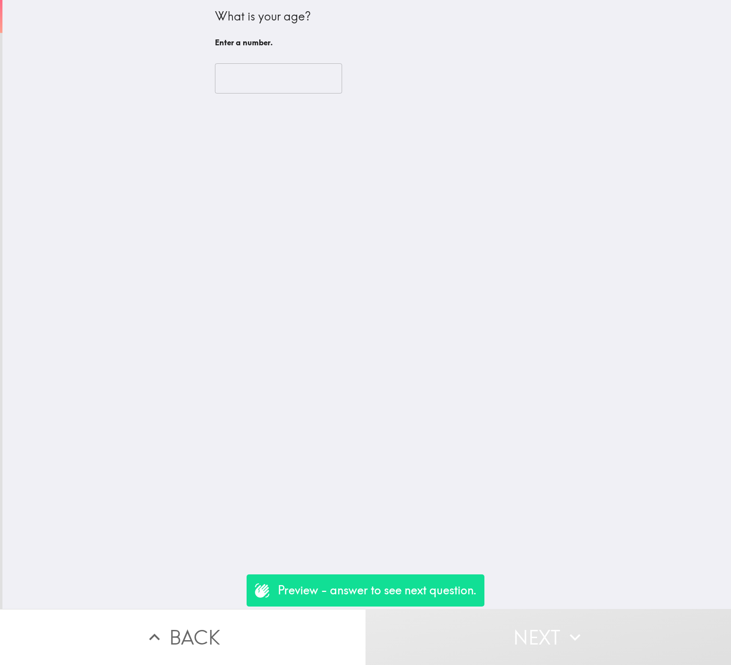
drag, startPoint x: 263, startPoint y: 82, endPoint x: 263, endPoint y: 71, distance: 11.2
click at [263, 81] on input "number" at bounding box center [278, 78] width 127 height 30
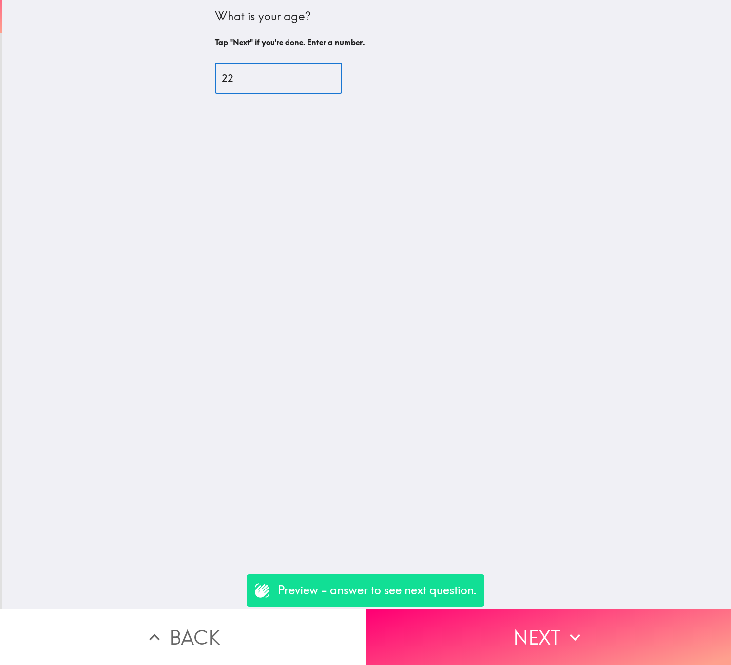
type input "22"
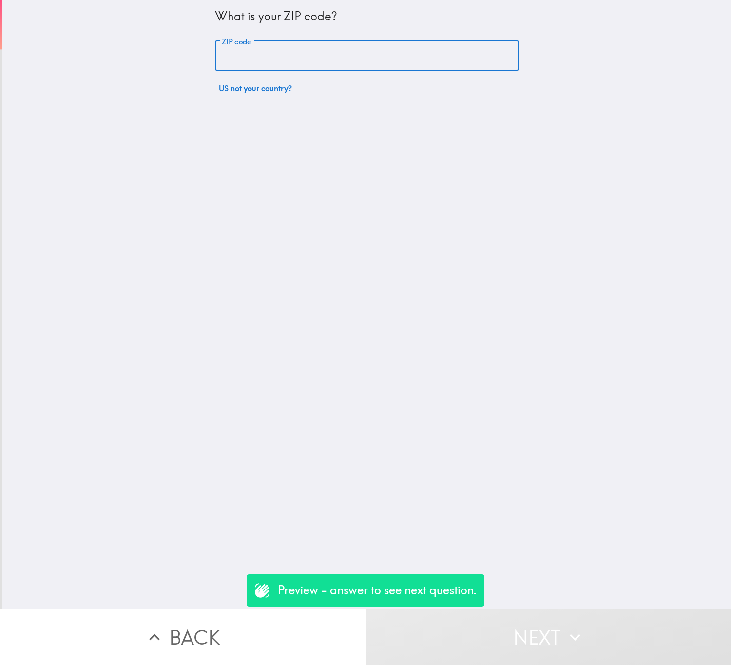
click at [262, 60] on input "ZIP code" at bounding box center [367, 56] width 304 height 30
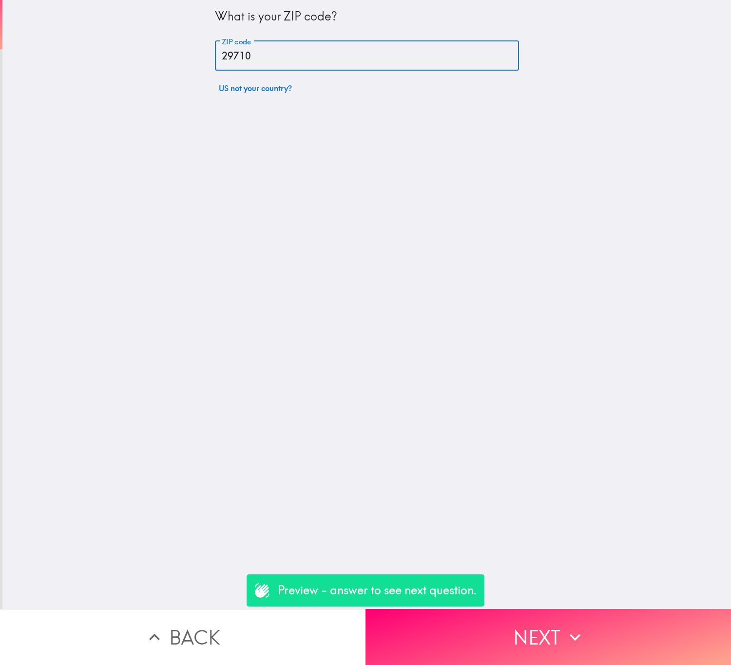
type input "29710"
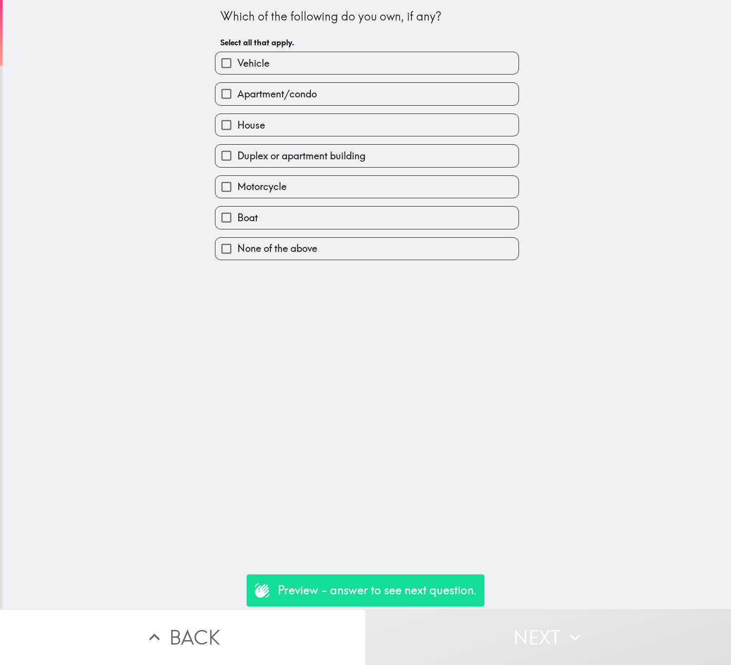
click at [256, 618] on button "Back" at bounding box center [183, 637] width 366 height 56
